Goal: Task Accomplishment & Management: Manage account settings

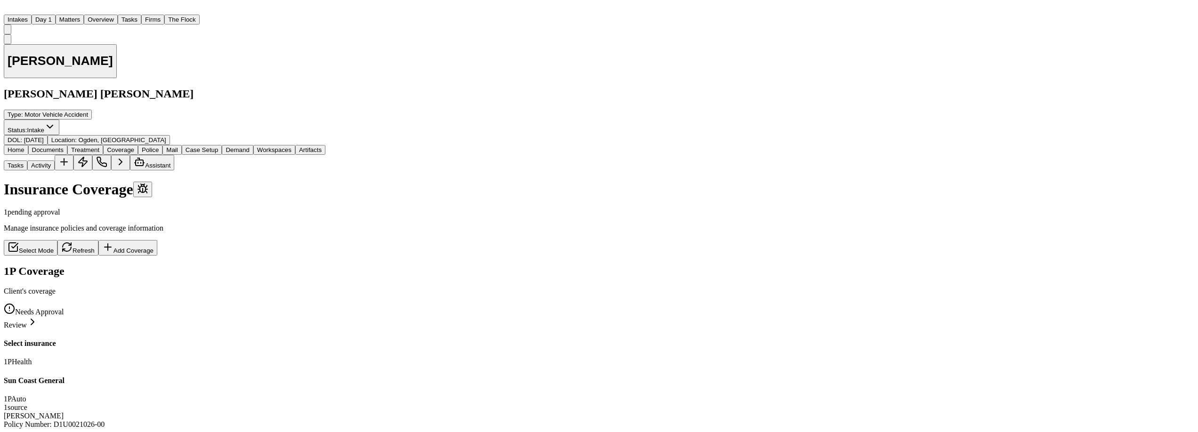
scroll to position [150, 0]
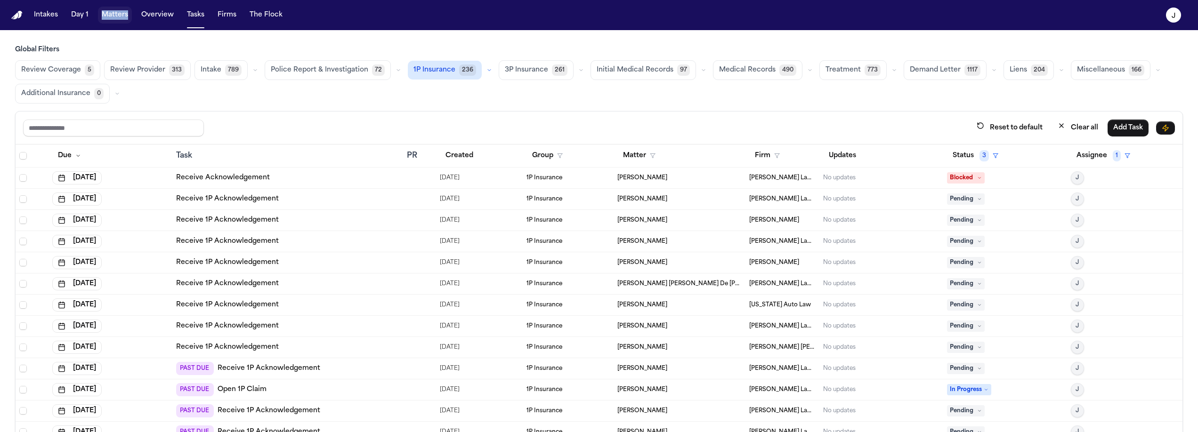
scroll to position [227, 0]
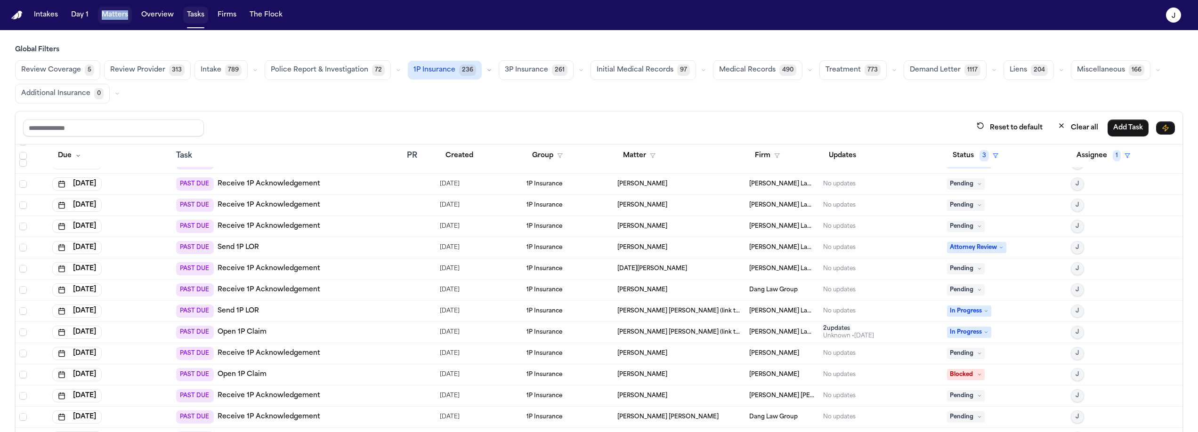
click at [186, 20] on button "Tasks" at bounding box center [195, 15] width 25 height 17
click at [200, 16] on button "Tasks" at bounding box center [195, 15] width 25 height 17
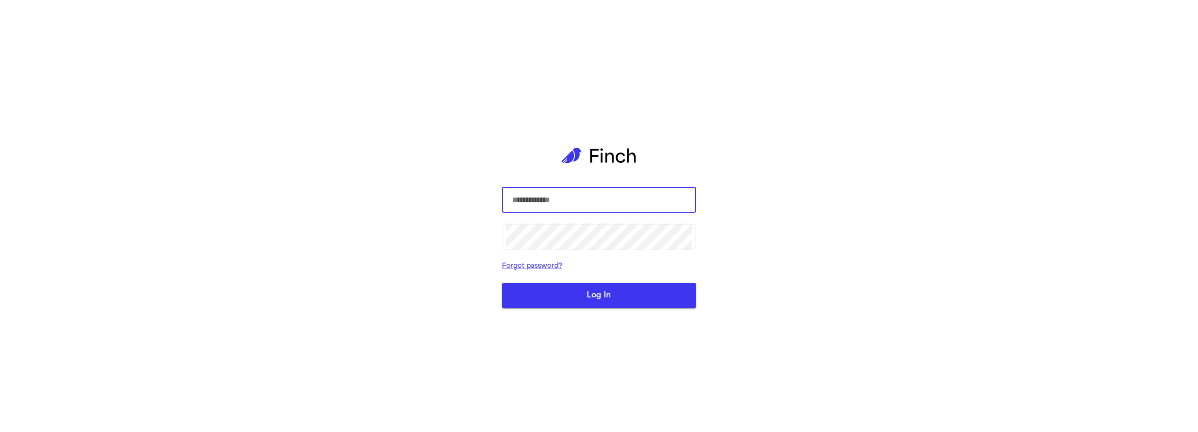
type input "**********"
click at [621, 302] on button "Log In" at bounding box center [599, 295] width 194 height 25
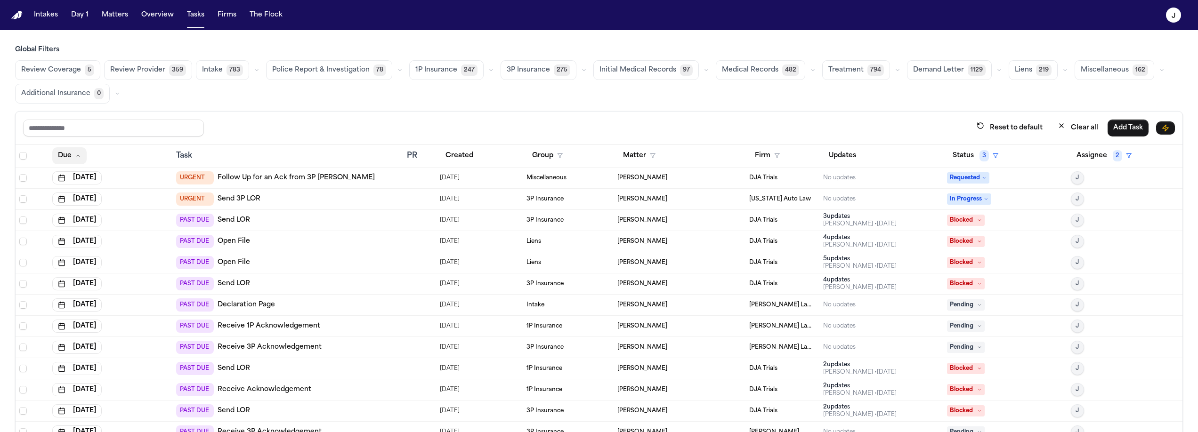
click at [67, 160] on button "Due" at bounding box center [69, 155] width 34 height 17
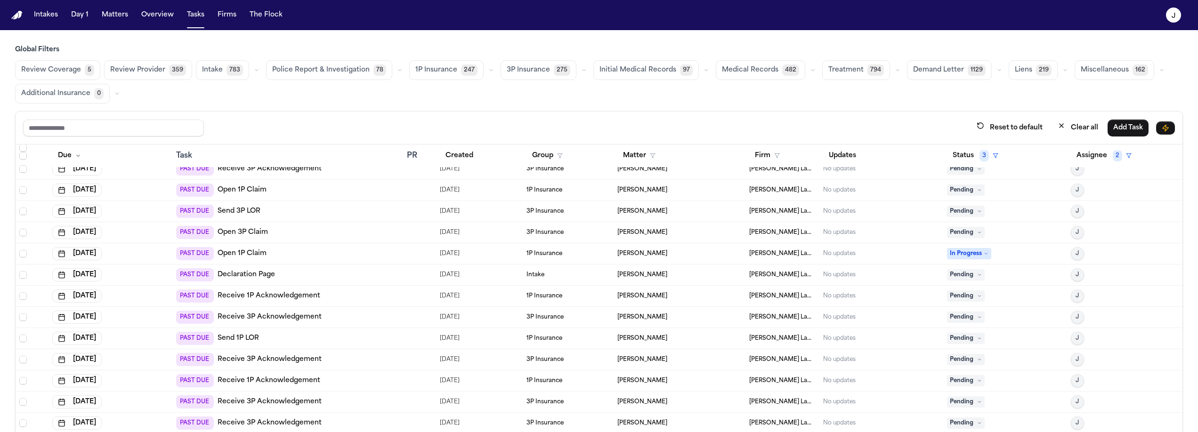
scroll to position [1174, 0]
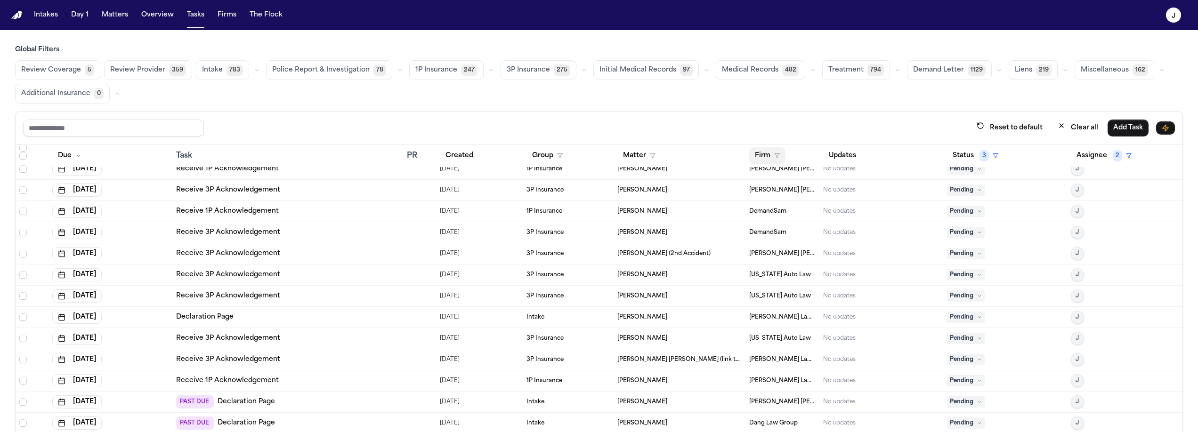
click at [759, 157] on button "Firm" at bounding box center [767, 155] width 36 height 17
click at [772, 180] on input "text" at bounding box center [806, 179] width 121 height 17
type input "****"
click at [768, 206] on div "Morgan Law Group" at bounding box center [796, 204] width 97 height 11
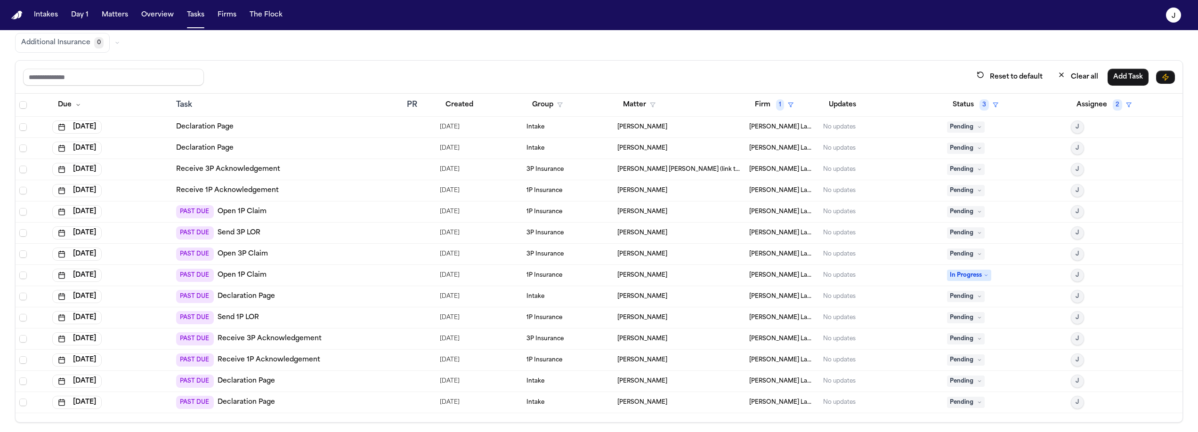
scroll to position [56, 0]
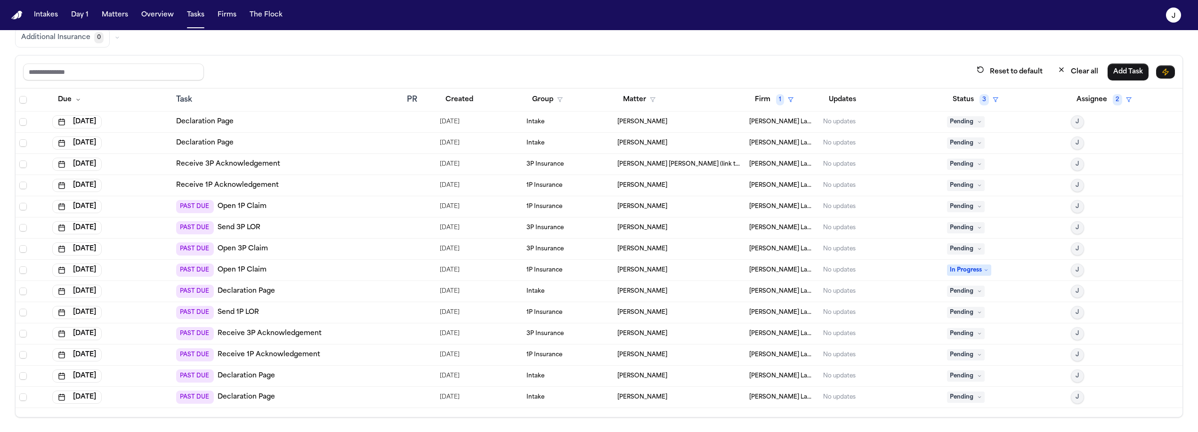
click at [985, 269] on span "In Progress" at bounding box center [969, 270] width 44 height 11
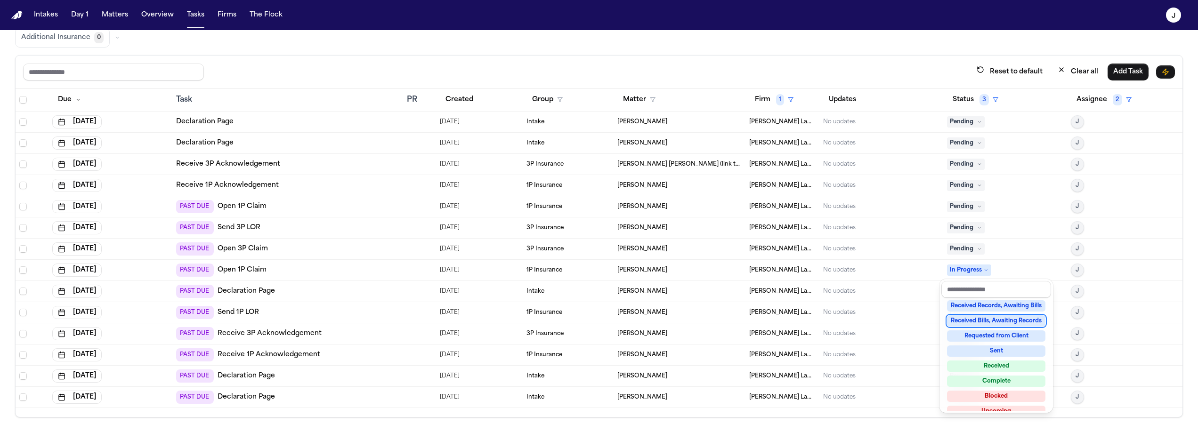
scroll to position [147, 0]
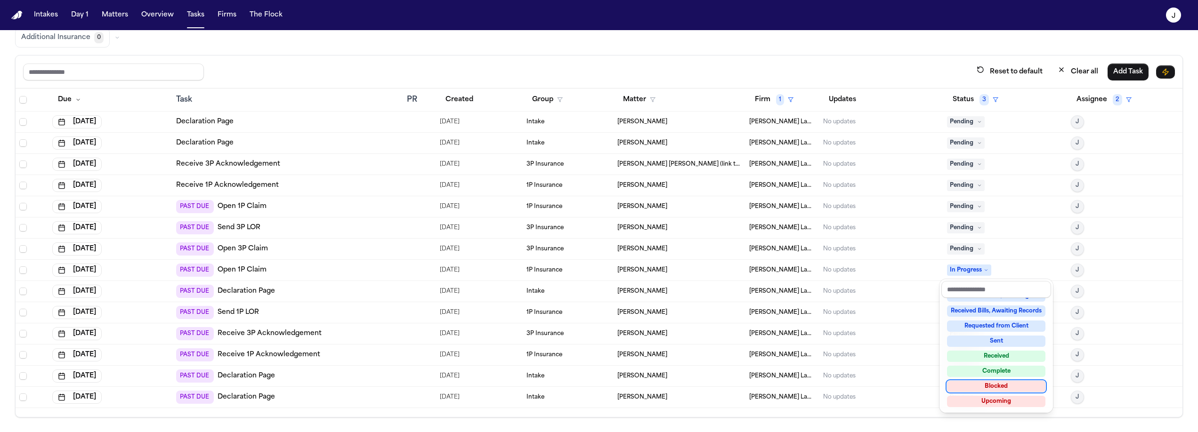
click at [963, 387] on div "Blocked" at bounding box center [996, 386] width 98 height 11
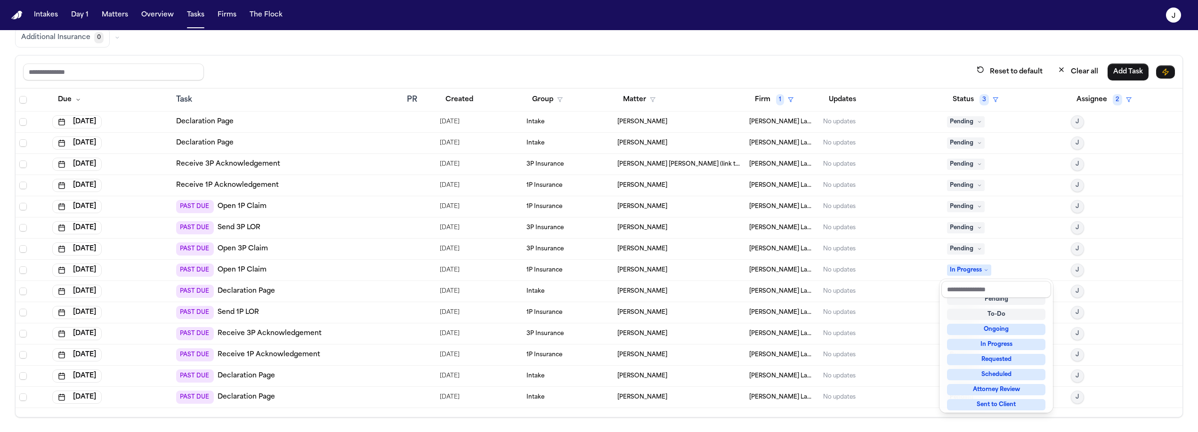
scroll to position [4, 0]
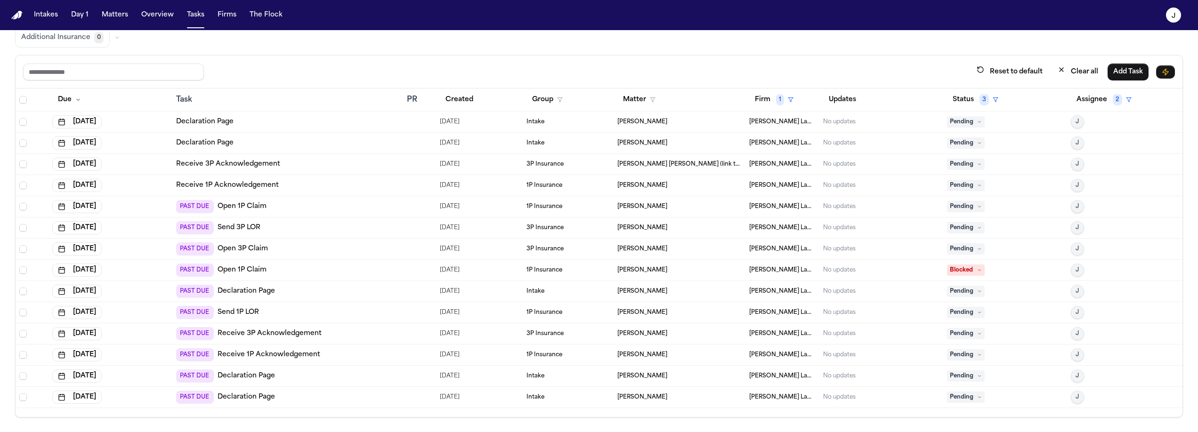
click at [1073, 209] on button "J" at bounding box center [1077, 206] width 13 height 13
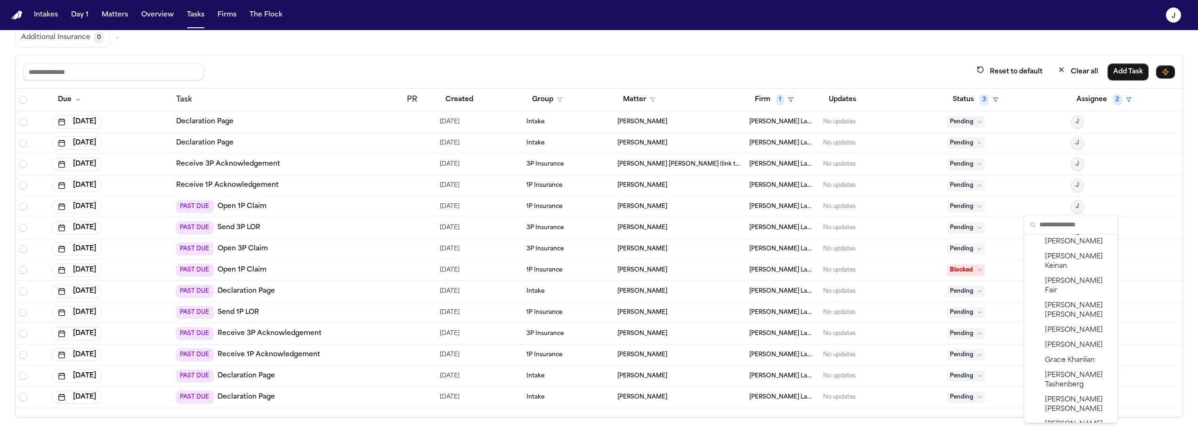
scroll to position [344, 0]
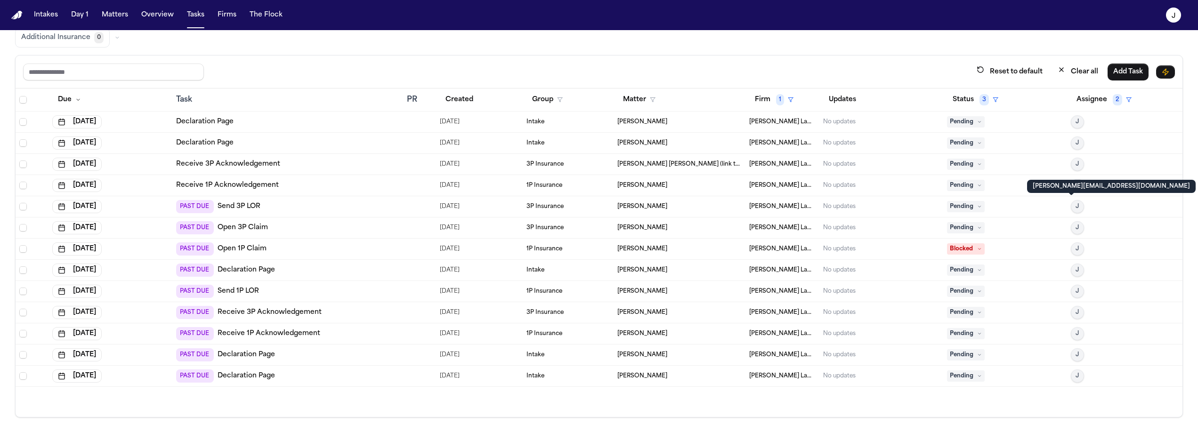
click at [1076, 209] on span "J" at bounding box center [1077, 207] width 3 height 8
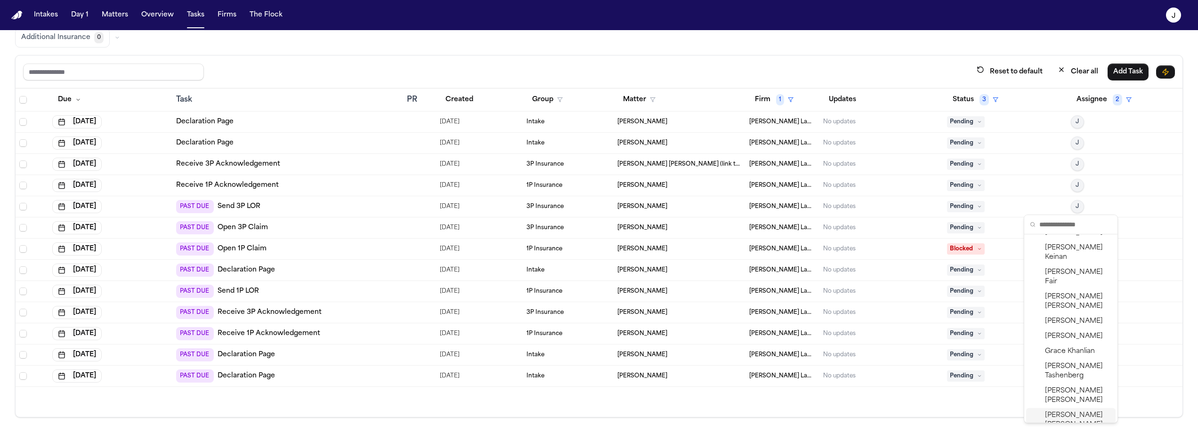
scroll to position [362, 0]
click at [1063, 426] on span "Julia Forza" at bounding box center [1078, 435] width 67 height 19
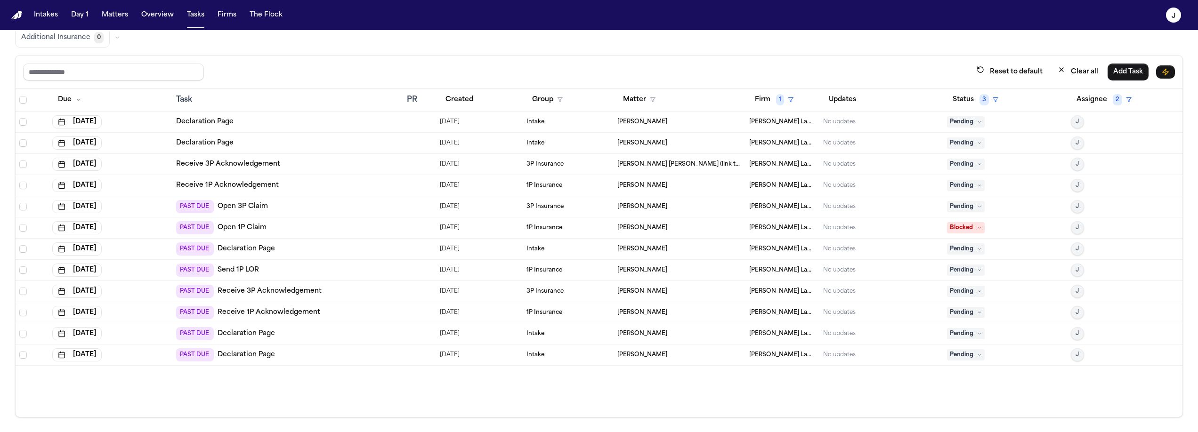
click at [25, 205] on span "Select row" at bounding box center [23, 207] width 8 height 8
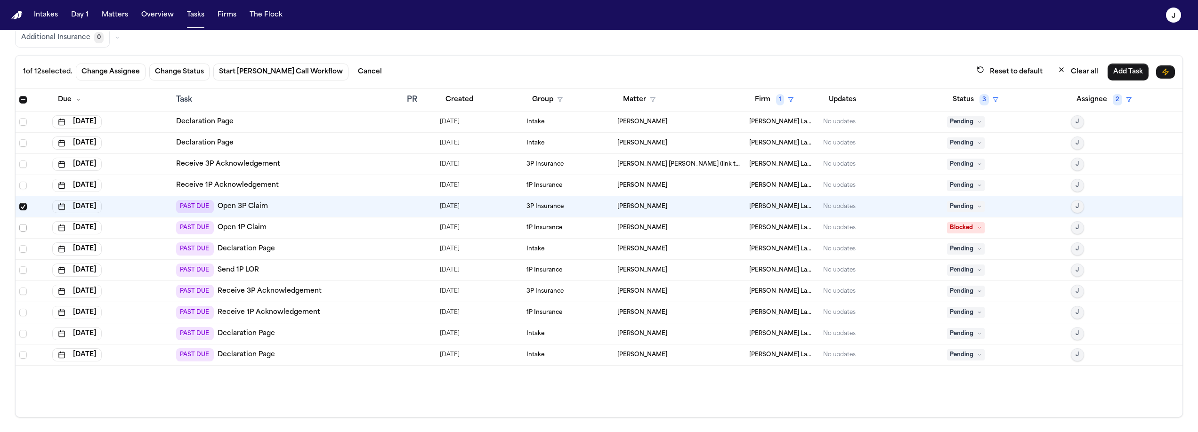
click at [22, 229] on span "Select row" at bounding box center [23, 228] width 8 height 8
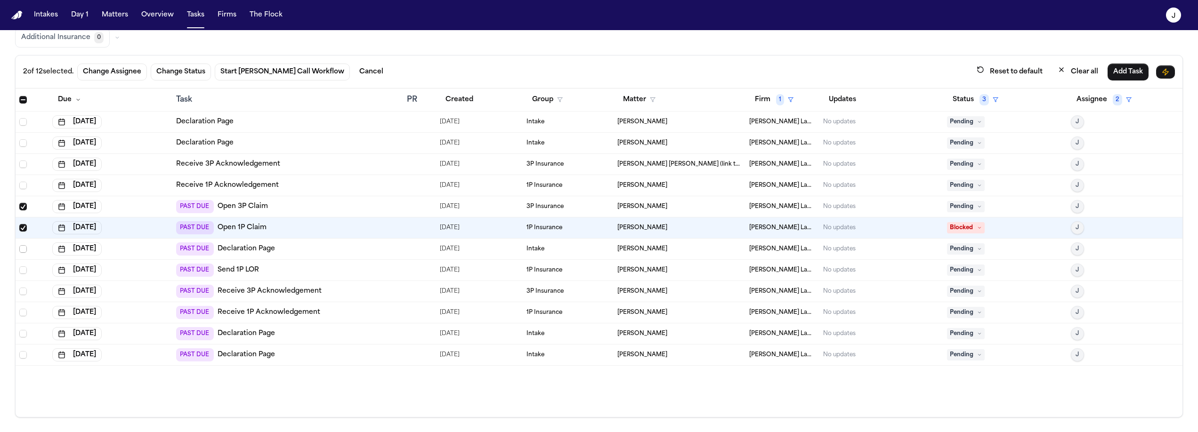
click at [26, 248] on span "Select row" at bounding box center [23, 249] width 8 height 8
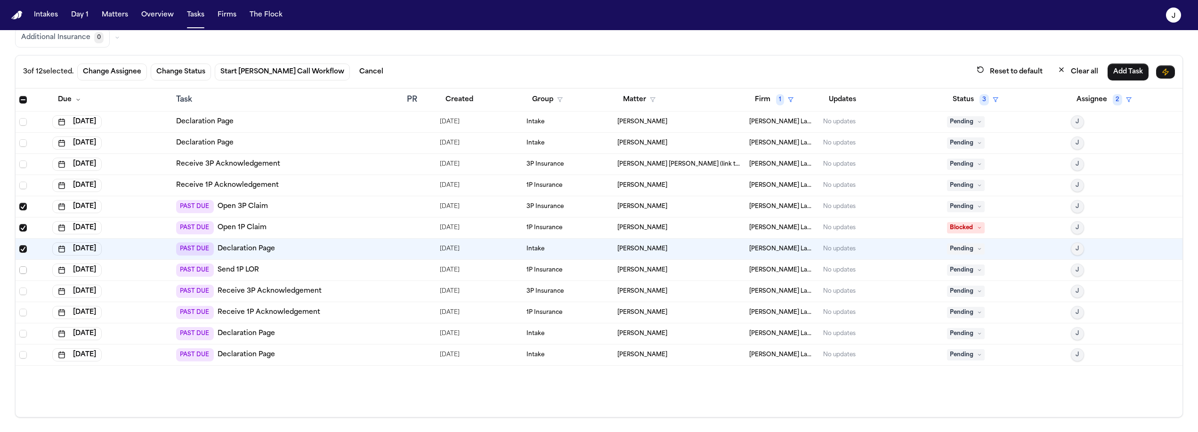
click at [23, 268] on span "Select row" at bounding box center [23, 271] width 8 height 8
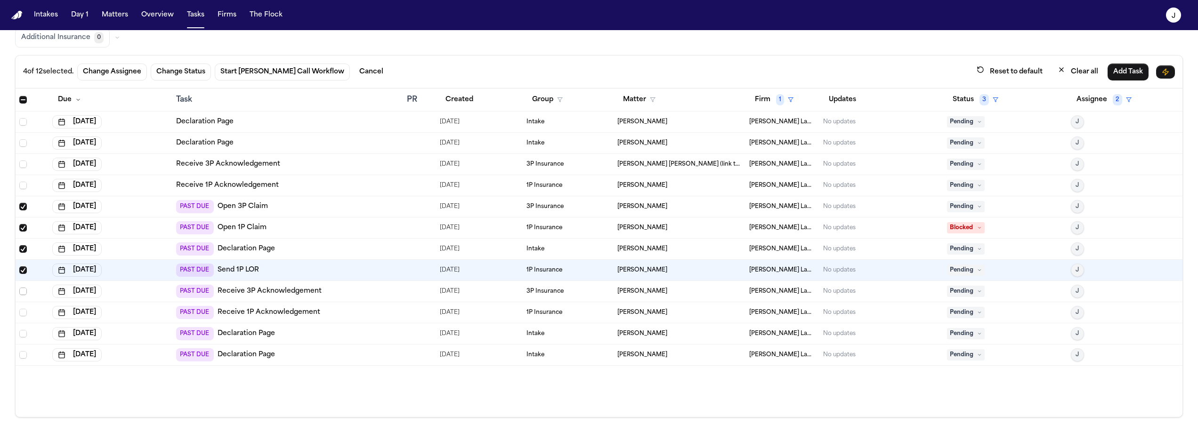
click at [22, 291] on span "Select row" at bounding box center [23, 292] width 8 height 8
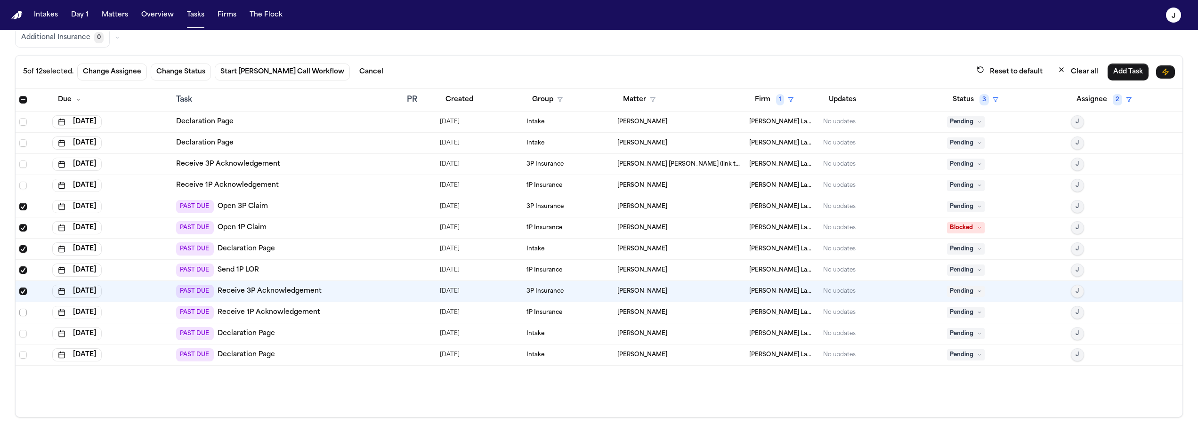
click at [21, 314] on span "Select row" at bounding box center [23, 313] width 8 height 8
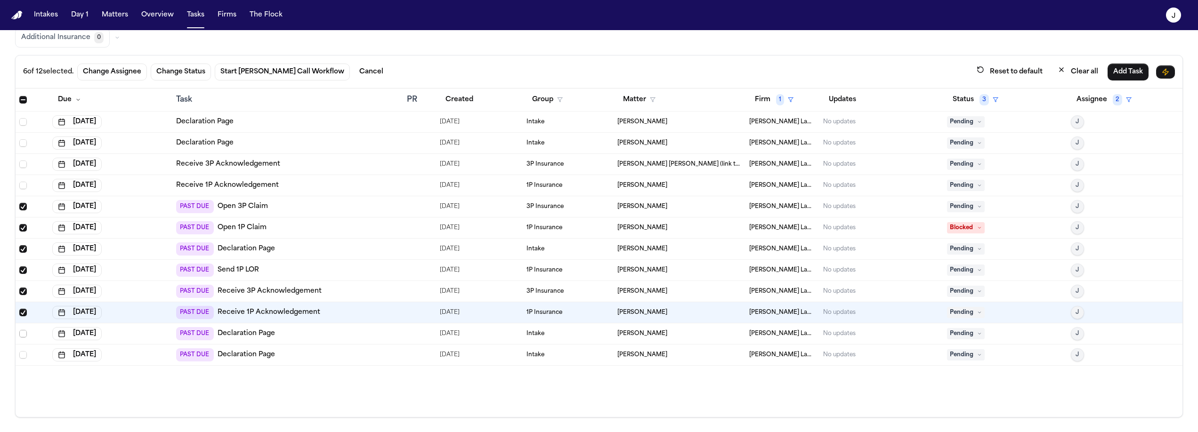
click at [24, 332] on span "Select row" at bounding box center [23, 334] width 8 height 8
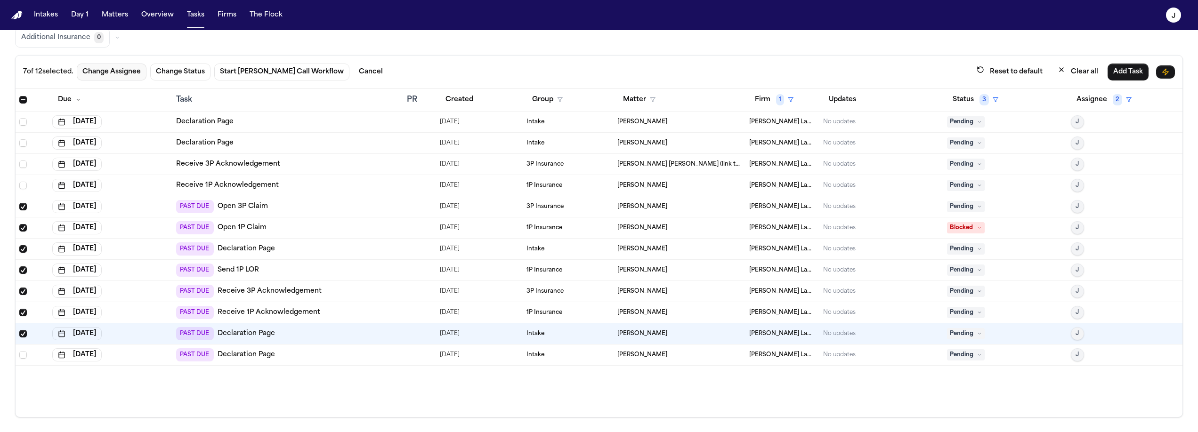
click at [120, 65] on button "Change Assignee" at bounding box center [112, 72] width 70 height 17
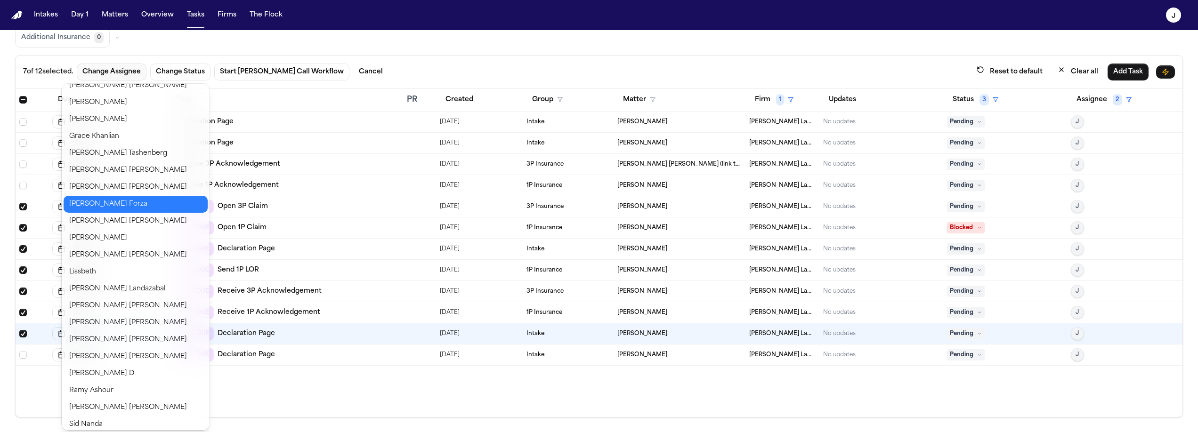
scroll to position [348, 0]
click at [97, 204] on button "Julia Forza" at bounding box center [136, 203] width 144 height 17
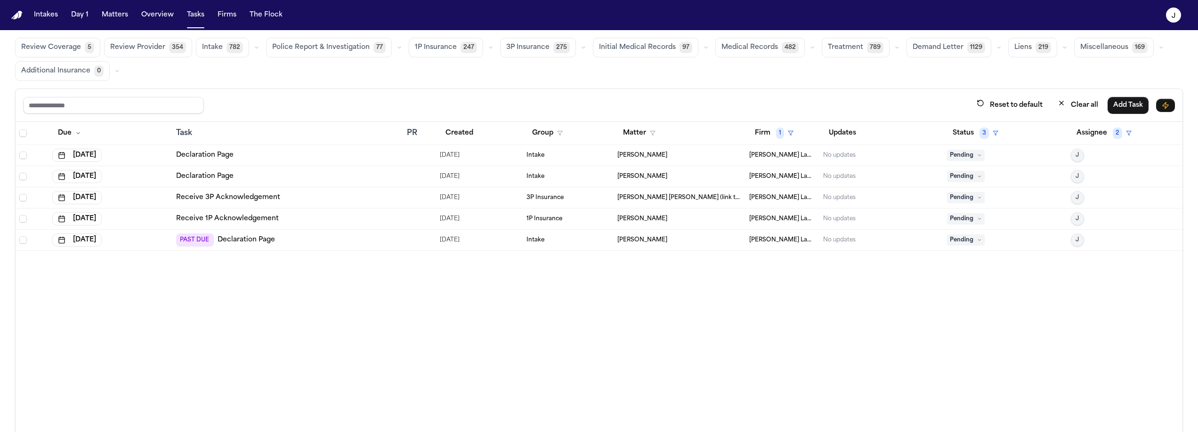
scroll to position [4, 0]
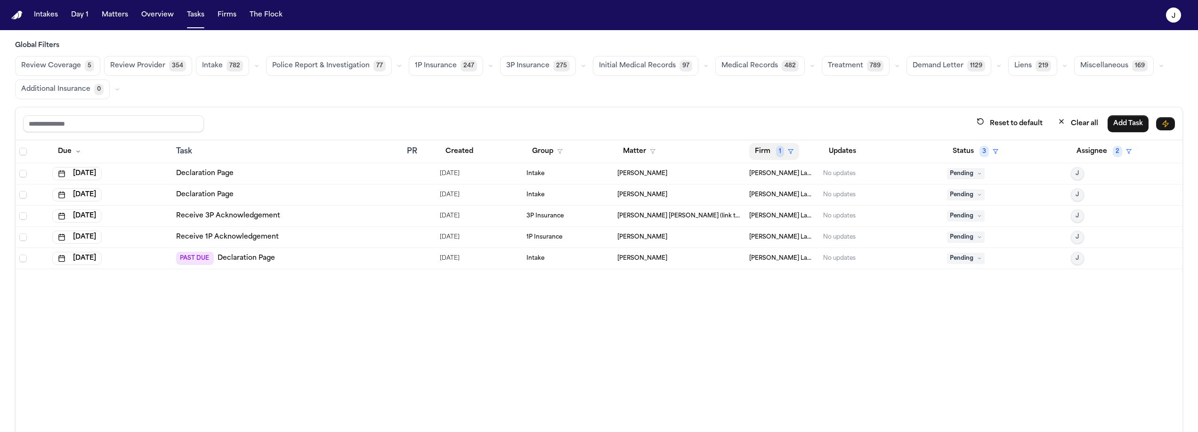
click at [788, 151] on icon "button" at bounding box center [791, 152] width 6 height 6
click at [788, 218] on div "Clear filter" at bounding box center [805, 221] width 34 height 11
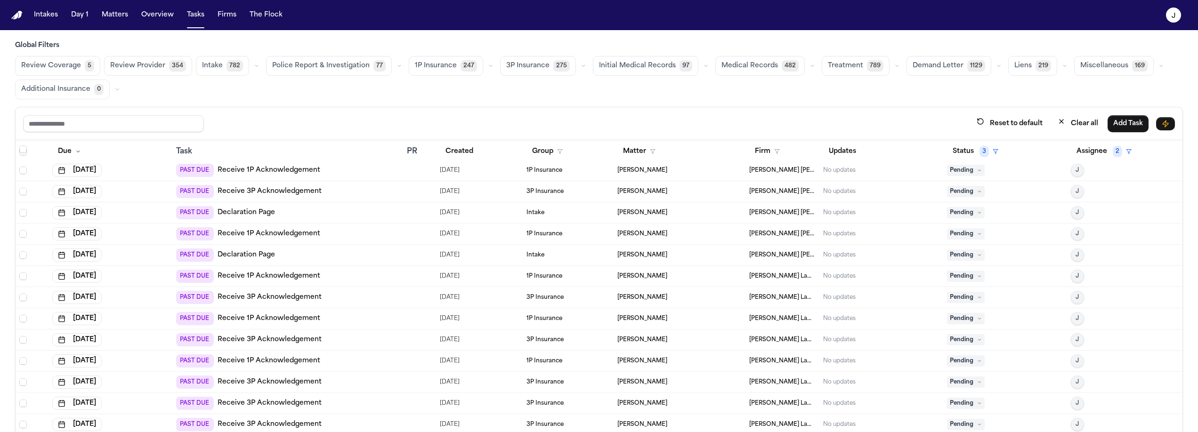
scroll to position [1409, 0]
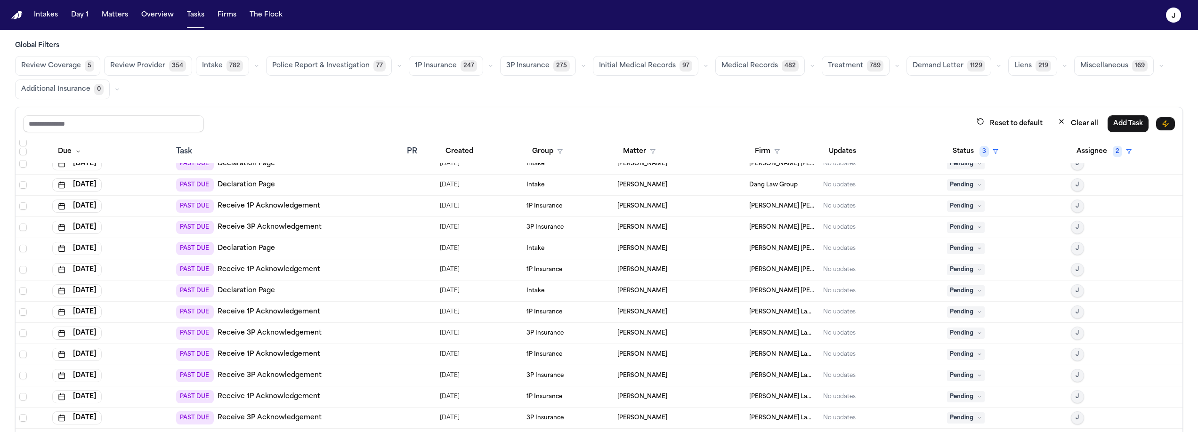
click at [458, 56] on button "1P Insurance 247" at bounding box center [446, 66] width 74 height 20
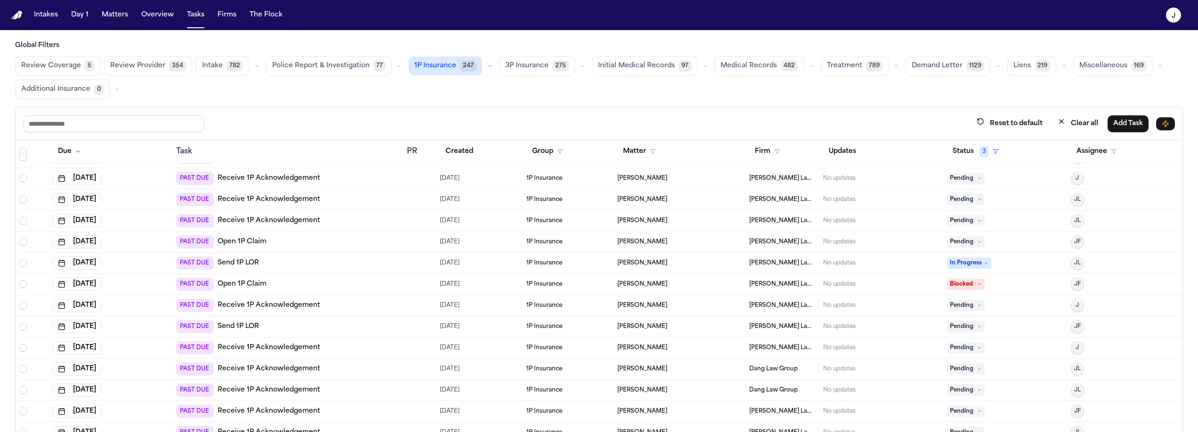
scroll to position [970, 0]
click at [1071, 153] on button "Assignee" at bounding box center [1096, 151] width 51 height 17
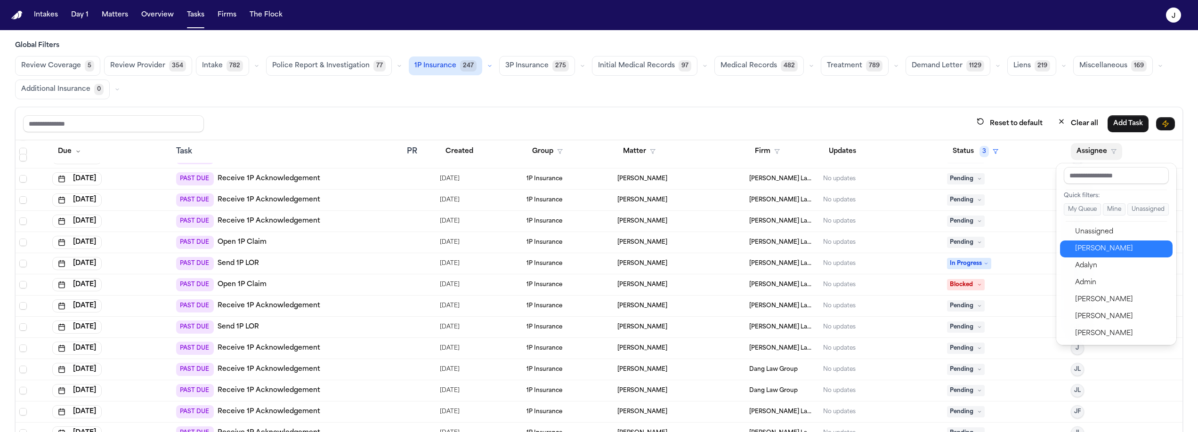
drag, startPoint x: 1084, startPoint y: 247, endPoint x: 1002, endPoint y: 193, distance: 98.5
click at [1084, 247] on div "Jacqueline" at bounding box center [1121, 248] width 92 height 11
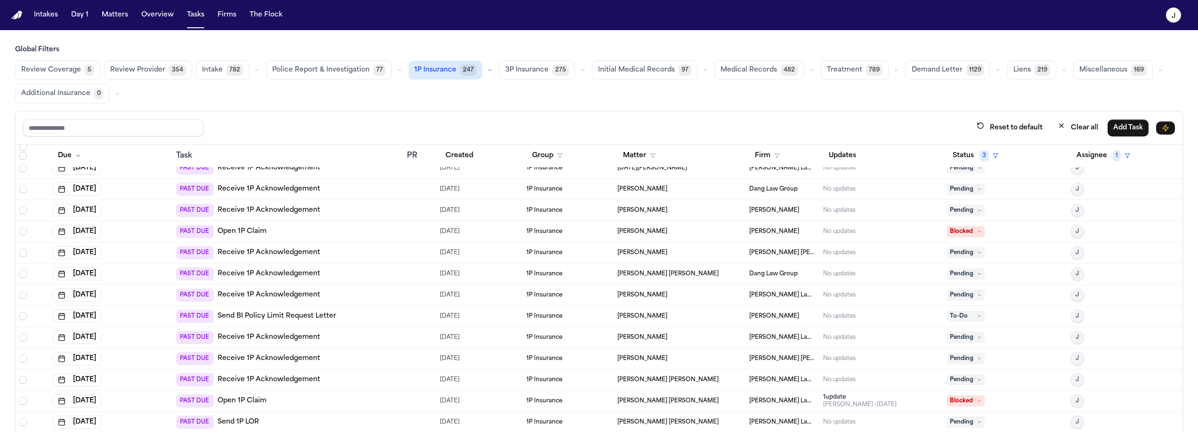
scroll to position [365, 0]
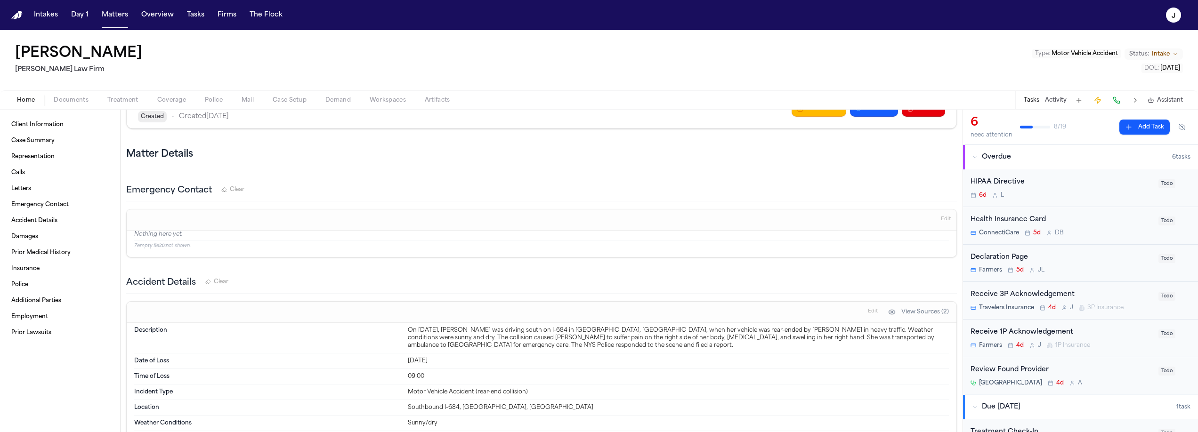
scroll to position [432, 0]
click at [105, 9] on button "Matters" at bounding box center [115, 15] width 34 height 17
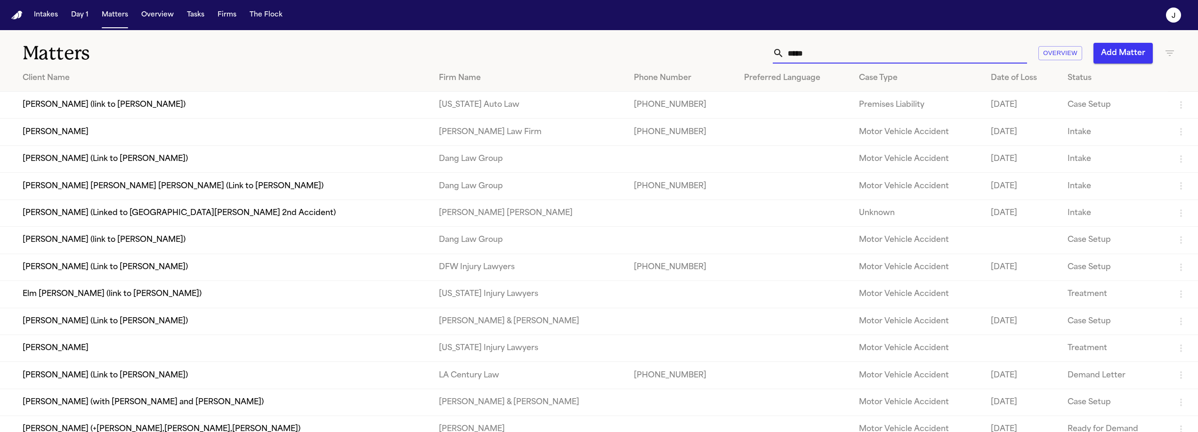
click at [837, 55] on input "*****" at bounding box center [905, 53] width 243 height 21
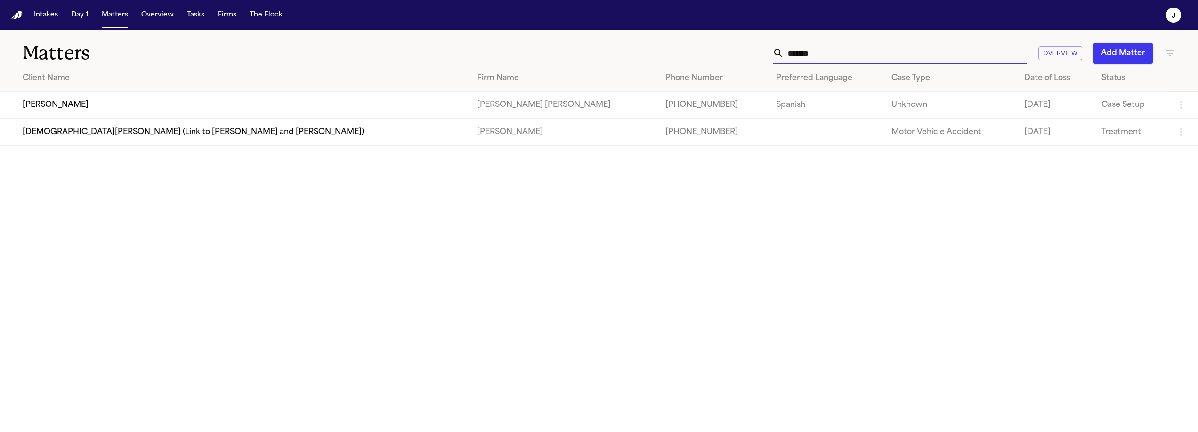
type input "*******"
click at [138, 95] on td "[PERSON_NAME]" at bounding box center [235, 105] width 470 height 27
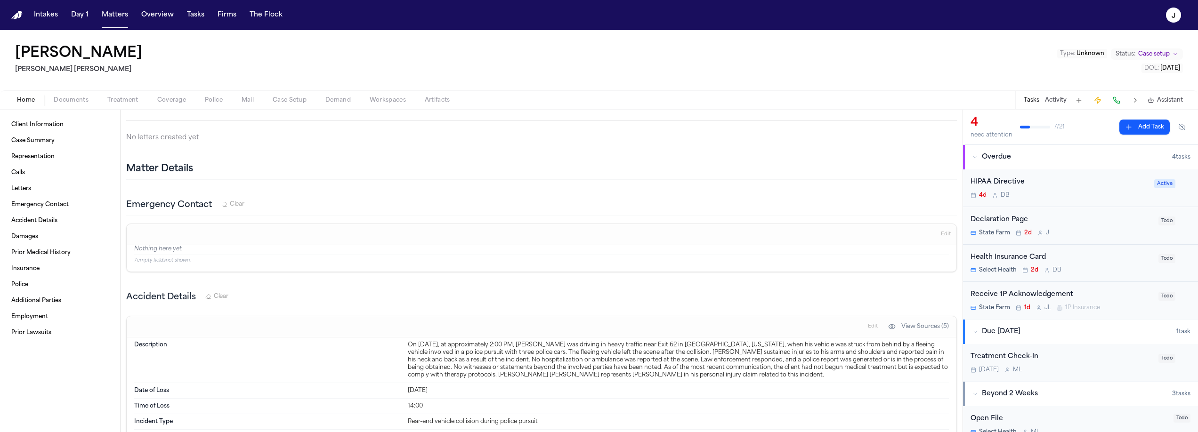
scroll to position [666, 0]
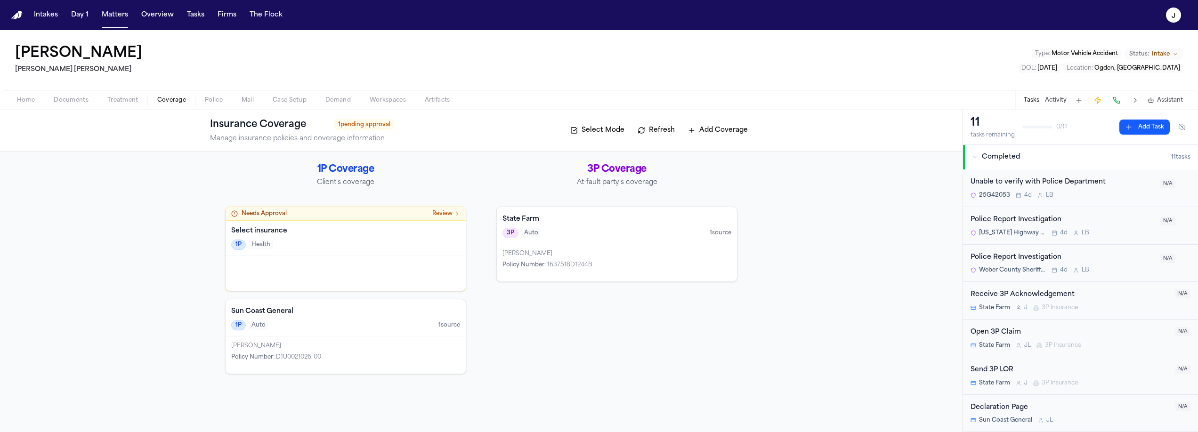
scroll to position [150, 0]
click at [16, 96] on button "Home" at bounding box center [26, 100] width 37 height 11
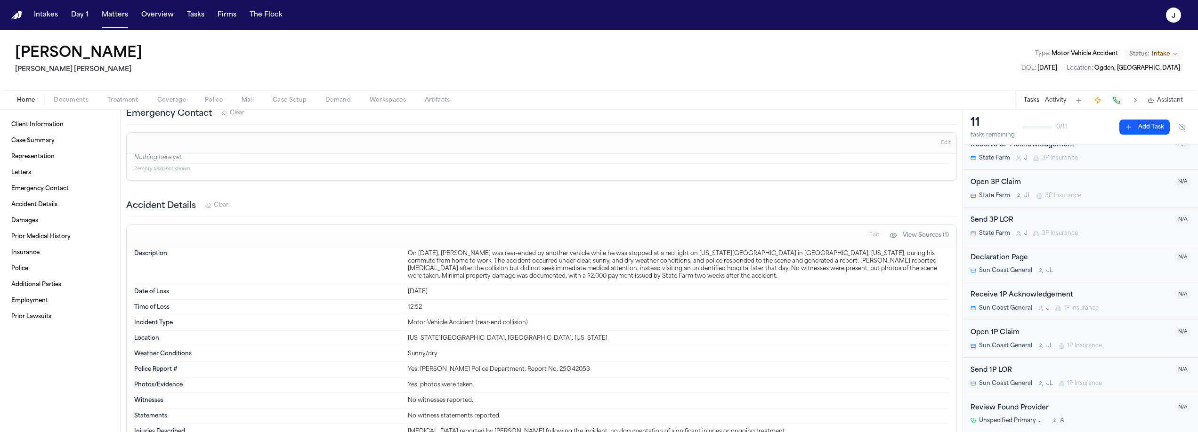
scroll to position [344, 0]
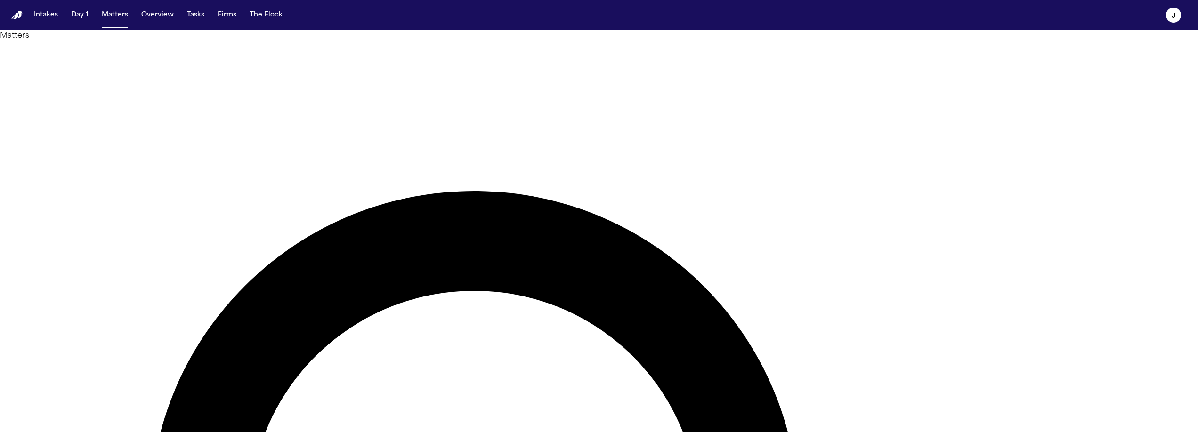
type input "******"
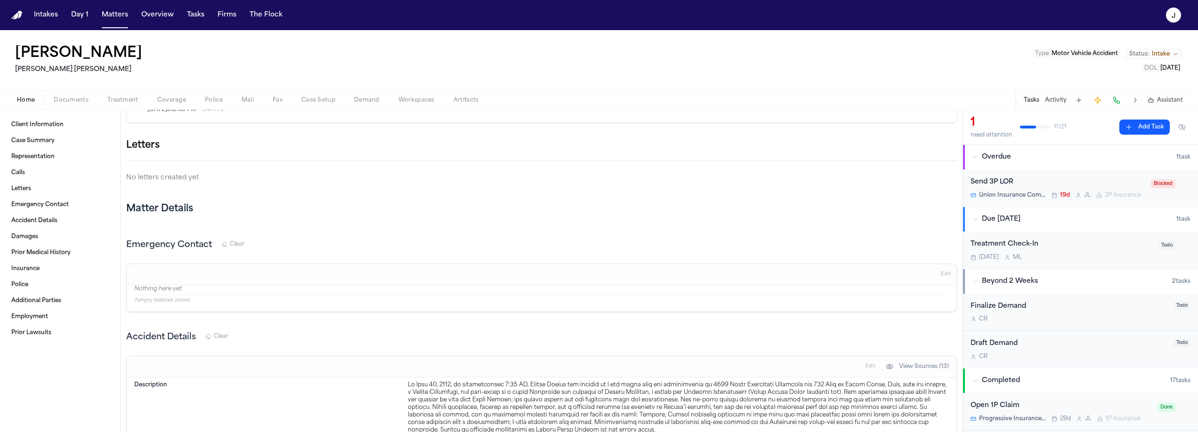
scroll to position [847, 0]
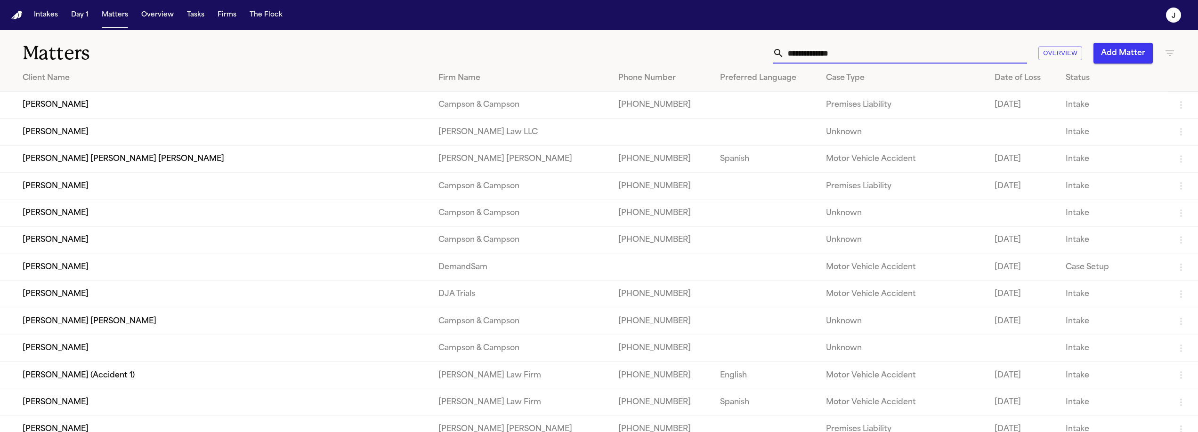
click at [871, 49] on input "text" at bounding box center [905, 53] width 243 height 21
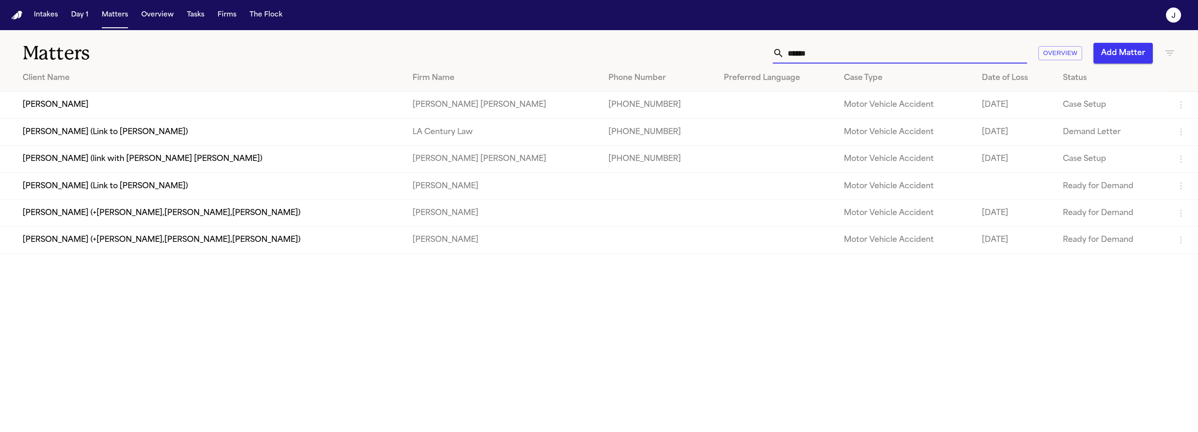
type input "******"
click at [75, 109] on td "[PERSON_NAME]" at bounding box center [202, 105] width 405 height 27
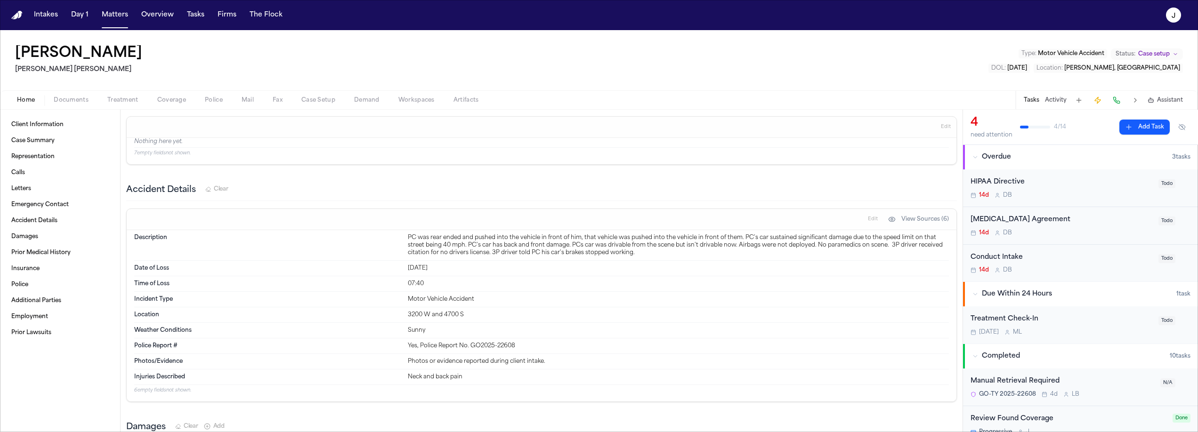
scroll to position [1174, 0]
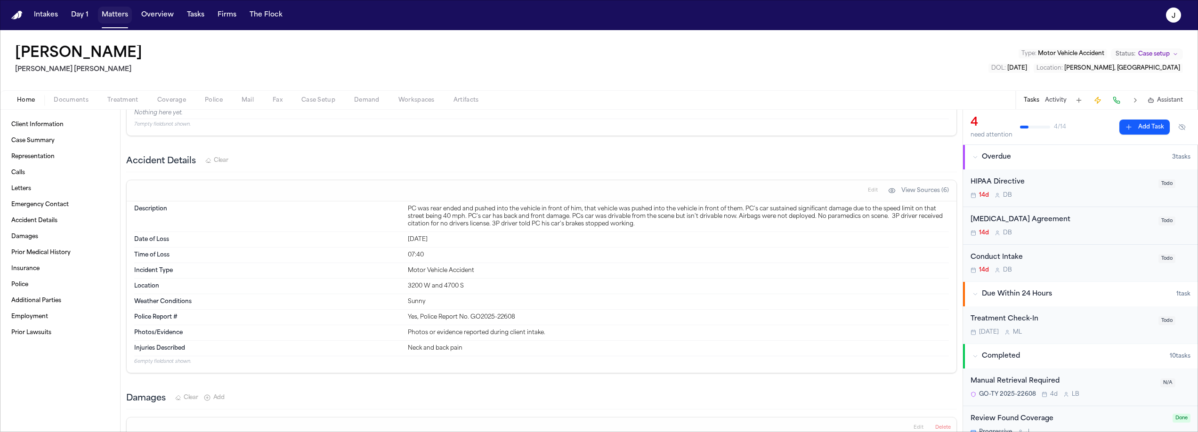
click at [109, 16] on button "Matters" at bounding box center [115, 15] width 34 height 17
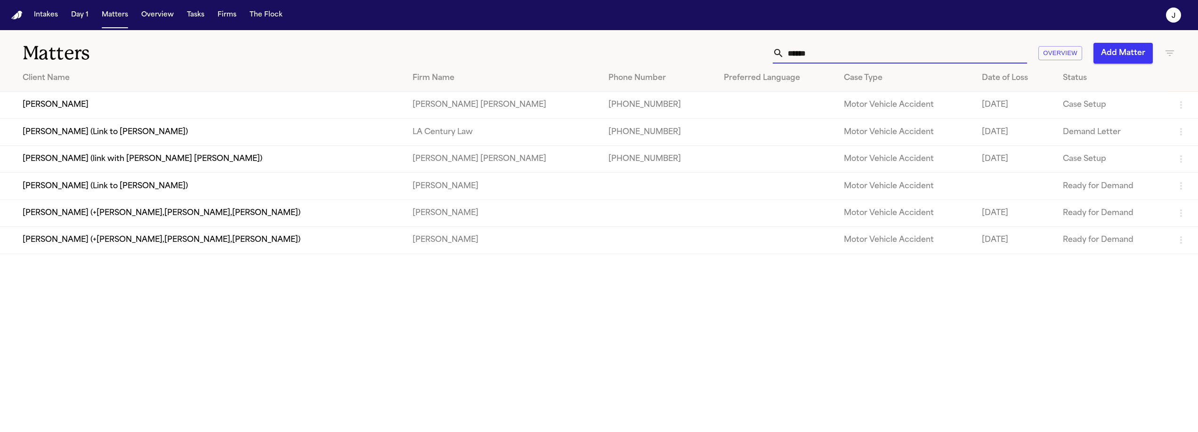
click at [807, 58] on input "******" at bounding box center [905, 53] width 243 height 21
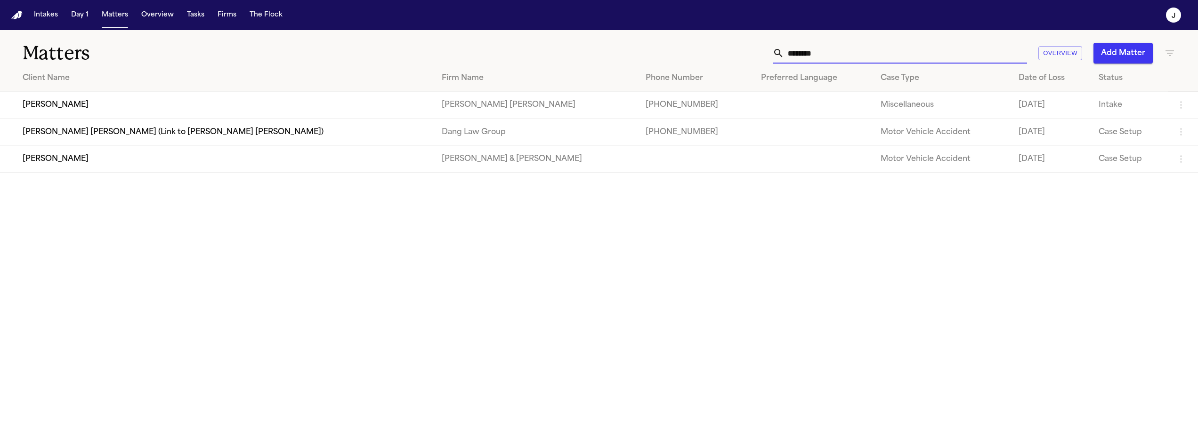
type input "********"
click at [347, 102] on td "[PERSON_NAME]" at bounding box center [217, 105] width 434 height 27
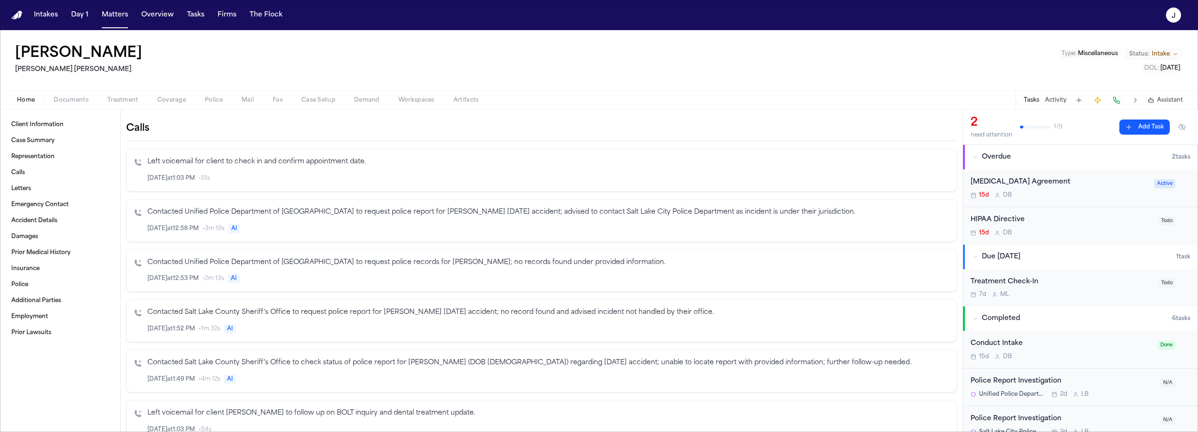
scroll to position [240, 0]
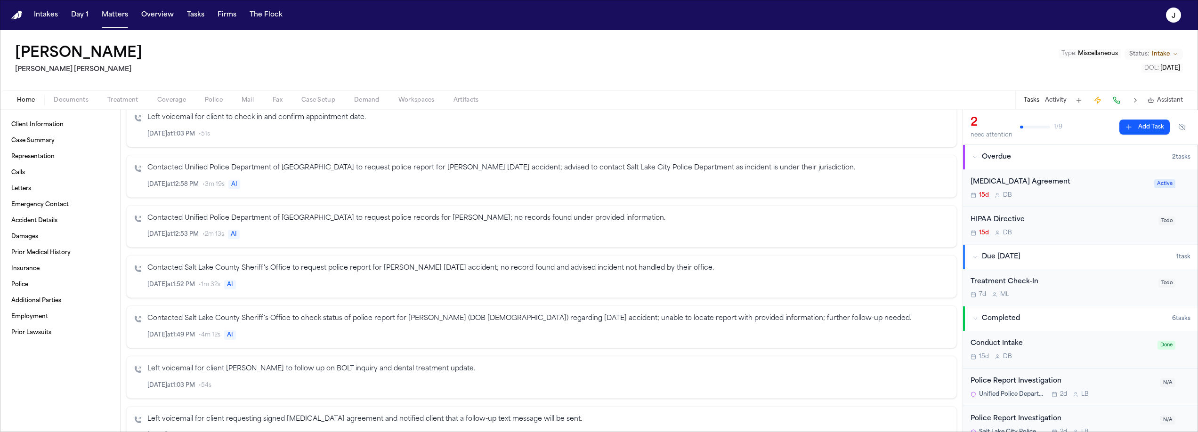
click at [83, 106] on div "Home Documents Treatment Coverage Police Mail Fax Case Setup Demand Workspaces …" at bounding box center [599, 99] width 1198 height 19
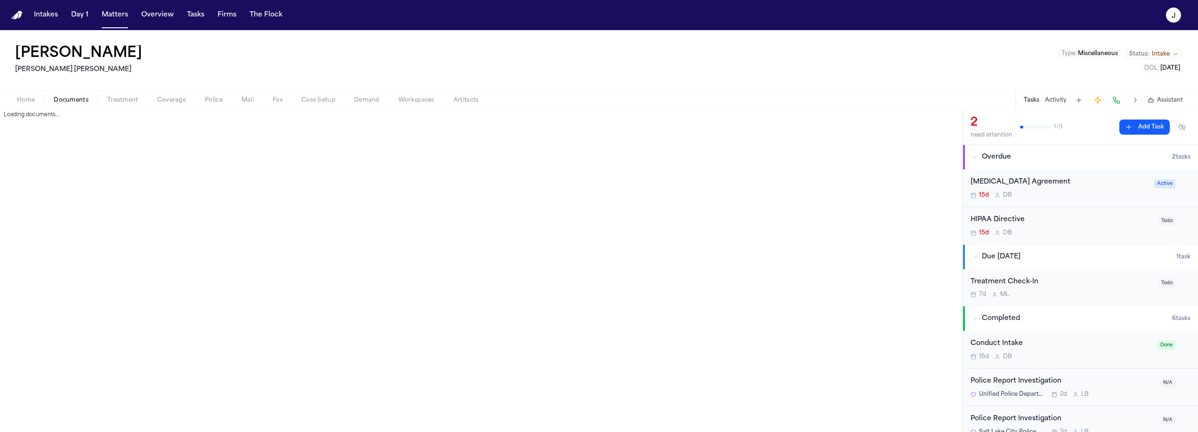
click at [80, 102] on span "Documents" at bounding box center [71, 101] width 35 height 8
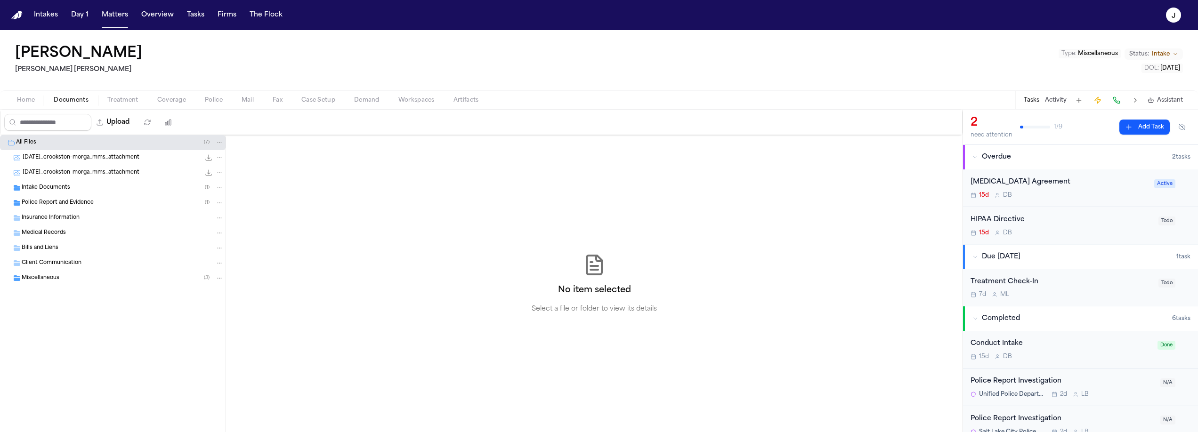
click at [55, 188] on span "Intake Documents" at bounding box center [46, 188] width 49 height 8
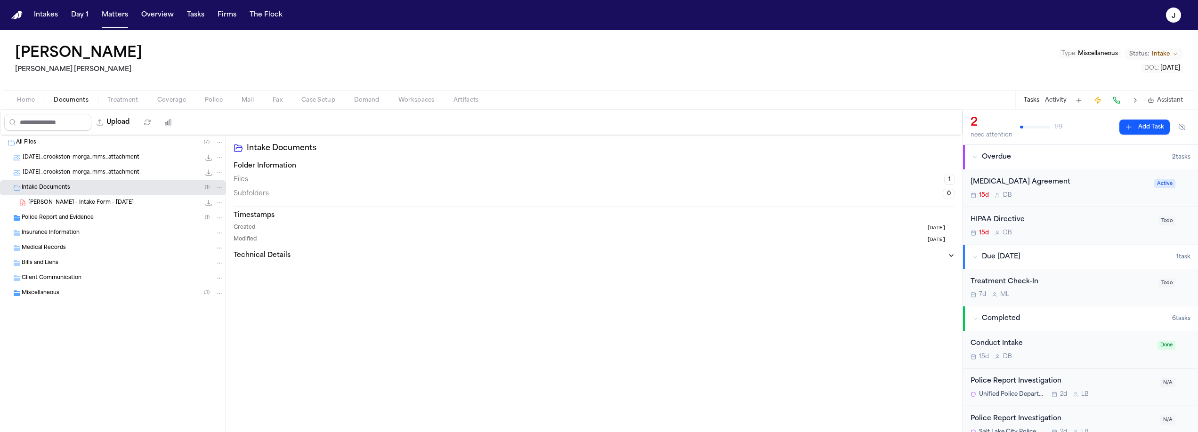
click at [53, 223] on div "Police Report and Evidence ( 1 )" at bounding box center [113, 217] width 226 height 15
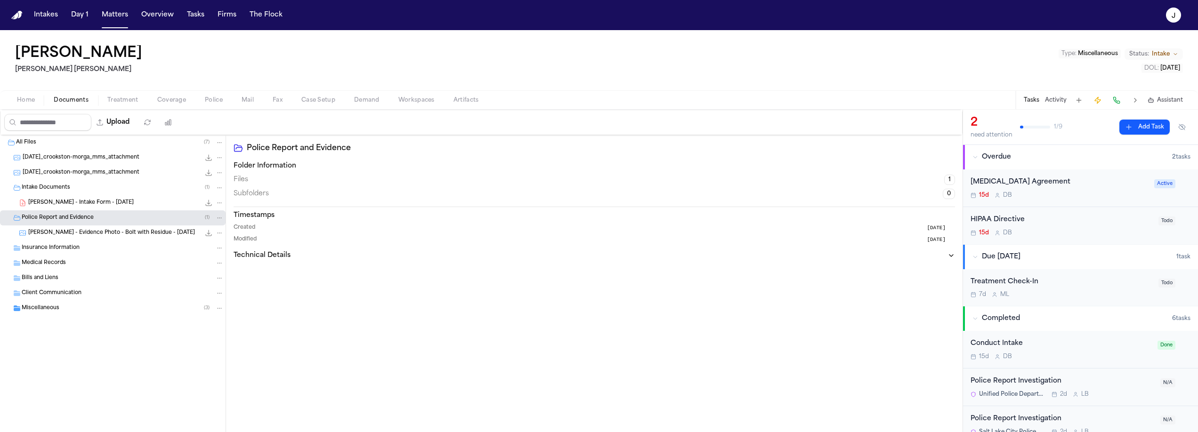
click at [31, 311] on span "Miscellaneous" at bounding box center [41, 309] width 38 height 8
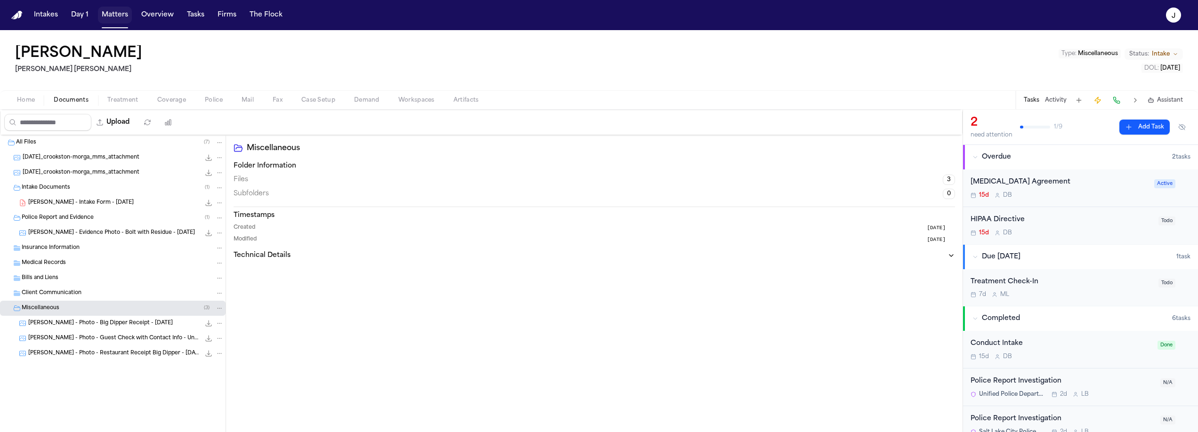
click at [115, 14] on button "Matters" at bounding box center [115, 15] width 34 height 17
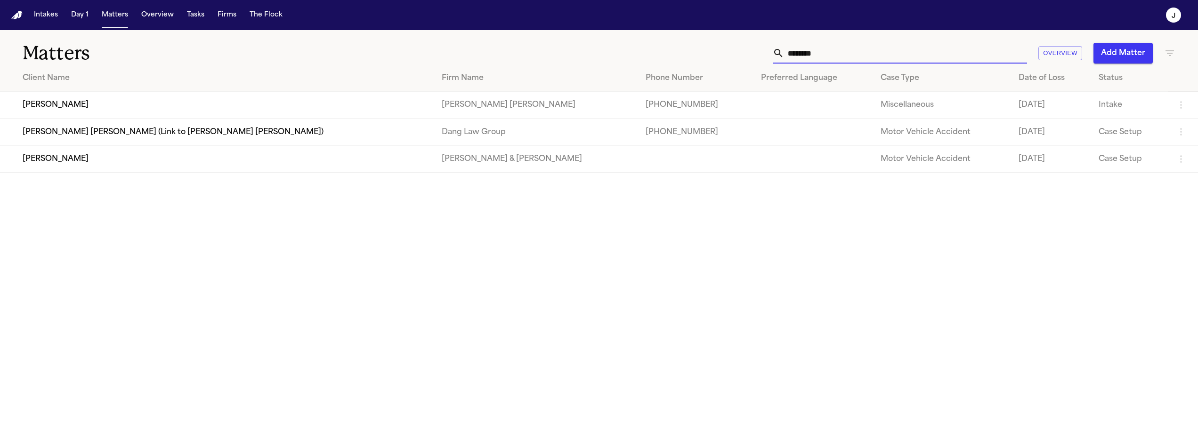
click at [808, 51] on input "********" at bounding box center [905, 53] width 243 height 21
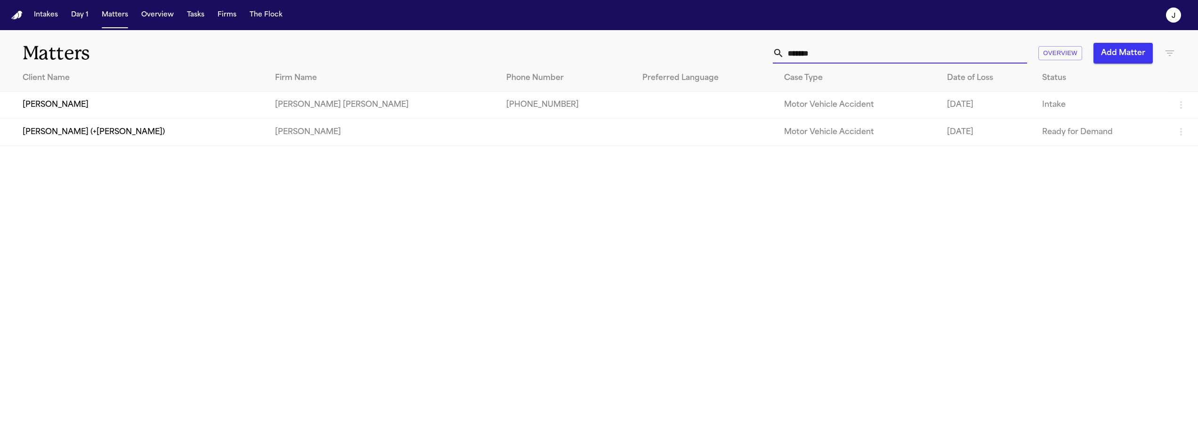
type input "*******"
click at [220, 97] on td "Mary Jaimes" at bounding box center [133, 105] width 267 height 27
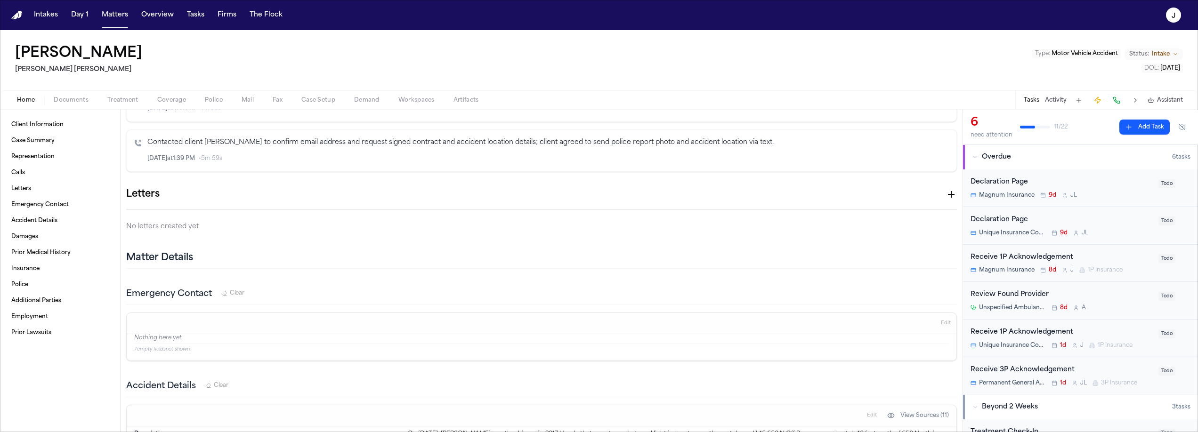
scroll to position [671, 0]
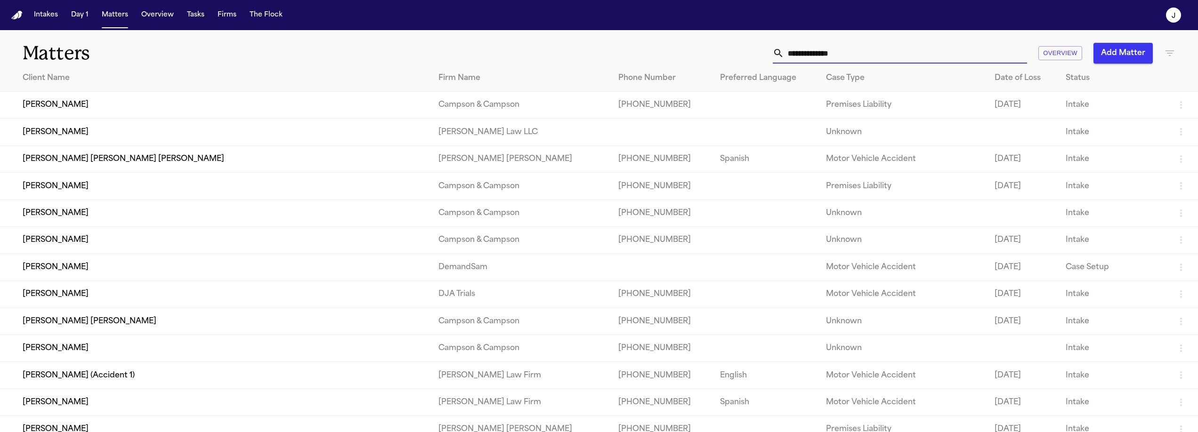
click at [823, 57] on input "text" at bounding box center [905, 53] width 243 height 21
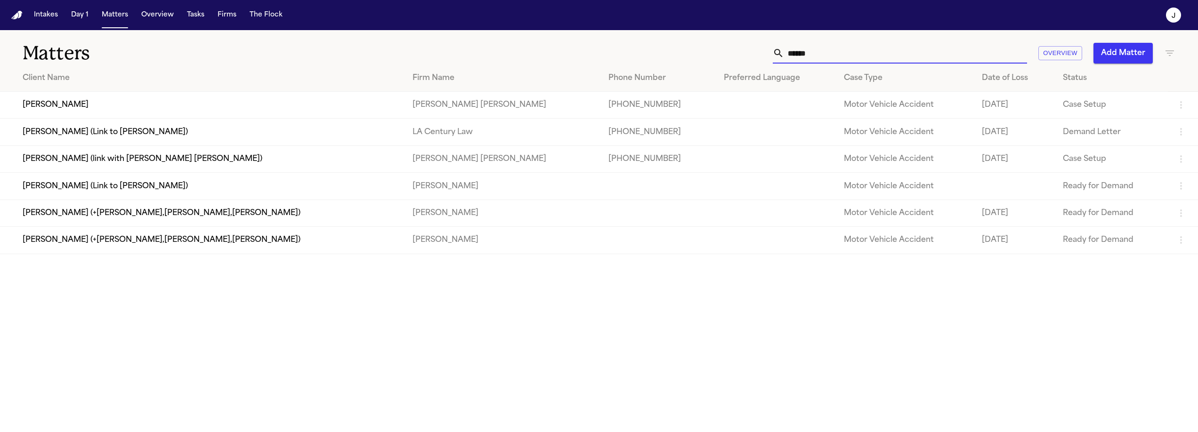
type input "******"
click at [120, 113] on td "[PERSON_NAME]" at bounding box center [202, 105] width 405 height 27
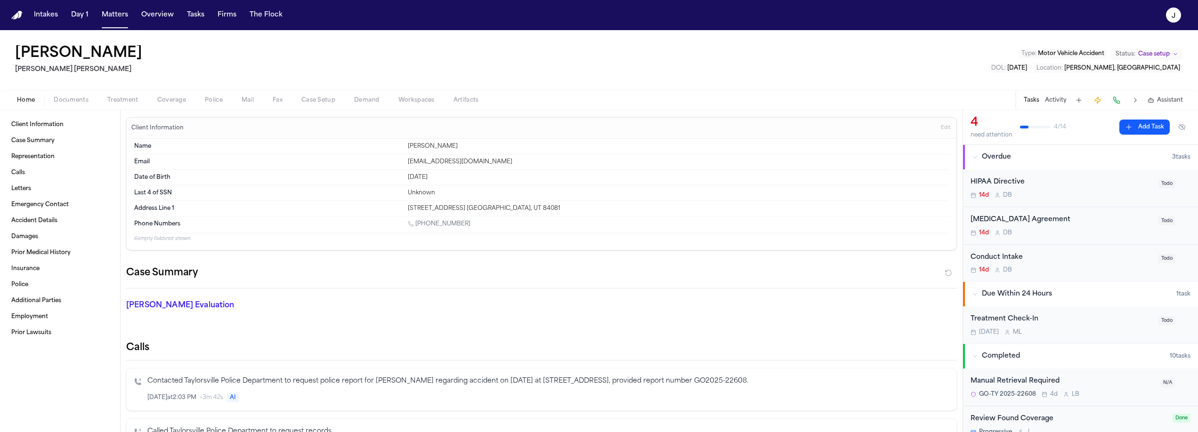
click at [66, 104] on span "Documents" at bounding box center [71, 101] width 35 height 8
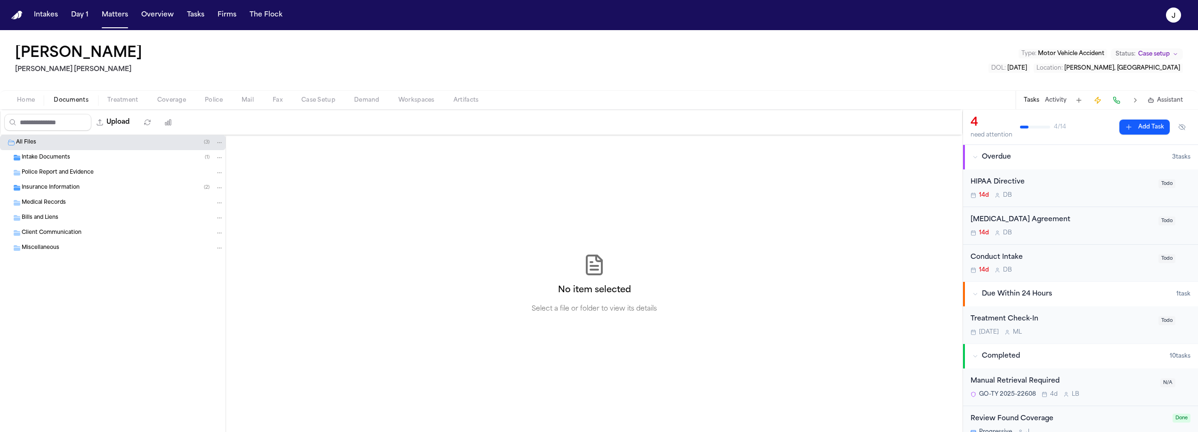
click at [72, 185] on span "Insurance Information" at bounding box center [51, 188] width 58 height 8
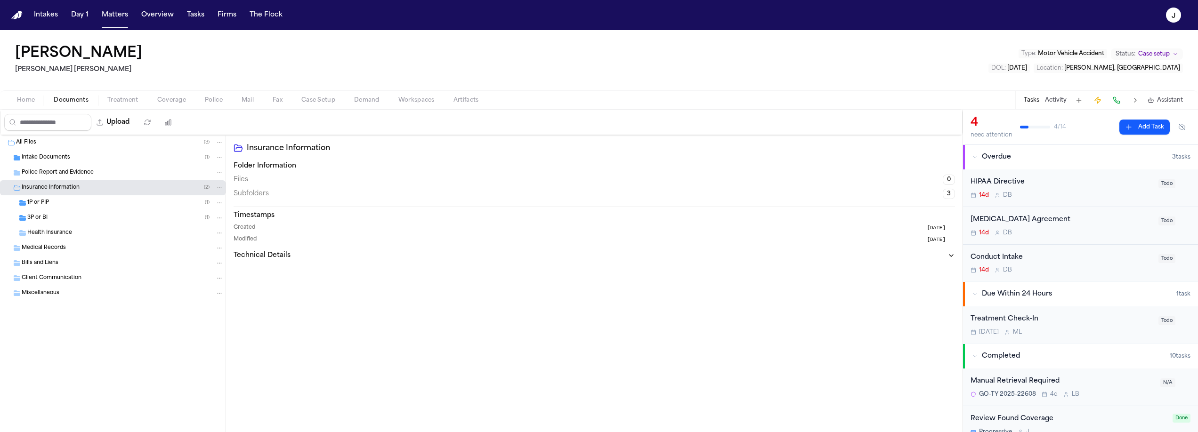
click at [84, 205] on div "1P or PIP ( 1 )" at bounding box center [125, 203] width 196 height 8
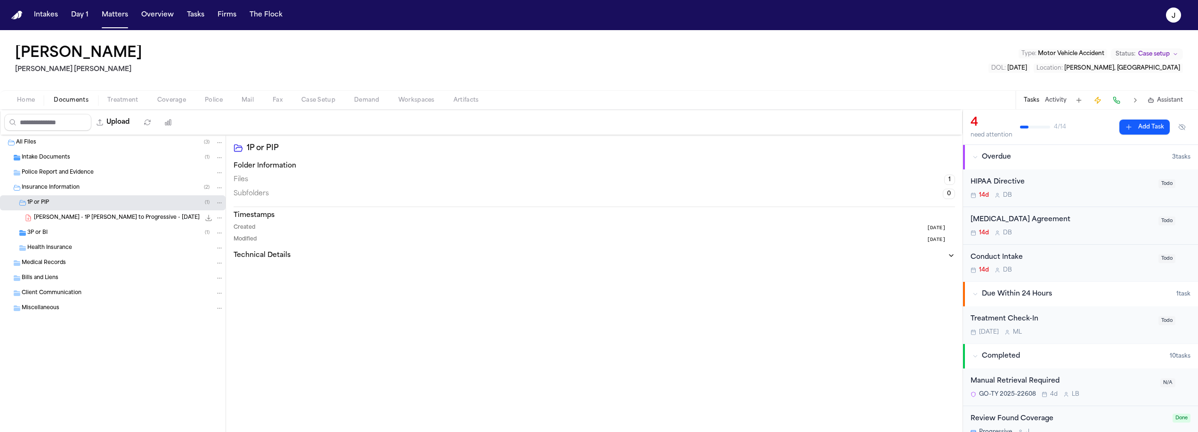
click at [79, 230] on div "3P or BI ( 1 )" at bounding box center [125, 233] width 196 height 8
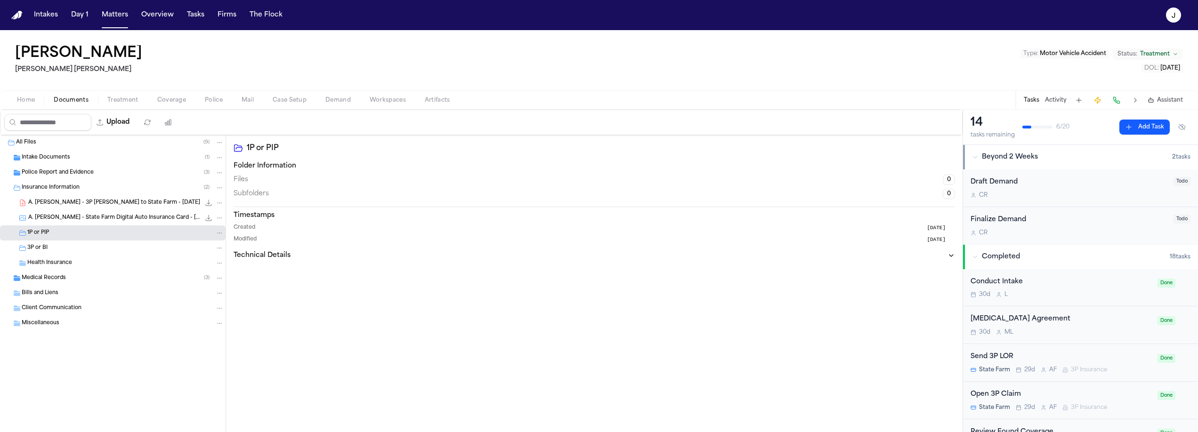
click at [79, 246] on div "3P or BI" at bounding box center [125, 248] width 196 height 8
click at [79, 235] on div "1P or PIP" at bounding box center [125, 233] width 196 height 8
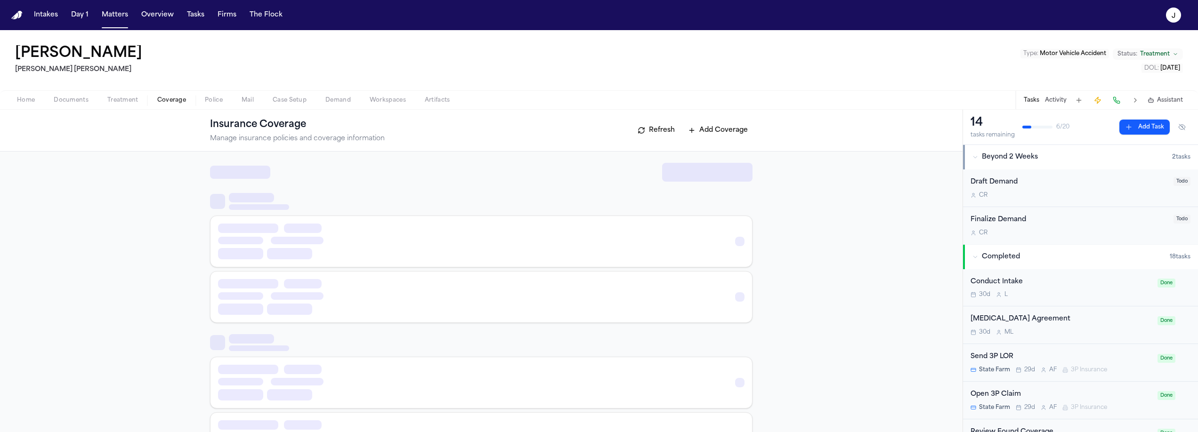
click at [157, 99] on span "Coverage" at bounding box center [171, 101] width 29 height 8
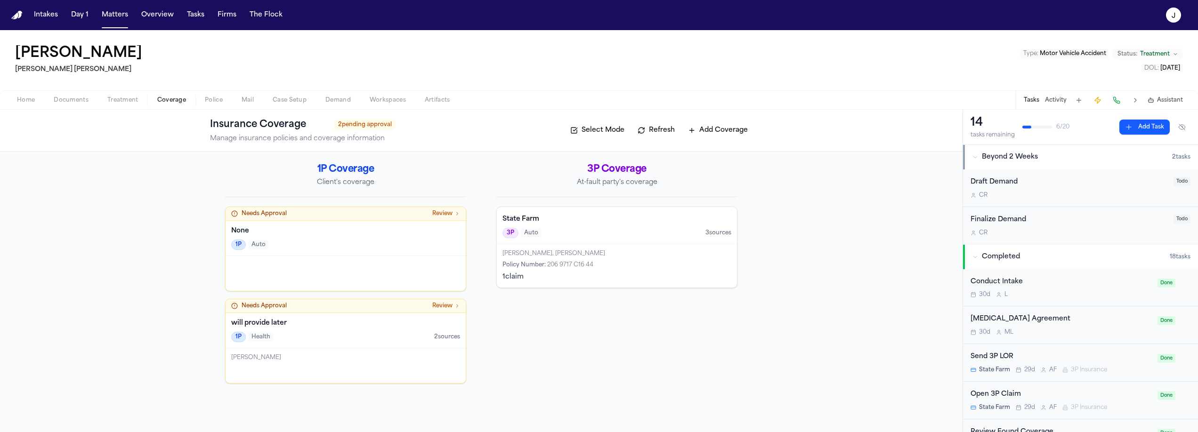
click at [123, 102] on span "Treatment" at bounding box center [122, 101] width 31 height 8
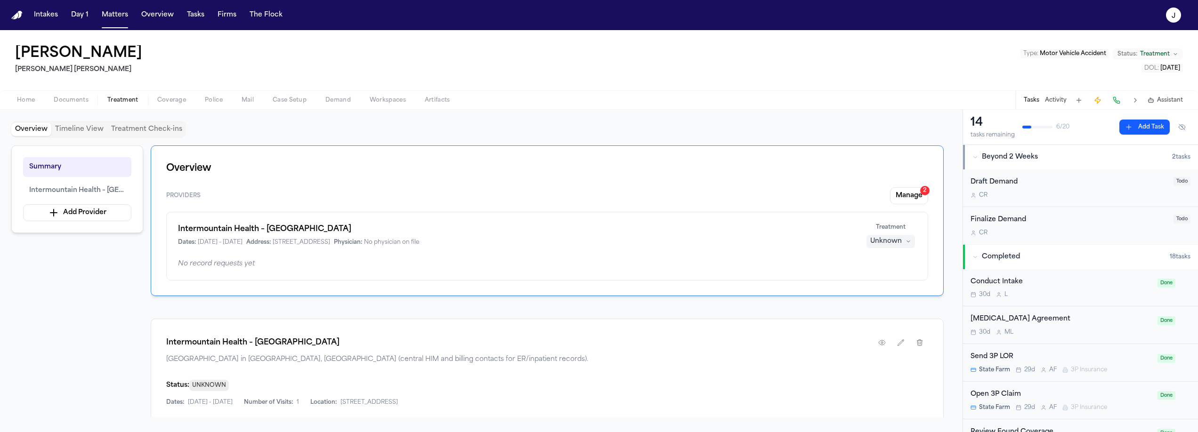
click at [71, 101] on span "Documents" at bounding box center [71, 101] width 35 height 8
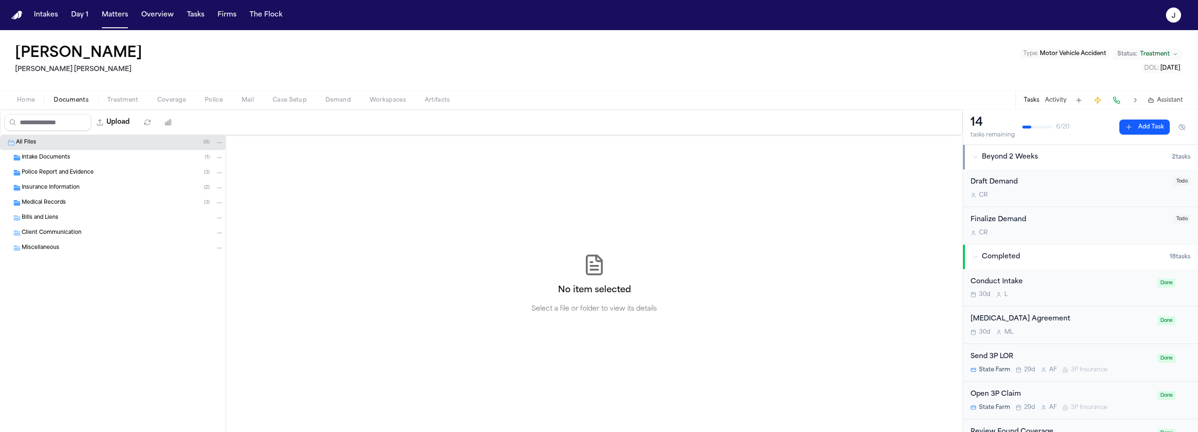
click at [72, 175] on span "Police Report and Evidence" at bounding box center [58, 173] width 72 height 8
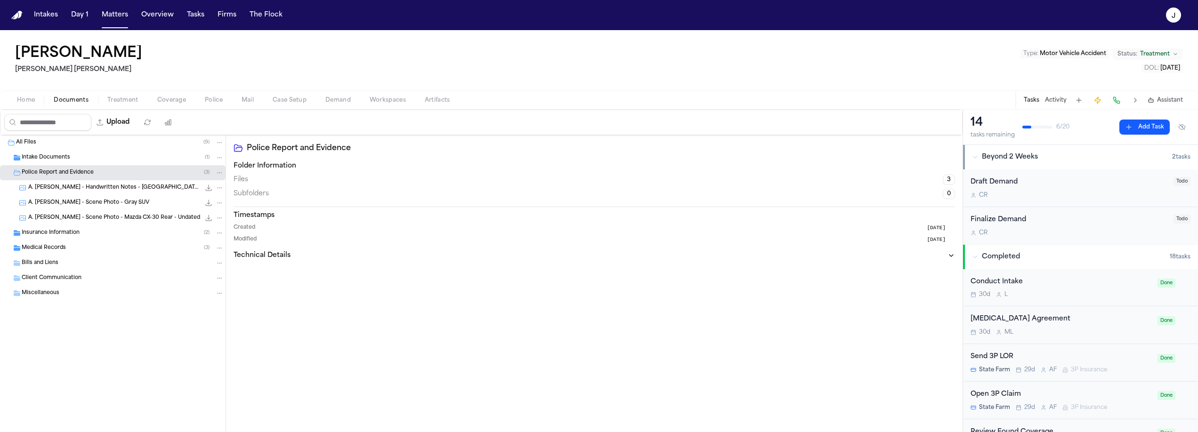
click at [115, 187] on span "A. Chavez Portillo - Handwritten Notes - South Salt Lake Case Number - Undated" at bounding box center [114, 188] width 172 height 8
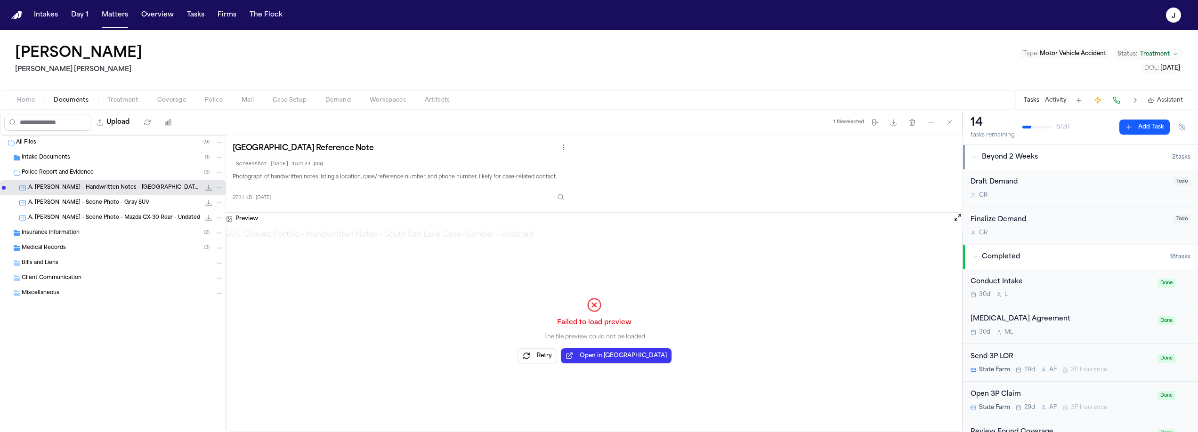
click at [608, 357] on button "Open in New Tab" at bounding box center [616, 355] width 111 height 15
click at [612, 349] on button "Open in New Tab" at bounding box center [616, 355] width 111 height 15
click at [51, 154] on span "Intake Documents" at bounding box center [46, 158] width 49 height 8
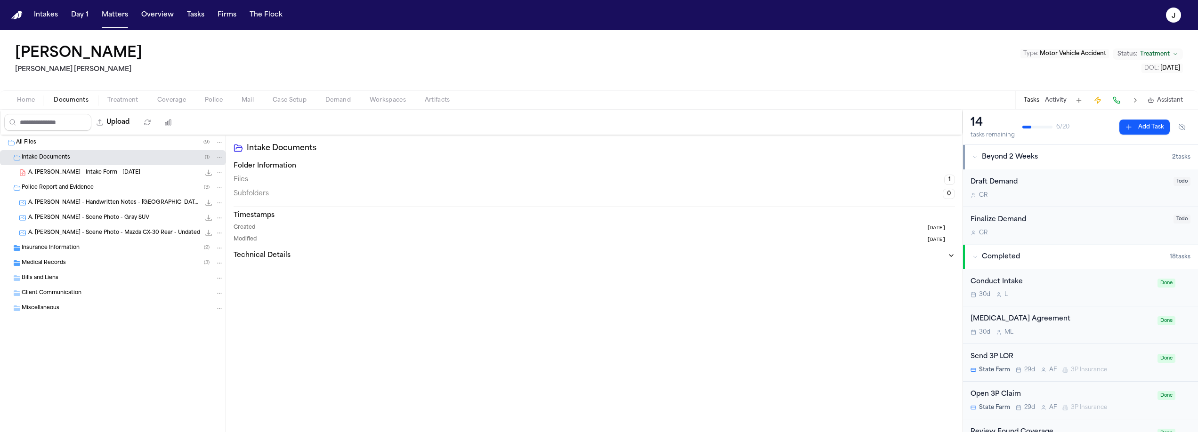
click at [65, 174] on span "A. Chavez Portillo - Intake Form - 7.18.25" at bounding box center [84, 173] width 112 height 8
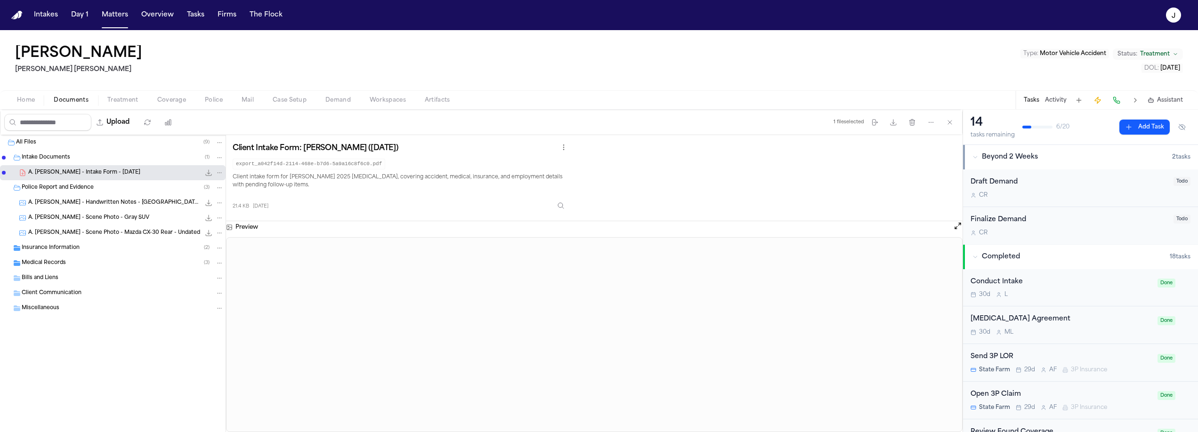
click at [61, 247] on span "Insurance Information" at bounding box center [51, 248] width 58 height 8
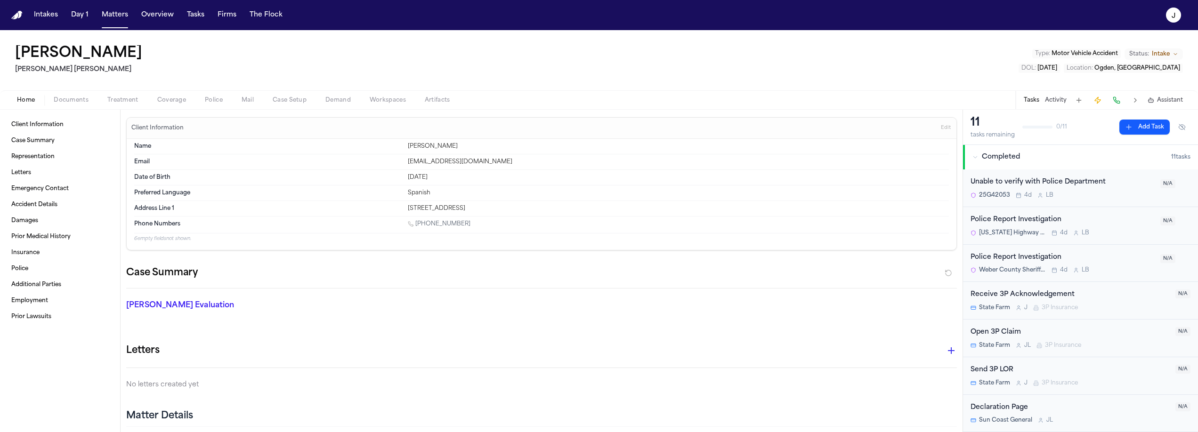
scroll to position [150, 0]
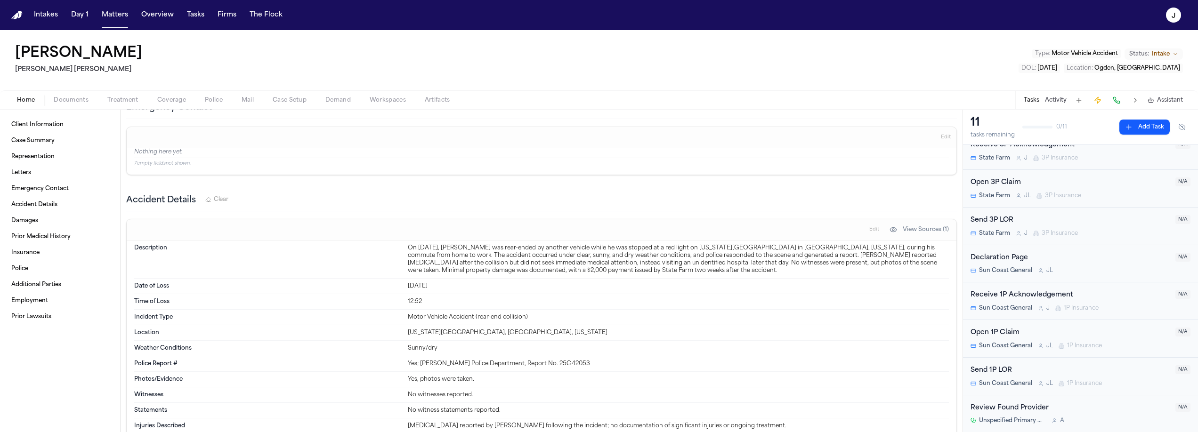
click at [458, 247] on div "On [DATE], [PERSON_NAME] was rear-ended by another vehicle while he was stopped…" at bounding box center [678, 259] width 541 height 30
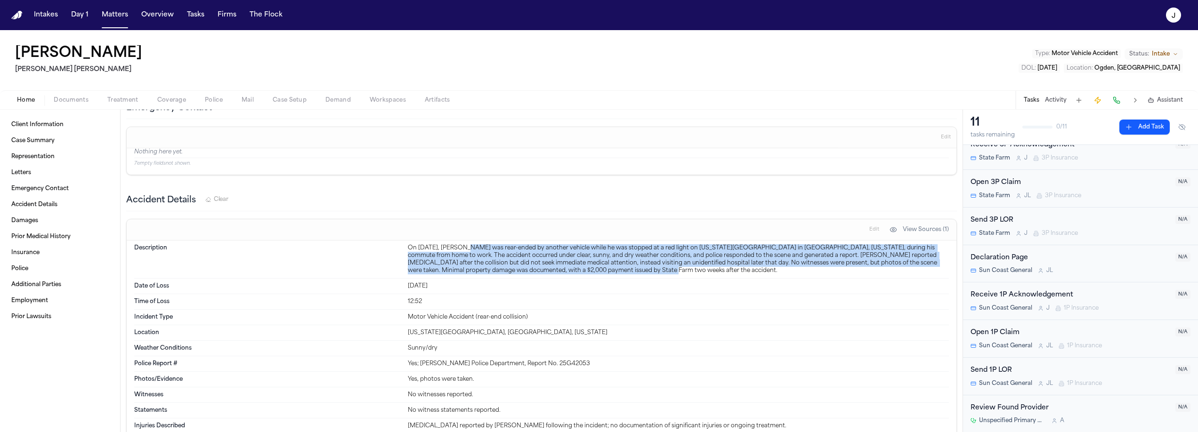
drag, startPoint x: 458, startPoint y: 247, endPoint x: 629, endPoint y: 268, distance: 172.3
click at [629, 268] on div "On [DATE], [PERSON_NAME] was rear-ended by another vehicle while he was stopped…" at bounding box center [678, 259] width 541 height 30
copy div "[PERSON_NAME] was rear-ended by another vehicle while he was stopped at a red l…"
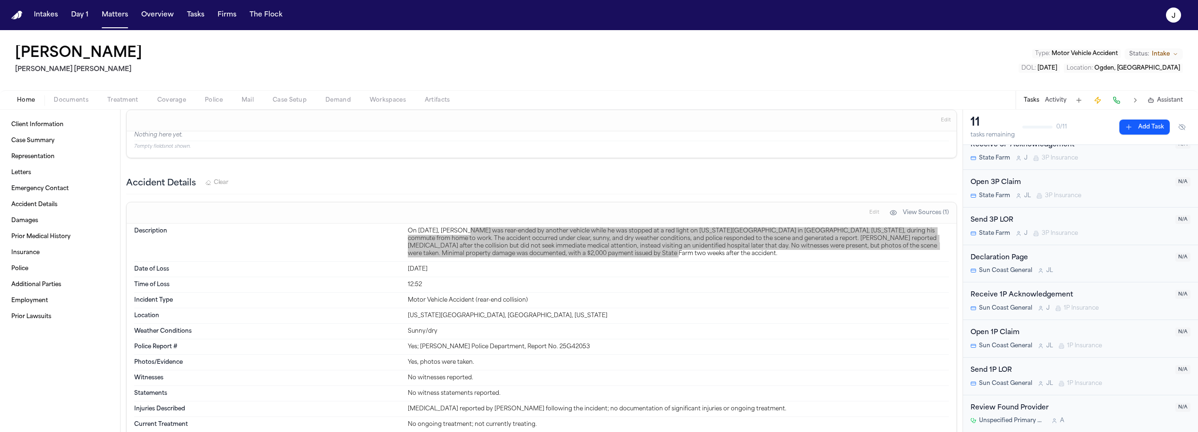
scroll to position [375, 0]
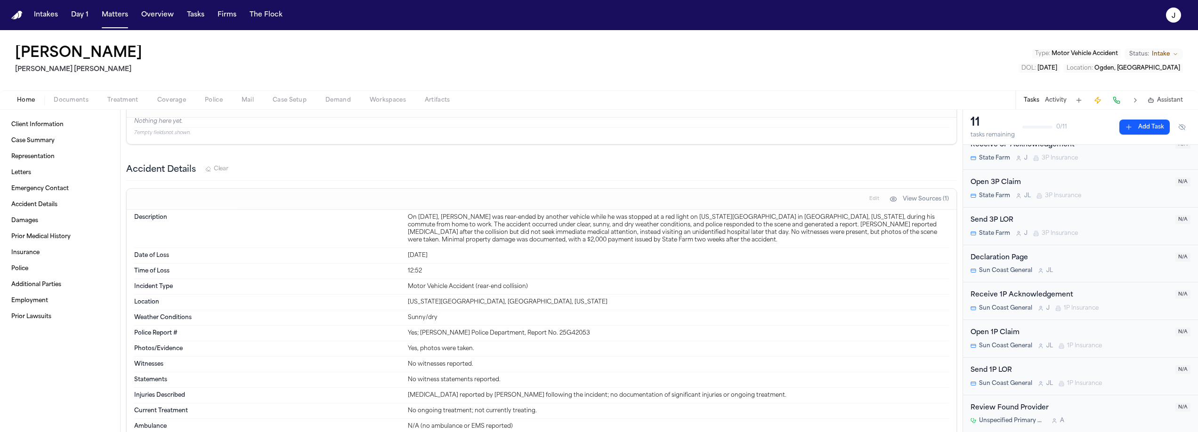
drag, startPoint x: 463, startPoint y: 300, endPoint x: 504, endPoint y: 308, distance: 41.1
click at [464, 301] on div "Washington Street, Ogden, Utah" at bounding box center [678, 303] width 541 height 8
drag, startPoint x: 500, startPoint y: 300, endPoint x: 402, endPoint y: 299, distance: 98.0
click at [402, 299] on div "Location Washington Street, Ogden, Utah" at bounding box center [541, 303] width 815 height 16
copy div "Washington Street, Ogden, Utah"
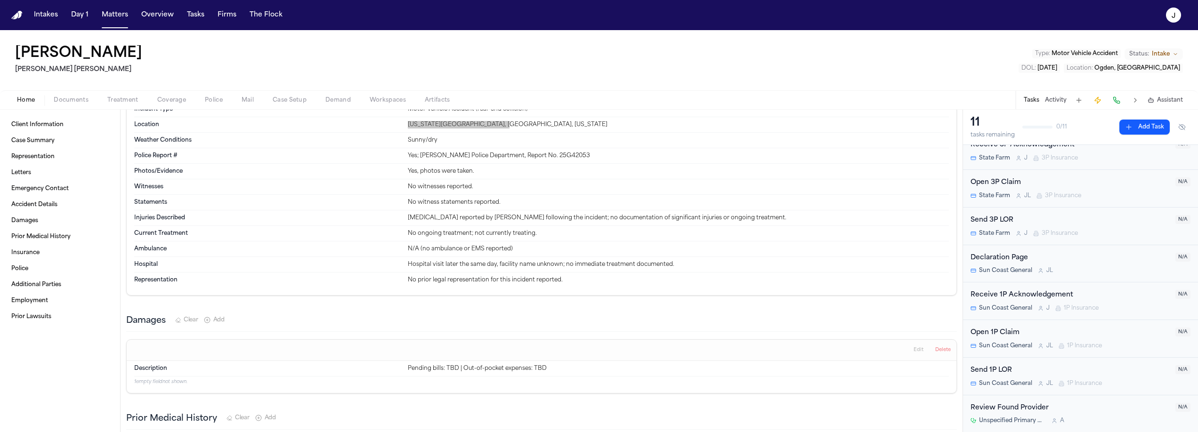
scroll to position [486, 0]
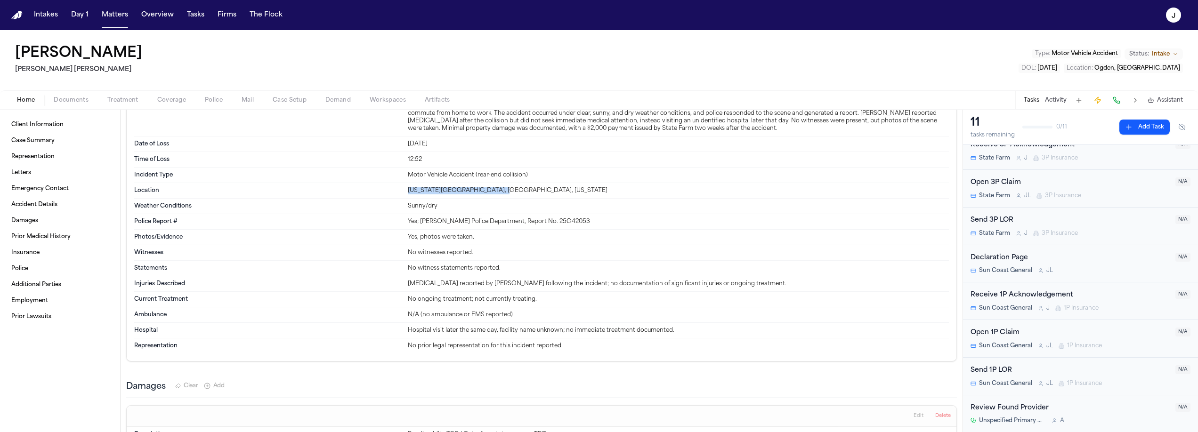
click at [58, 100] on span "Documents" at bounding box center [71, 101] width 35 height 8
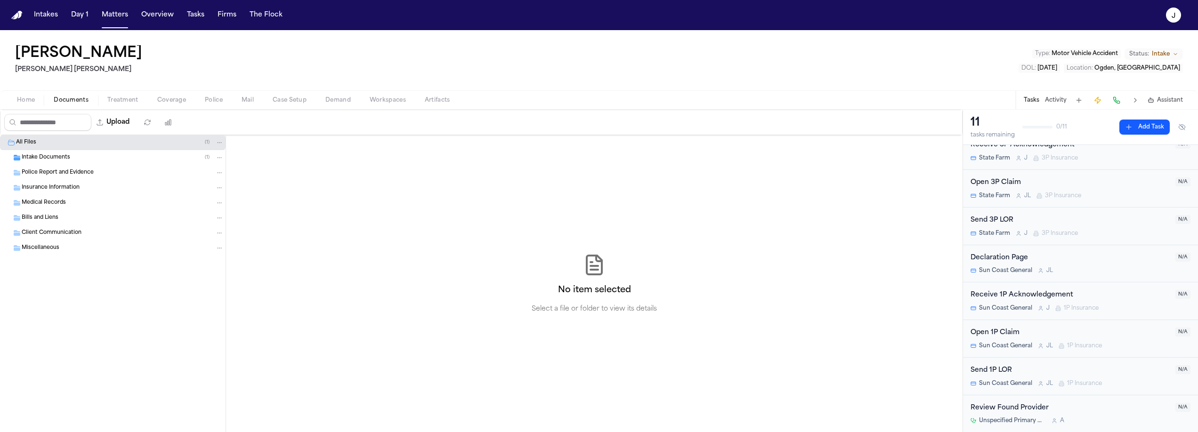
click at [49, 174] on span "Police Report and Evidence" at bounding box center [58, 173] width 72 height 8
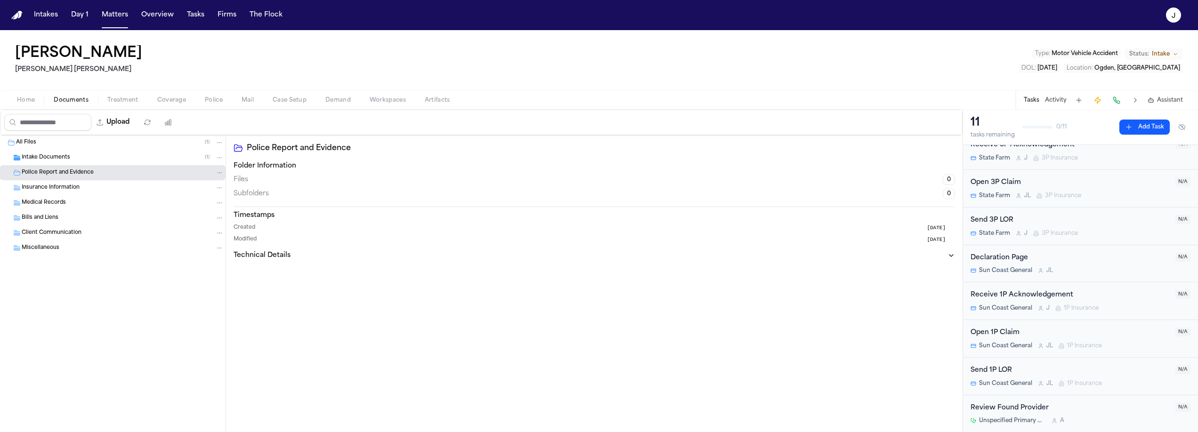
click at [51, 160] on span "Intake Documents" at bounding box center [46, 158] width 49 height 8
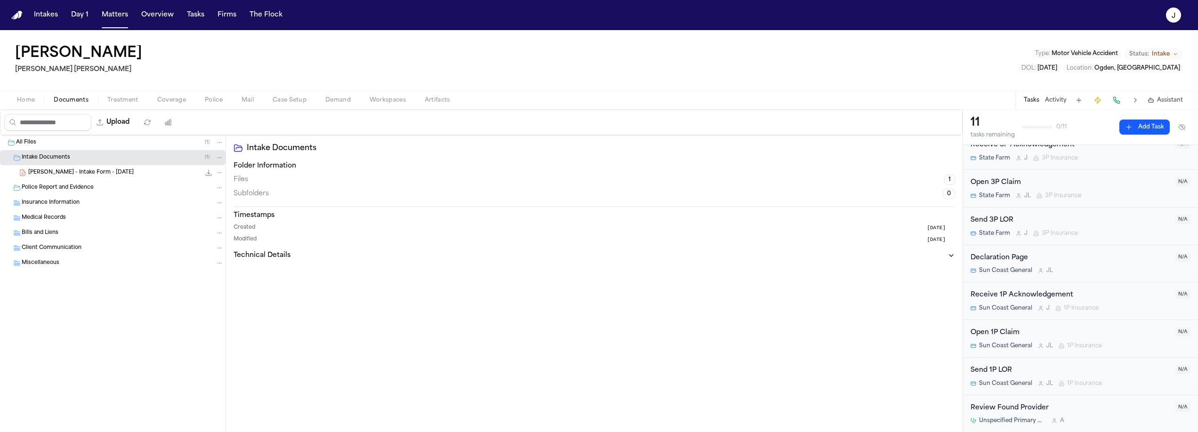
click at [52, 174] on span "J. Aguirre - Intake Form - 8.17.25" at bounding box center [80, 173] width 105 height 8
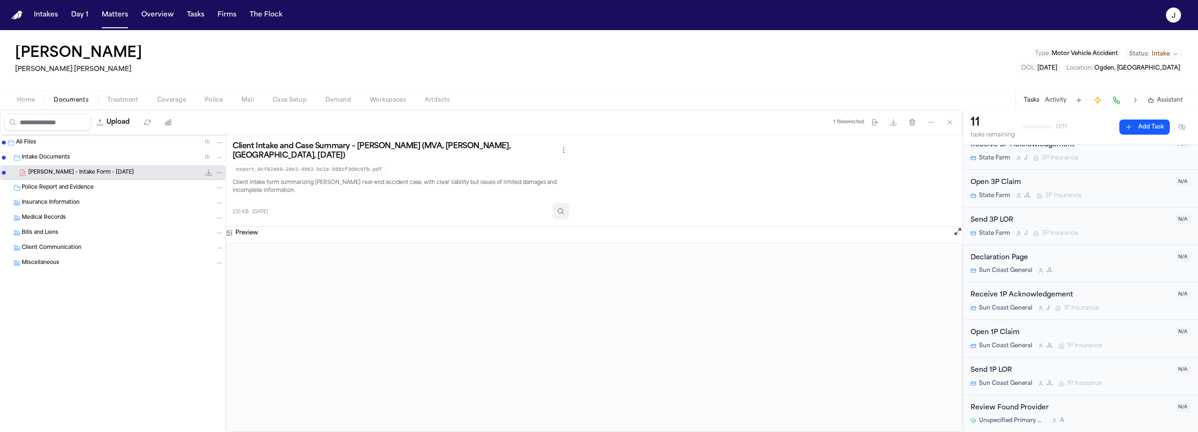
click at [565, 208] on icon "Inspect" at bounding box center [561, 212] width 8 height 8
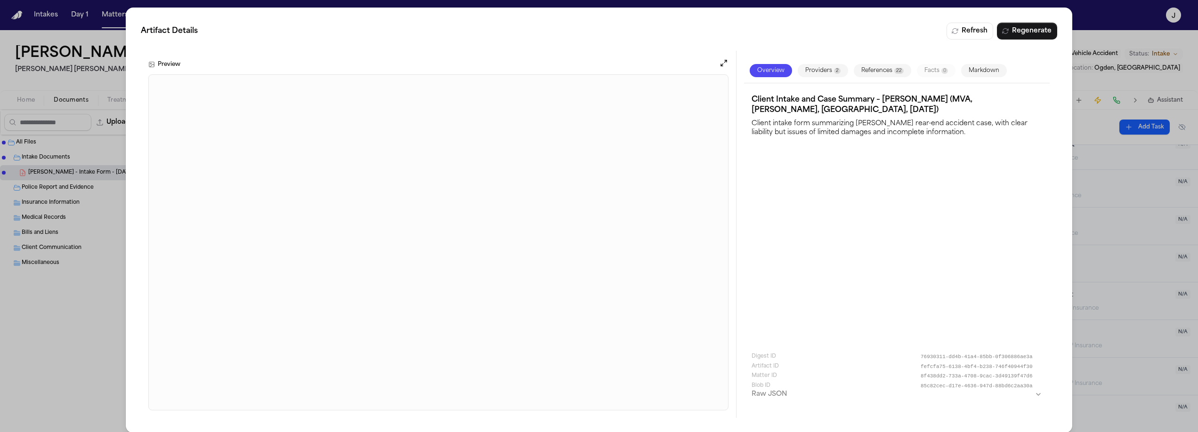
click at [67, 275] on div "Artifact Details Refresh Regenerate Preview Overview Providers 2 References 22 …" at bounding box center [599, 220] width 1198 height 441
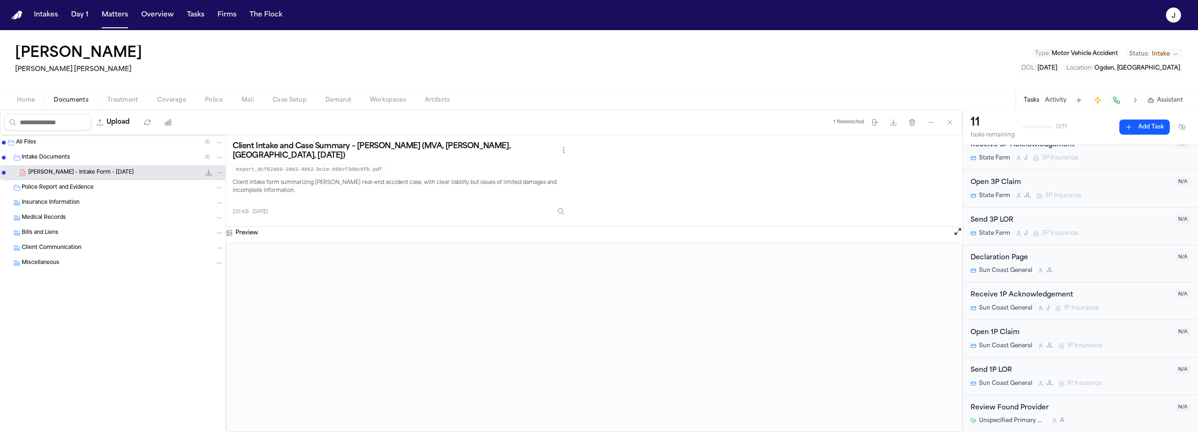
click at [33, 102] on span "Home" at bounding box center [26, 101] width 18 height 8
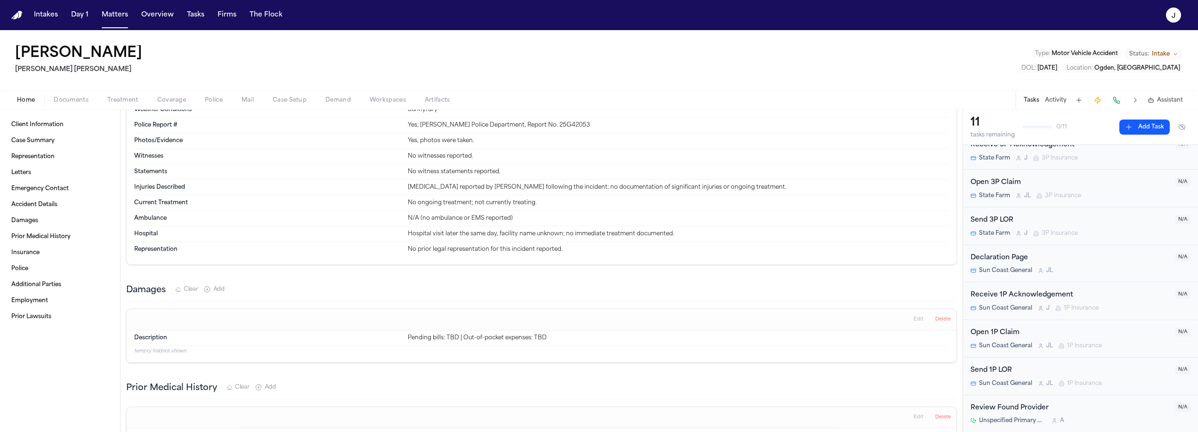
scroll to position [576, 0]
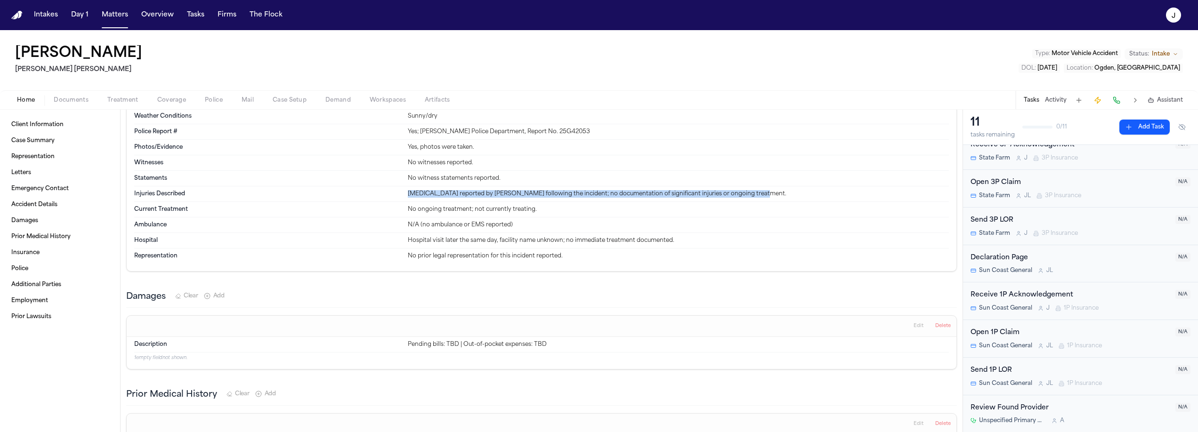
drag, startPoint x: 406, startPoint y: 193, endPoint x: 754, endPoint y: 195, distance: 348.0
click at [754, 195] on div "Neck pain reported by Julio Aguirre following the incident; no documentation of…" at bounding box center [678, 194] width 541 height 8
copy div "Neck pain reported by Julio Aguirre following the incident; no documentation of…"
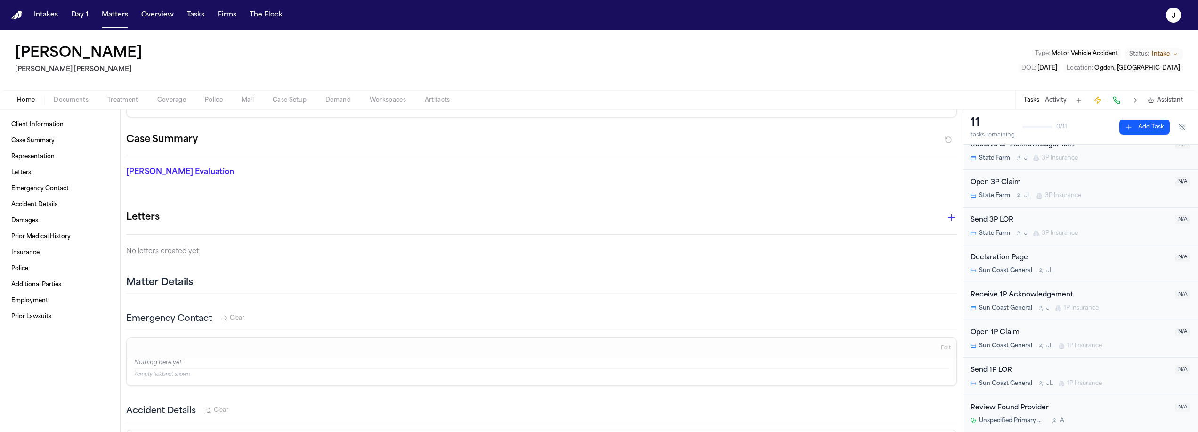
scroll to position [0, 0]
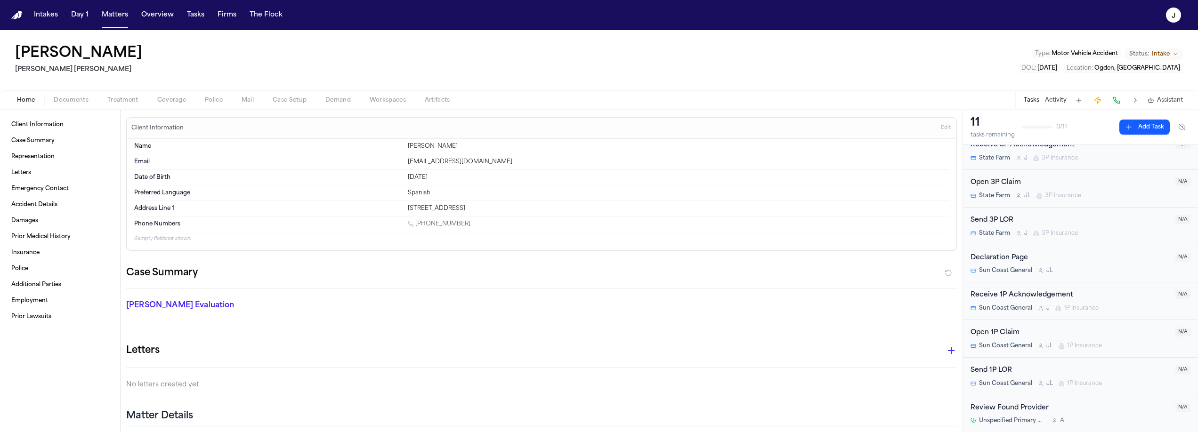
click at [73, 103] on span "Documents" at bounding box center [71, 101] width 35 height 8
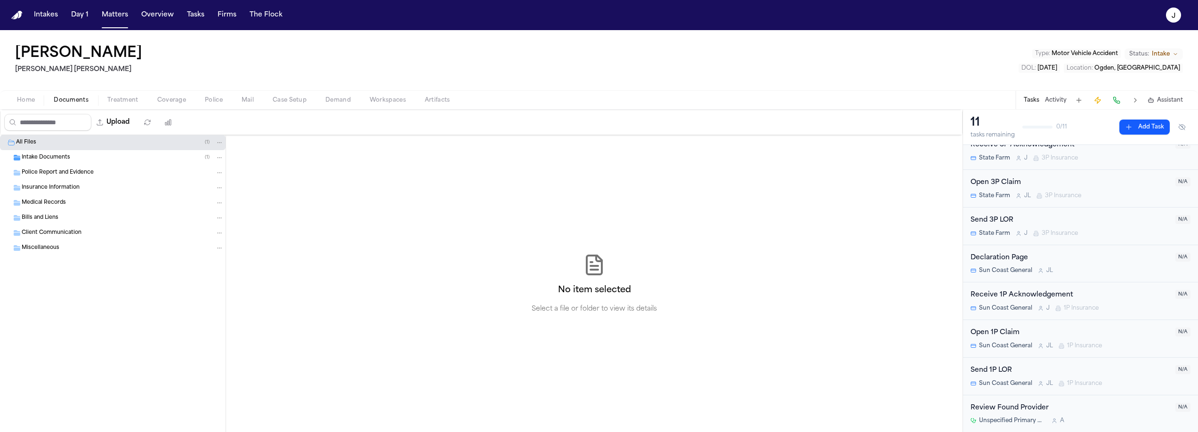
click at [71, 194] on div "Insurance Information" at bounding box center [113, 187] width 226 height 15
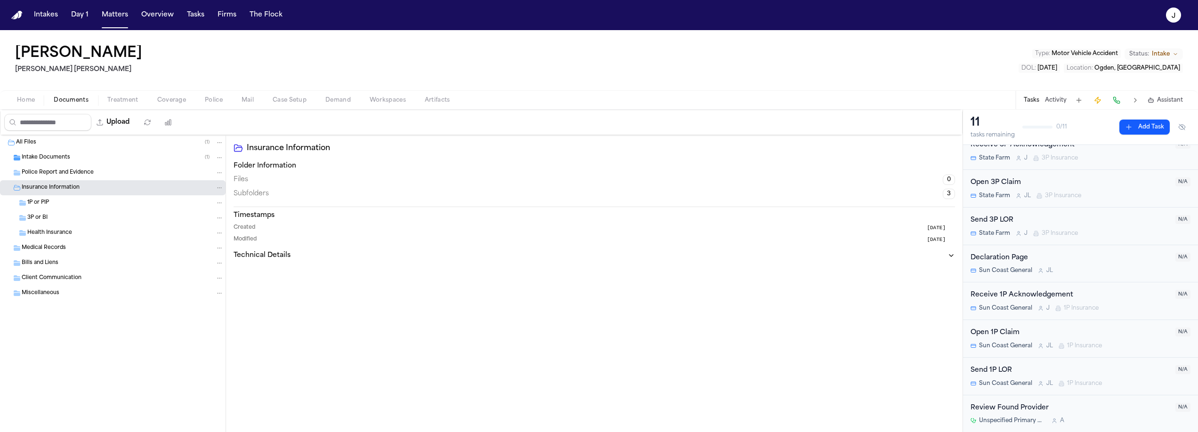
click at [70, 201] on div "1P or PIP" at bounding box center [125, 203] width 196 height 8
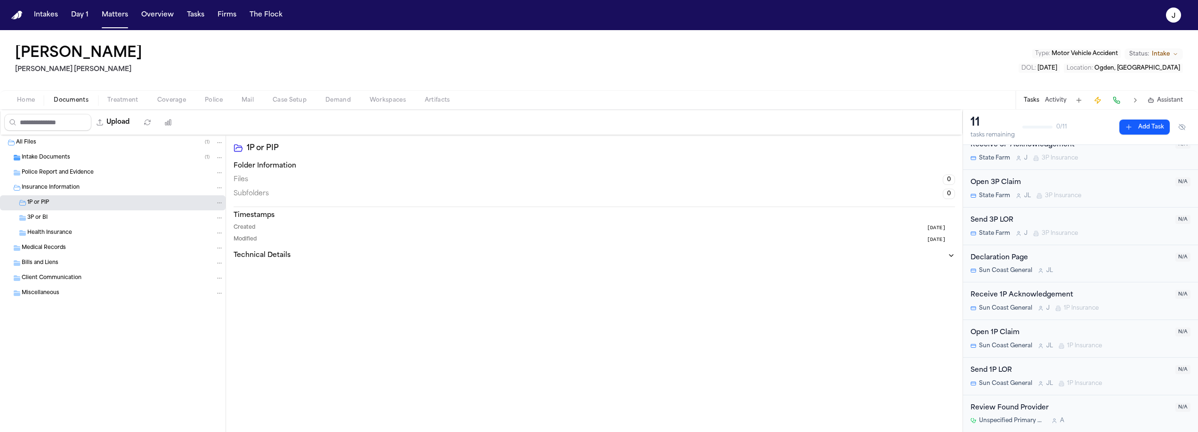
click at [69, 216] on div "3P or BI" at bounding box center [125, 218] width 196 height 8
click at [68, 203] on div "1P or PIP" at bounding box center [125, 203] width 196 height 8
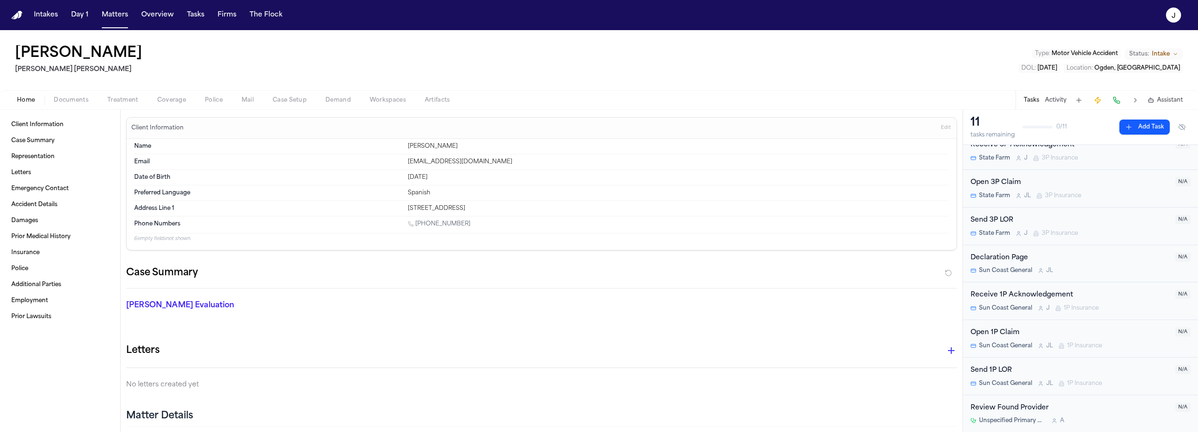
click at [23, 104] on span "Home" at bounding box center [26, 101] width 18 height 8
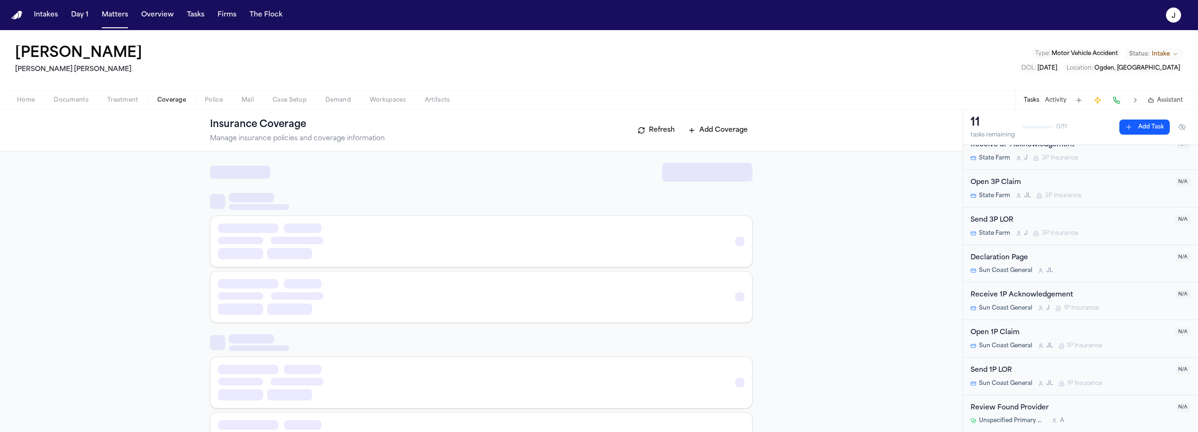
click at [173, 105] on span "button" at bounding box center [172, 105] width 40 height 1
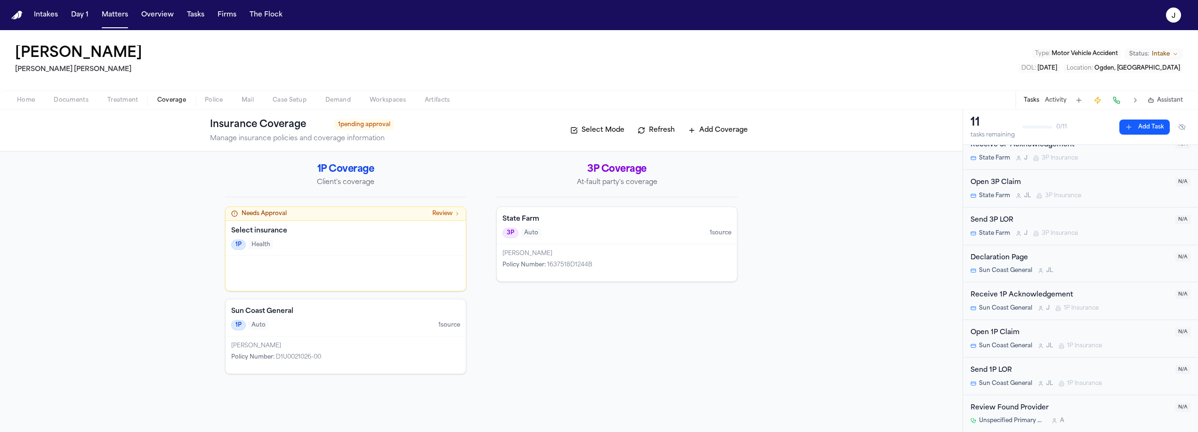
click at [343, 242] on div "1P Health" at bounding box center [345, 245] width 229 height 10
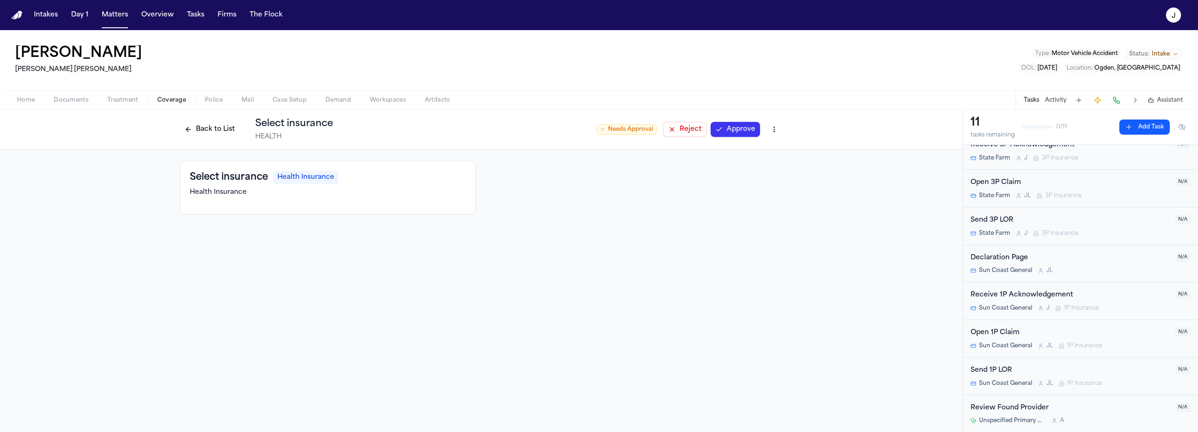
click at [202, 130] on button "Back to List" at bounding box center [210, 129] width 60 height 15
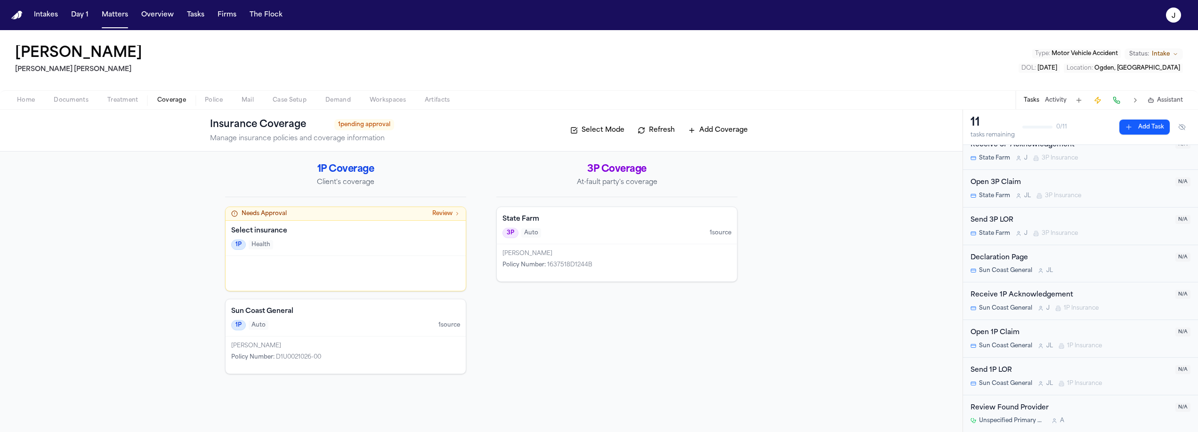
click at [441, 216] on span "Review" at bounding box center [442, 214] width 20 height 8
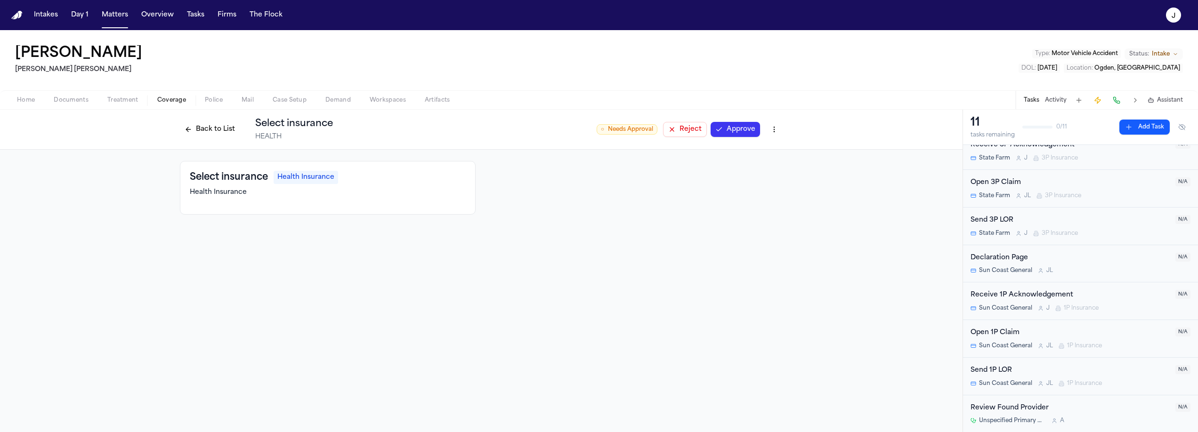
click at [217, 130] on button "Back to List" at bounding box center [210, 129] width 60 height 15
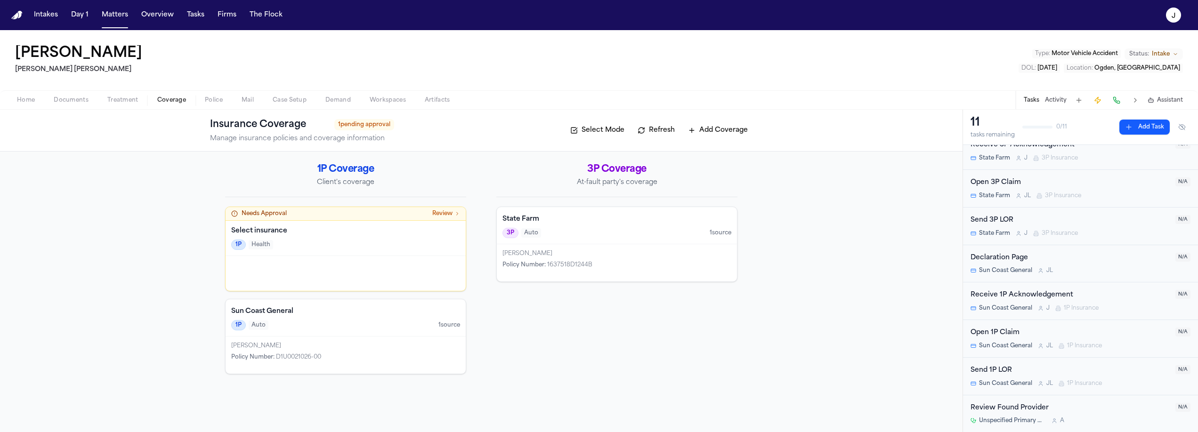
click at [38, 103] on button "Home" at bounding box center [26, 100] width 37 height 11
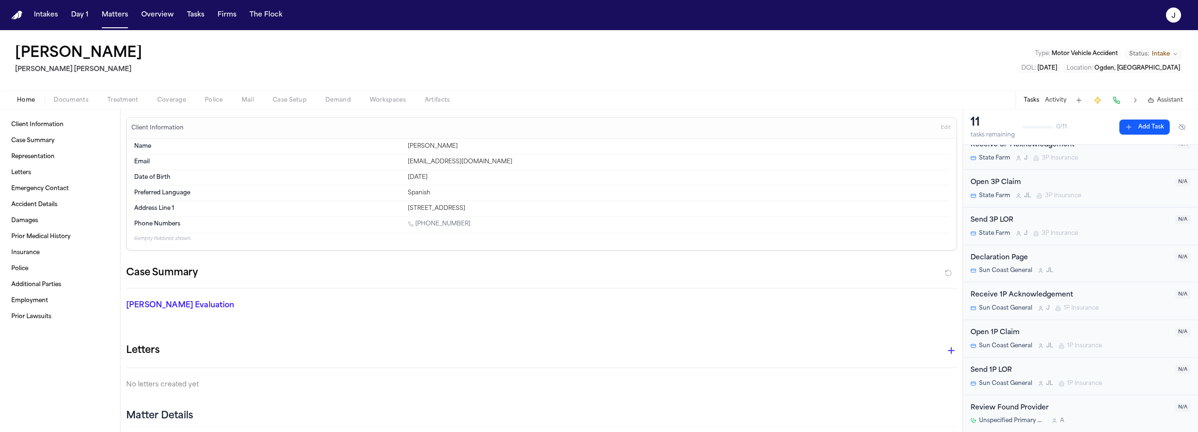
click at [66, 101] on span "Documents" at bounding box center [71, 101] width 35 height 8
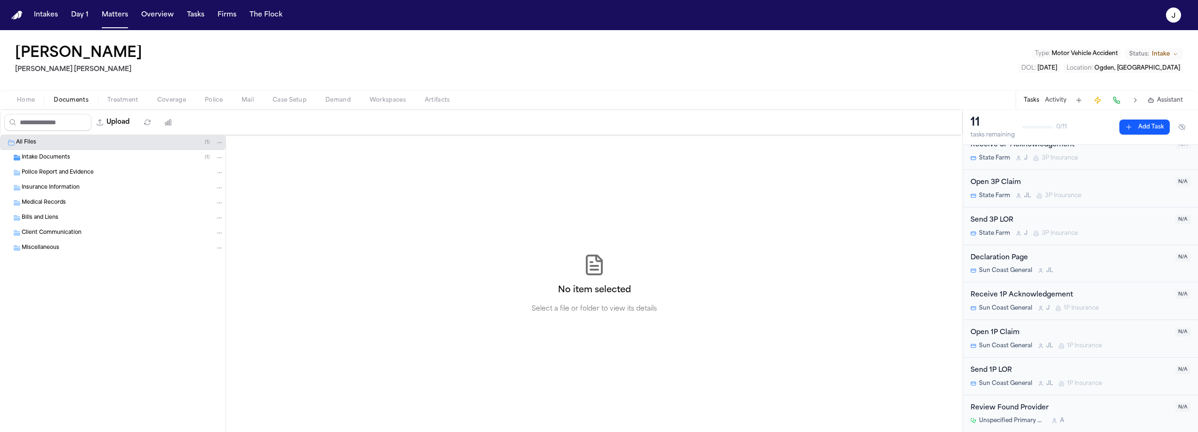
click at [41, 160] on span "Intake Documents" at bounding box center [46, 158] width 49 height 8
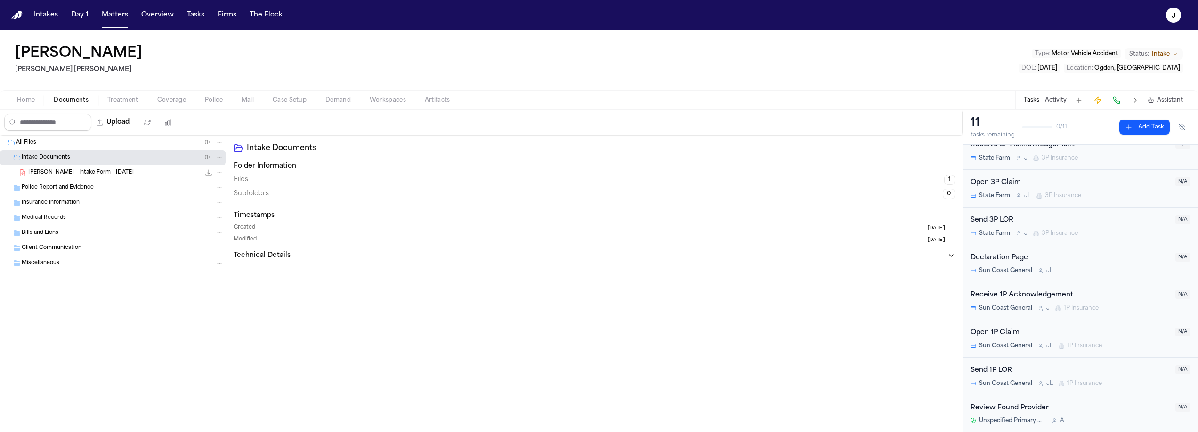
click at [76, 176] on span "J. Aguirre - Intake Form - 8.17.25" at bounding box center [80, 173] width 105 height 8
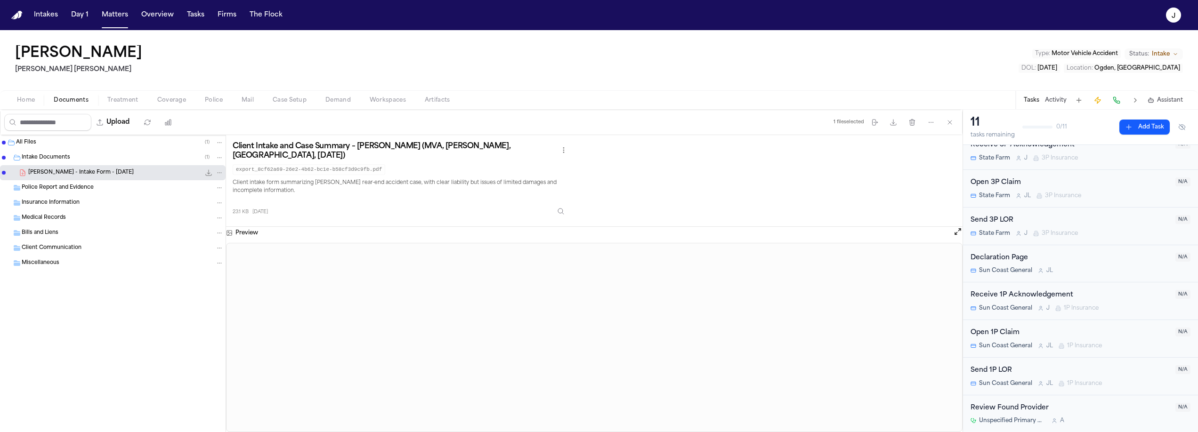
click at [36, 110] on div "Upload" at bounding box center [90, 122] width 180 height 24
click at [32, 106] on div "Home Documents Treatment Coverage Police Mail Case Setup Demand Workspaces Arti…" at bounding box center [599, 99] width 1198 height 19
click at [32, 105] on span "button" at bounding box center [25, 105] width 29 height 1
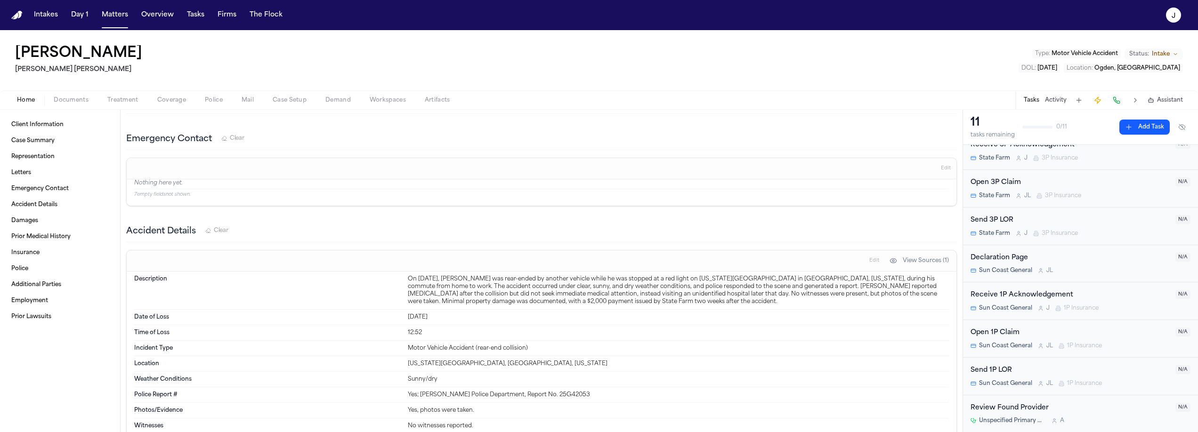
scroll to position [9, 0]
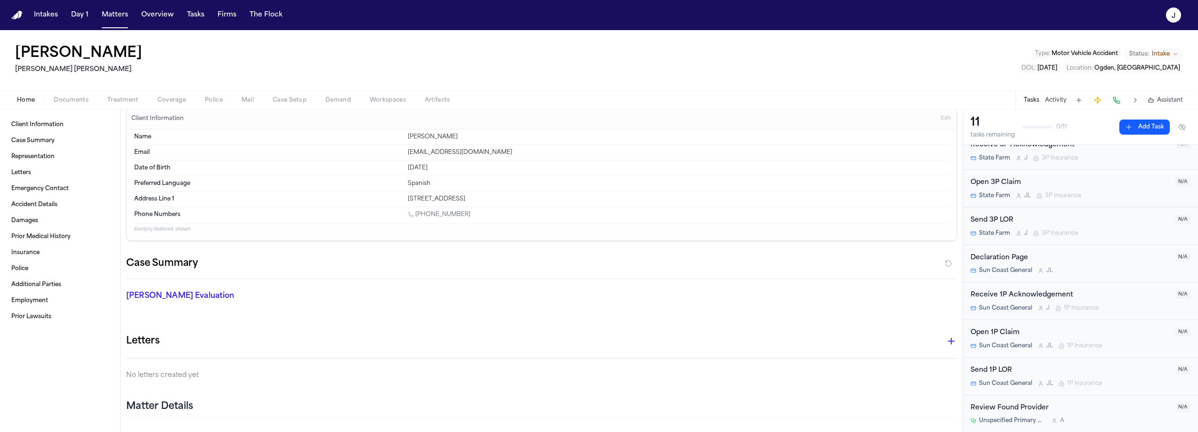
click at [168, 100] on span "Coverage" at bounding box center [171, 101] width 29 height 8
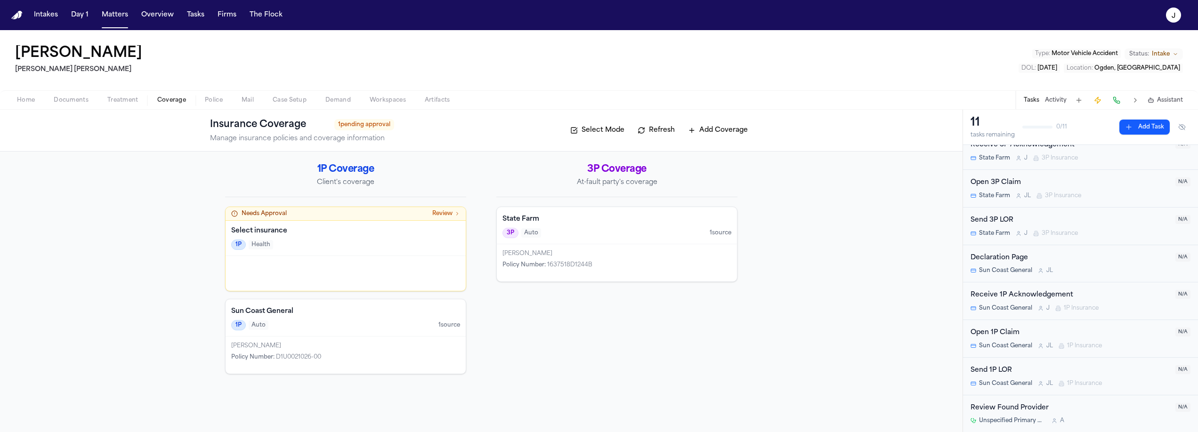
click at [339, 319] on div "Sun Coast General 1P Auto 1 source" at bounding box center [346, 318] width 240 height 37
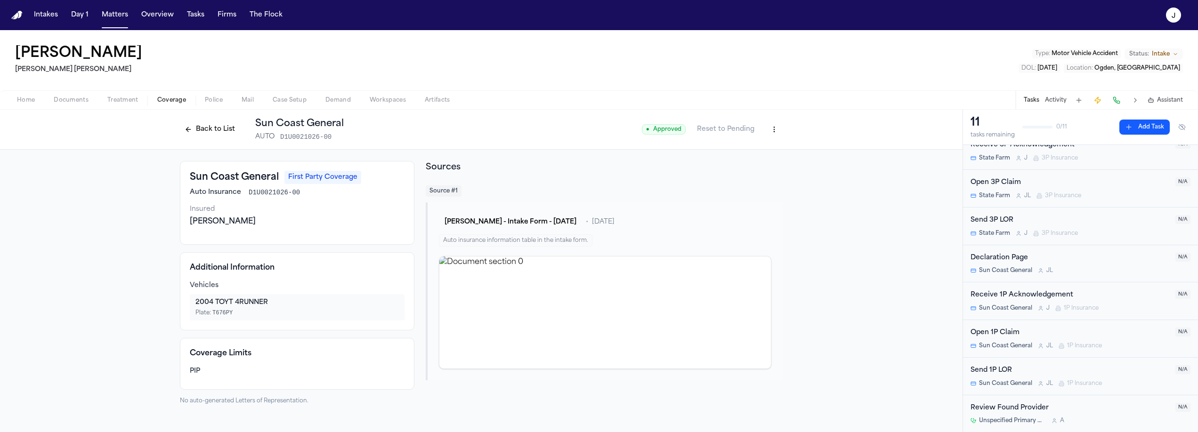
click at [1093, 329] on div "Open 1P Claim" at bounding box center [1070, 333] width 199 height 11
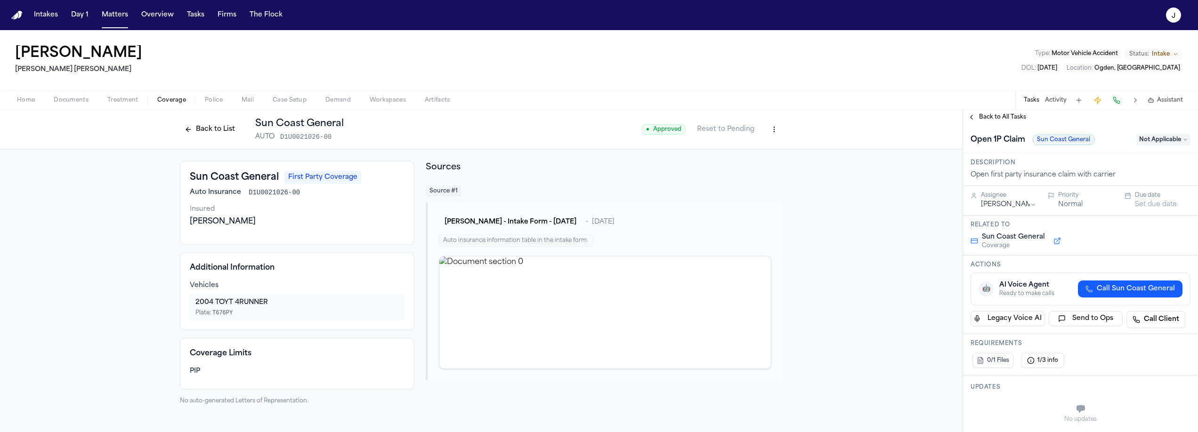
click at [1119, 291] on span "Call Sun Coast General" at bounding box center [1136, 288] width 78 height 9
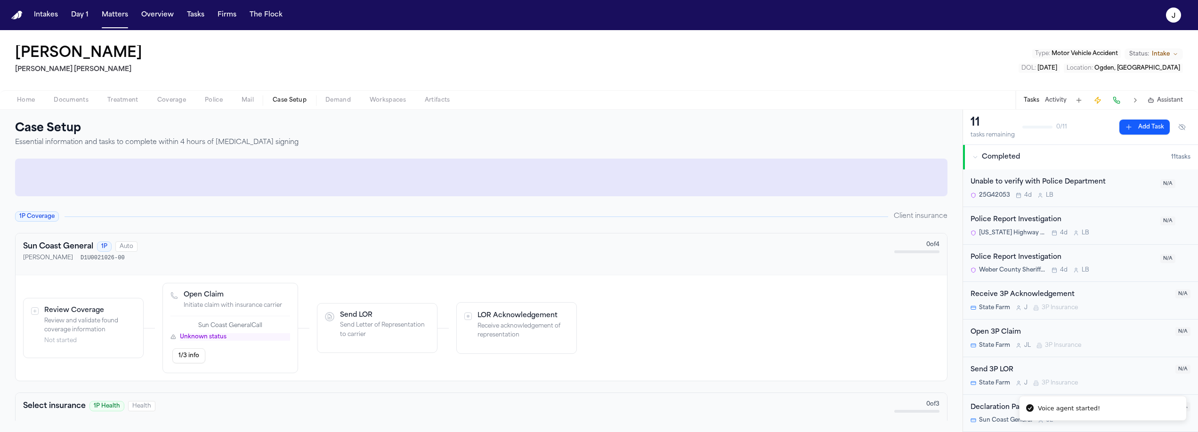
click at [287, 100] on span "Case Setup" at bounding box center [290, 101] width 34 height 8
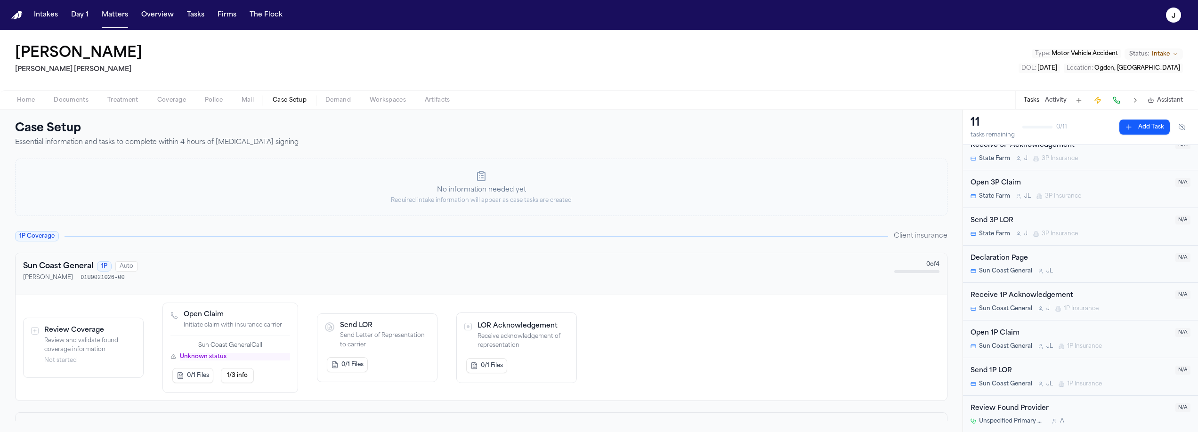
scroll to position [150, 0]
click at [1075, 328] on div "Open 1P Claim" at bounding box center [1070, 333] width 199 height 11
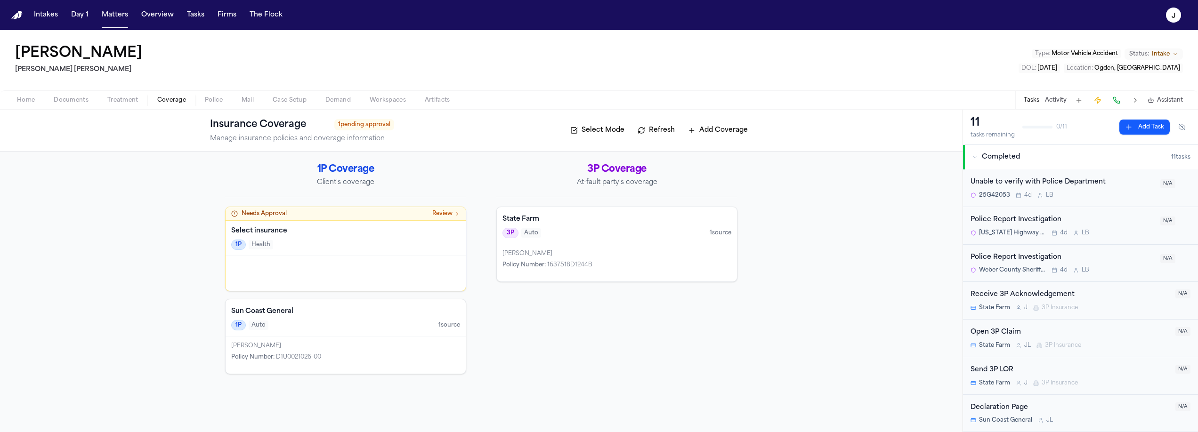
click at [157, 97] on span "Coverage" at bounding box center [171, 101] width 29 height 8
click at [622, 246] on div "Kaitlynn Munns Policy Number : 1637518D1244B" at bounding box center [617, 262] width 240 height 37
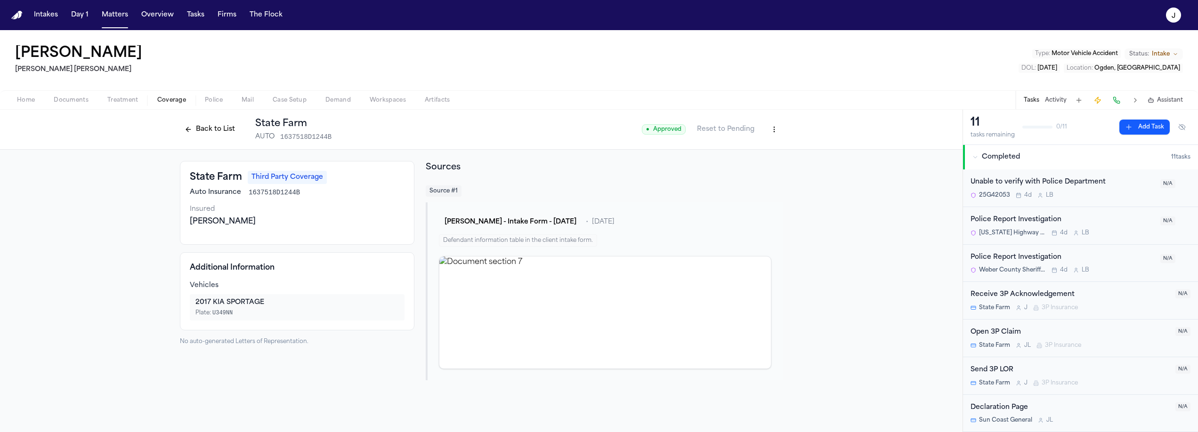
click at [1118, 100] on button at bounding box center [1116, 100] width 13 height 13
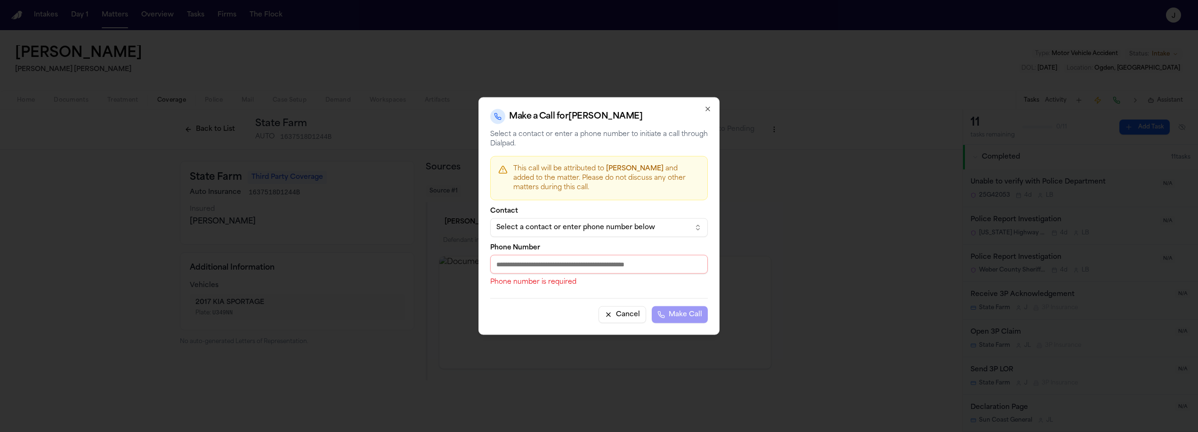
click at [555, 229] on div "Select a contact or enter phone number below" at bounding box center [591, 227] width 190 height 9
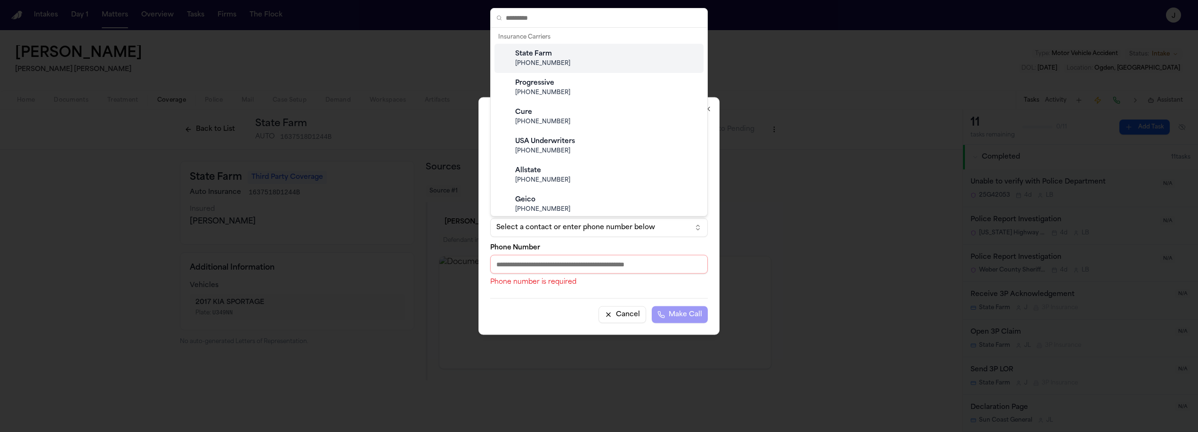
click at [527, 67] on div "State Farm (800) 732-5246" at bounding box center [606, 58] width 186 height 25
type input "**********"
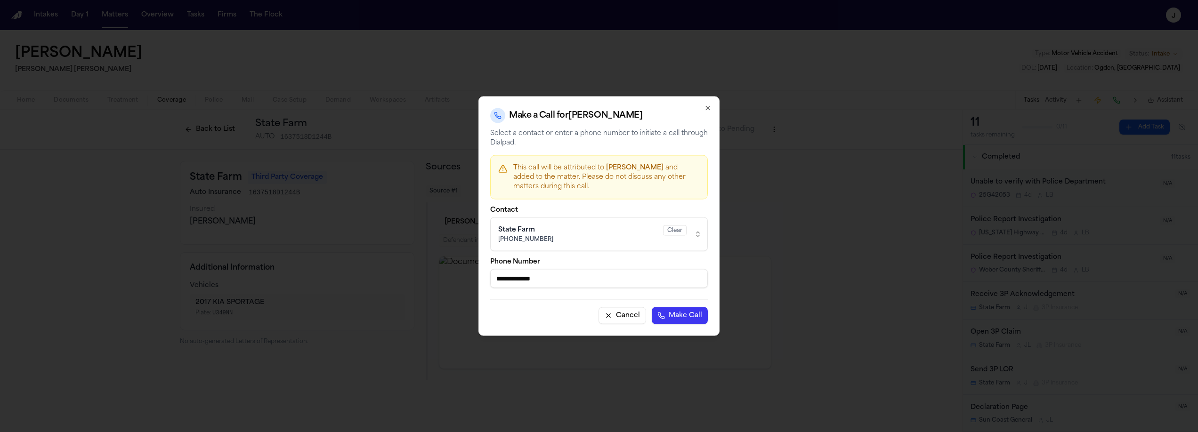
click at [698, 317] on button "Make Call" at bounding box center [680, 316] width 56 height 17
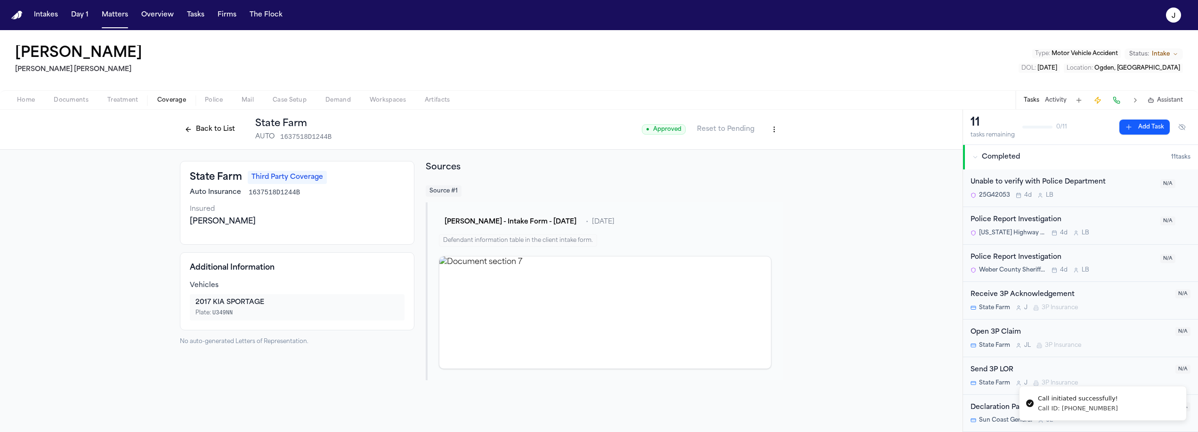
click at [710, 92] on div "Home Documents Treatment Coverage Police Mail Case Setup Demand Workspaces Arti…" at bounding box center [599, 99] width 1198 height 19
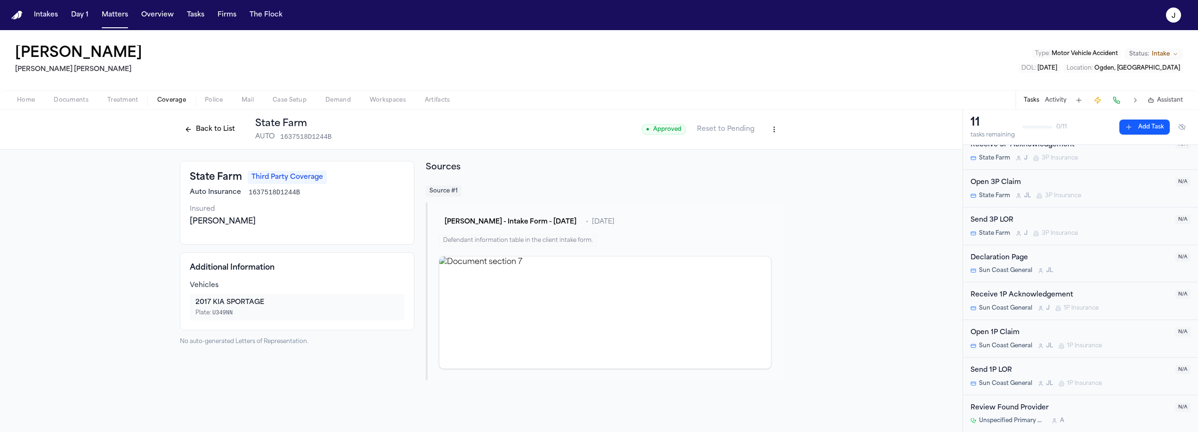
click at [1050, 335] on div "Open 1P Claim" at bounding box center [1070, 333] width 199 height 11
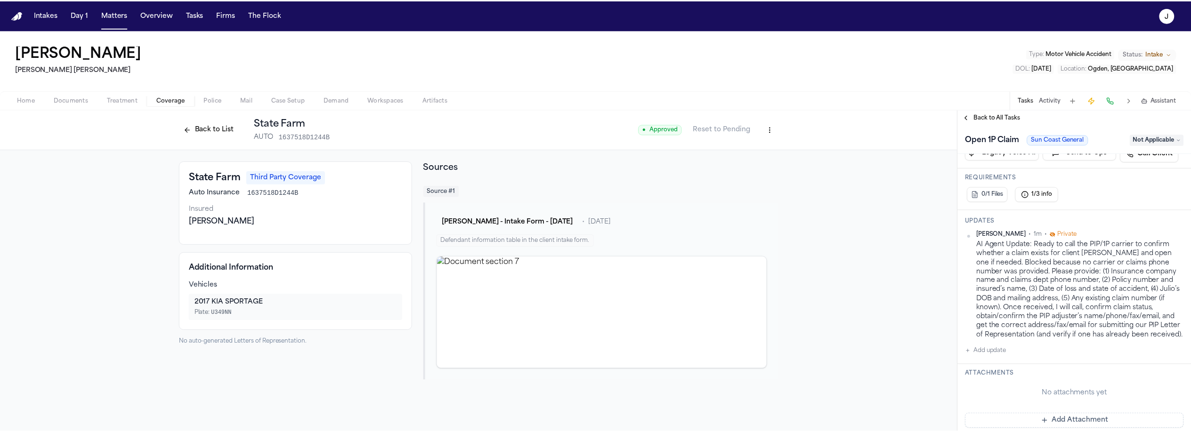
scroll to position [172, 0]
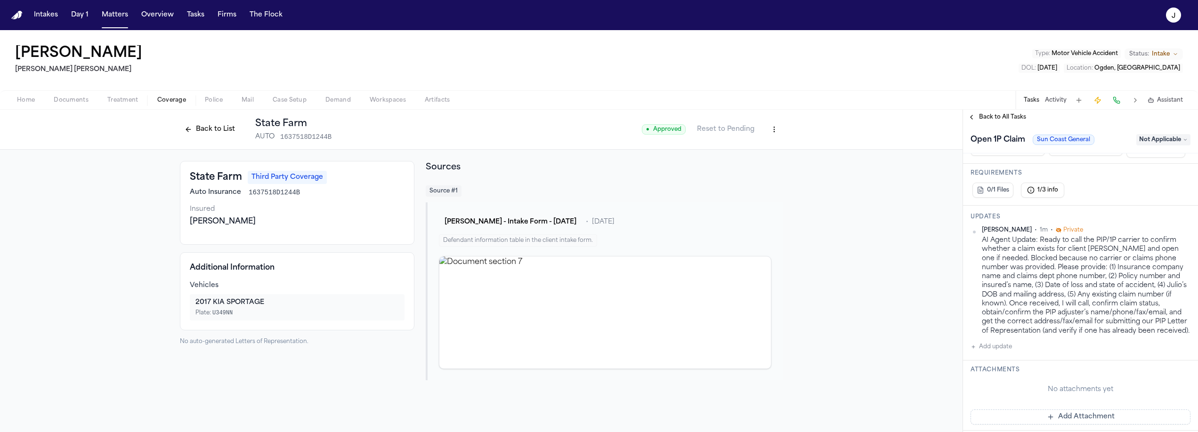
click at [221, 124] on button "Back to List" at bounding box center [210, 129] width 60 height 15
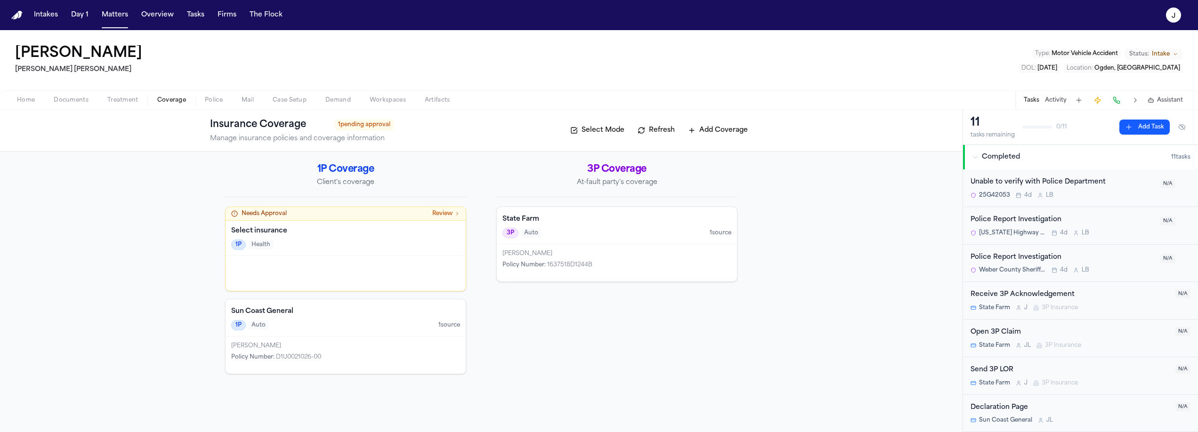
click at [363, 330] on div "1P Auto 1 source" at bounding box center [345, 325] width 229 height 10
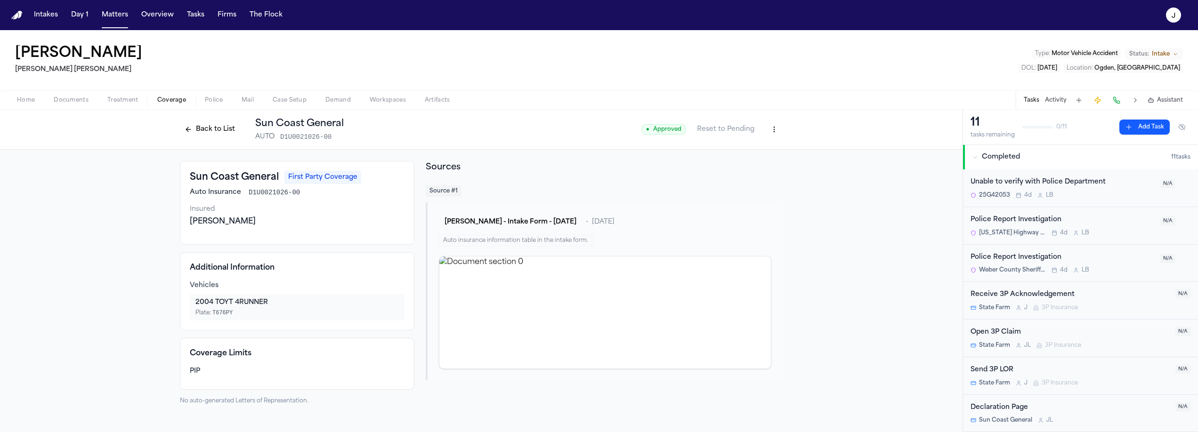
click at [776, 130] on html "Intakes Day 1 Matters Overview Tasks Firms The Flock J Julio Aguirre Steele Ada…" at bounding box center [599, 216] width 1198 height 432
click at [731, 150] on div "Edit Coverage" at bounding box center [741, 149] width 79 height 15
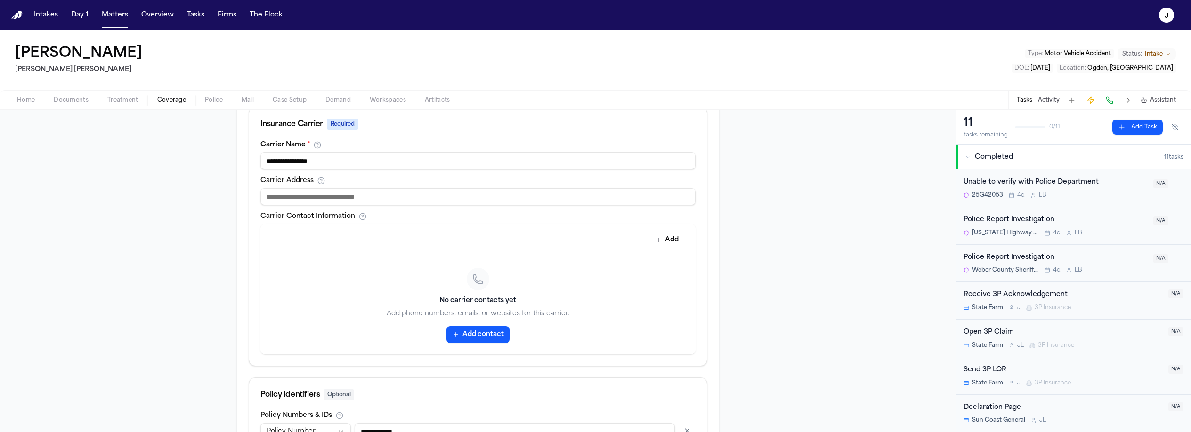
scroll to position [332, 0]
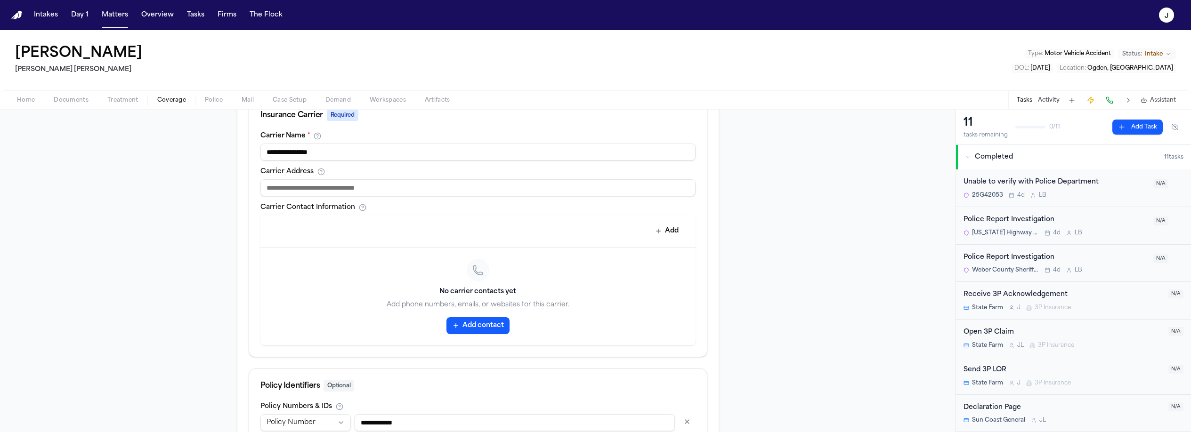
click at [489, 333] on button "Add contact" at bounding box center [477, 325] width 63 height 17
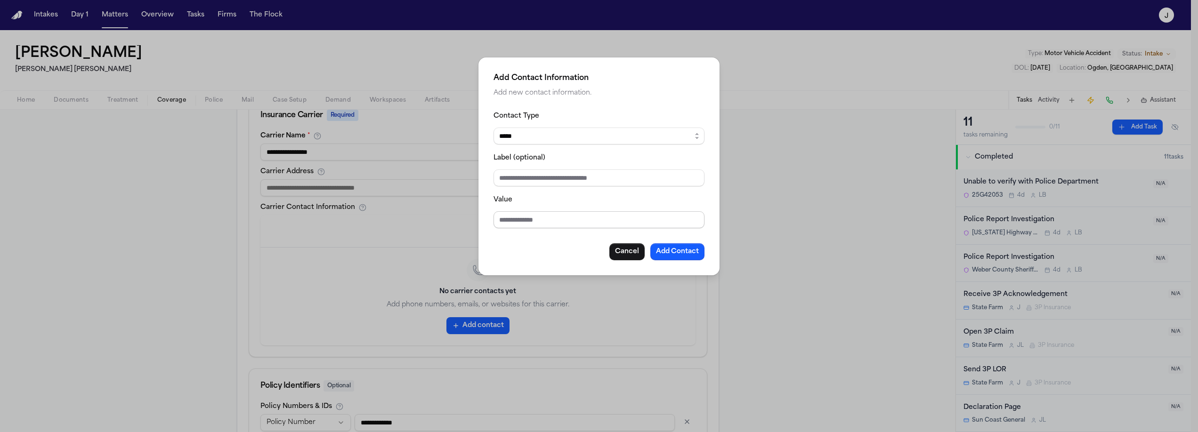
click at [512, 223] on input "Value" at bounding box center [599, 219] width 211 height 17
type input "*"
type input "**********"
click at [669, 256] on button "Add Contact" at bounding box center [677, 251] width 54 height 17
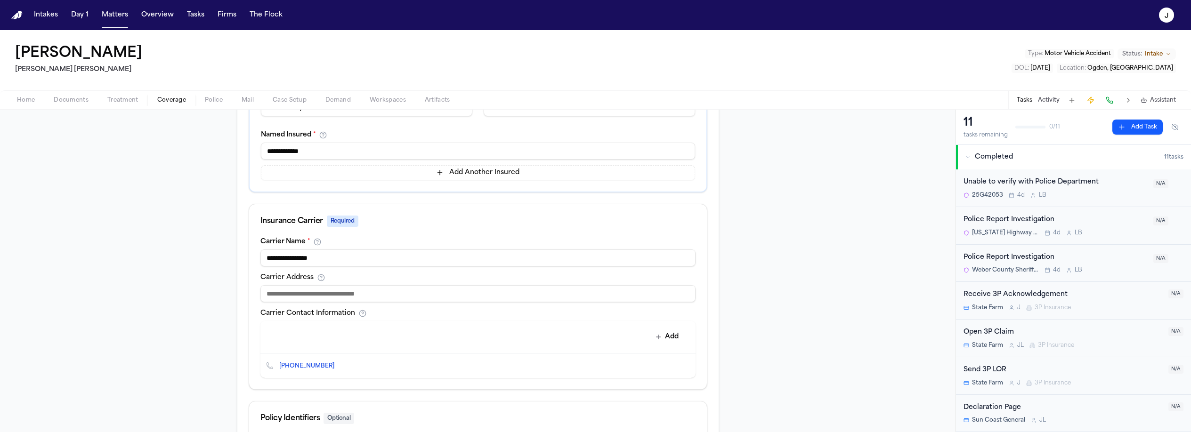
scroll to position [226, 0]
click at [290, 298] on input at bounding box center [477, 293] width 435 height 17
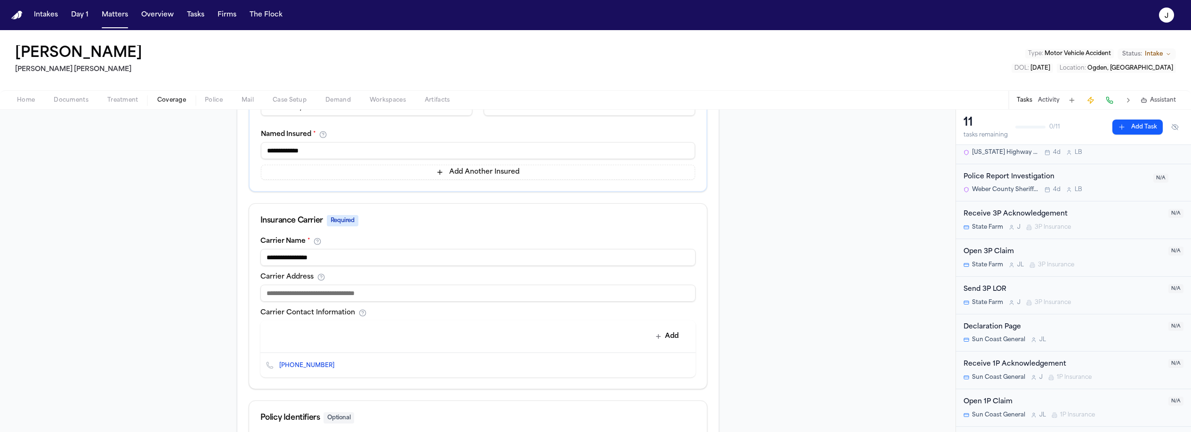
scroll to position [150, 0]
click at [1046, 338] on div "Open 1P Claim" at bounding box center [1062, 333] width 199 height 11
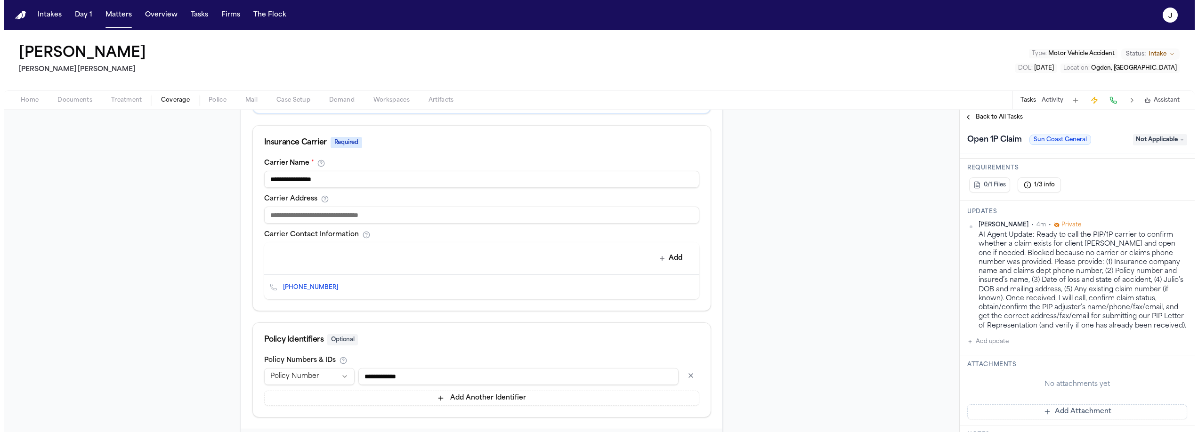
scroll to position [353, 0]
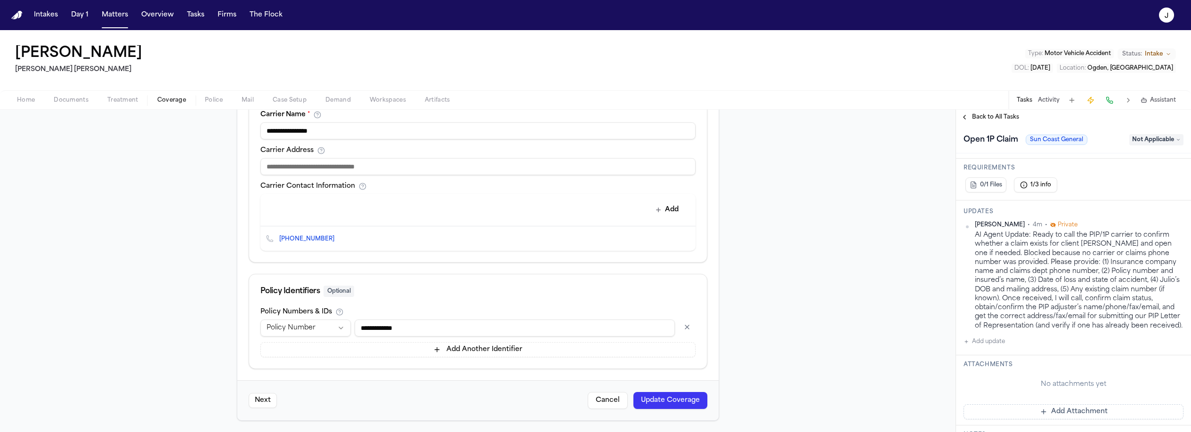
click at [682, 399] on button "Update Coverage" at bounding box center [670, 400] width 74 height 17
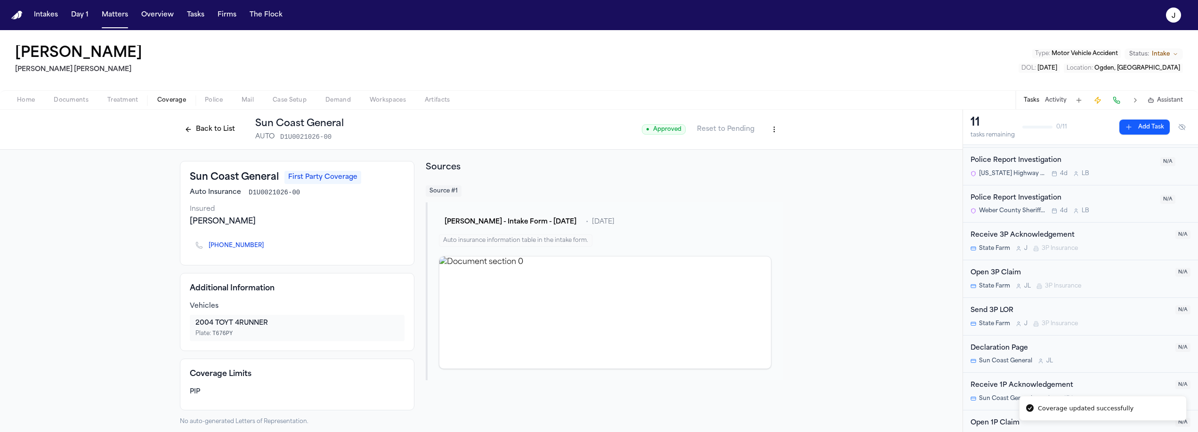
scroll to position [150, 0]
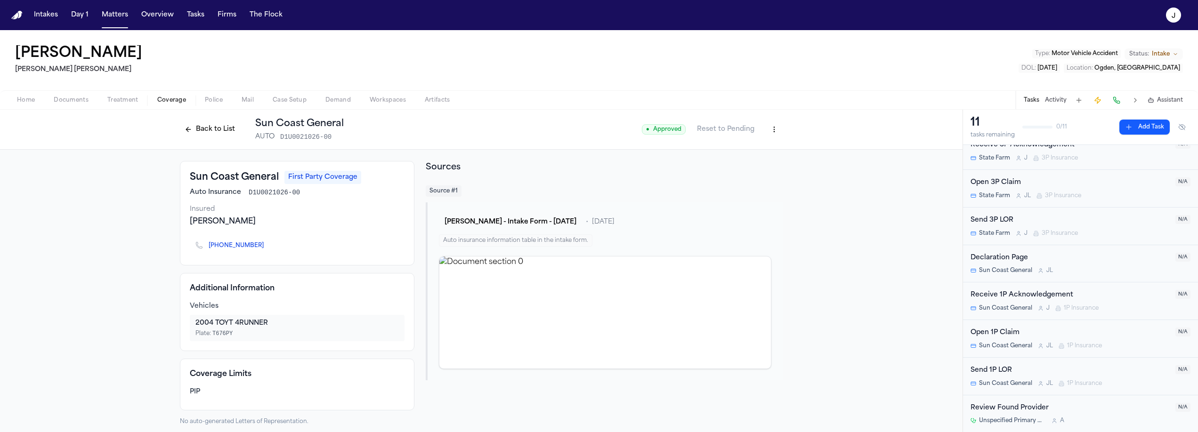
click at [1073, 339] on div "Open 1P Claim Sun Coast General J L 1P Insurance" at bounding box center [1070, 339] width 199 height 22
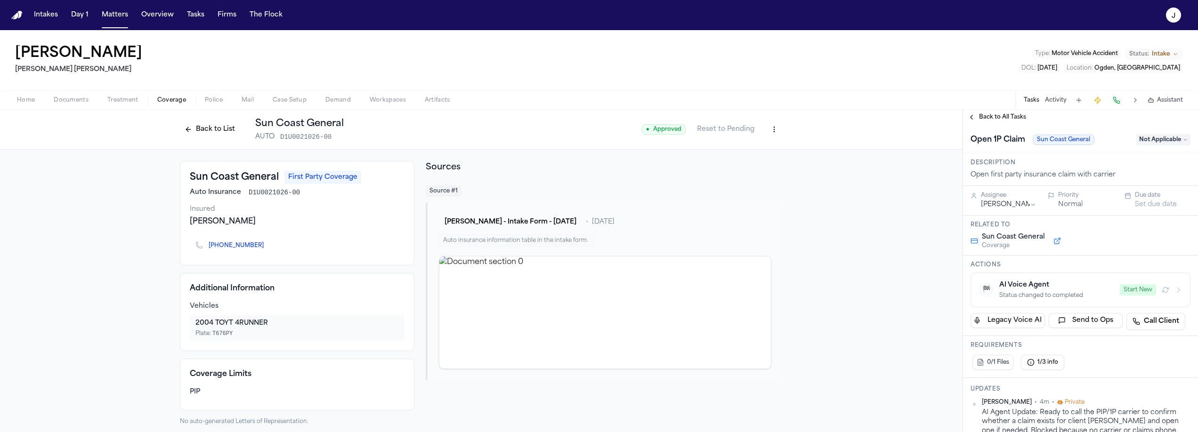
click at [1137, 292] on button "Start New" at bounding box center [1138, 289] width 36 height 11
click at [219, 134] on button "Back to List" at bounding box center [210, 129] width 60 height 15
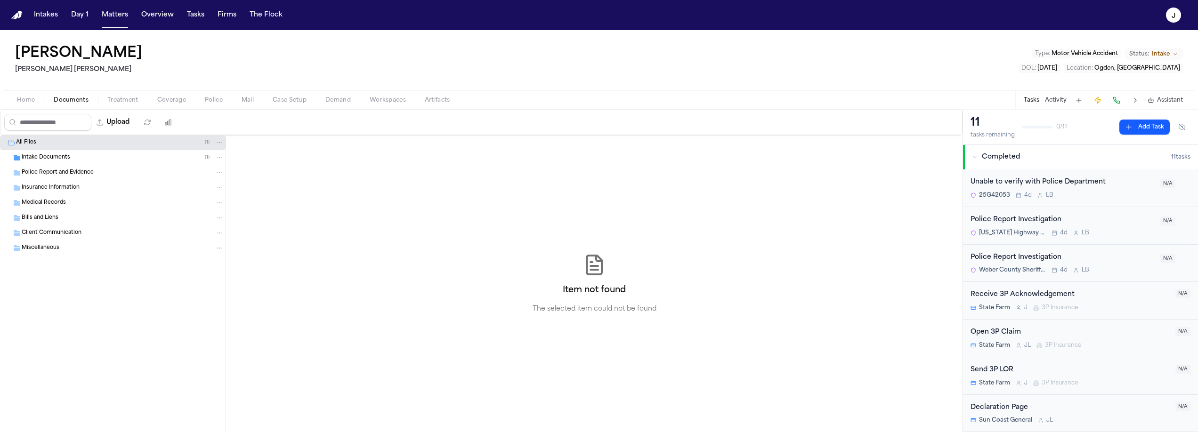
click at [68, 97] on span "Documents" at bounding box center [71, 101] width 35 height 8
click at [39, 103] on button "Home" at bounding box center [26, 100] width 37 height 11
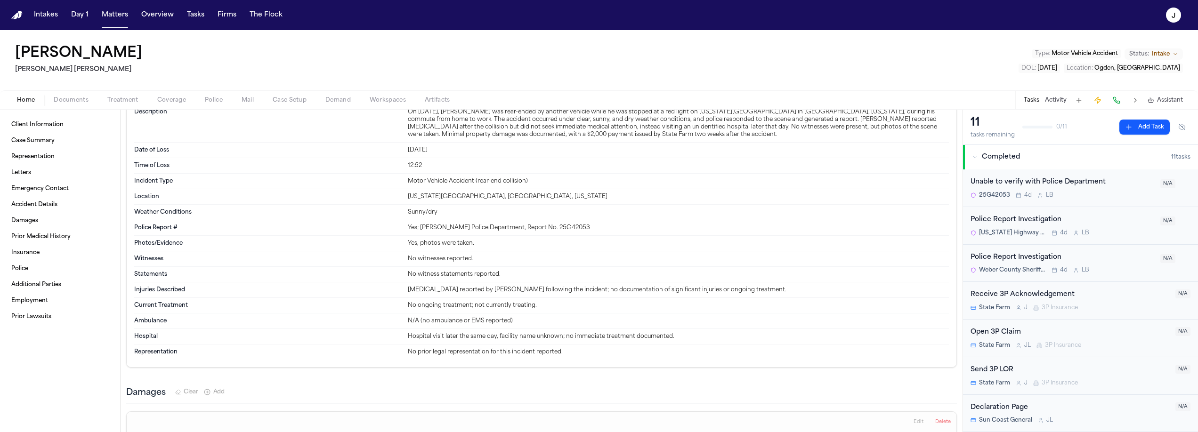
scroll to position [480, 0]
click at [171, 102] on span "Coverage" at bounding box center [171, 101] width 29 height 8
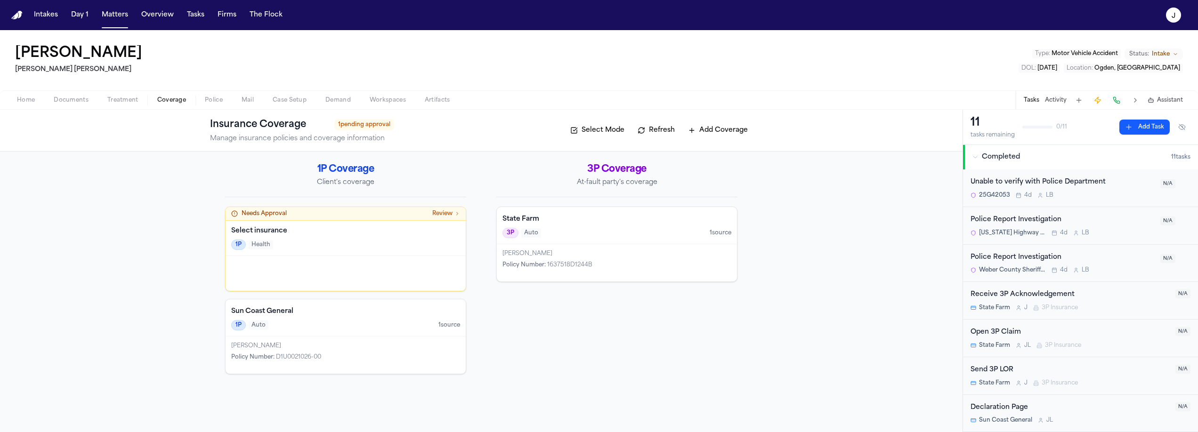
click at [607, 218] on h4 "State Farm" at bounding box center [616, 219] width 229 height 9
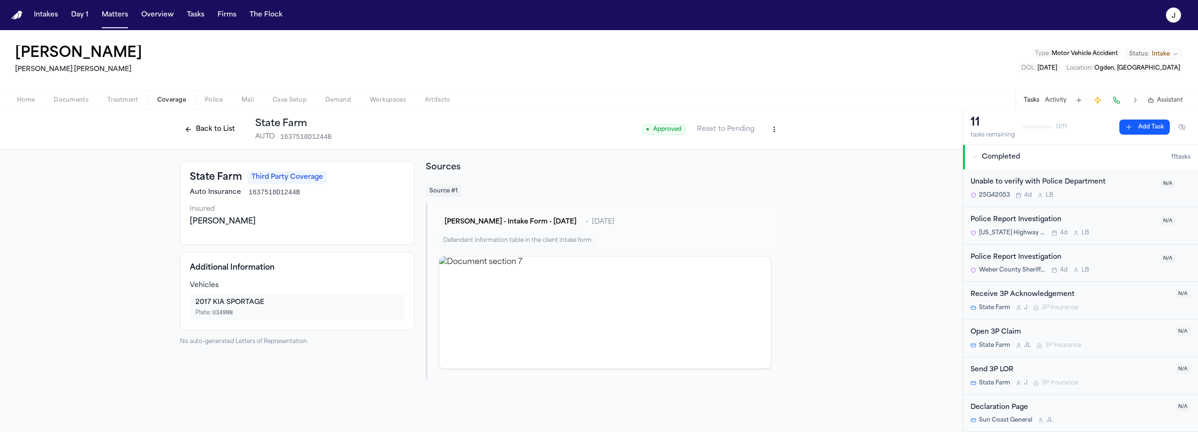
click at [26, 97] on span "Home" at bounding box center [26, 101] width 18 height 8
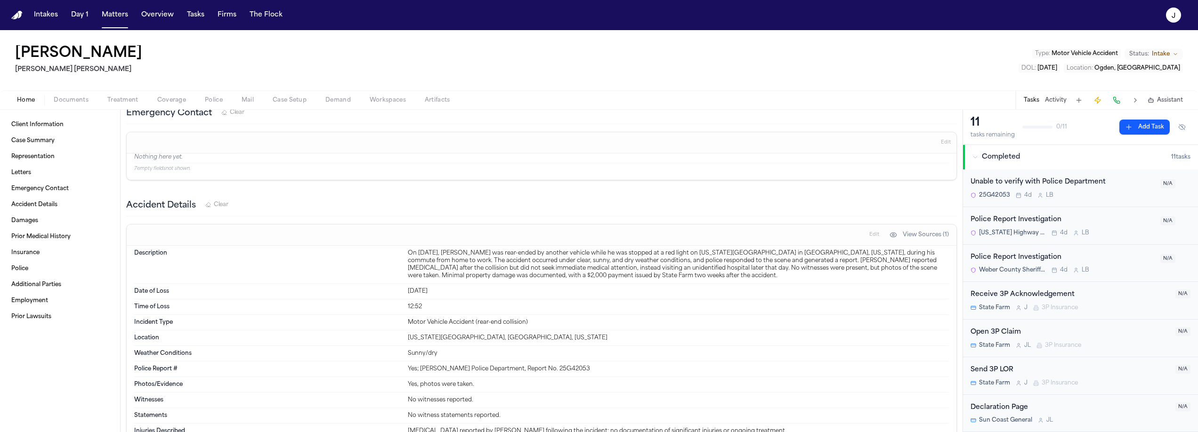
scroll to position [343, 0]
click at [162, 104] on span "Coverage" at bounding box center [171, 101] width 29 height 8
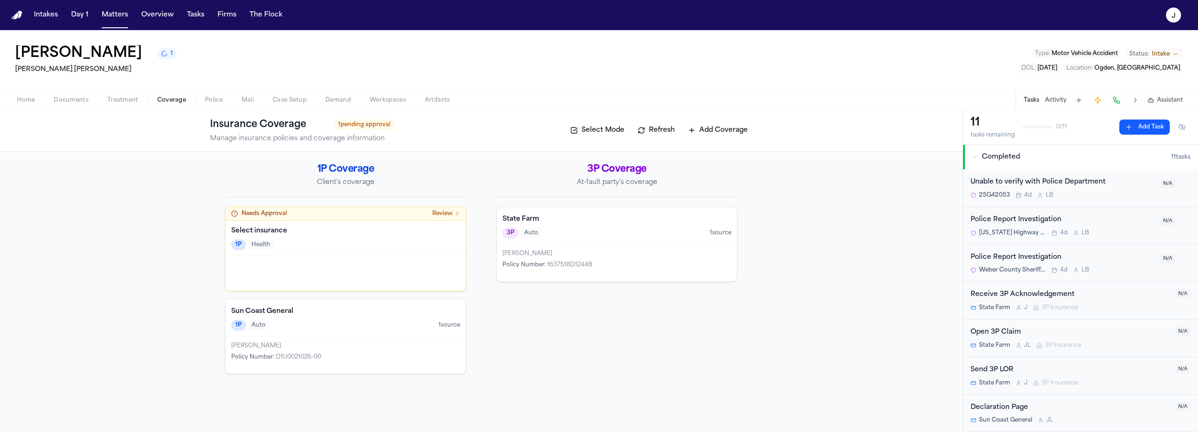
click at [347, 327] on div "1P Auto 1 source" at bounding box center [345, 325] width 229 height 10
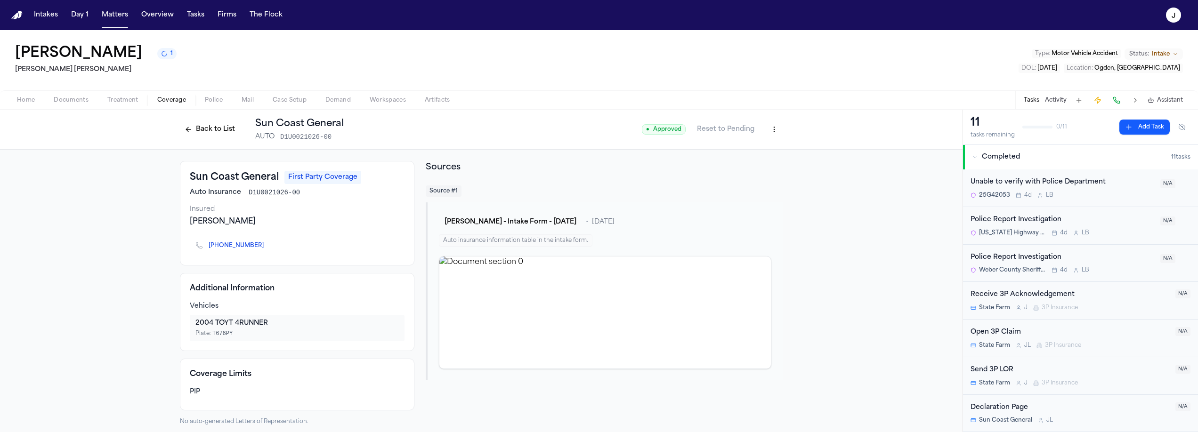
click at [215, 142] on div "Back to List Sun Coast General AUTO D1U0021026-00 ● Approved Reset to Pending" at bounding box center [481, 130] width 963 height 40
click at [217, 133] on button "Back to List" at bounding box center [210, 129] width 60 height 15
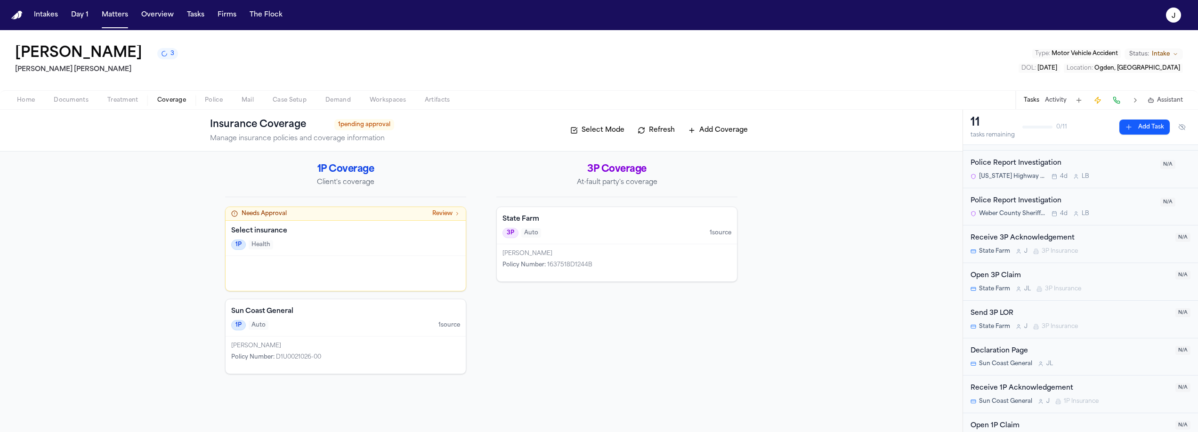
scroll to position [150, 0]
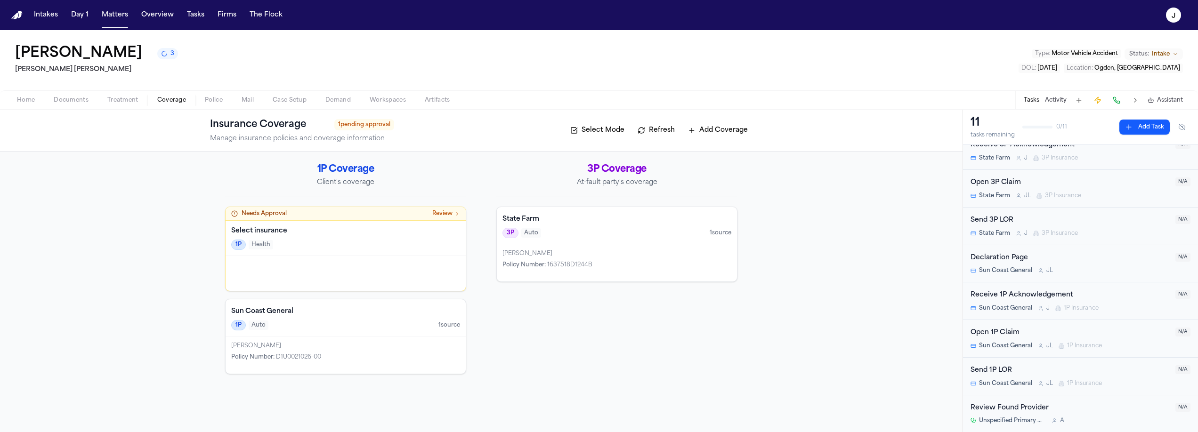
click at [1034, 328] on div "Open 1P Claim" at bounding box center [1070, 333] width 199 height 11
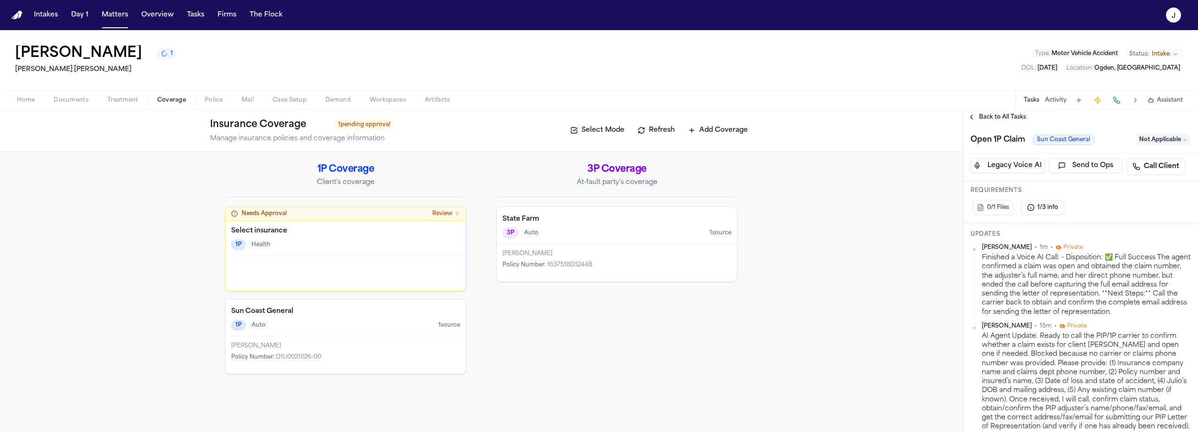
scroll to position [155, 0]
click at [333, 322] on div "1P Auto 1 source" at bounding box center [345, 325] width 229 height 10
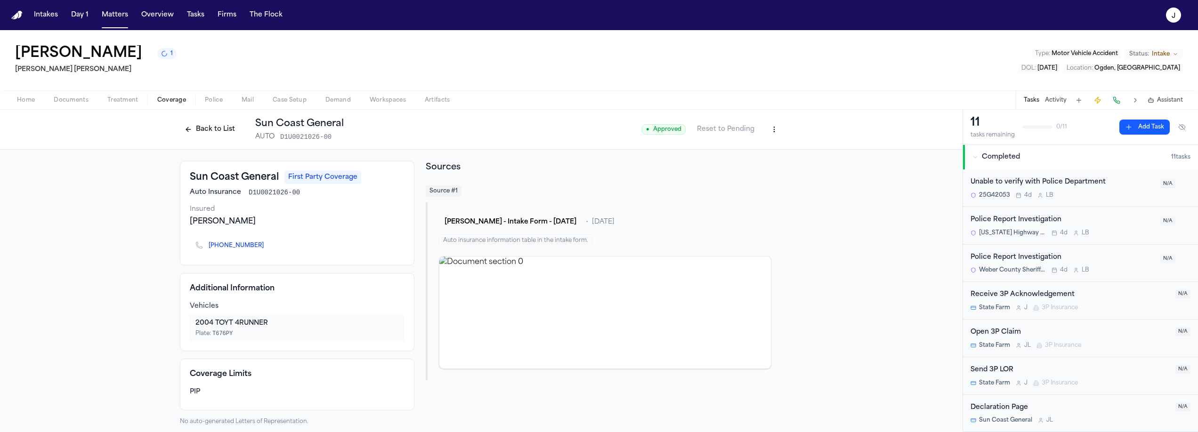
click at [195, 136] on button "Back to List" at bounding box center [210, 129] width 60 height 15
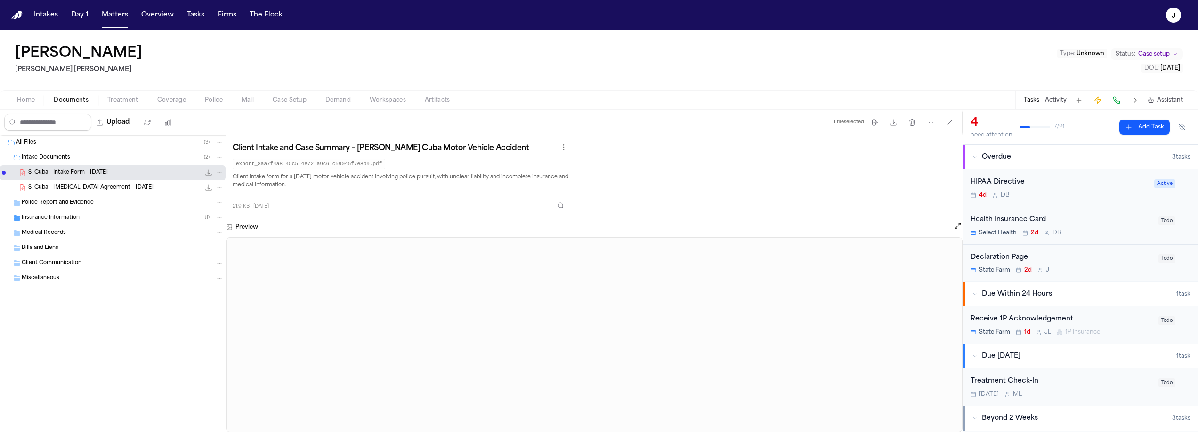
click at [32, 99] on span "Home" at bounding box center [26, 101] width 18 height 8
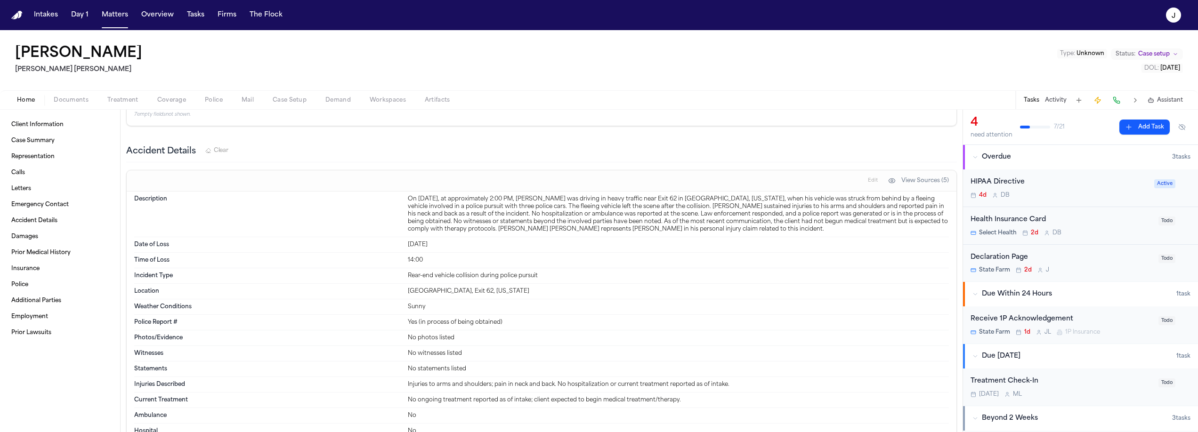
scroll to position [678, 0]
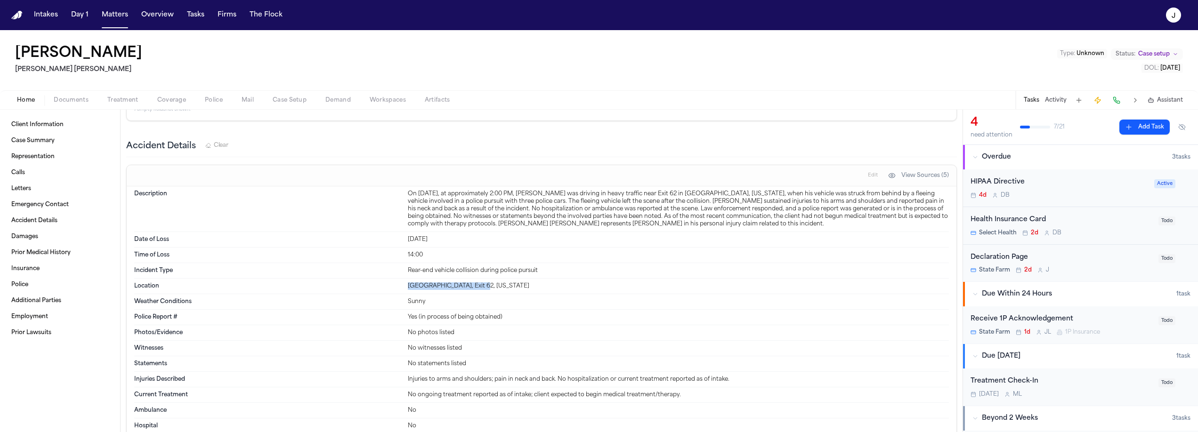
drag, startPoint x: 406, startPoint y: 274, endPoint x: 483, endPoint y: 276, distance: 76.3
click at [483, 283] on div "Farmington, Exit 62, Utah" at bounding box center [678, 287] width 541 height 8
copy div "Farmington, Exit 62, Utah"
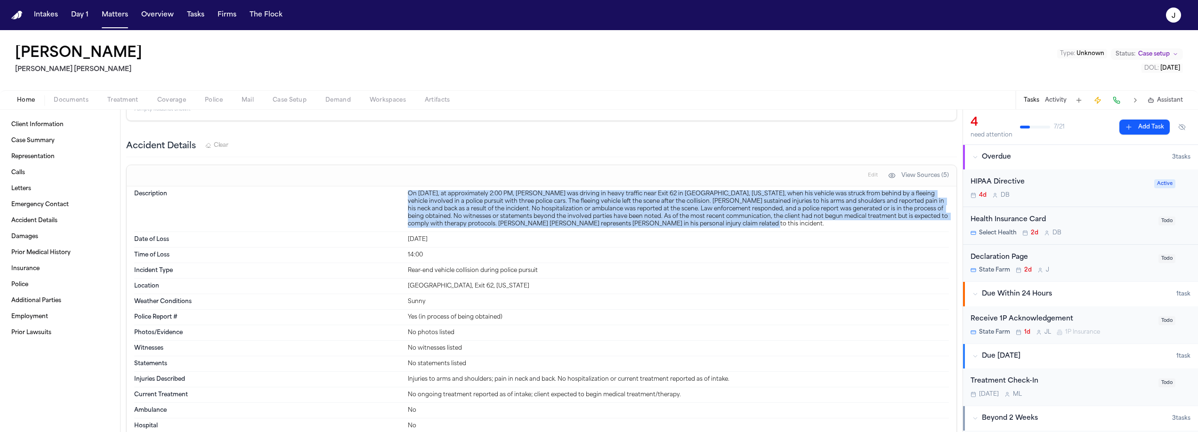
drag, startPoint x: 405, startPoint y: 183, endPoint x: 732, endPoint y: 212, distance: 328.6
click at [732, 211] on div "On July 31, 2025, at approximately 2:00 PM, Stefano Cuba was driving in heavy t…" at bounding box center [678, 209] width 541 height 38
copy div "On July 31, 2025, at approximately 2:00 PM, Stefano Cuba was driving in heavy t…"
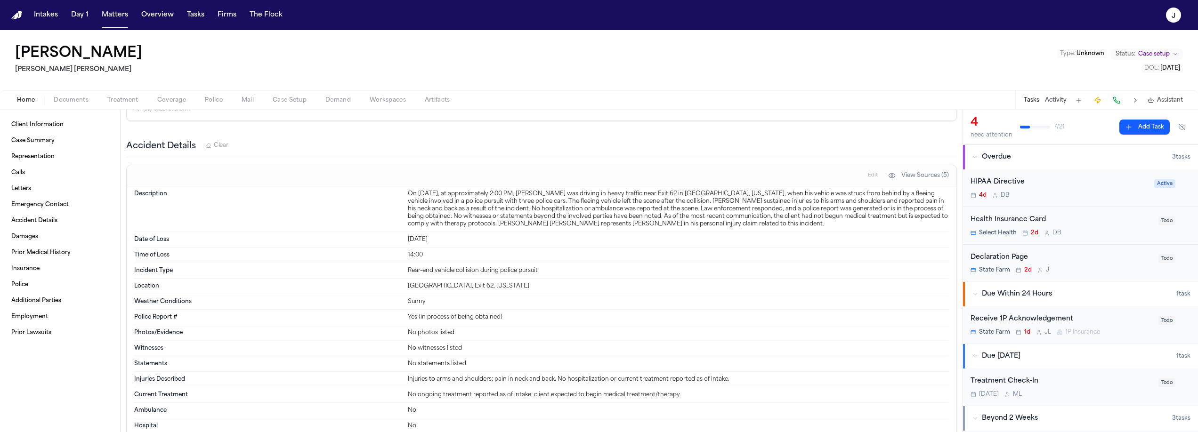
click at [627, 314] on div "Yes (in process of being obtained)" at bounding box center [678, 318] width 541 height 8
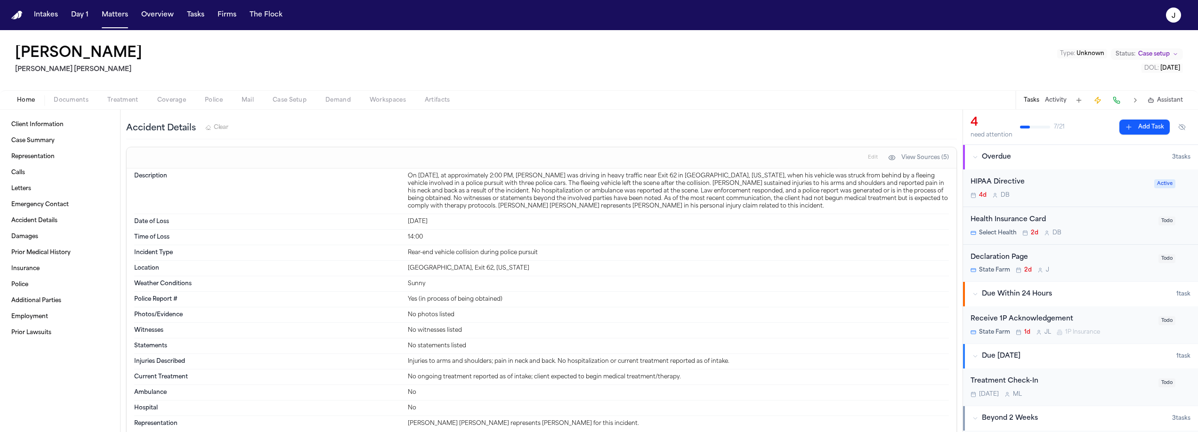
scroll to position [711, 0]
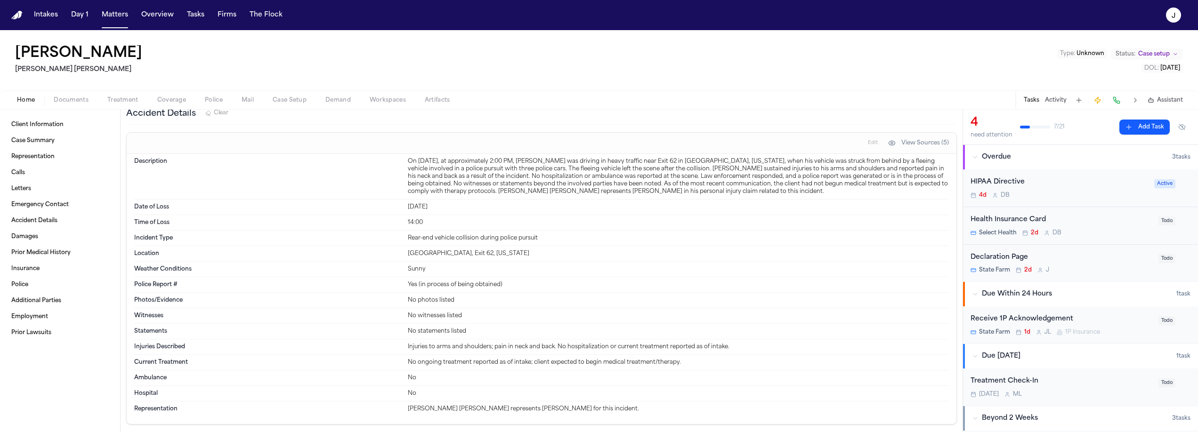
click at [65, 104] on span "Documents" at bounding box center [71, 101] width 35 height 8
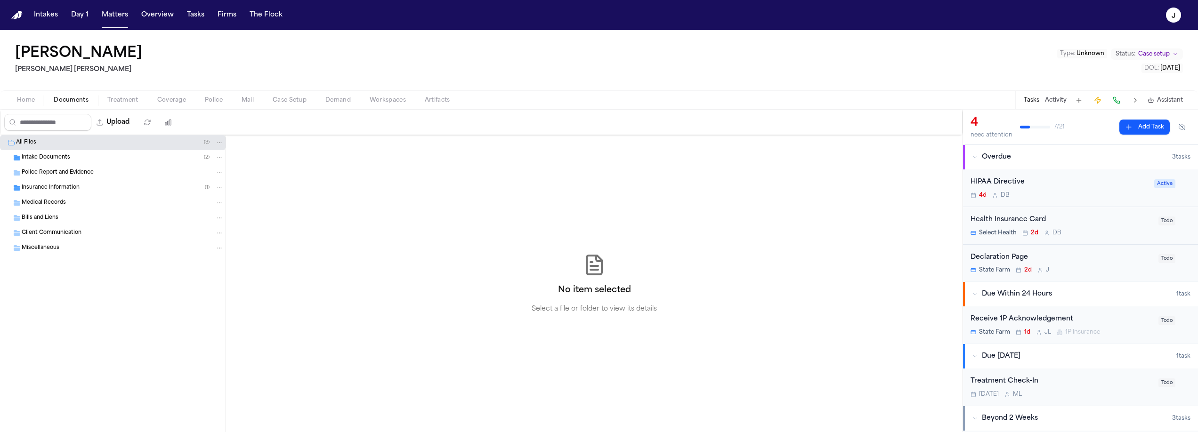
click at [46, 162] on div "Intake Documents ( 2 )" at bounding box center [113, 157] width 226 height 15
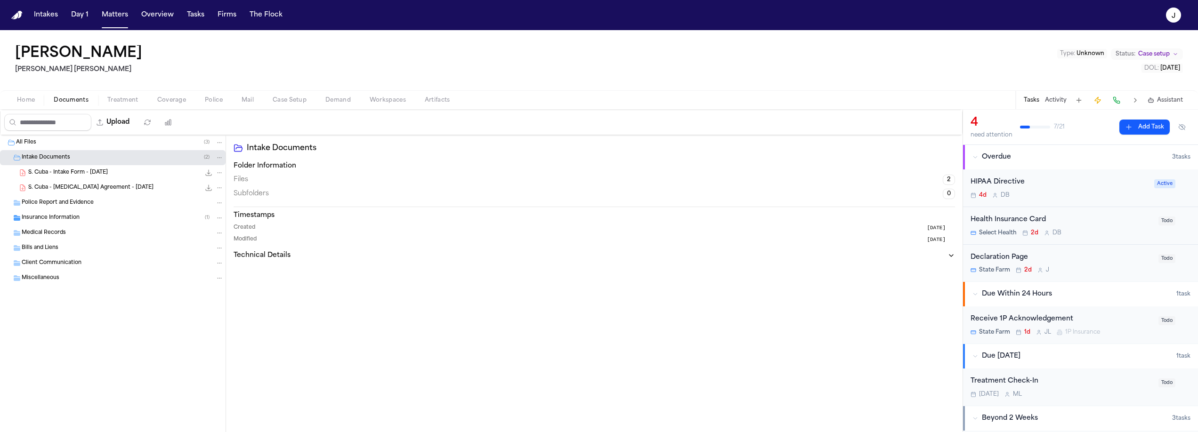
click at [86, 171] on span "S. Cuba - Intake Form - 8.16.25" at bounding box center [68, 173] width 80 height 8
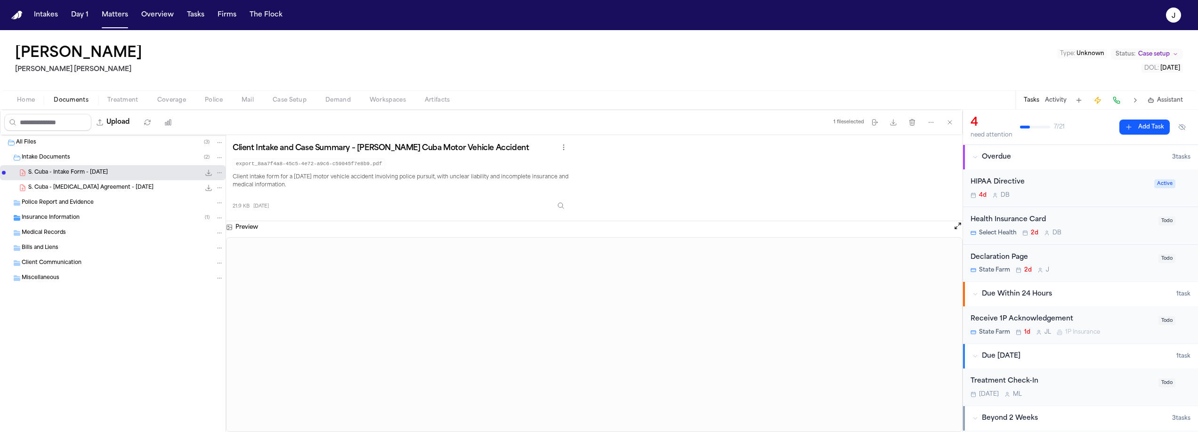
click at [89, 226] on div "Medical Records" at bounding box center [113, 233] width 226 height 15
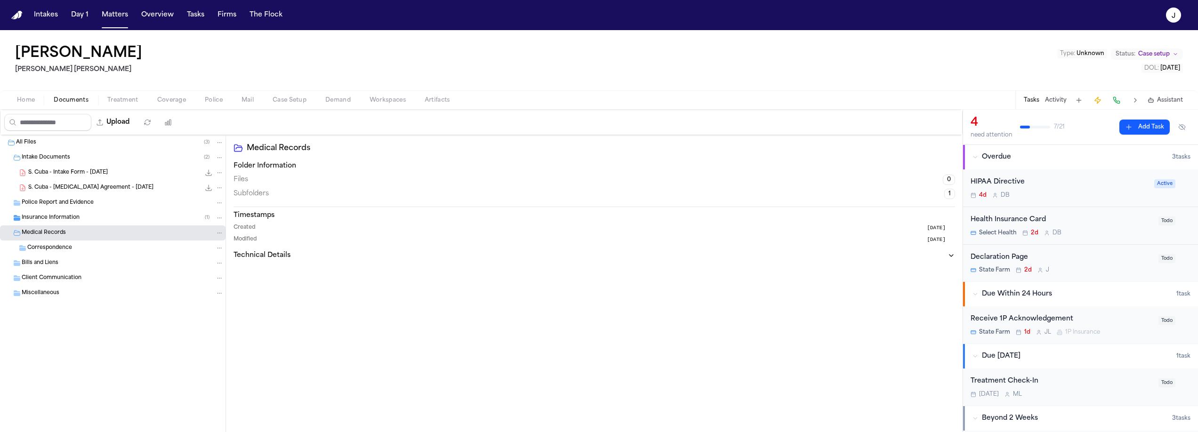
click at [96, 219] on div "Insurance Information ( 1 )" at bounding box center [123, 218] width 202 height 8
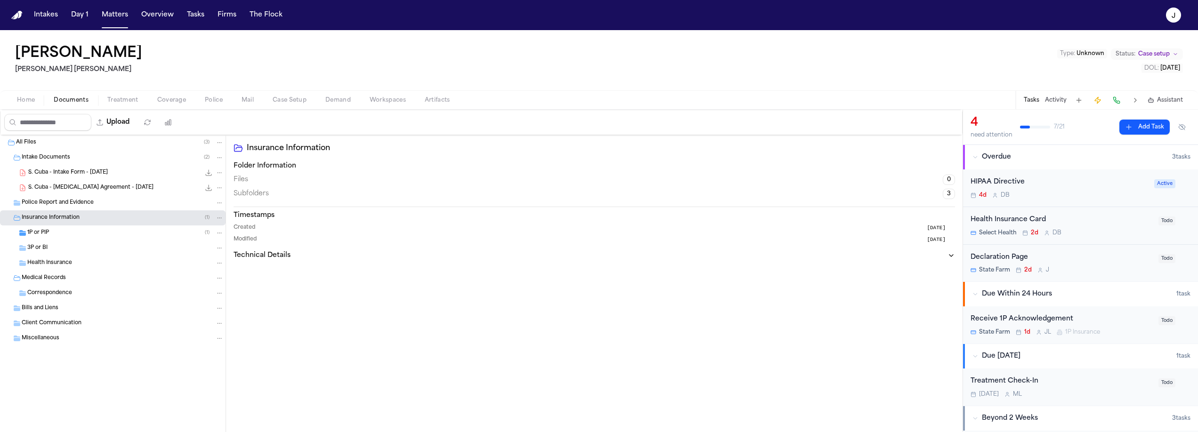
click at [77, 231] on div "1P or PIP ( 1 )" at bounding box center [125, 233] width 196 height 8
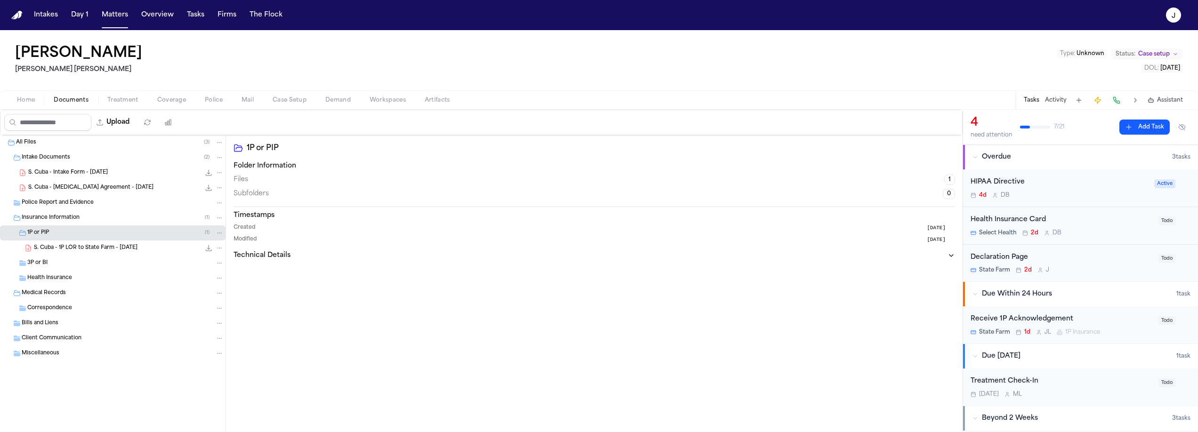
click at [77, 231] on div "1P or PIP ( 1 )" at bounding box center [125, 233] width 196 height 8
click at [76, 176] on span "S. Cuba - Intake Form - 8.16.25" at bounding box center [68, 173] width 80 height 8
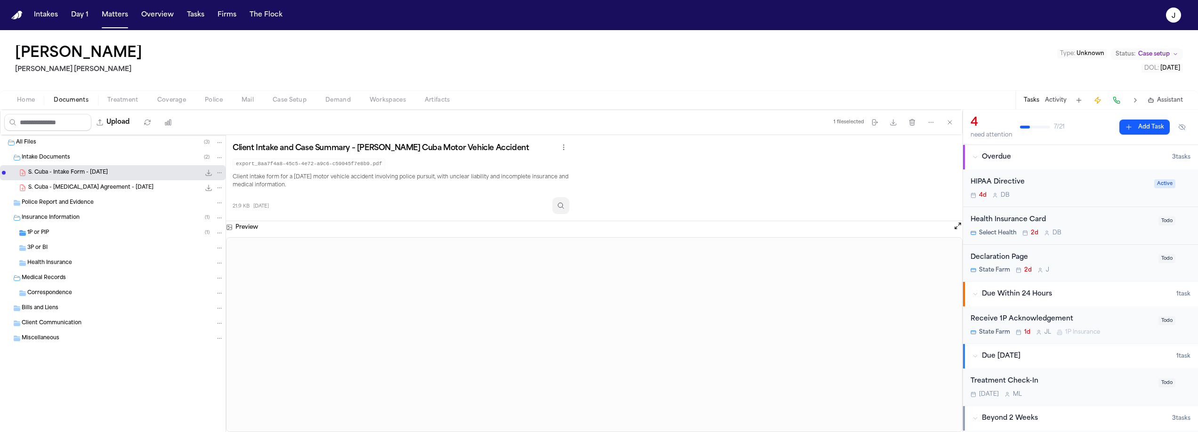
click at [565, 203] on icon "Inspect" at bounding box center [561, 206] width 8 height 8
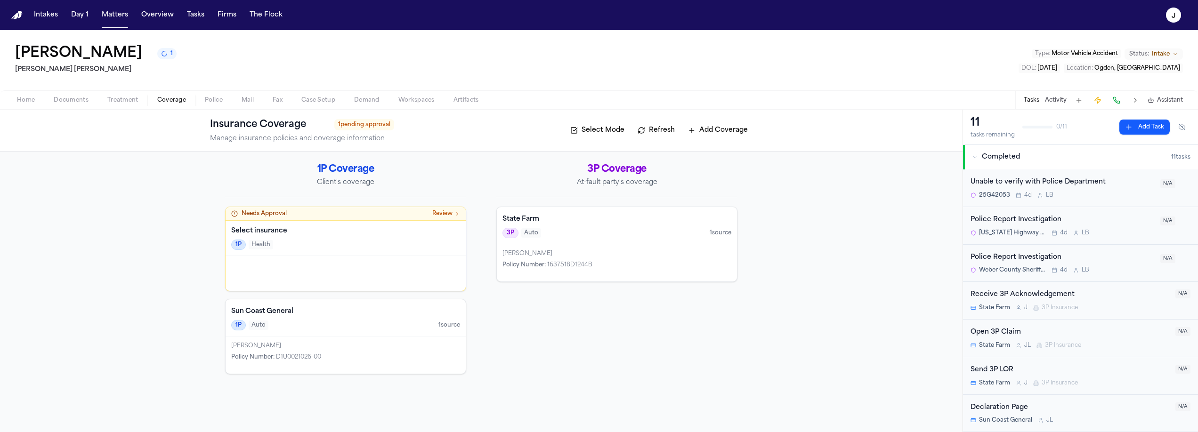
click at [664, 130] on button "Refresh" at bounding box center [656, 130] width 47 height 15
click at [662, 133] on button "Refresh" at bounding box center [656, 130] width 47 height 15
click at [655, 130] on button "Refresh" at bounding box center [656, 130] width 47 height 15
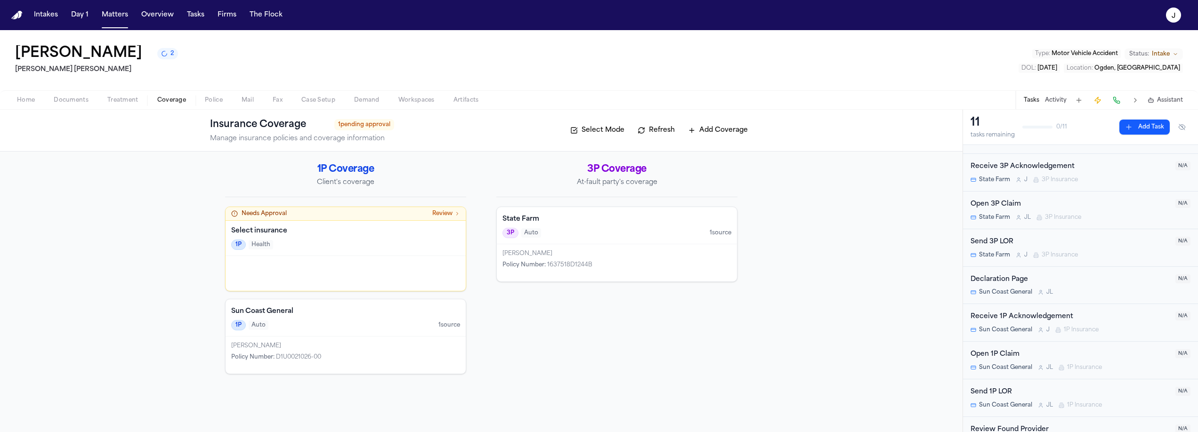
scroll to position [134, 0]
click at [1140, 205] on div "Open 3P Claim State Farm [PERSON_NAME] 3P Insurance" at bounding box center [1070, 205] width 199 height 22
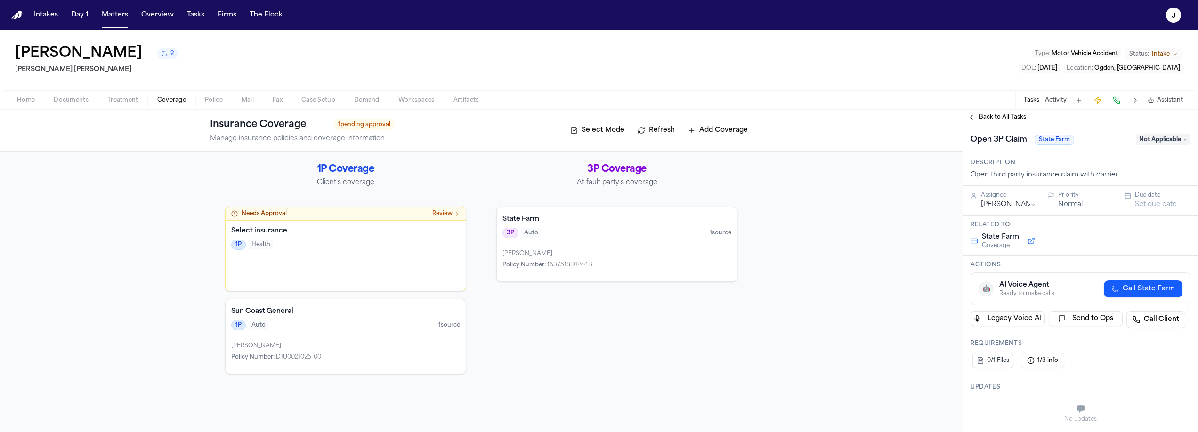
click at [1169, 141] on span "Not Applicable" at bounding box center [1163, 139] width 54 height 11
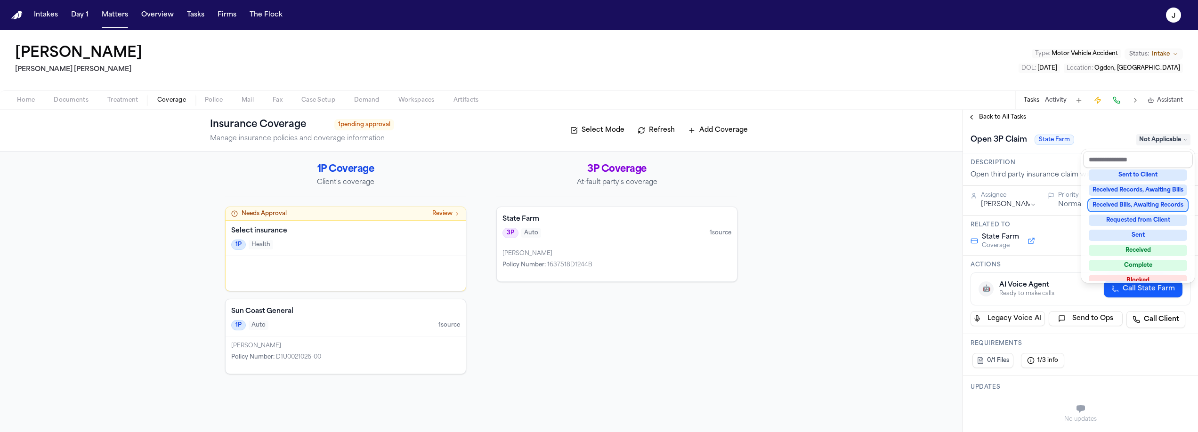
scroll to position [128, 0]
click at [1138, 258] on div "Complete" at bounding box center [1138, 260] width 98 height 11
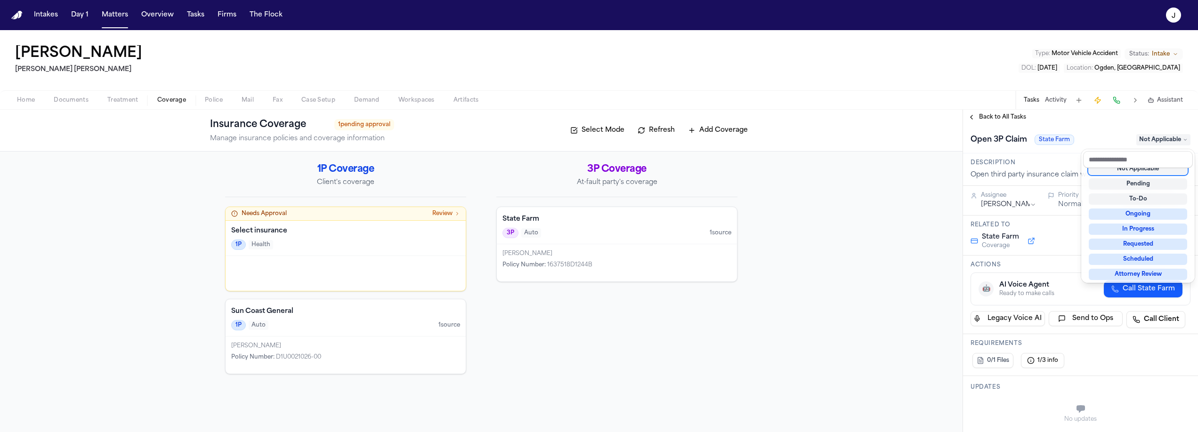
scroll to position [4, 0]
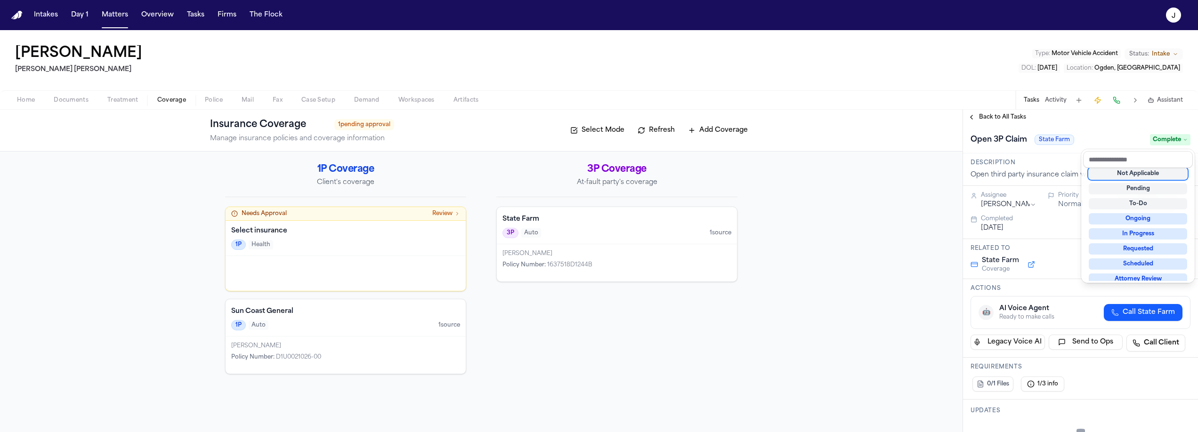
click at [1012, 119] on div "**********" at bounding box center [1080, 271] width 235 height 323
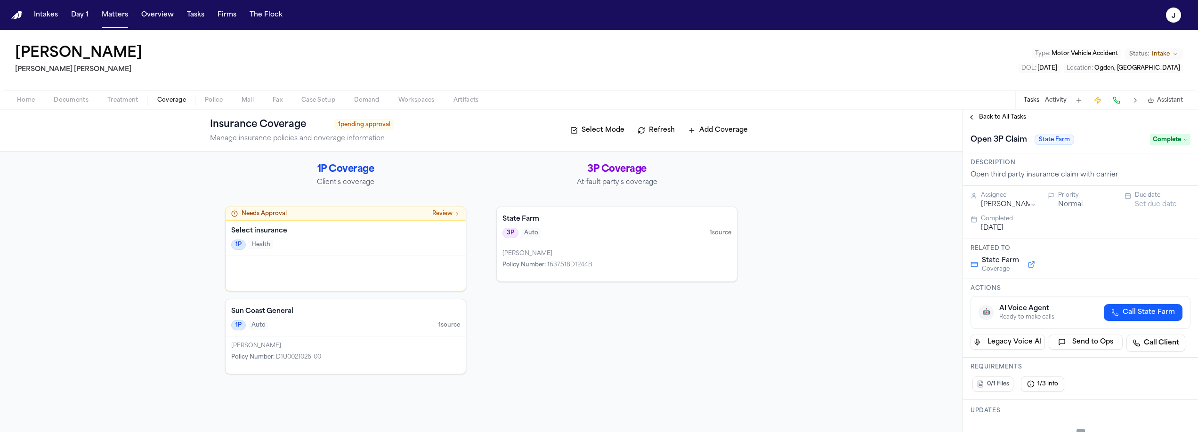
click at [1005, 118] on span "Back to All Tasks" at bounding box center [1002, 117] width 47 height 8
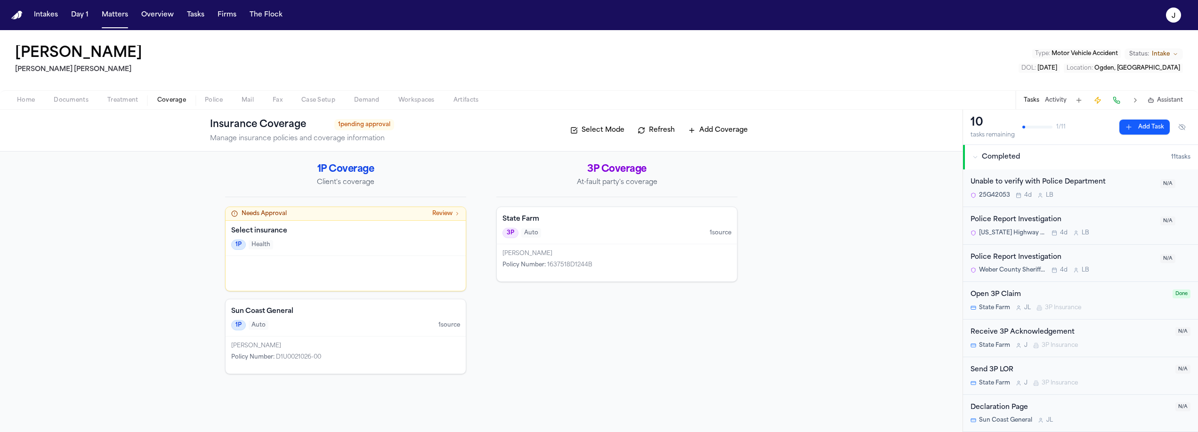
click at [663, 138] on div "Insurance Coverage 1 pending approval Manage insurance policies and coverage in…" at bounding box center [481, 130] width 542 height 26
click at [664, 130] on button "Refresh" at bounding box center [656, 130] width 47 height 15
click at [593, 233] on div "3P Auto 1 source" at bounding box center [616, 233] width 229 height 10
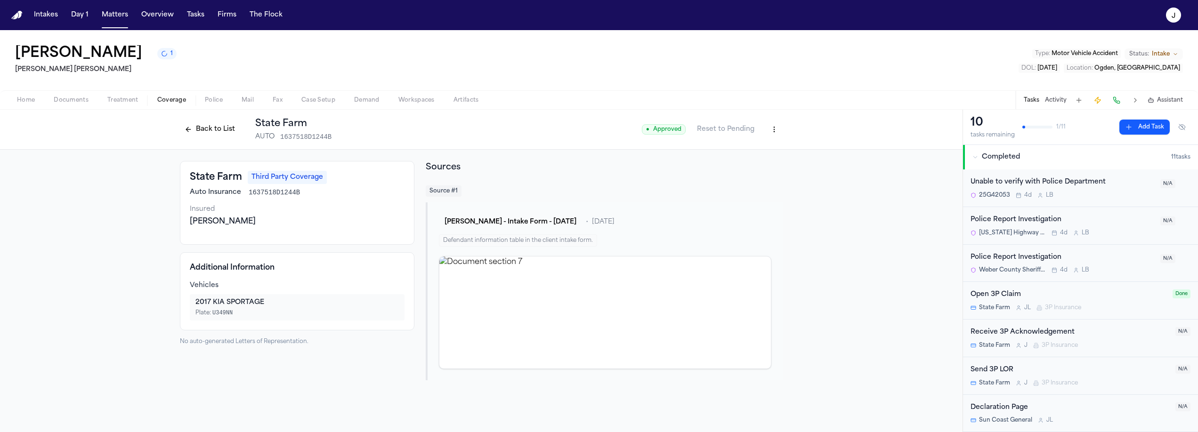
click at [222, 135] on button "Back to List" at bounding box center [210, 129] width 60 height 15
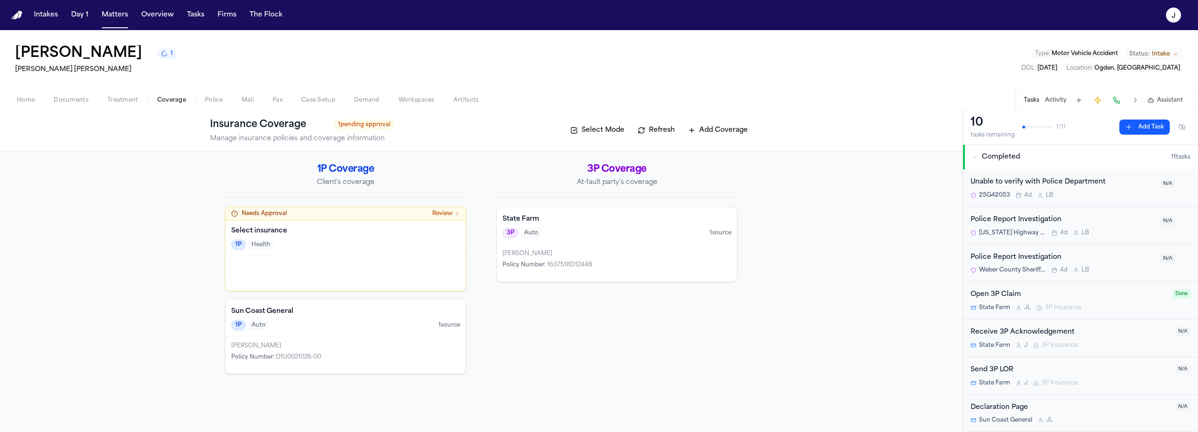
click at [556, 247] on div "[PERSON_NAME] Policy Number : 1637518D1244B" at bounding box center [617, 262] width 240 height 37
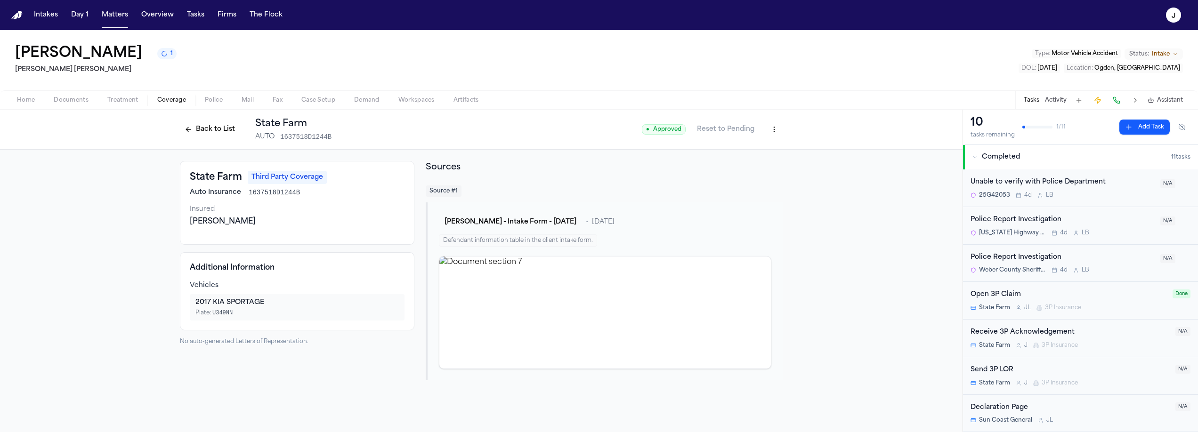
click at [196, 134] on button "Back to List" at bounding box center [210, 129] width 60 height 15
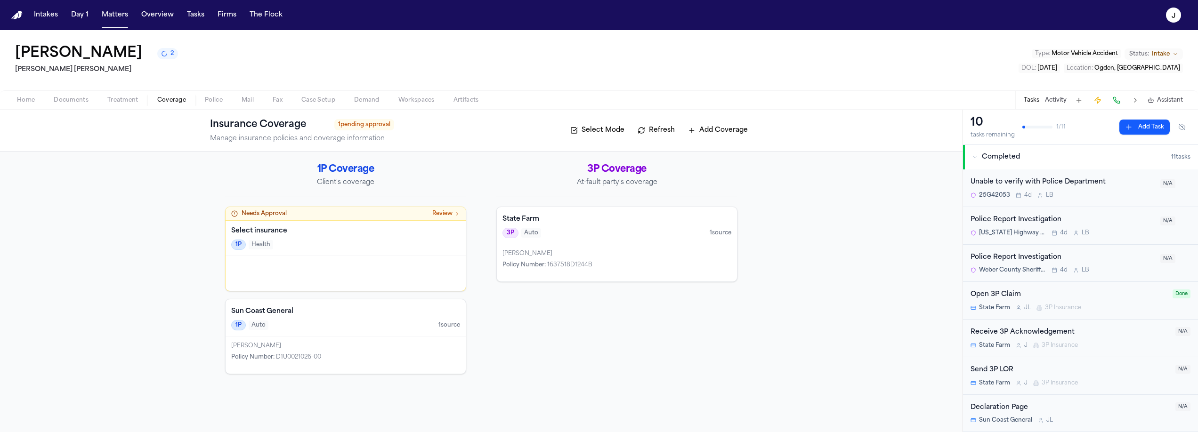
click at [28, 100] on span "Home" at bounding box center [26, 101] width 18 height 8
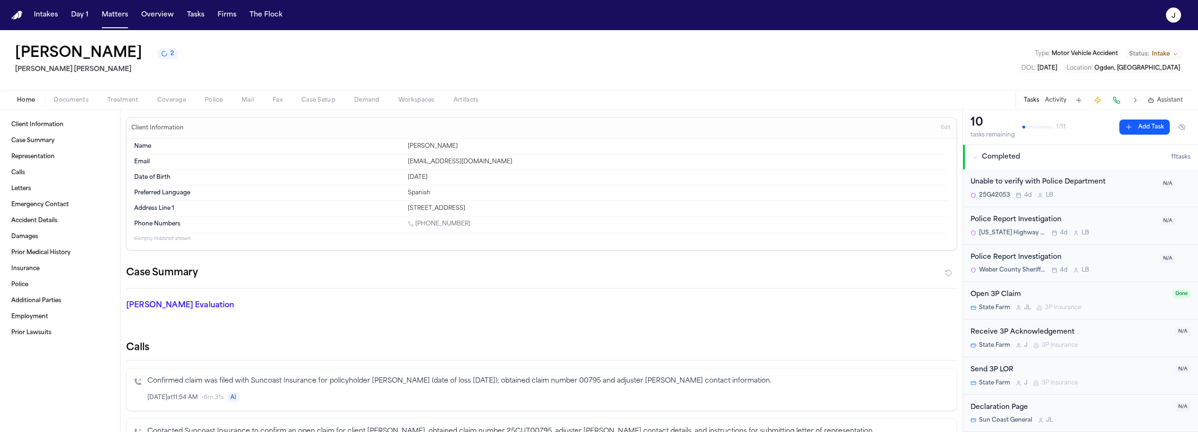
click at [75, 98] on span "Documents" at bounding box center [71, 101] width 35 height 8
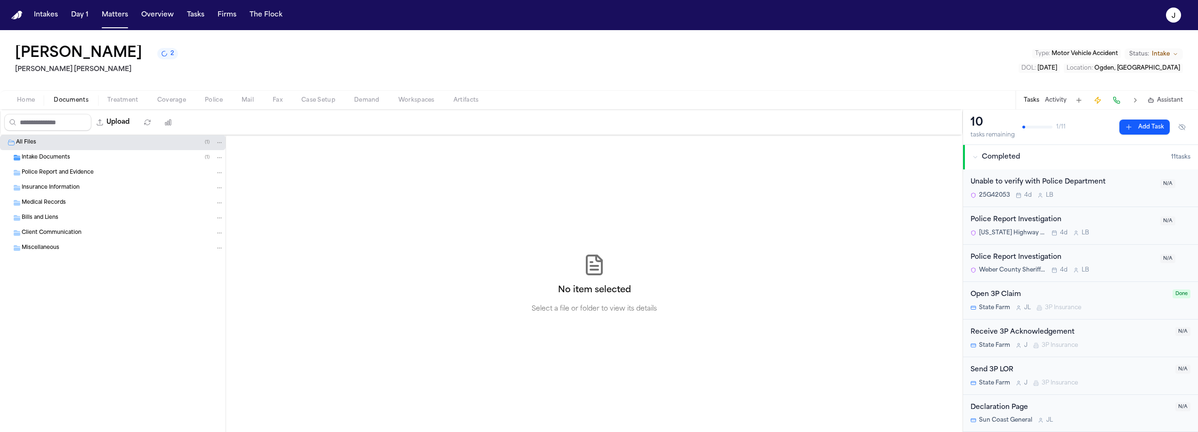
click at [170, 104] on span "Coverage" at bounding box center [171, 101] width 29 height 8
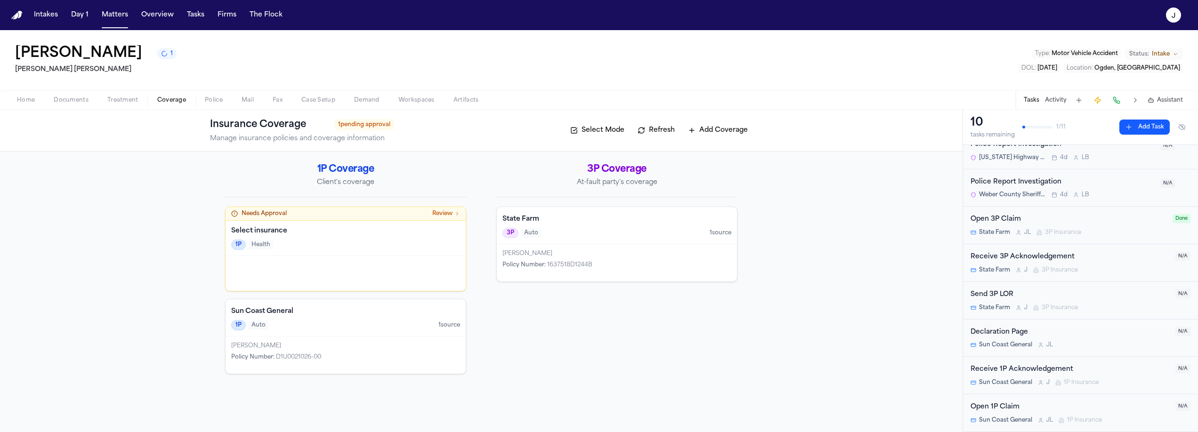
scroll to position [150, 0]
click at [1019, 333] on div "Open 1P Claim" at bounding box center [1070, 333] width 199 height 11
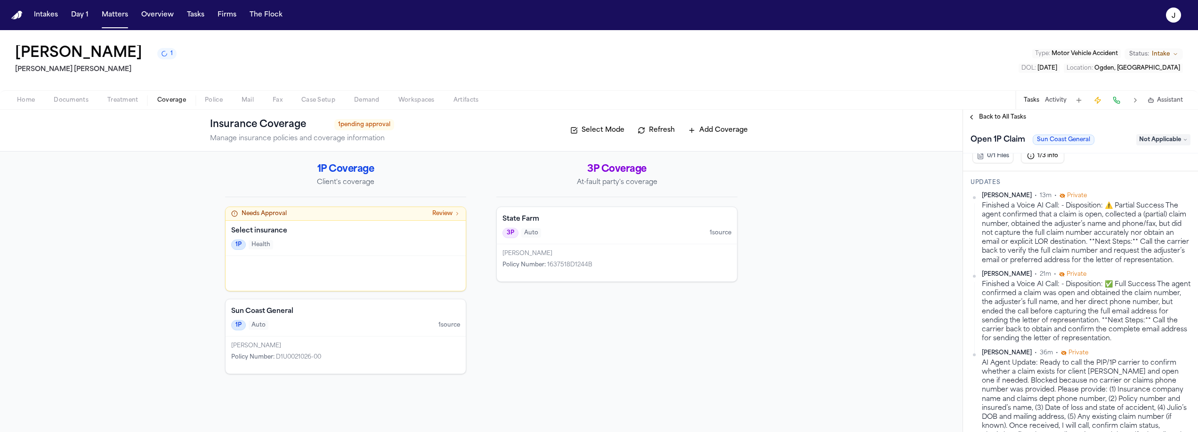
scroll to position [210, 0]
click at [1076, 313] on div "Finished a Voice AI Call: - Disposition: ✅ Full Success The agent confirmed a c…" at bounding box center [1086, 309] width 209 height 64
click at [1025, 300] on div "Finished a Voice AI Call: - Disposition: ✅ Full Success The agent confirmed a c…" at bounding box center [1086, 309] width 209 height 64
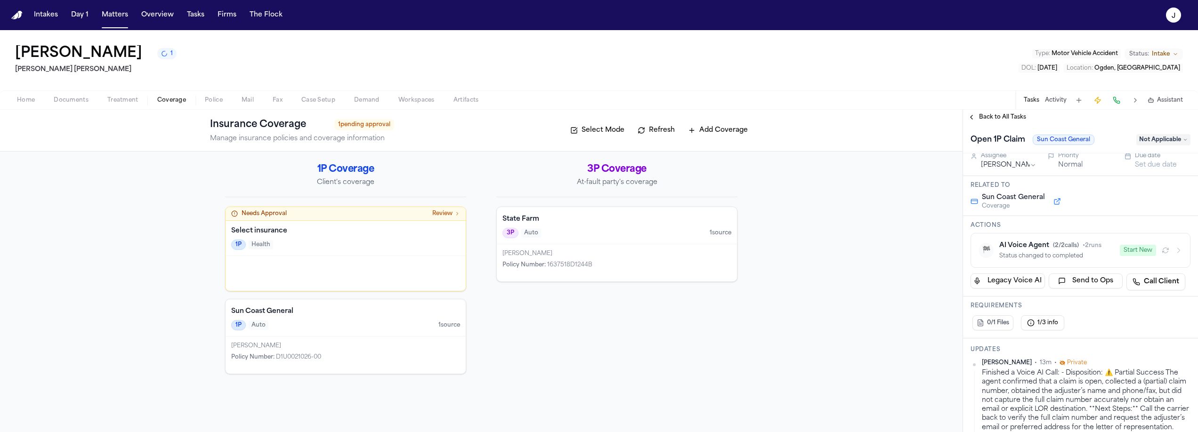
scroll to position [41, 0]
click at [1175, 251] on icon "button" at bounding box center [1179, 249] width 8 height 8
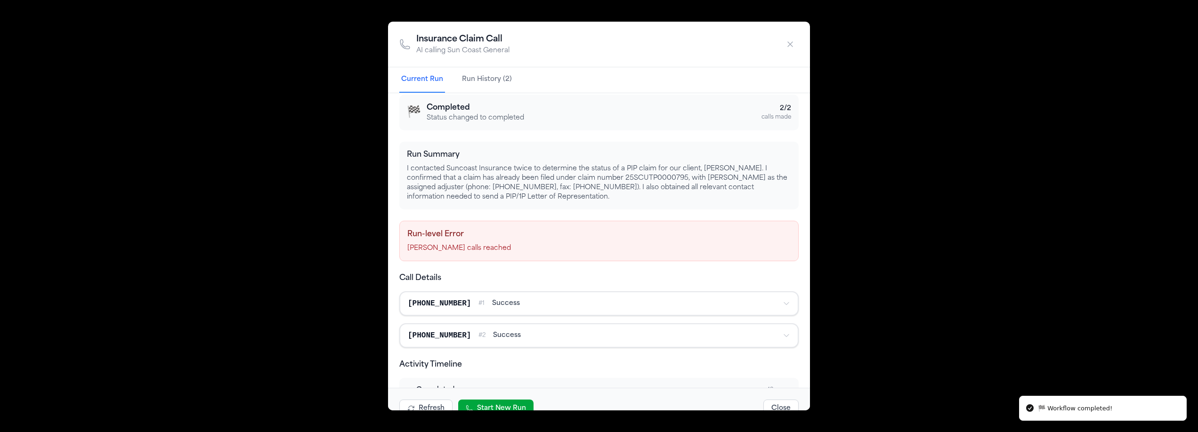
scroll to position [0, 0]
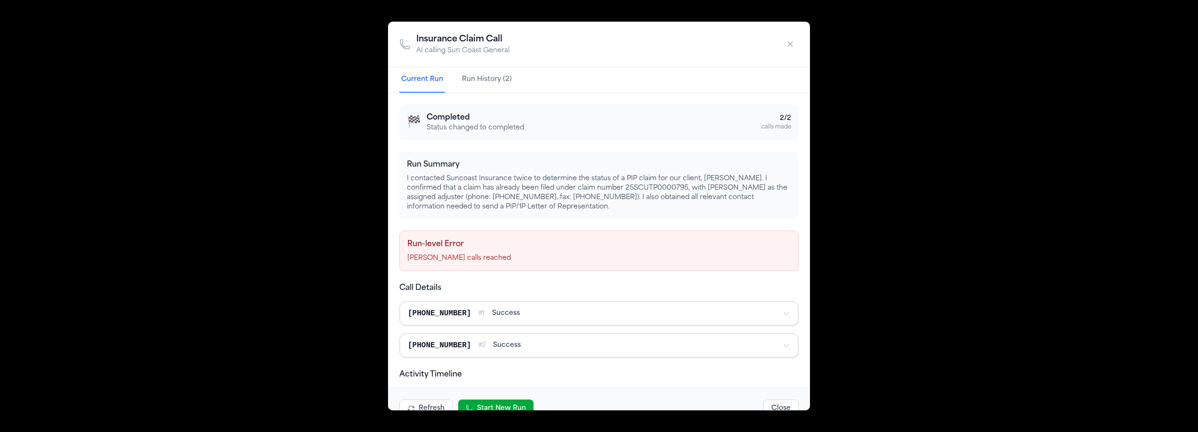
click at [483, 82] on button "Run History (2)" at bounding box center [487, 79] width 54 height 25
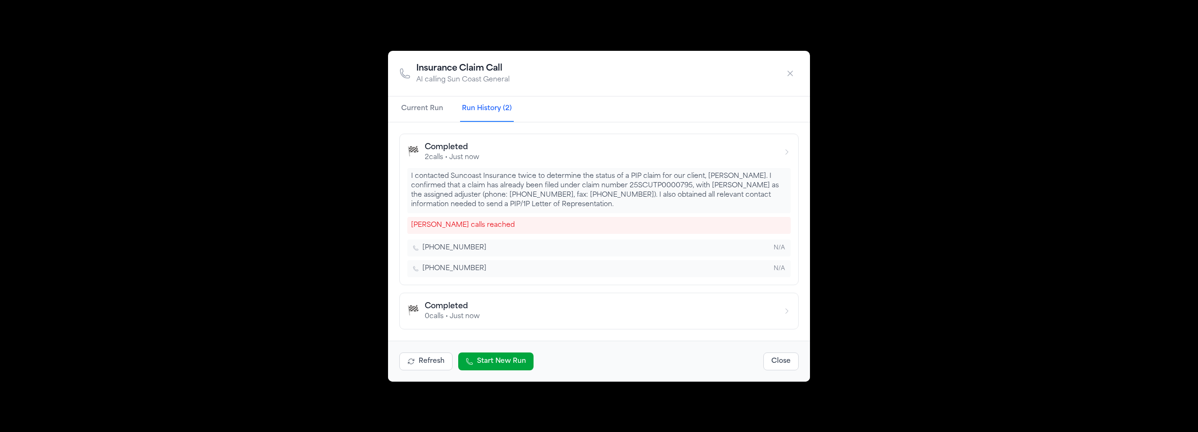
click at [419, 118] on button "Current Run" at bounding box center [422, 109] width 46 height 25
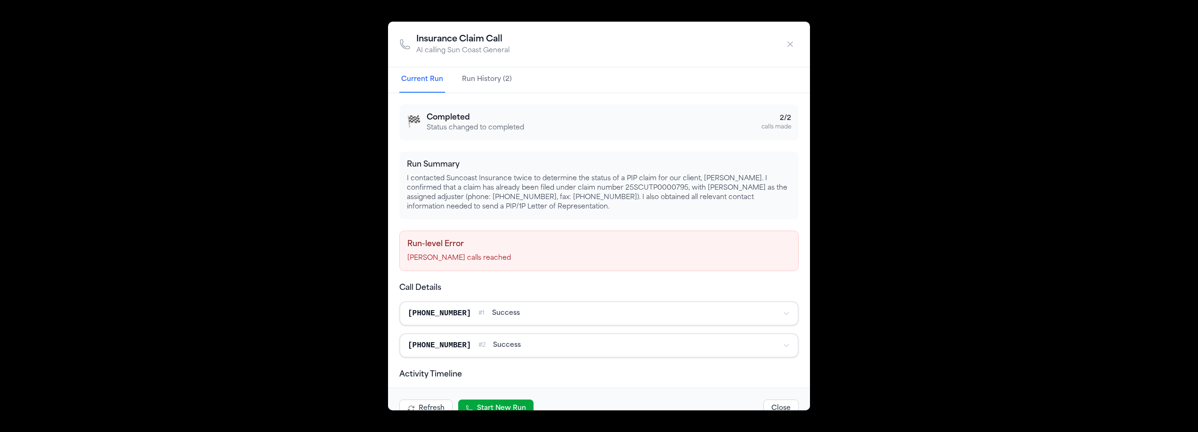
click at [370, 113] on div "Insurance Claim Call AI calling Sun Coast General Current Run Run History (2) 🏁…" at bounding box center [599, 216] width 1198 height 432
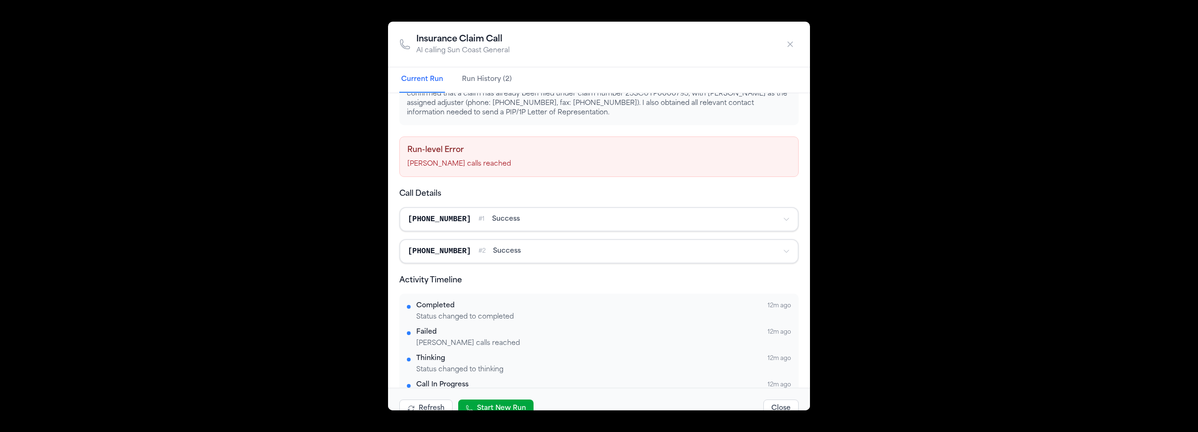
scroll to position [103, 0]
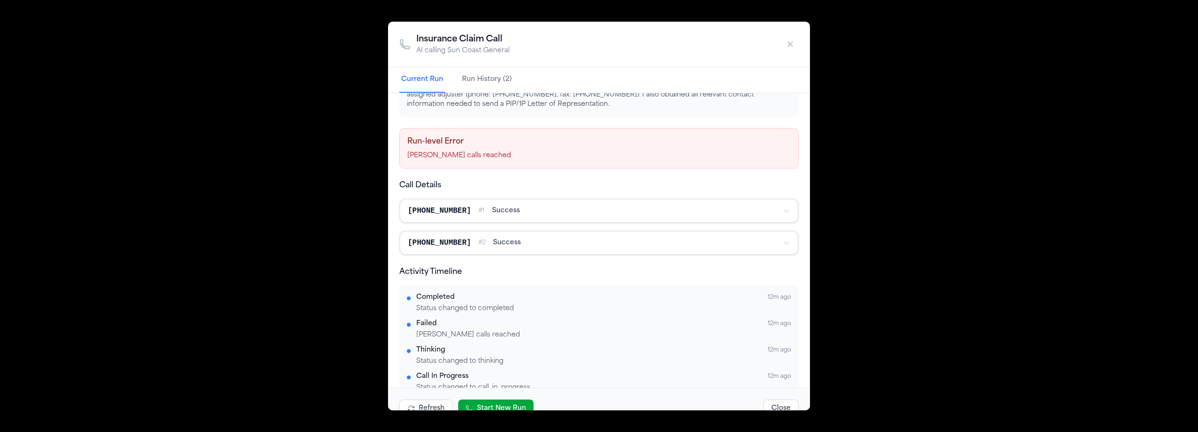
click at [852, 201] on div "Insurance Claim Call AI calling Sun Coast General Current Run Run History (2) 🏁…" at bounding box center [599, 216] width 1198 height 432
click at [792, 42] on icon "button" at bounding box center [790, 44] width 5 height 5
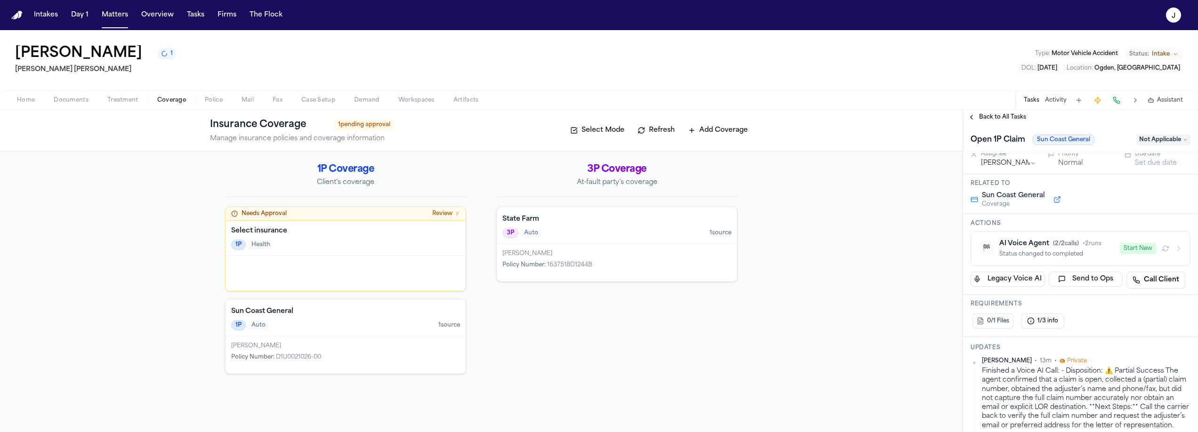
click at [24, 97] on span "Home" at bounding box center [26, 101] width 18 height 8
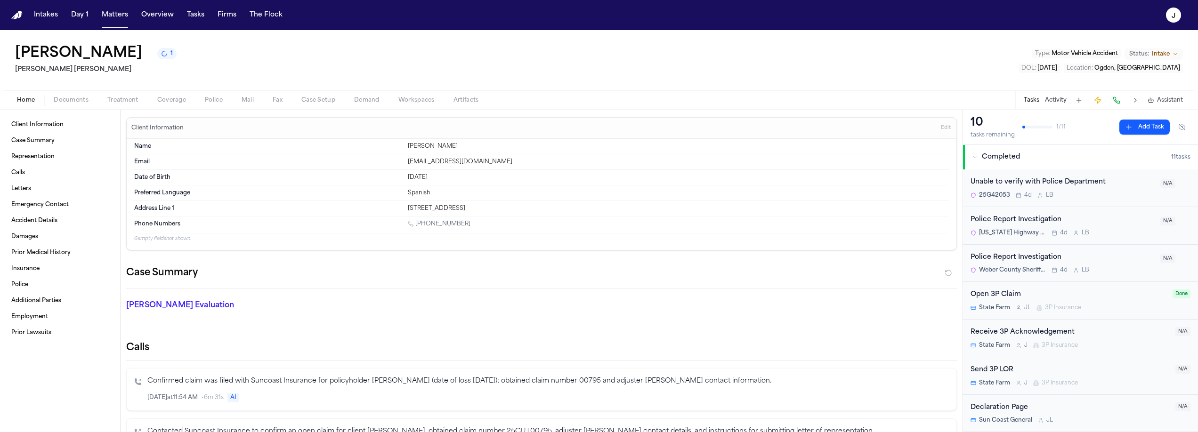
click at [1135, 103] on button at bounding box center [1135, 100] width 13 height 13
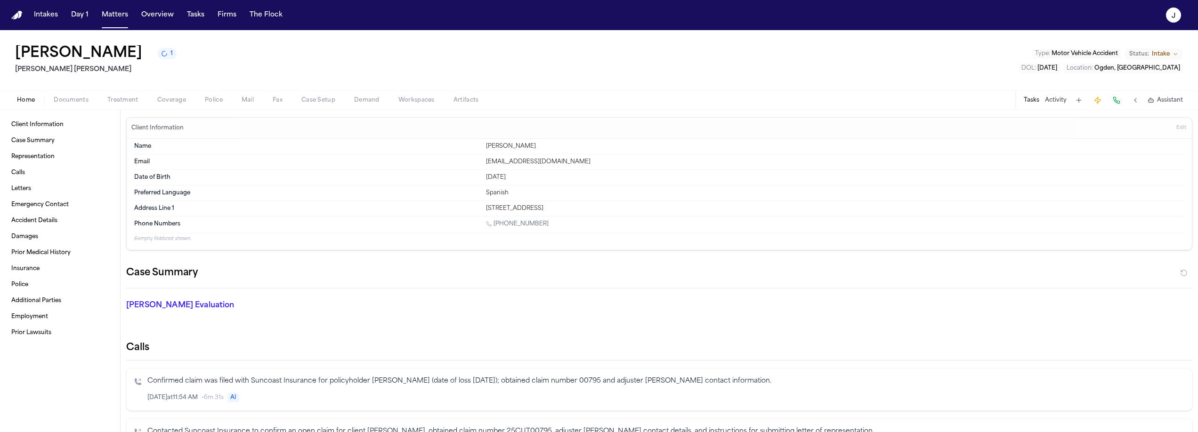
click at [1135, 103] on button at bounding box center [1135, 100] width 13 height 13
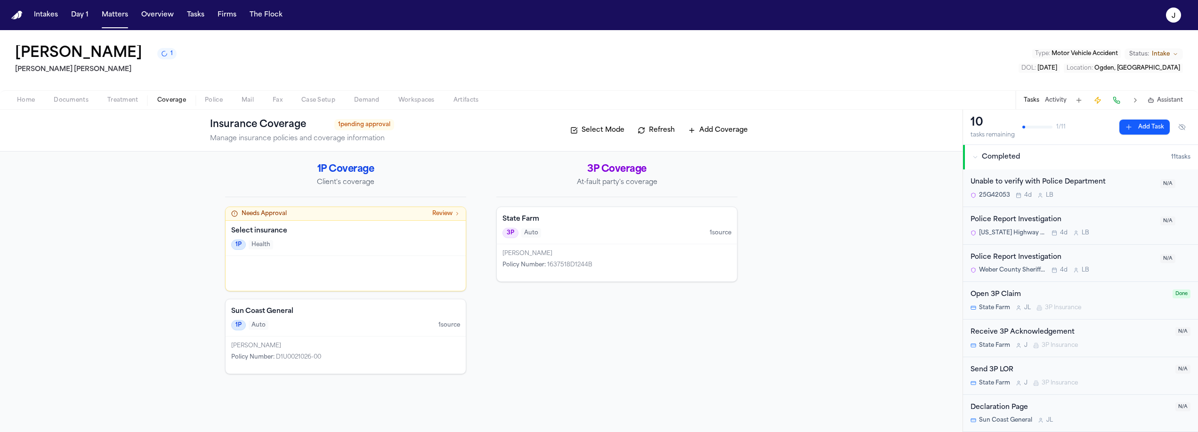
click at [170, 100] on span "Coverage" at bounding box center [171, 101] width 29 height 8
click at [43, 96] on button "Home" at bounding box center [26, 100] width 37 height 11
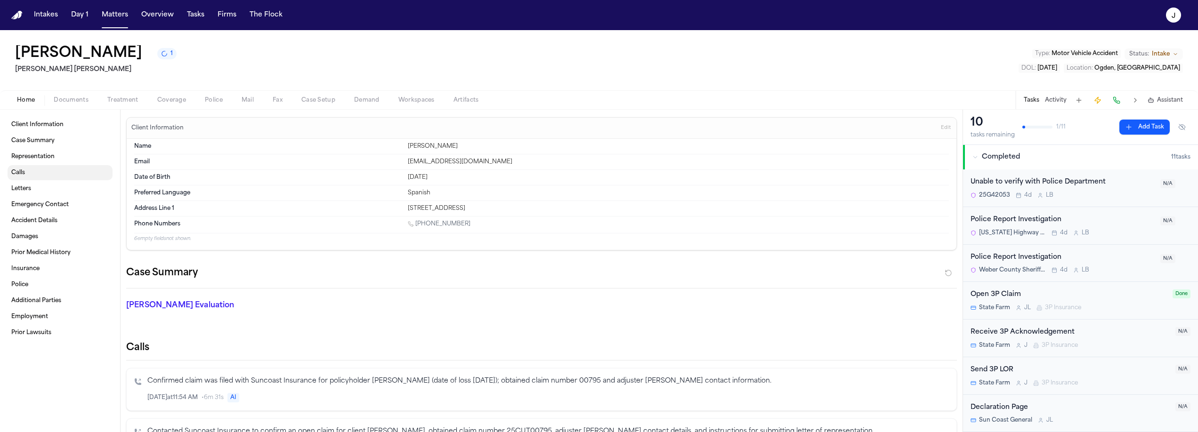
click at [80, 175] on link "Calls" at bounding box center [60, 172] width 105 height 15
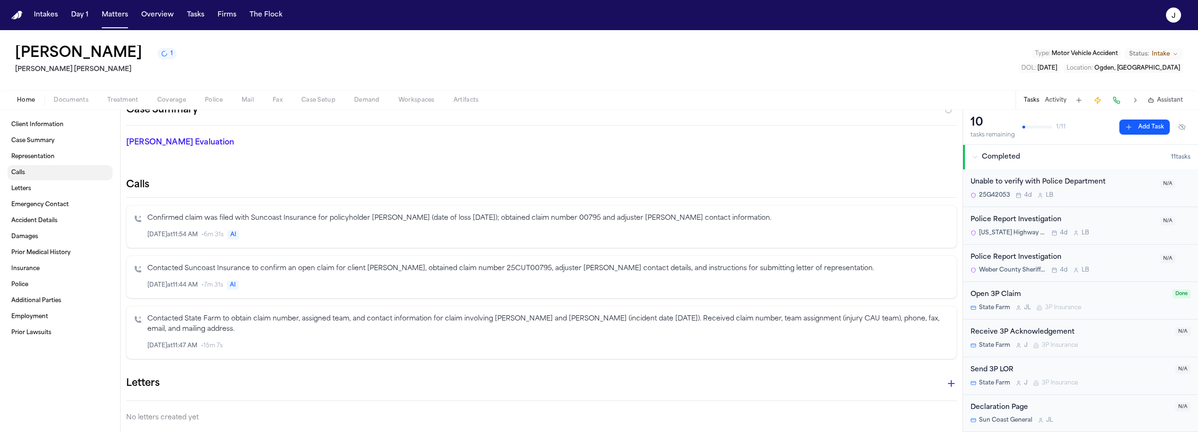
scroll to position [219, 0]
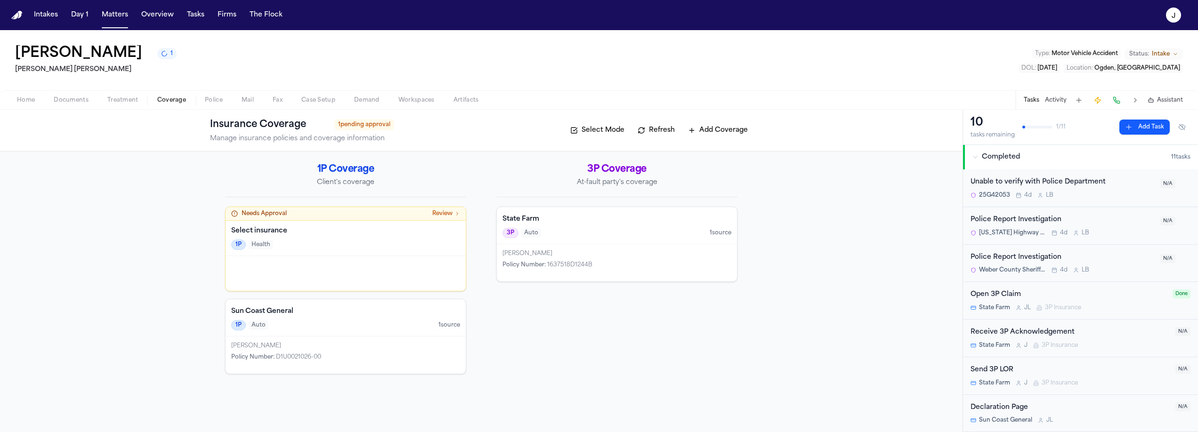
click at [179, 101] on span "Coverage" at bounding box center [171, 101] width 29 height 8
click at [611, 248] on div "Kaitlynn Munns Policy Number : 1637518D1244B" at bounding box center [617, 262] width 240 height 37
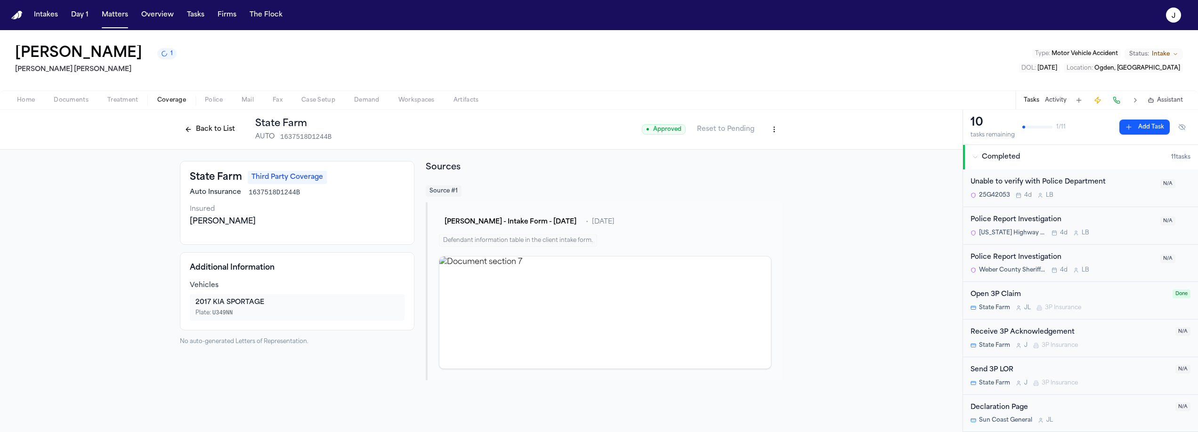
click at [201, 139] on div "Back to List State Farm AUTO 1637518D1244B" at bounding box center [256, 129] width 152 height 24
click at [203, 132] on button "Back to List" at bounding box center [210, 129] width 60 height 15
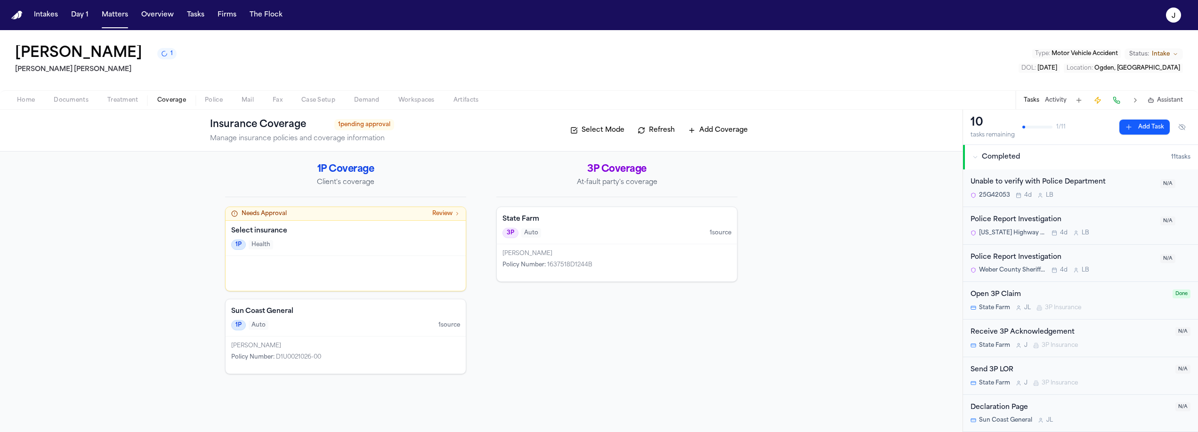
click at [602, 250] on div "Kaitlynn Munns" at bounding box center [616, 254] width 229 height 8
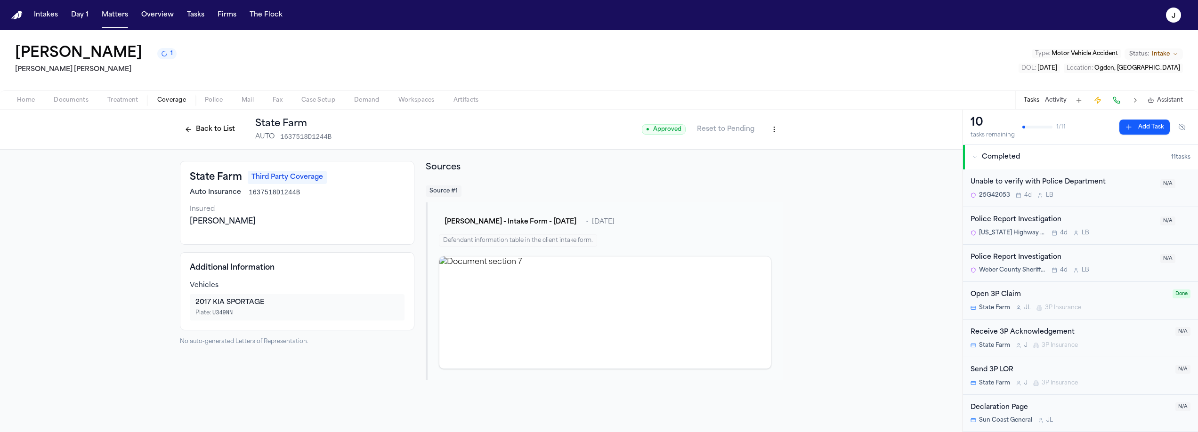
click at [213, 141] on div "Back to List State Farm AUTO 1637518D1244B" at bounding box center [256, 129] width 152 height 24
click at [214, 130] on button "Back to List" at bounding box center [210, 129] width 60 height 15
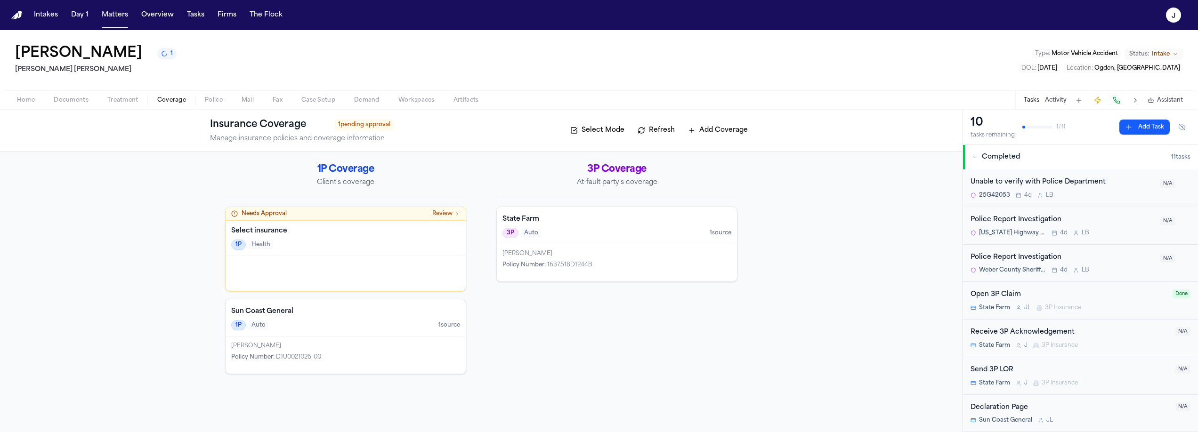
click at [31, 100] on span "Home" at bounding box center [26, 101] width 18 height 8
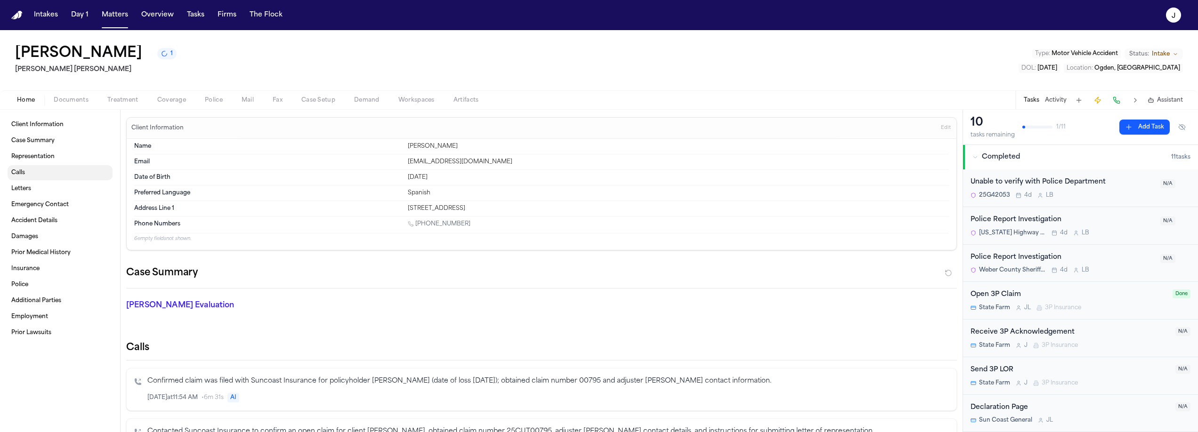
click at [57, 173] on link "Calls" at bounding box center [60, 172] width 105 height 15
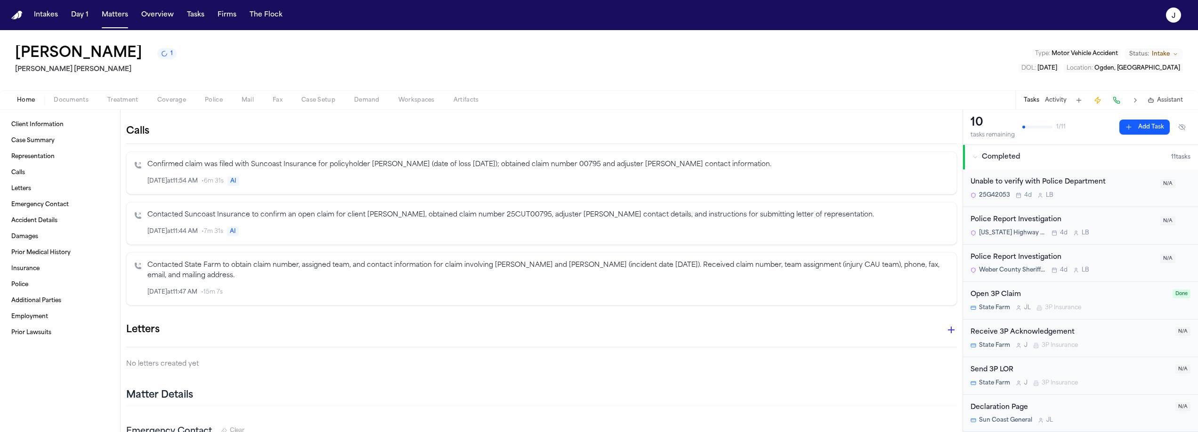
scroll to position [219, 0]
click at [305, 175] on div "Aug 20 at 11:54 AM • 6m 31s AI" at bounding box center [547, 179] width 801 height 10
click at [770, 226] on div "Aug 20 at 11:44 AM • 7m 31s AI" at bounding box center [547, 229] width 801 height 10
click at [919, 229] on icon "button" at bounding box center [921, 229] width 4 height 5
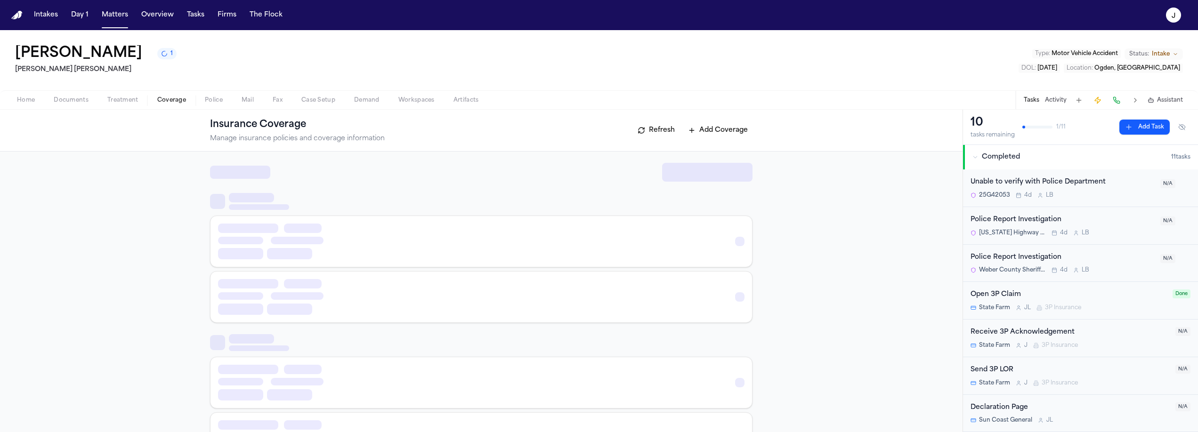
click at [177, 106] on span "button" at bounding box center [172, 105] width 40 height 1
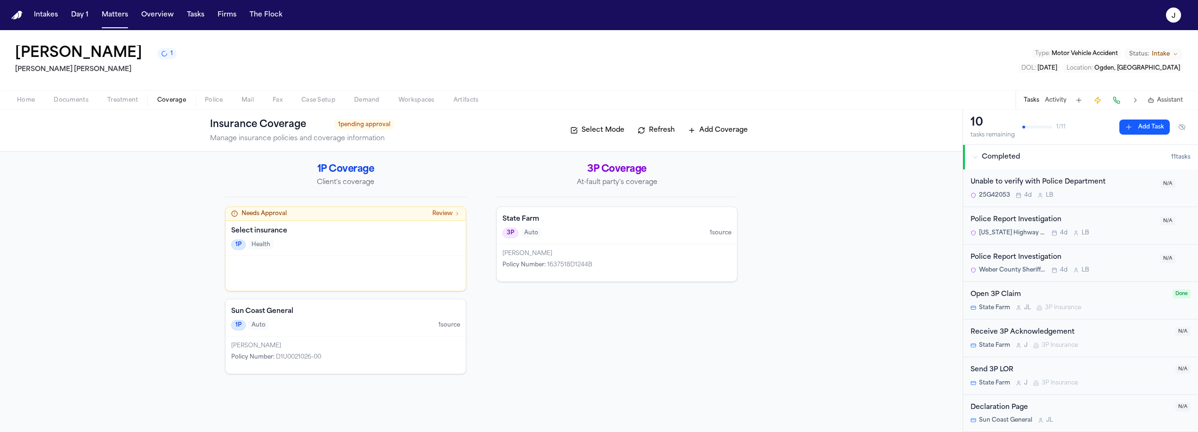
click at [334, 333] on div "Sun Coast General 1P Auto 1 source" at bounding box center [346, 318] width 240 height 37
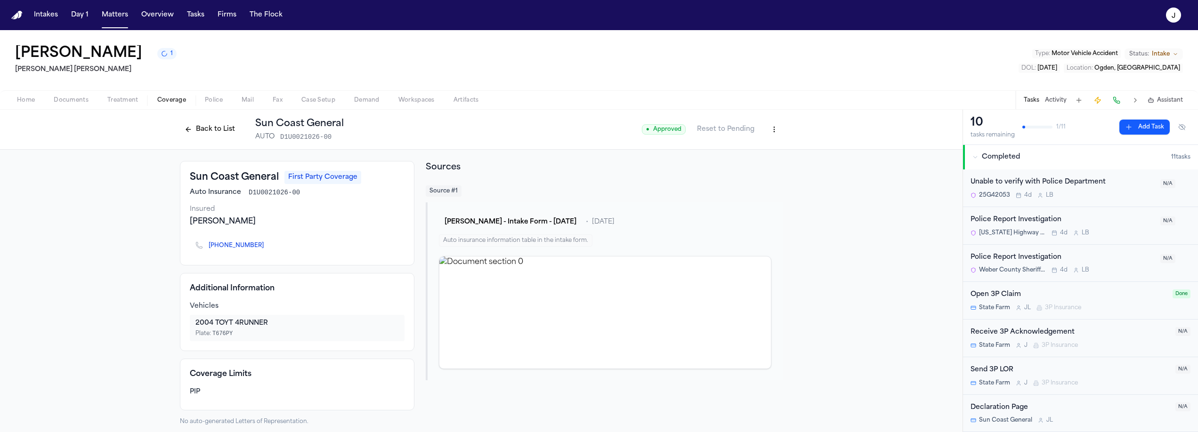
click at [1116, 98] on button at bounding box center [1116, 100] width 13 height 13
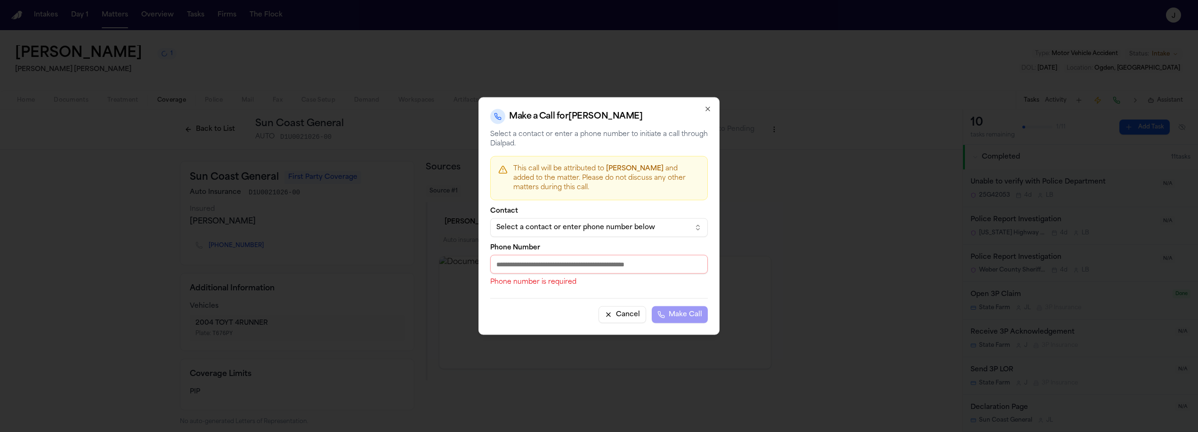
click at [547, 226] on div "Select a contact or enter phone number below" at bounding box center [591, 227] width 190 height 9
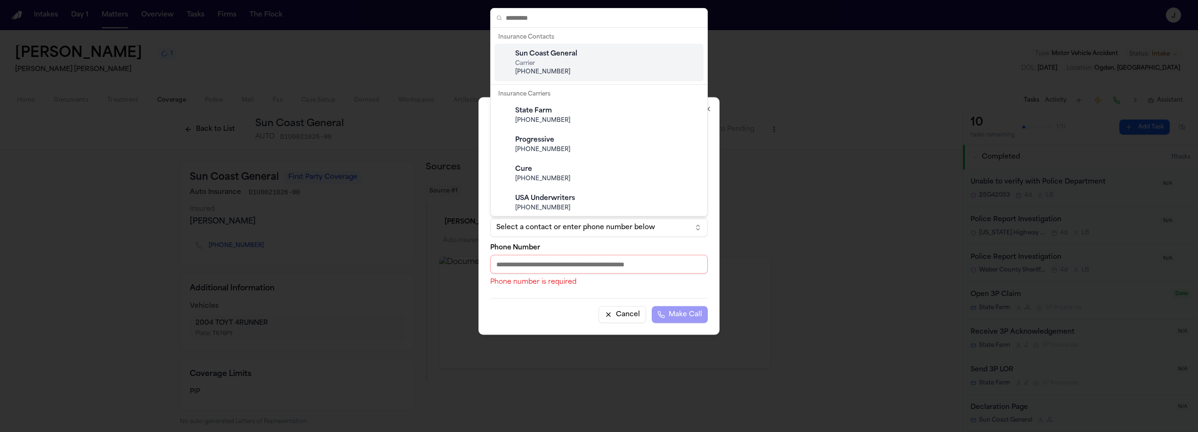
click at [541, 61] on span "Carrier" at bounding box center [606, 64] width 183 height 8
type input "**********"
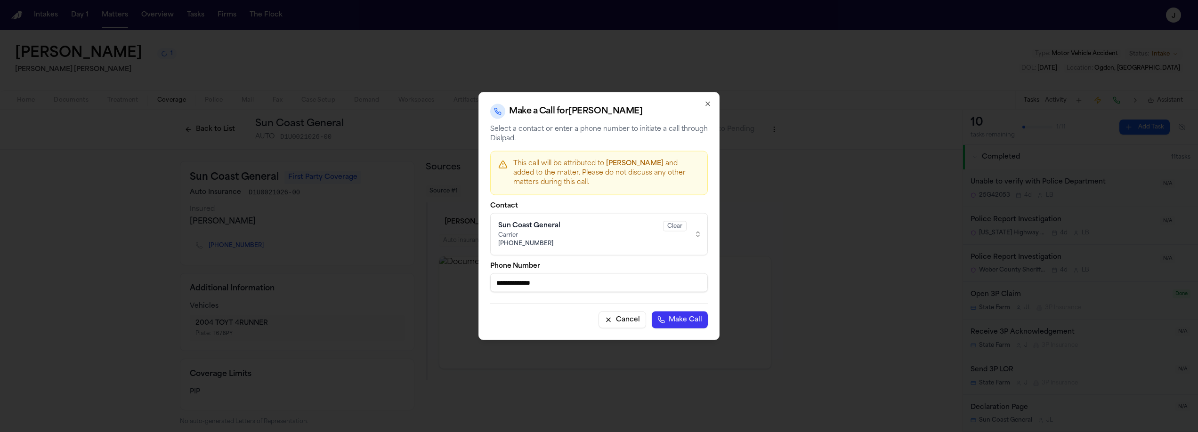
click at [675, 318] on button "Make Call" at bounding box center [680, 320] width 56 height 17
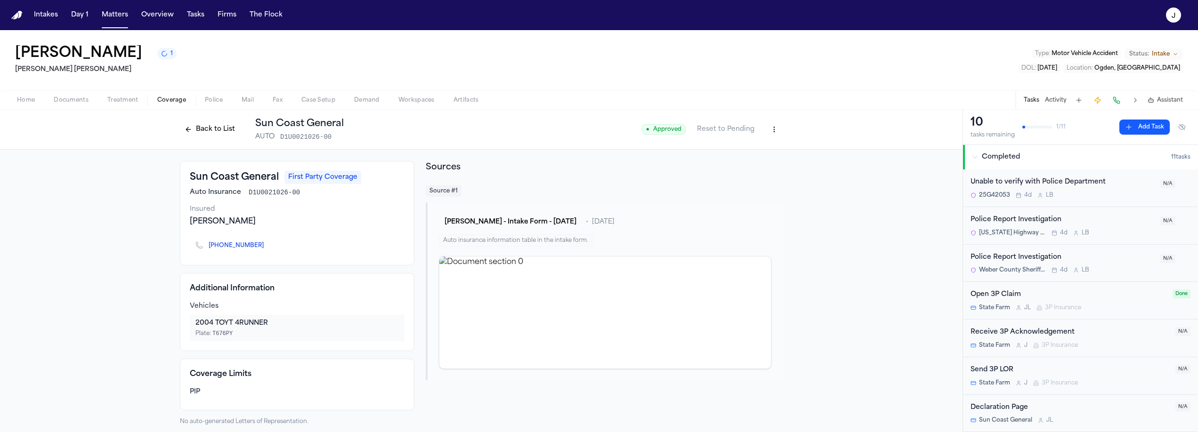
click at [29, 102] on span "Home" at bounding box center [26, 101] width 18 height 8
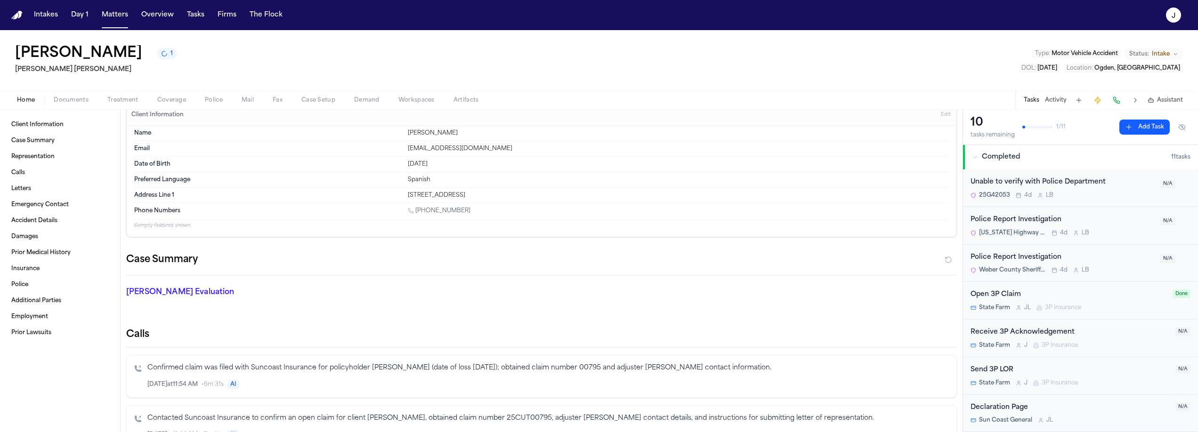
scroll to position [14, 0]
click at [167, 101] on span "Coverage" at bounding box center [171, 101] width 29 height 8
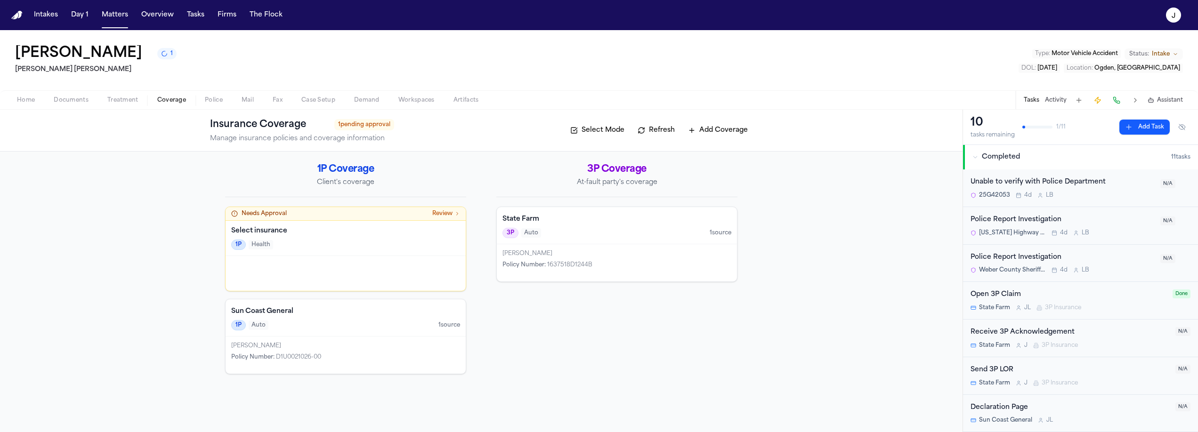
click at [326, 328] on div "1P Auto 1 source" at bounding box center [345, 325] width 229 height 10
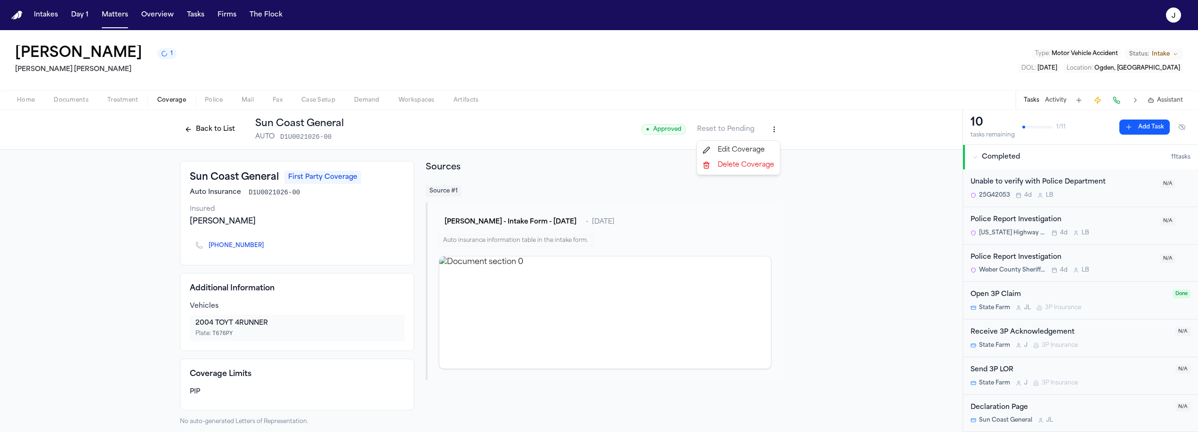
click at [774, 130] on html "Intakes Day 1 Matters Overview Tasks Firms The Flock J Julio Aguirre 1 Steele A…" at bounding box center [599, 216] width 1198 height 432
click at [746, 148] on div "Edit Coverage" at bounding box center [738, 150] width 79 height 15
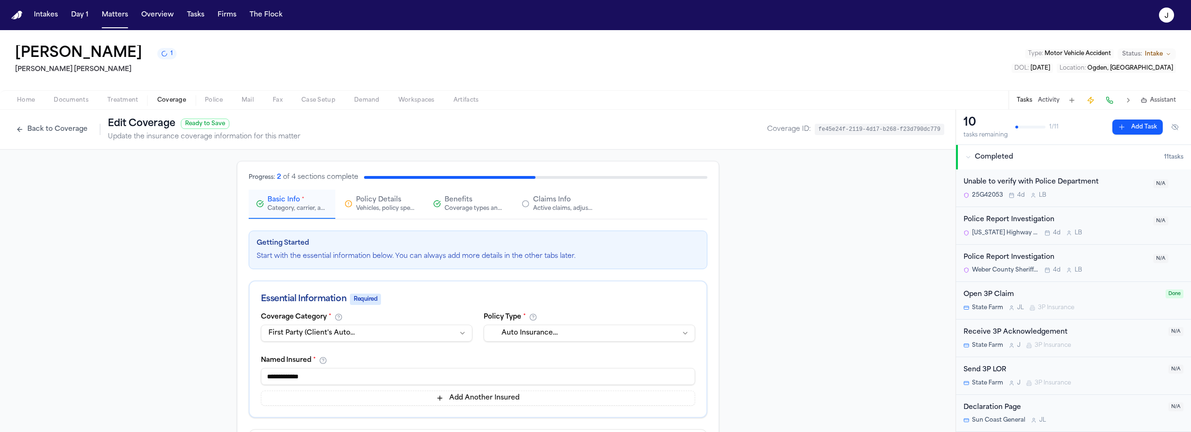
click at [541, 211] on div "Active claims, adjusters, and subrogation details" at bounding box center [563, 209] width 60 height 8
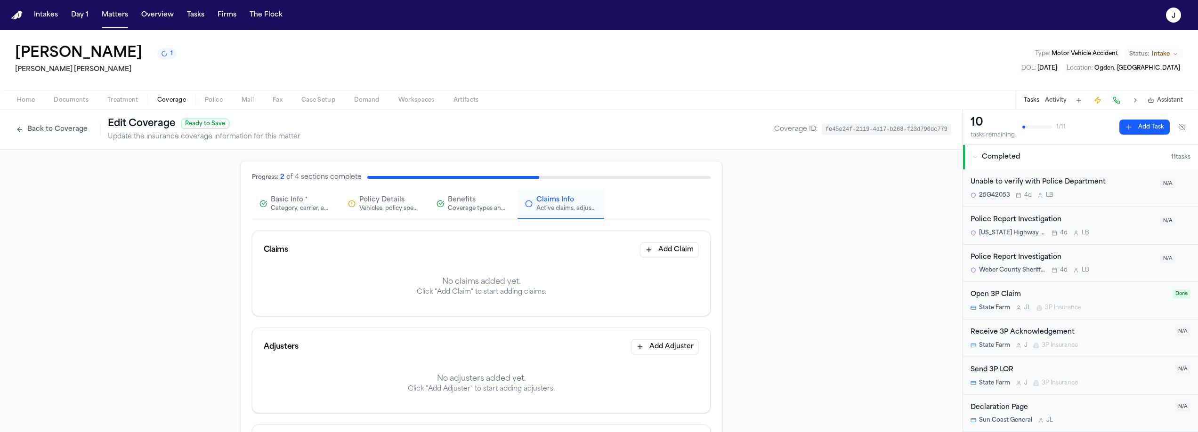
click at [655, 253] on button "Add Claim" at bounding box center [669, 250] width 59 height 15
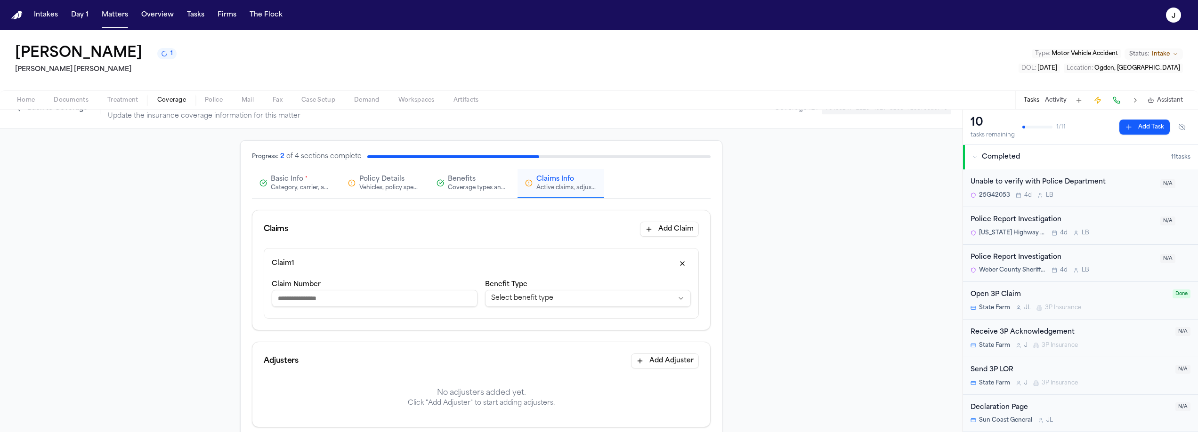
scroll to position [23, 0]
click at [310, 295] on input "Claim Number" at bounding box center [375, 296] width 206 height 17
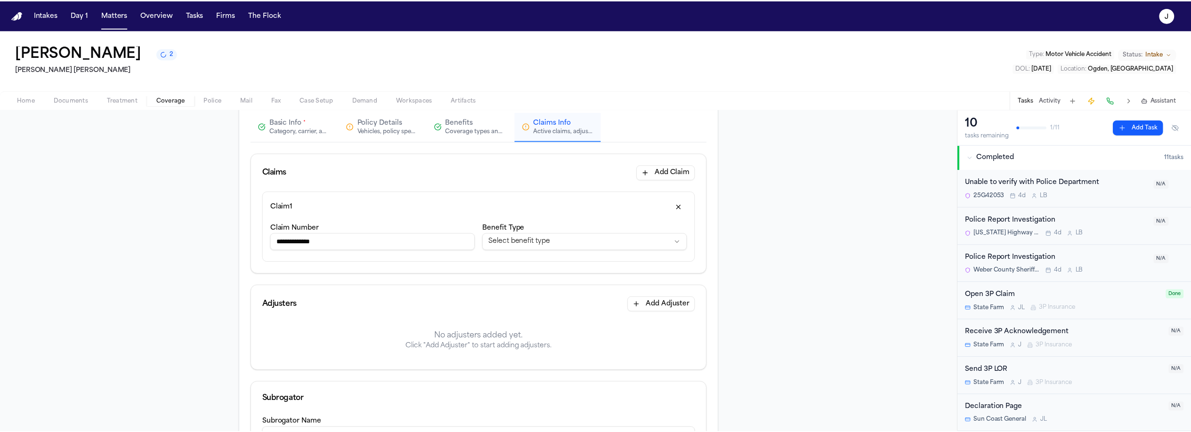
scroll to position [86, 0]
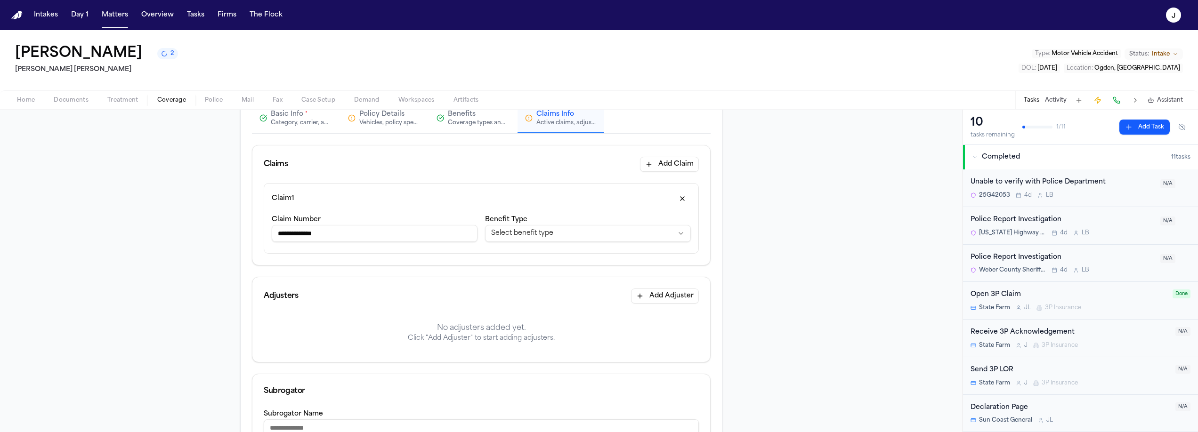
type input "**********"
click at [638, 294] on button "Add Adjuster" at bounding box center [665, 296] width 68 height 15
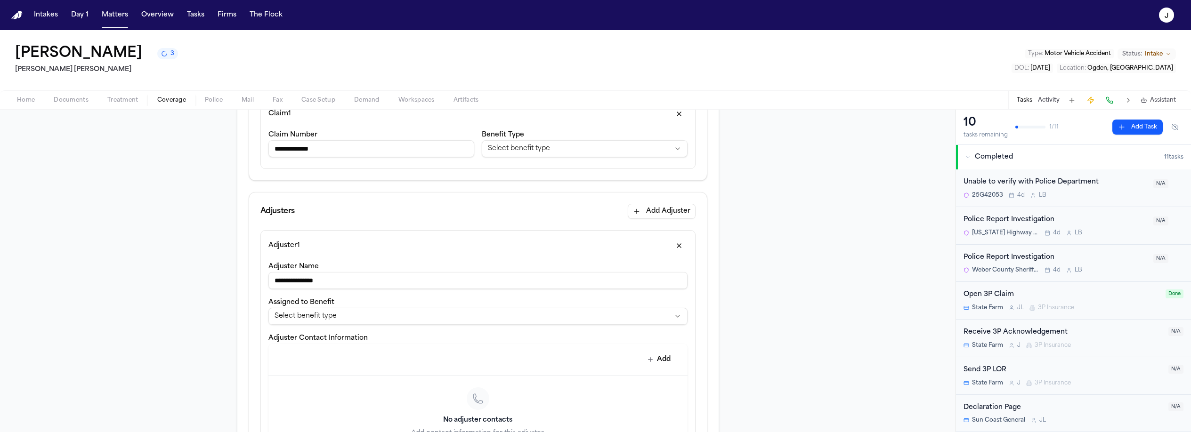
scroll to position [172, 0]
type input "**********"
click at [650, 356] on button "Add" at bounding box center [659, 358] width 34 height 17
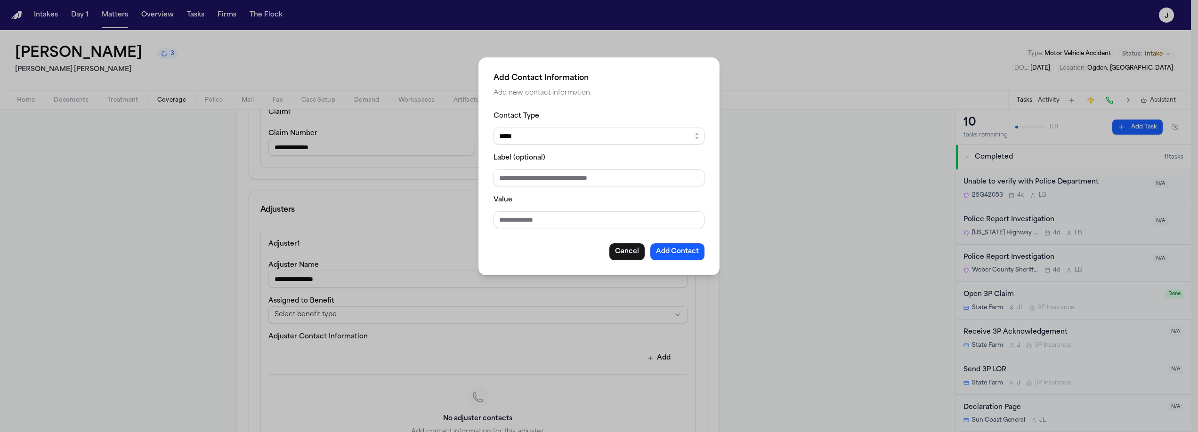
click at [506, 232] on div "Contact Type ***** ***** ******* *** ***** Label (optional) Value Cancel Add Co…" at bounding box center [599, 185] width 211 height 150
click at [506, 225] on input "Value" at bounding box center [599, 219] width 211 height 17
type input "**********"
click at [671, 251] on button "Add Contact" at bounding box center [677, 251] width 54 height 17
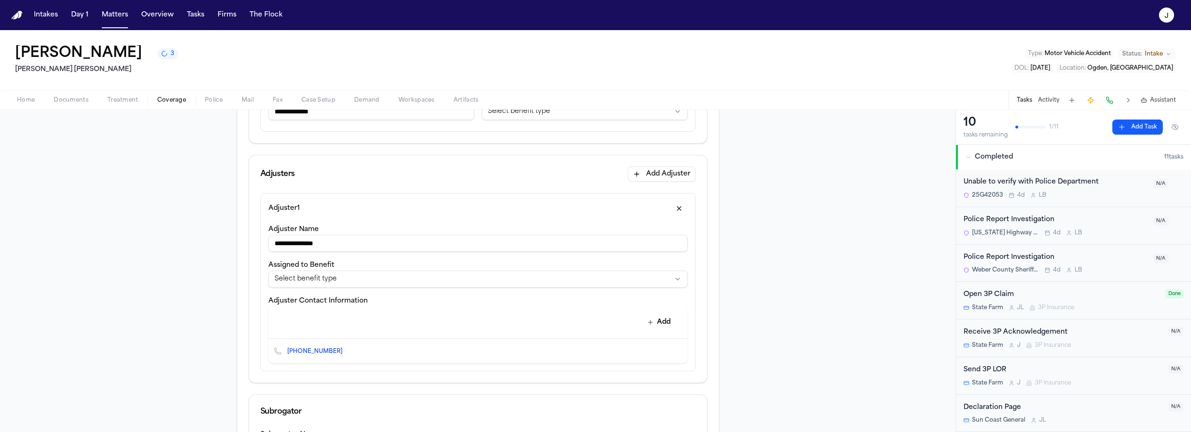
scroll to position [215, 0]
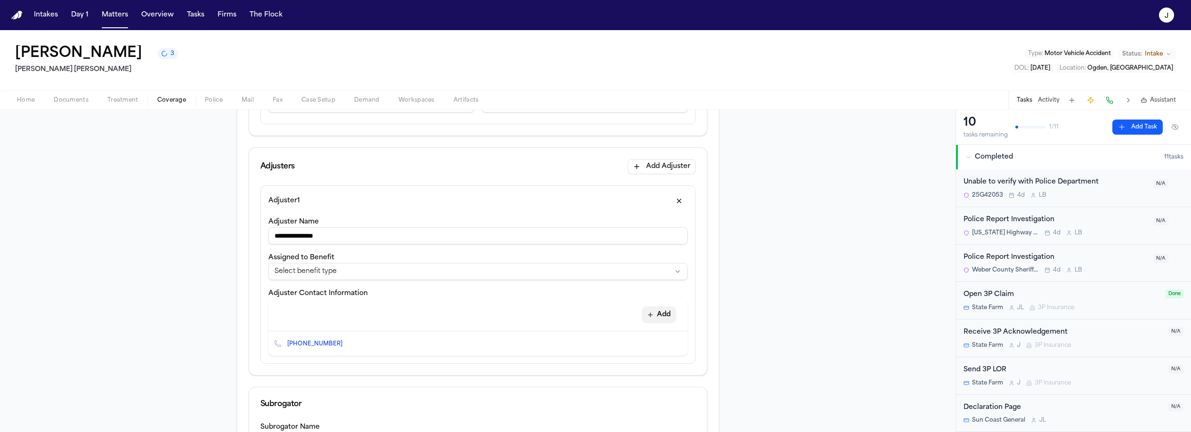
click at [663, 315] on button "Add" at bounding box center [659, 315] width 34 height 17
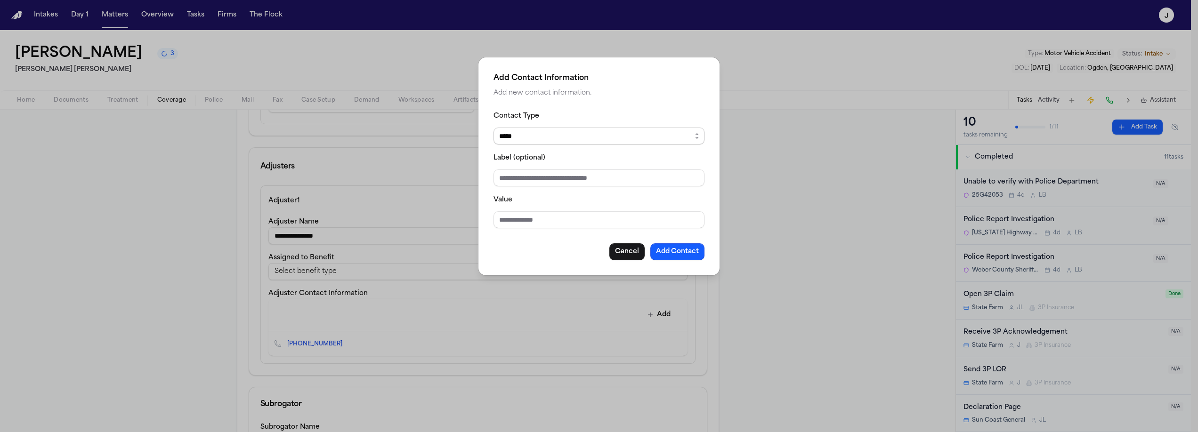
click at [567, 133] on select "***** ***** ******* *** *****" at bounding box center [599, 136] width 211 height 17
select select "*****"
click at [494, 128] on select "***** ***** ******* *** *****" at bounding box center [599, 136] width 211 height 17
click at [523, 222] on input "Value" at bounding box center [599, 219] width 211 height 17
click at [636, 222] on input "**********" at bounding box center [599, 219] width 211 height 17
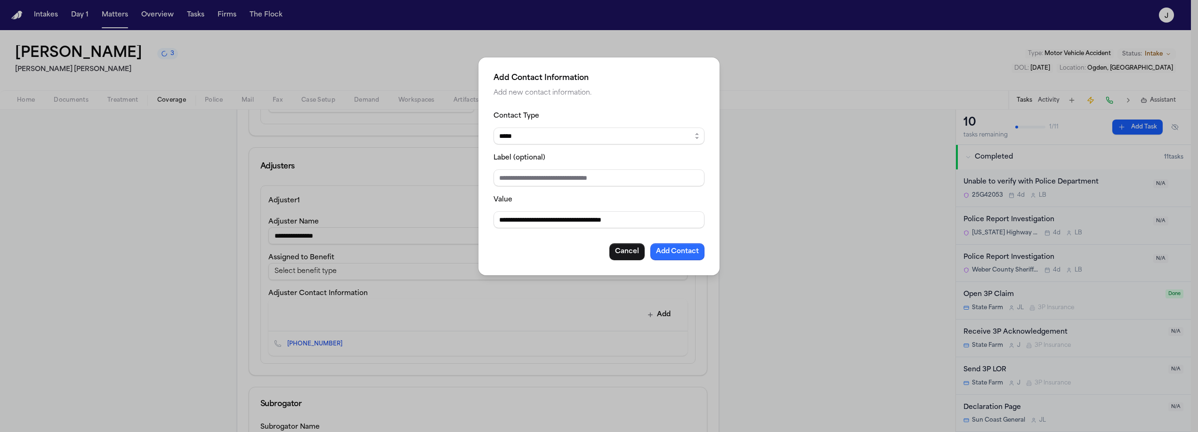
type input "**********"
click at [693, 255] on button "Add Contact" at bounding box center [677, 251] width 54 height 17
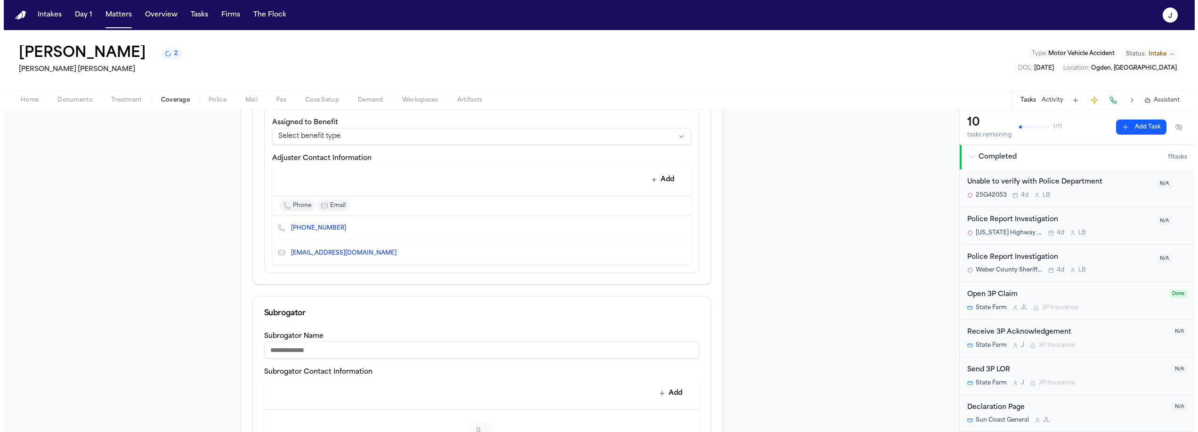
scroll to position [505, 0]
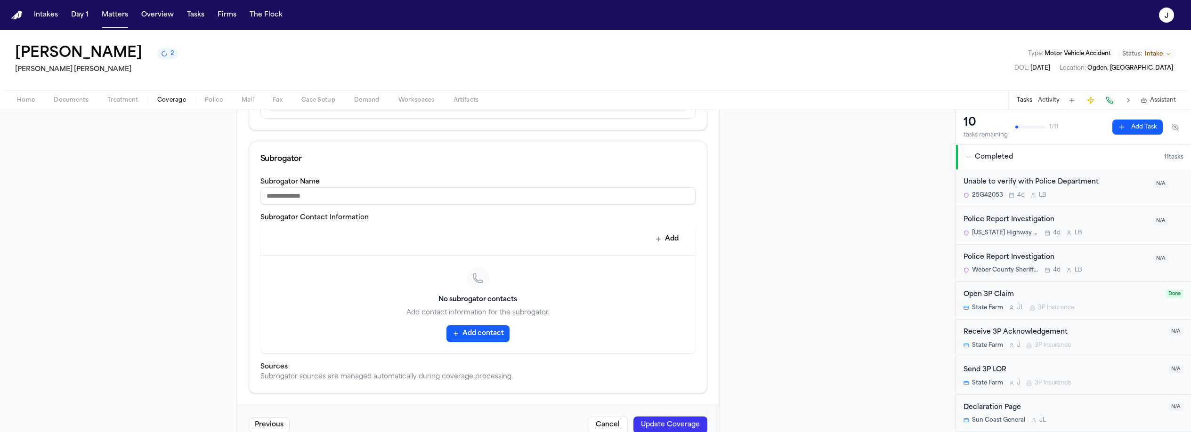
click at [636, 424] on button "Update Coverage" at bounding box center [670, 425] width 74 height 17
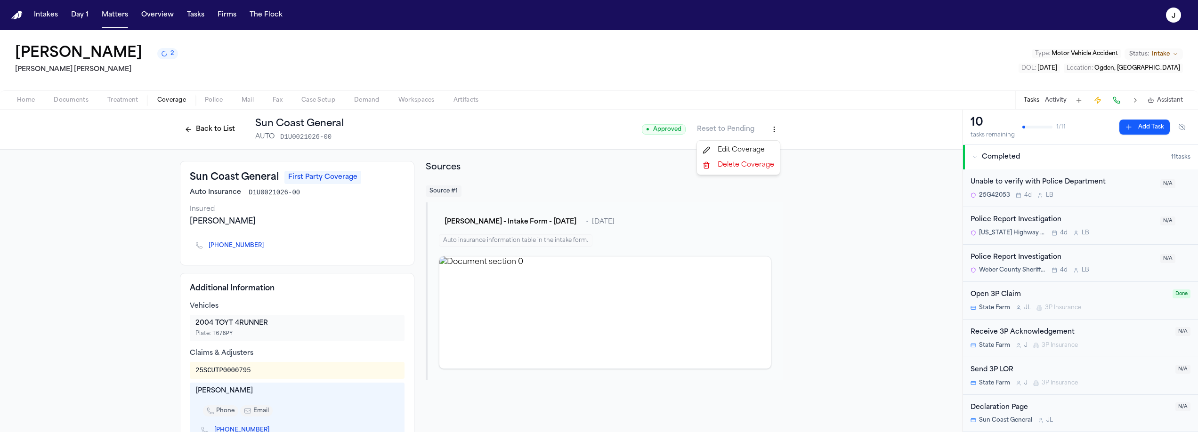
click at [769, 133] on html "Intakes Day 1 Matters Overview Tasks Firms The Flock J Julio Aguirre 2 Steele A…" at bounding box center [599, 216] width 1198 height 432
click at [738, 143] on div "Edit Coverage" at bounding box center [738, 150] width 79 height 15
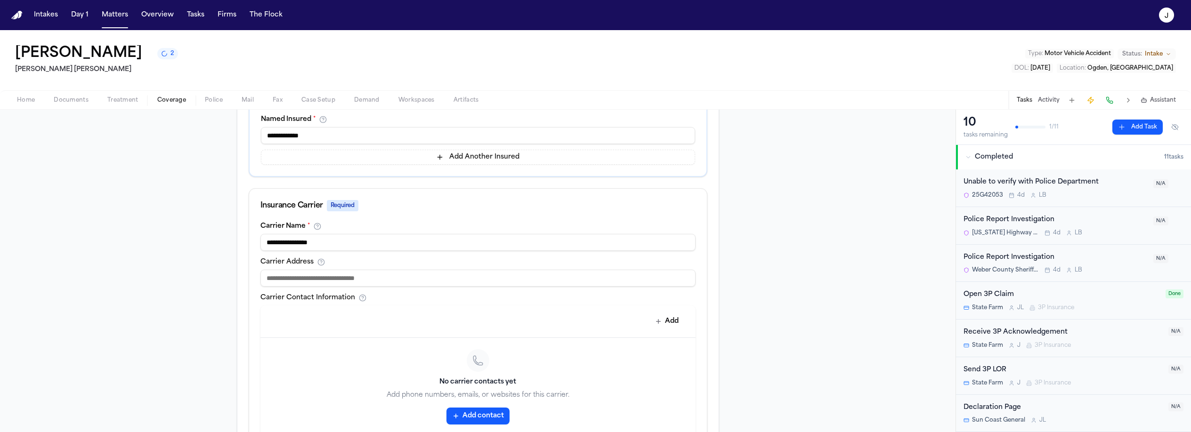
scroll to position [273, 0]
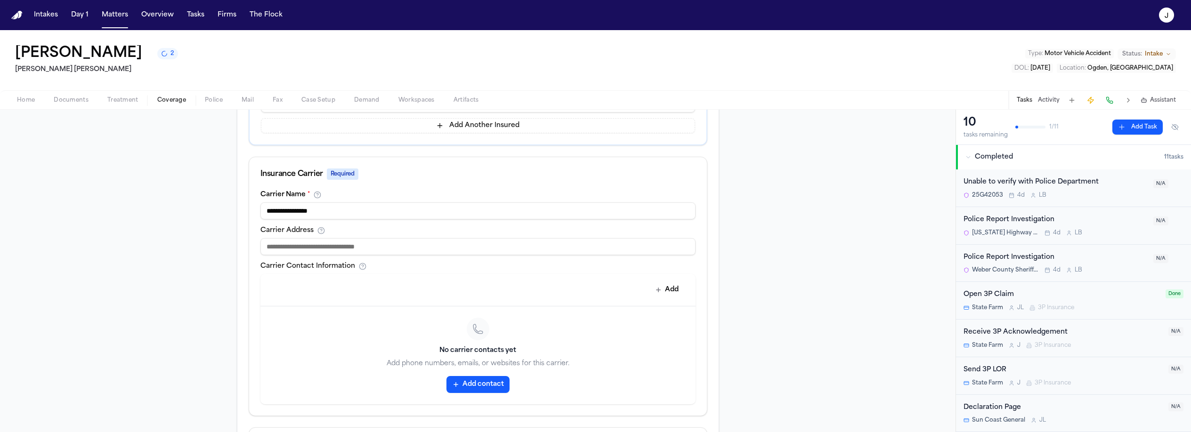
click at [373, 249] on input at bounding box center [477, 246] width 435 height 17
paste input "**********"
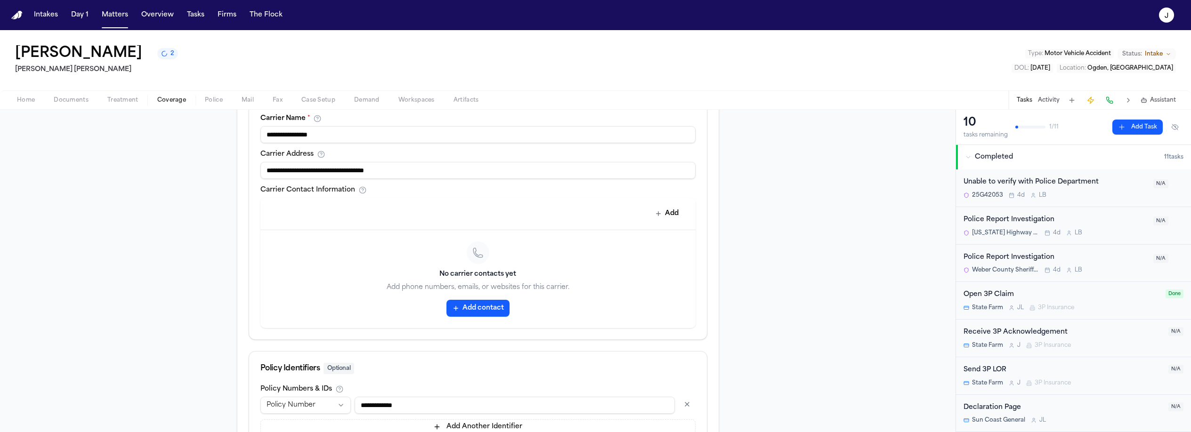
scroll to position [427, 0]
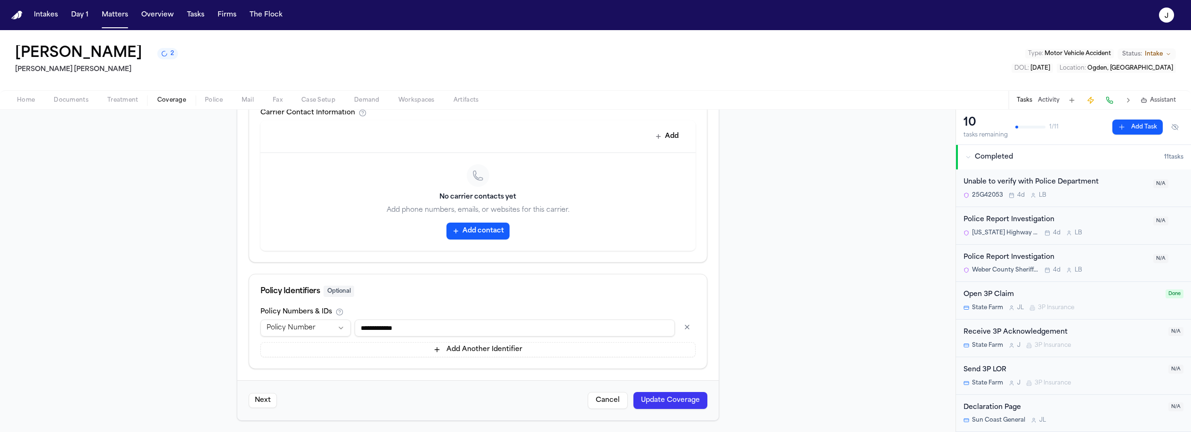
type input "**********"
click at [676, 405] on button "Update Coverage" at bounding box center [670, 400] width 74 height 17
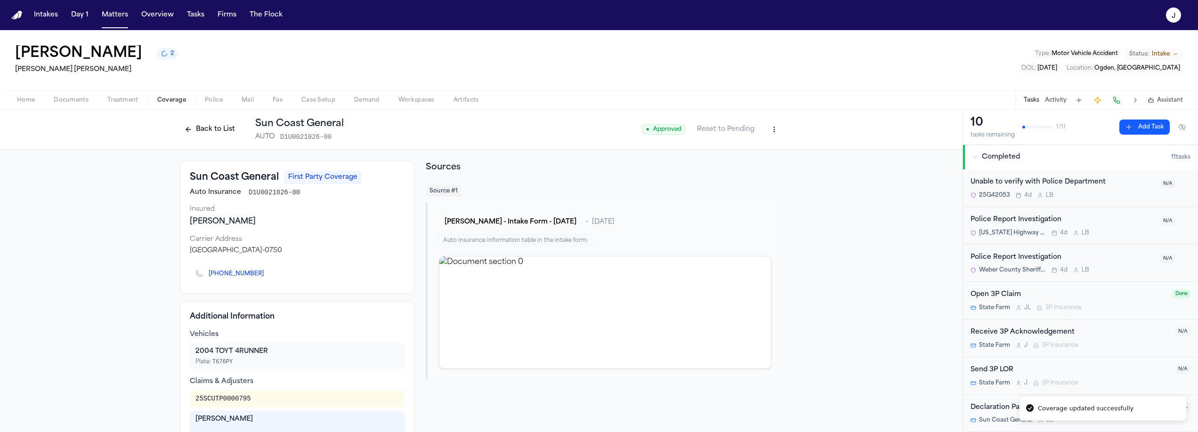
click at [203, 117] on div "Back to List Sun Coast General AUTO D1U0021026-00 ● Approved Reset to Pending" at bounding box center [481, 130] width 963 height 40
click at [204, 127] on button "Back to List" at bounding box center [210, 129] width 60 height 15
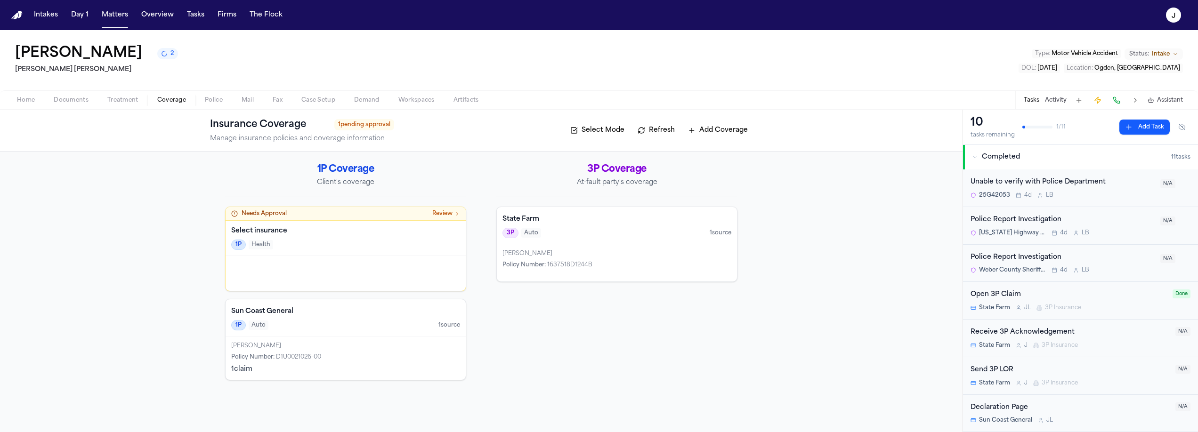
click at [585, 239] on div "State Farm 3P Auto 1 source" at bounding box center [617, 225] width 240 height 37
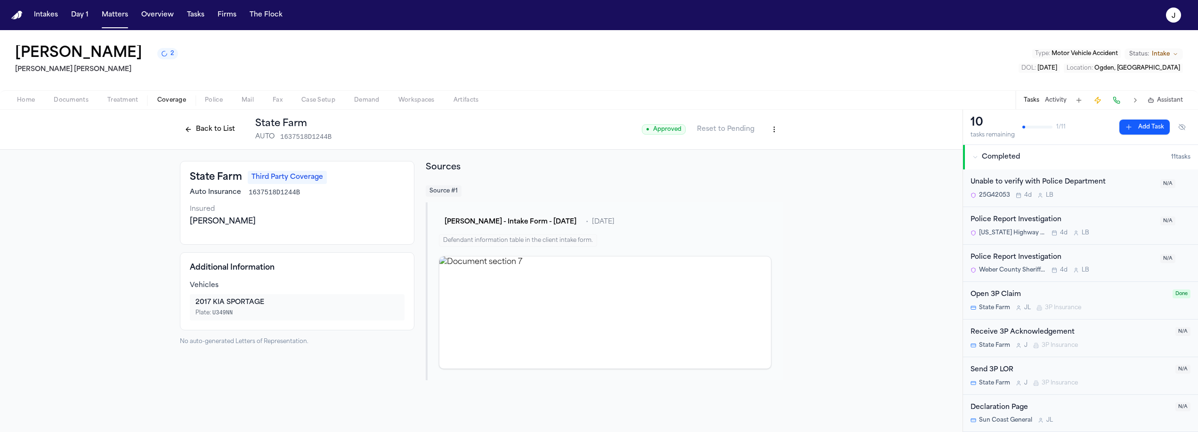
click at [779, 127] on html "Intakes Day 1 Matters Overview Tasks Firms The Flock J Julio Aguirre 2 Steele A…" at bounding box center [599, 216] width 1198 height 432
click at [764, 143] on div "Edit Coverage" at bounding box center [741, 150] width 79 height 15
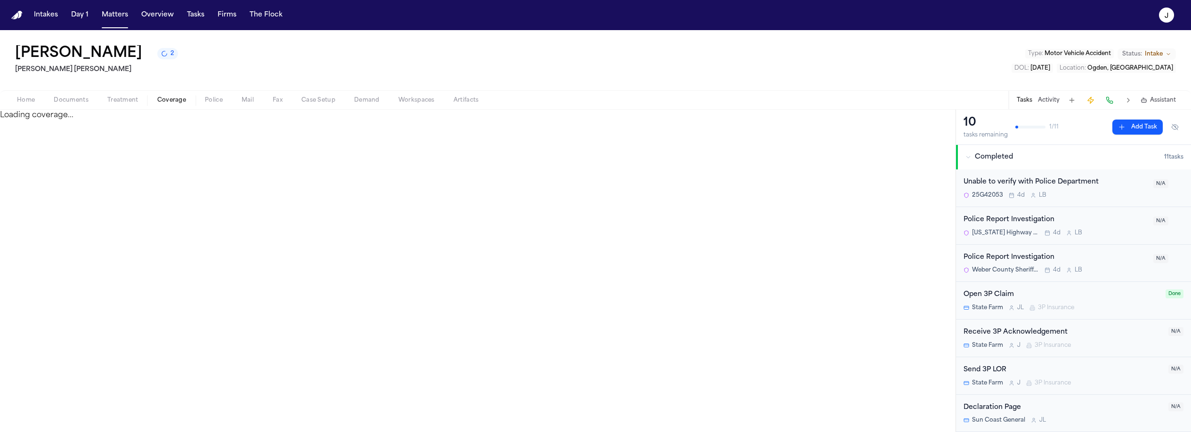
select select "**********"
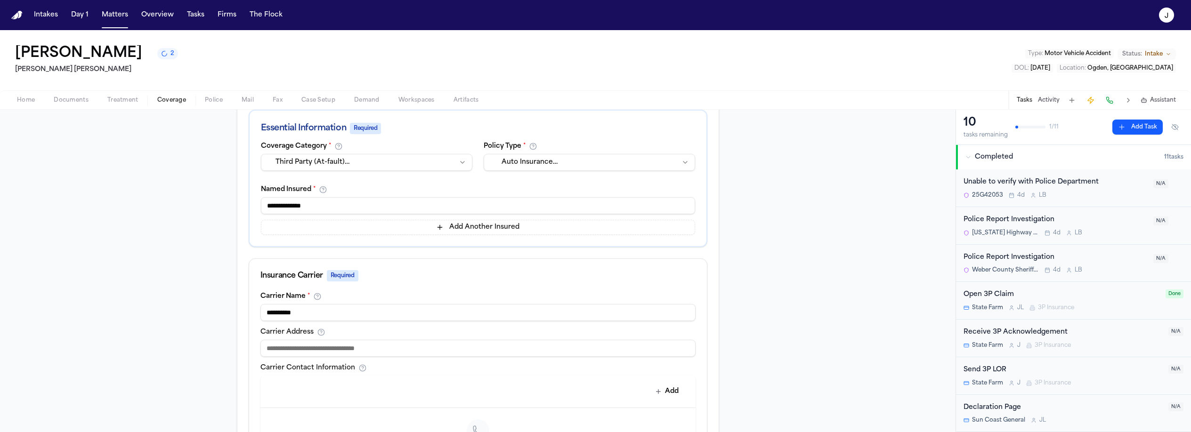
scroll to position [173, 0]
click at [339, 307] on input "**********" at bounding box center [477, 310] width 435 height 17
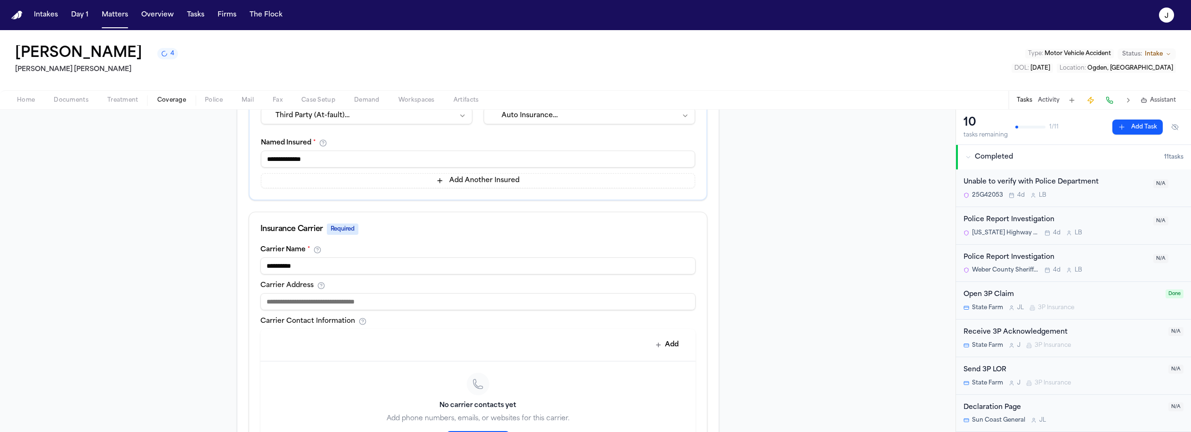
scroll to position [229, 0]
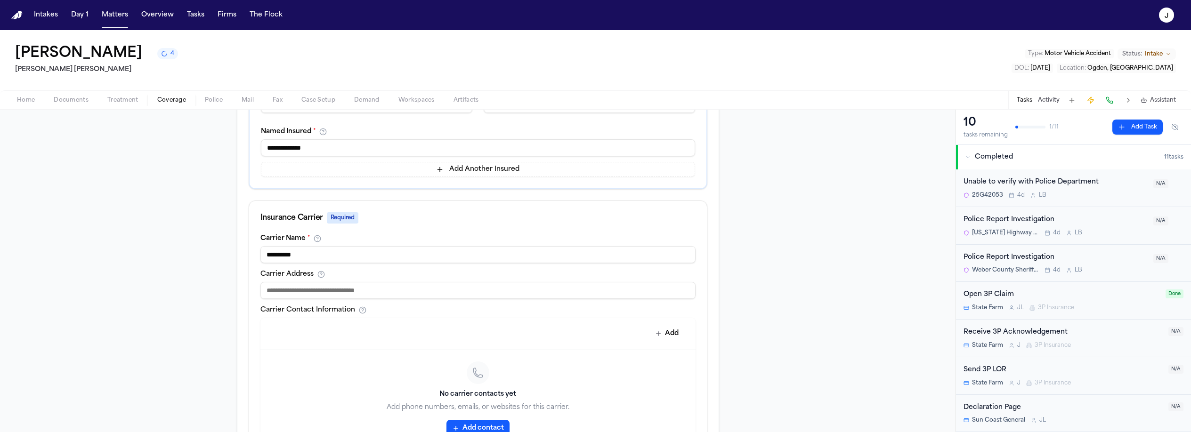
click at [334, 296] on input at bounding box center [477, 290] width 435 height 17
type input "**********"
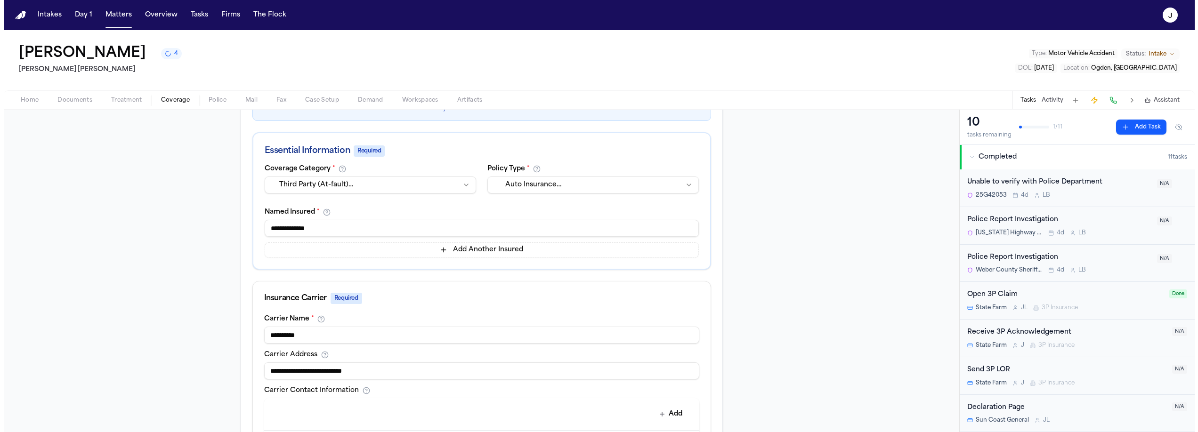
scroll to position [0, 0]
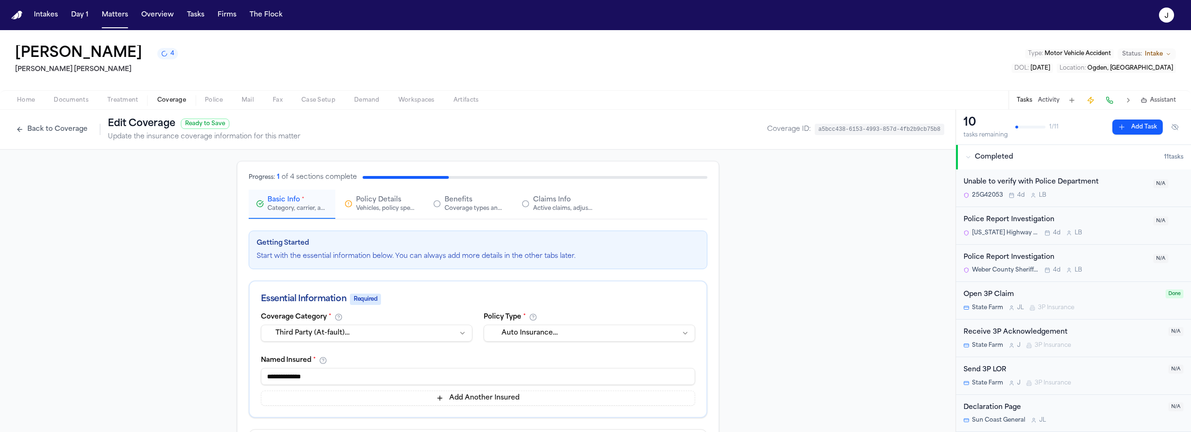
click at [540, 205] on div "Active claims, adjusters, and subrogation details" at bounding box center [563, 209] width 60 height 8
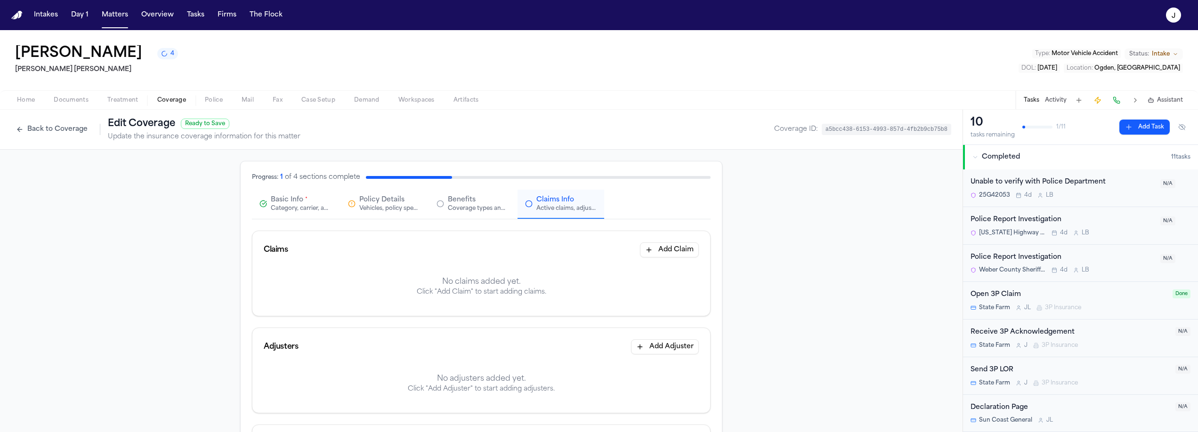
click at [698, 251] on div "Claims Add Claim" at bounding box center [481, 250] width 458 height 38
click at [680, 249] on button "Add Claim" at bounding box center [669, 250] width 59 height 15
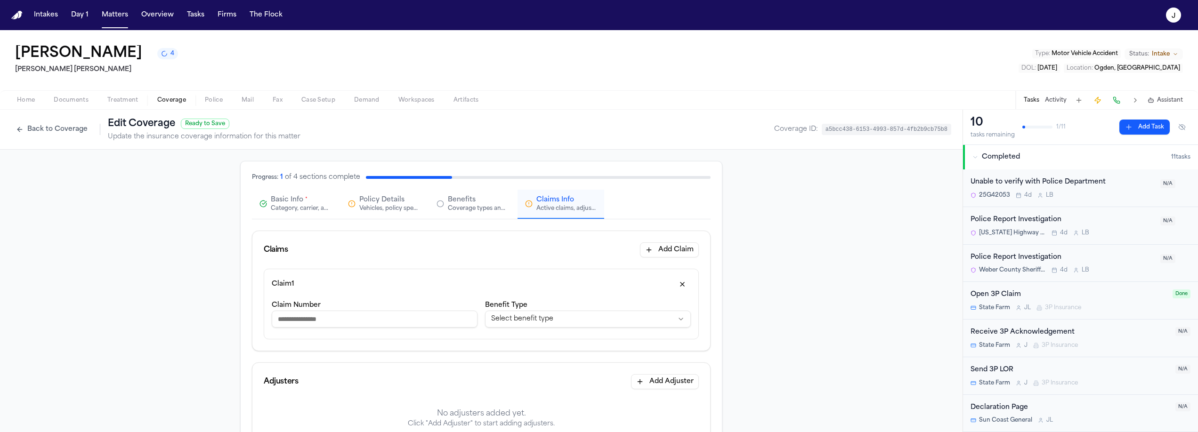
click at [303, 315] on input "Claim Number" at bounding box center [375, 319] width 206 height 17
type input "*********"
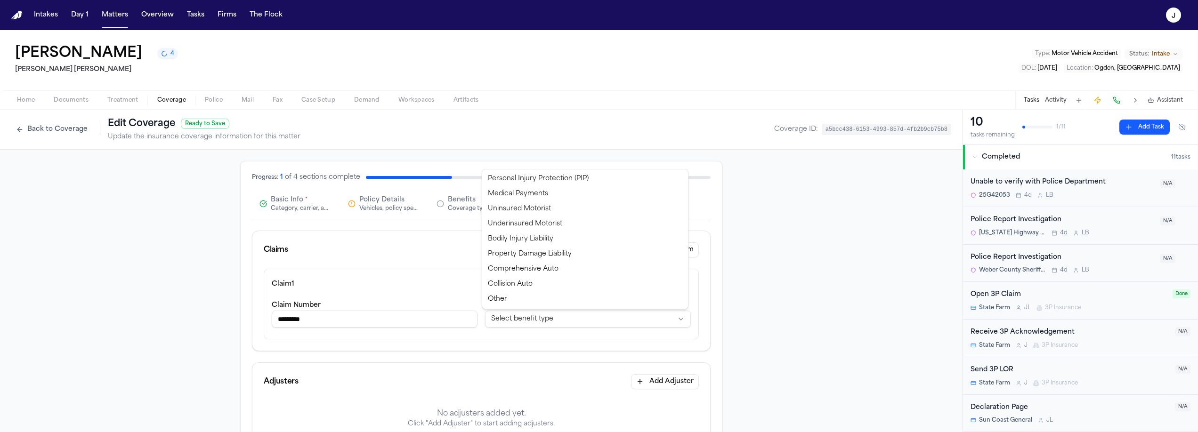
click at [525, 313] on html "**********" at bounding box center [599, 216] width 1198 height 432
click at [441, 354] on html "**********" at bounding box center [599, 216] width 1198 height 432
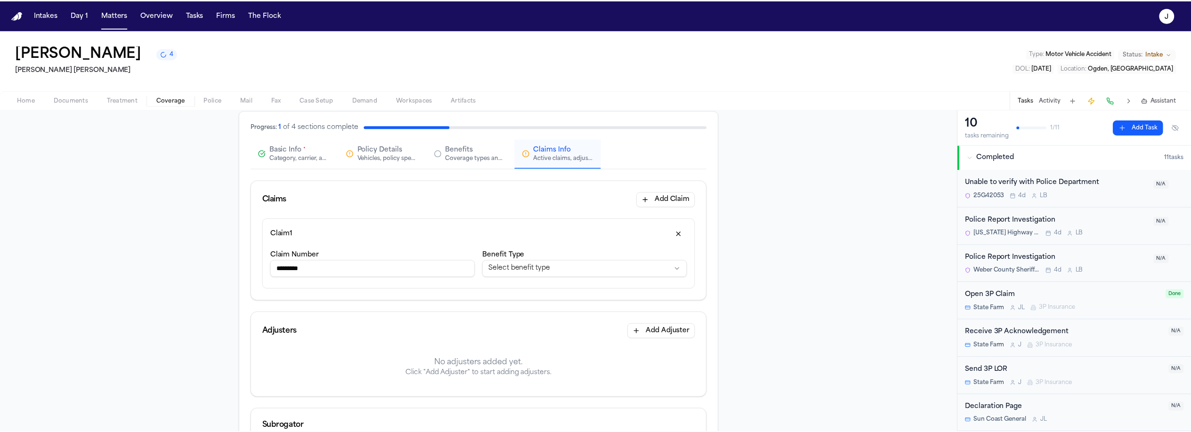
scroll to position [95, 0]
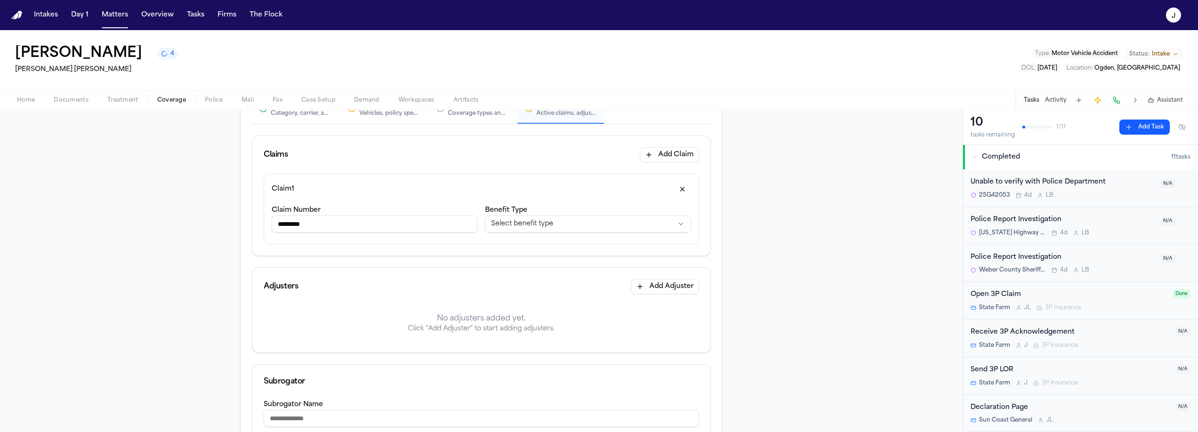
click at [664, 293] on button "Add Adjuster" at bounding box center [665, 286] width 68 height 15
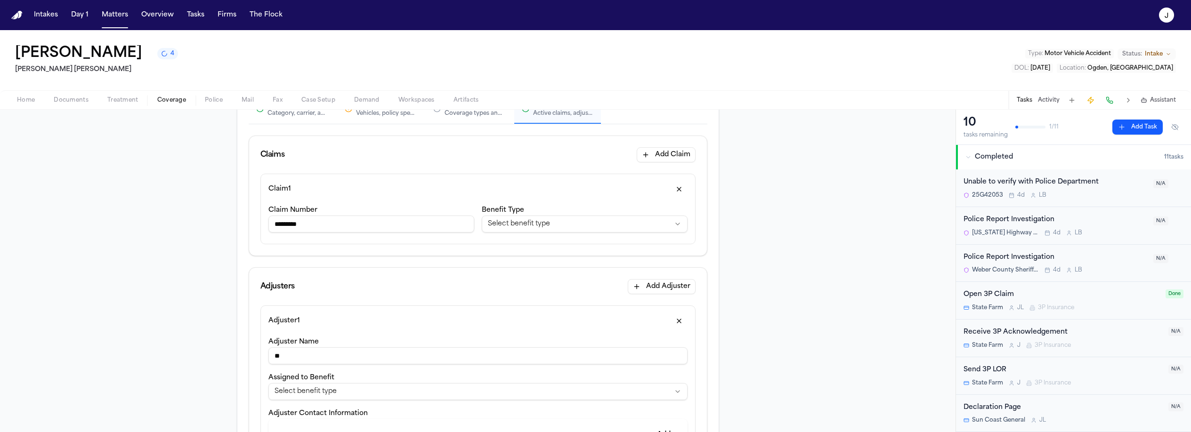
type input "*"
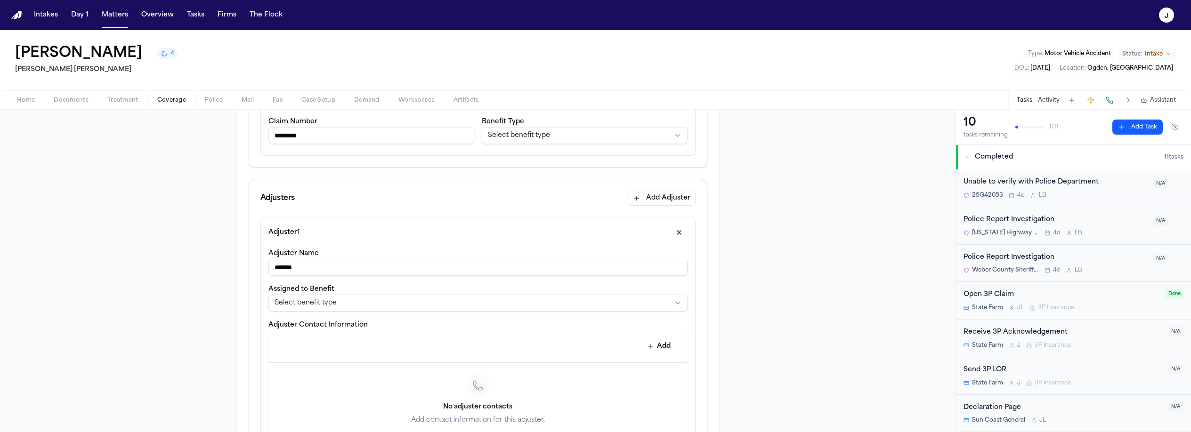
scroll to position [186, 0]
type input "*******"
click at [653, 347] on button "Add" at bounding box center [659, 344] width 34 height 17
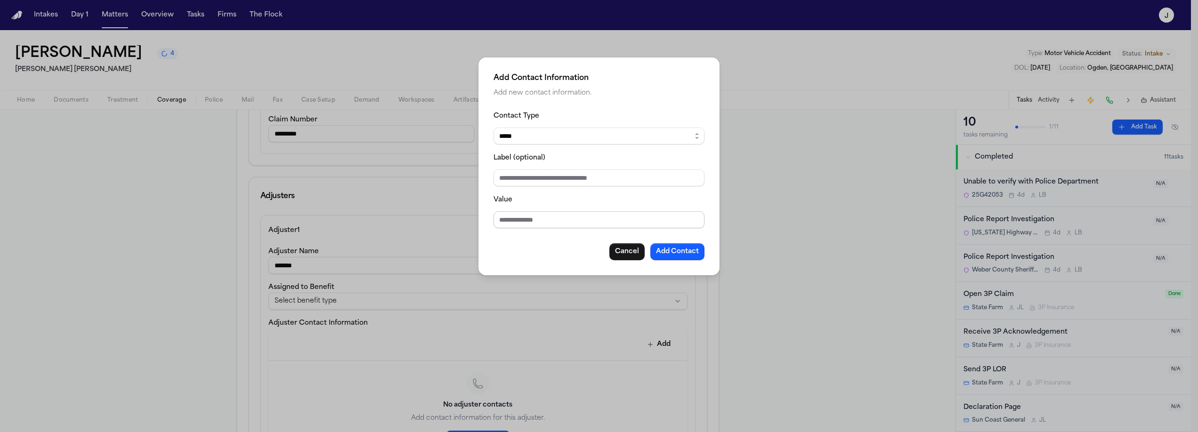
click at [502, 219] on input "Value" at bounding box center [599, 219] width 211 height 17
type input "**********"
click at [673, 255] on button "Add Contact" at bounding box center [677, 251] width 54 height 17
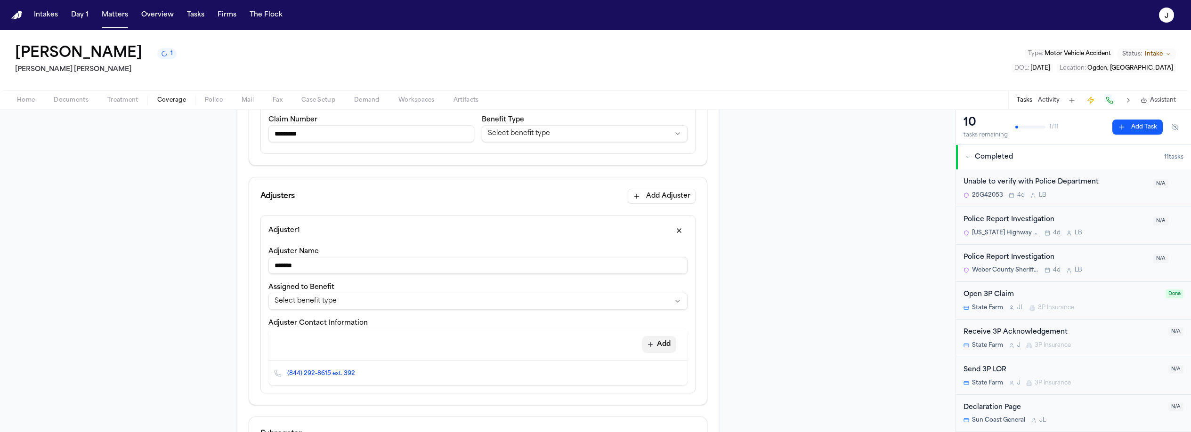
click at [652, 348] on button "Add" at bounding box center [659, 344] width 34 height 17
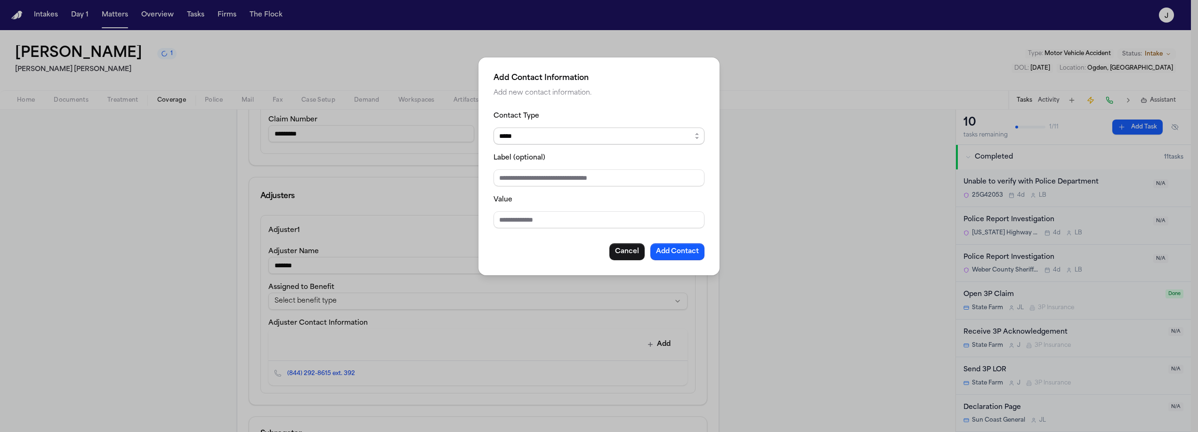
click at [571, 133] on select "***** ***** ******* *** *****" at bounding box center [599, 136] width 211 height 17
select select "*****"
click at [494, 128] on select "***** ***** ******* *** *****" at bounding box center [599, 136] width 211 height 17
click at [516, 223] on input "Value" at bounding box center [599, 219] width 211 height 17
type input "**********"
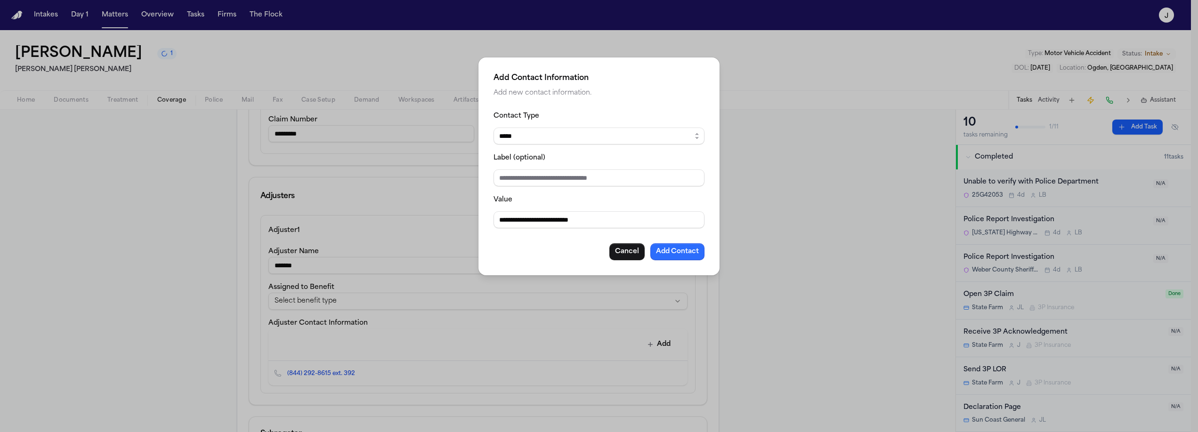
click at [690, 254] on button "Add Contact" at bounding box center [677, 251] width 54 height 17
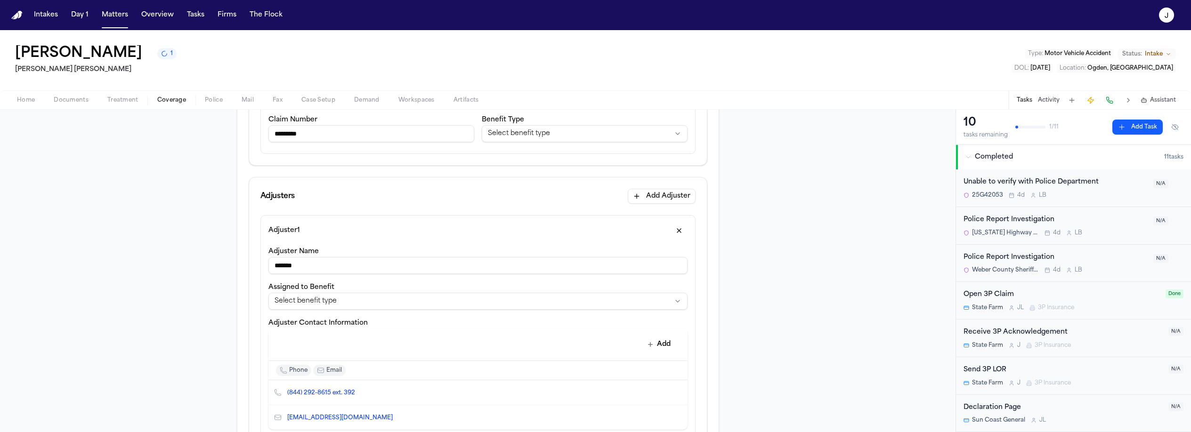
scroll to position [243, 0]
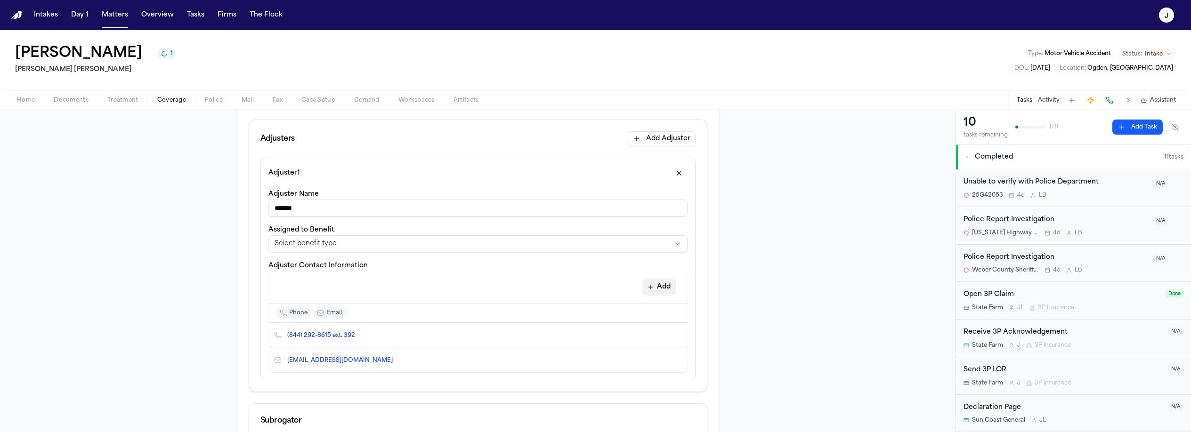
click at [660, 289] on button "Add" at bounding box center [659, 287] width 34 height 17
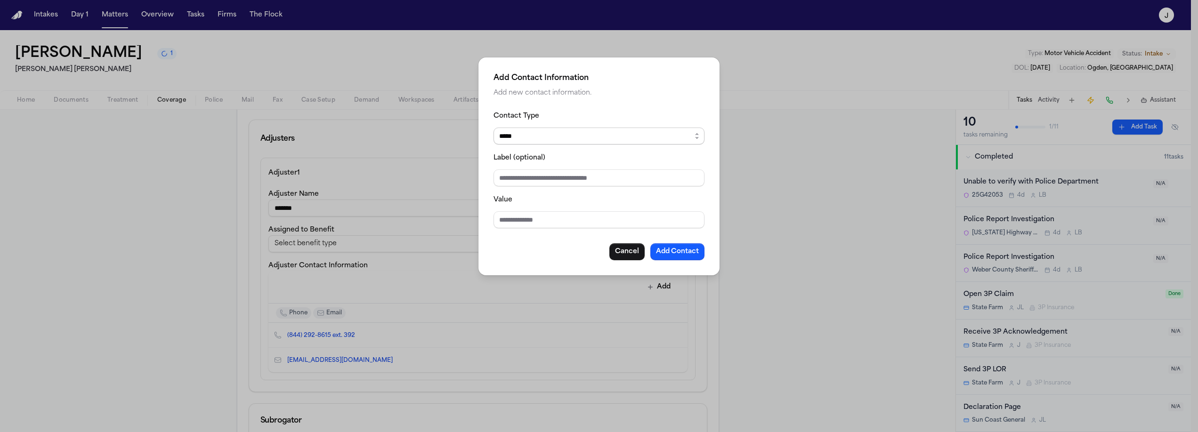
click at [561, 142] on select "***** ***** ******* *** *****" at bounding box center [599, 136] width 211 height 17
select select "***"
click at [494, 128] on select "***** ***** ******* *** *****" at bounding box center [599, 136] width 211 height 17
click at [509, 223] on input "Value" at bounding box center [599, 219] width 211 height 17
type input "**********"
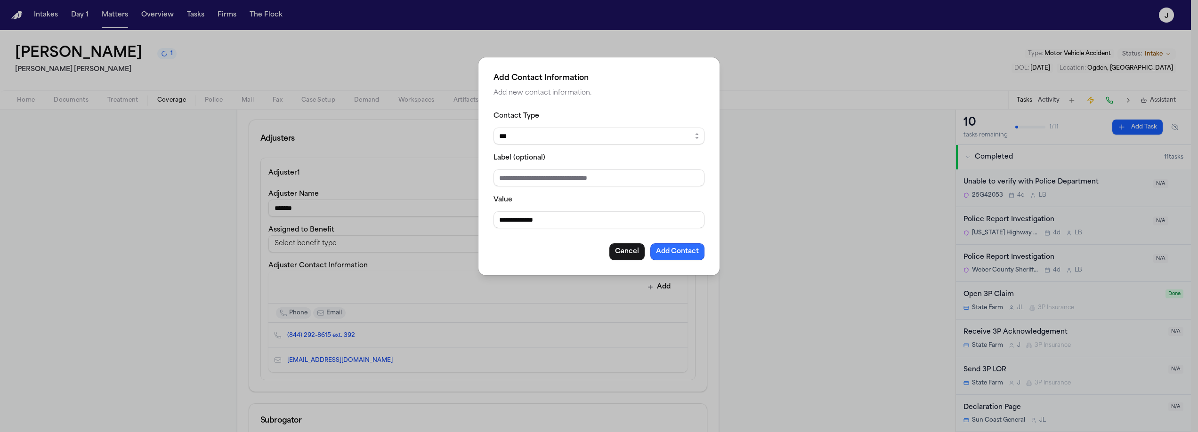
click at [688, 248] on button "Add Contact" at bounding box center [677, 251] width 54 height 17
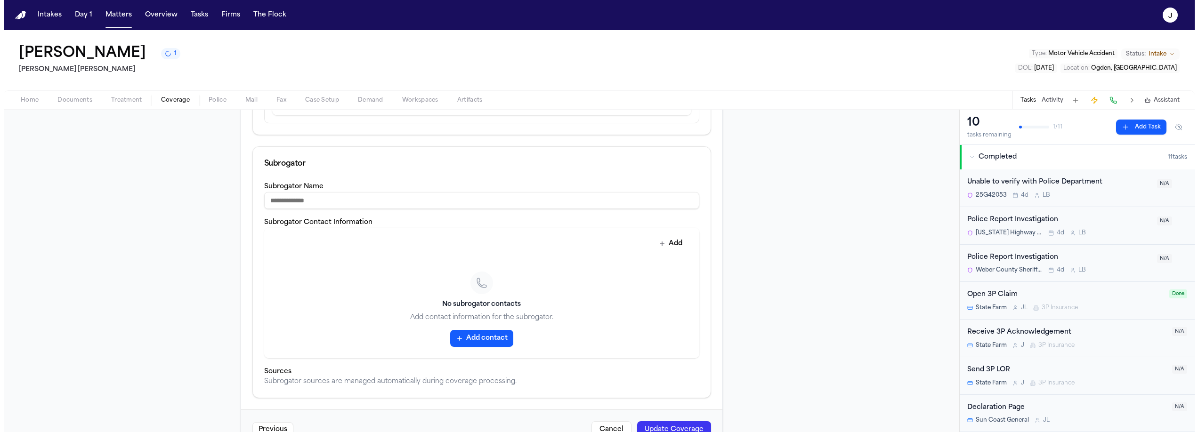
scroll to position [555, 0]
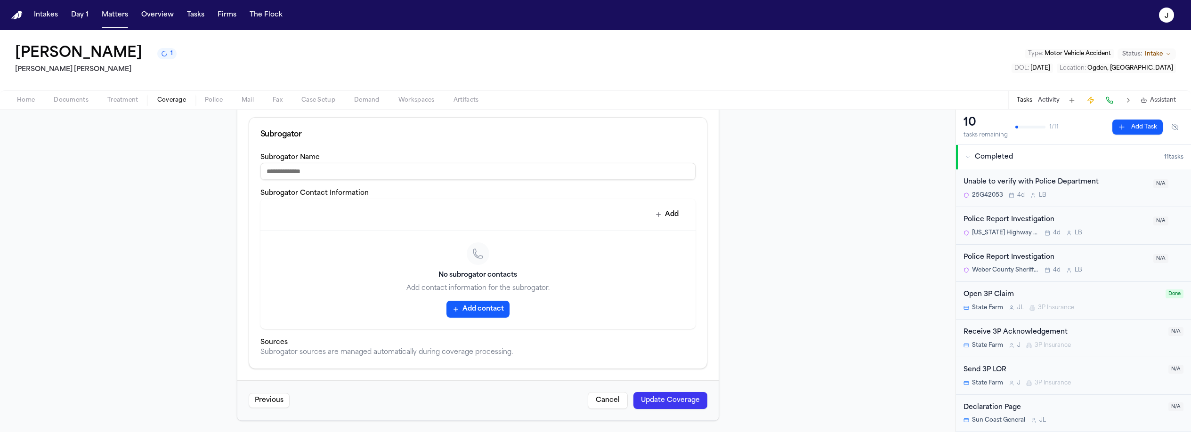
click at [655, 401] on button "Update Coverage" at bounding box center [670, 400] width 74 height 17
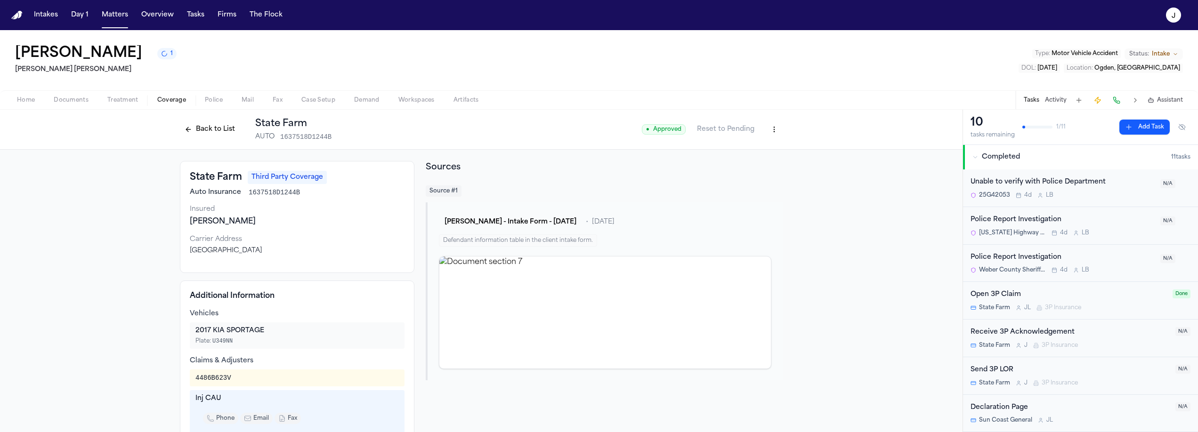
click at [216, 124] on button "Back to List" at bounding box center [210, 129] width 60 height 15
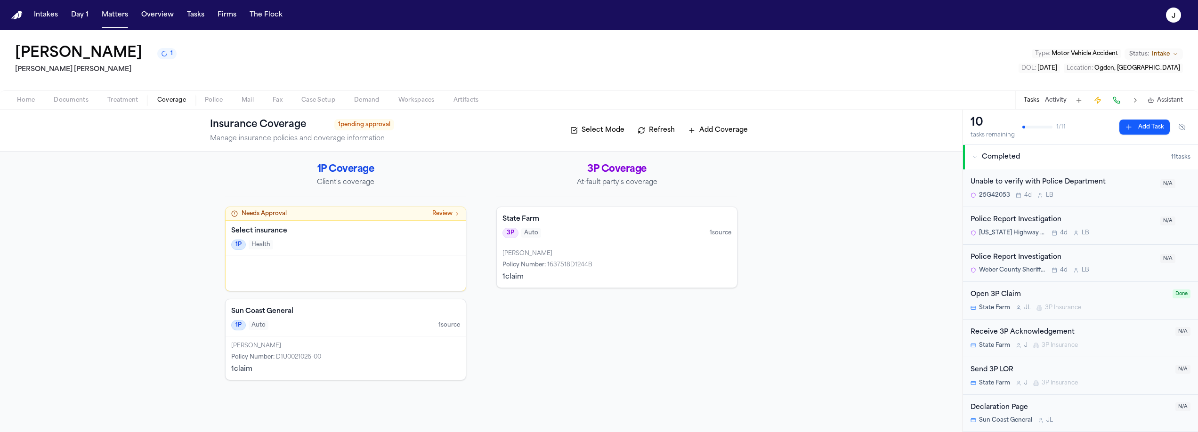
click at [1060, 296] on div "Open 3P Claim" at bounding box center [1069, 295] width 196 height 11
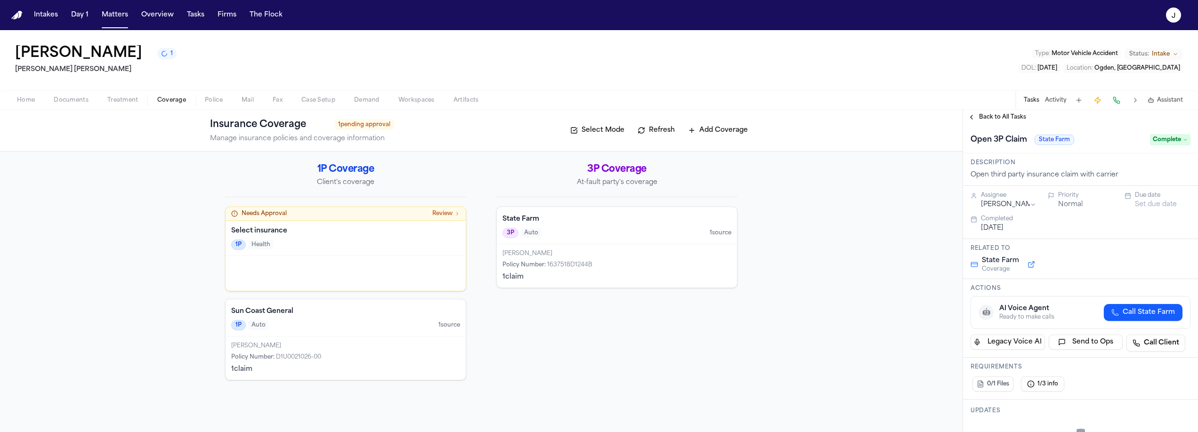
click at [999, 122] on div "Back to All Tasks" at bounding box center [1080, 117] width 235 height 15
click at [999, 116] on span "Back to All Tasks" at bounding box center [1002, 117] width 47 height 8
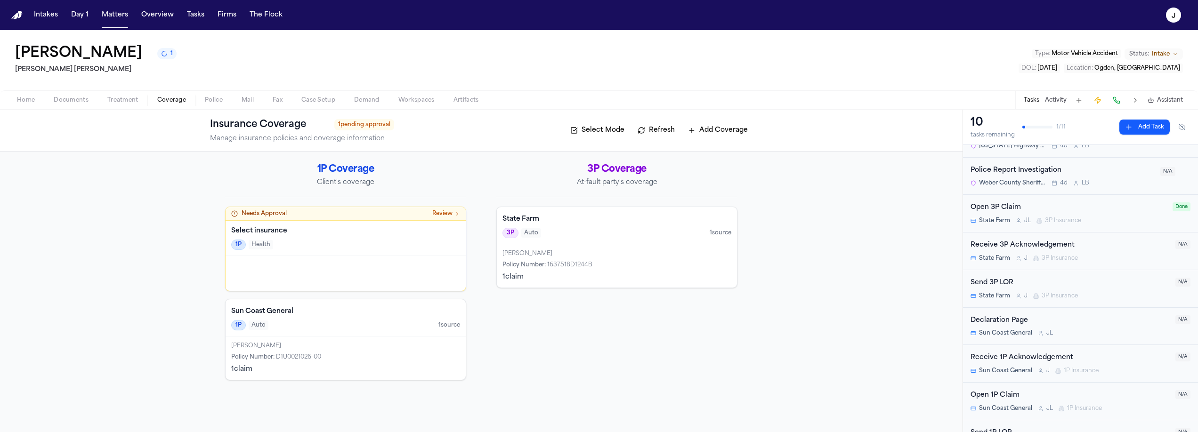
scroll to position [150, 0]
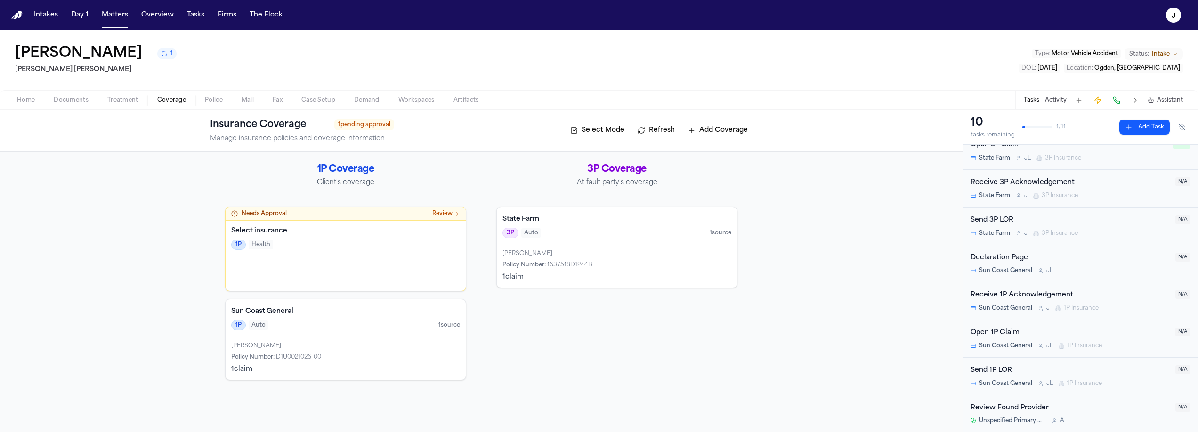
click at [1093, 335] on div "Open 1P Claim" at bounding box center [1070, 333] width 199 height 11
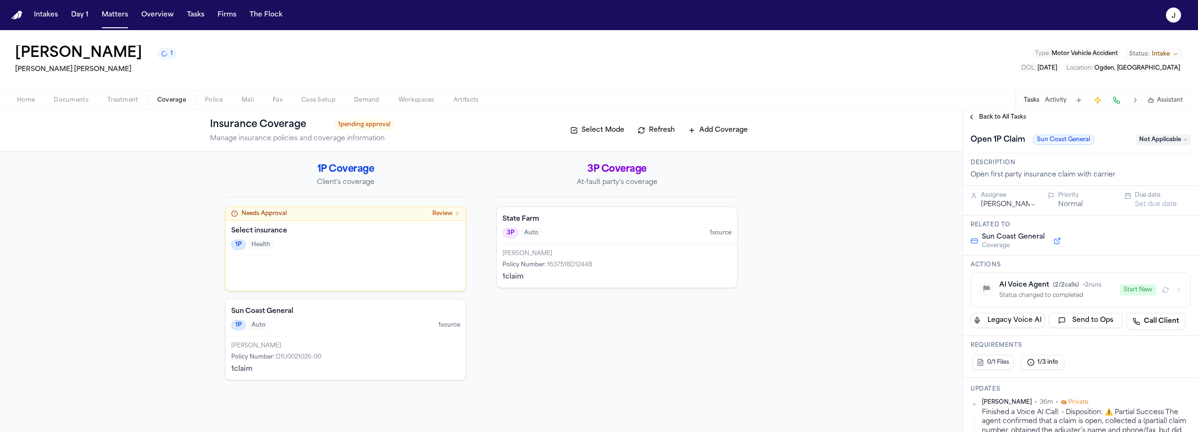
click at [1172, 148] on div "Open 1P Claim Sun Coast General Not Applicable" at bounding box center [1080, 139] width 235 height 29
click at [1173, 140] on span "Not Applicable" at bounding box center [1163, 139] width 54 height 11
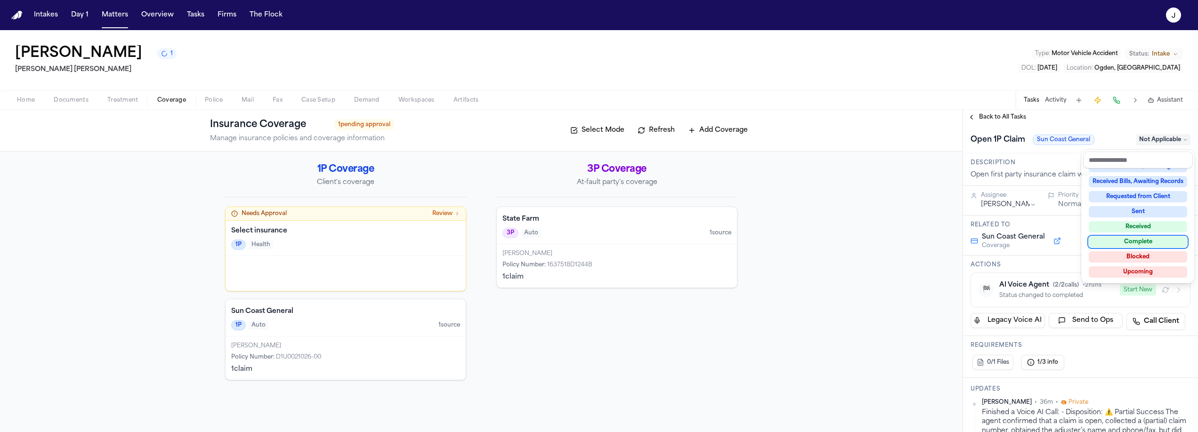
click at [1141, 242] on div "Complete" at bounding box center [1138, 241] width 98 height 11
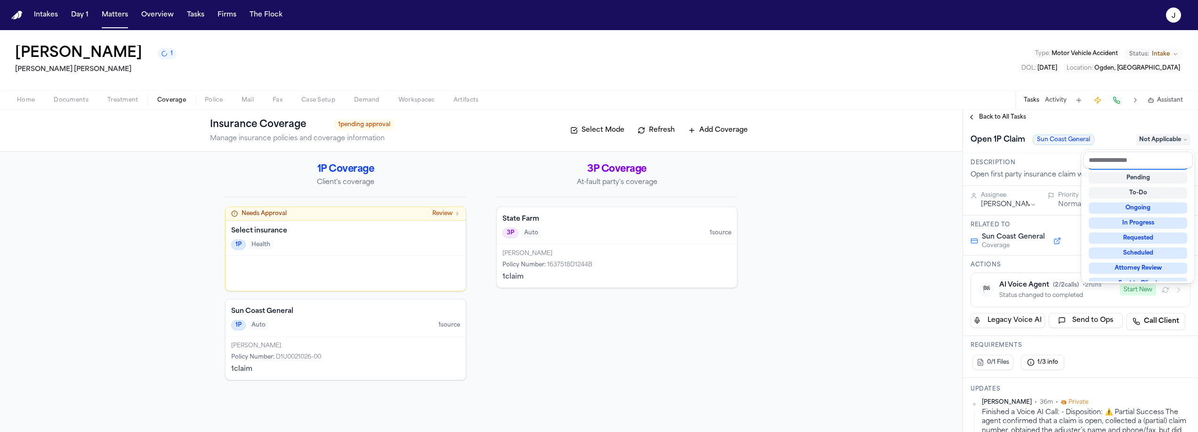
scroll to position [4, 0]
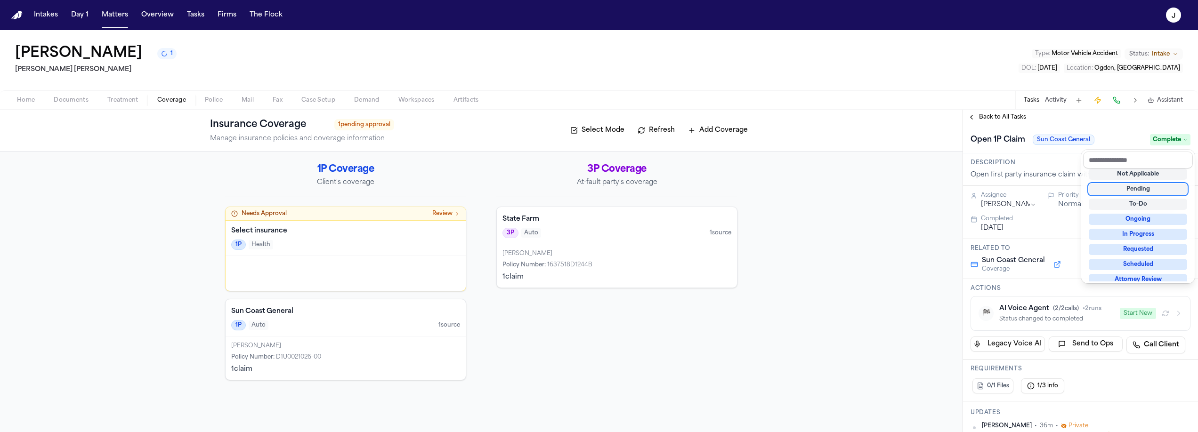
click at [1013, 115] on div "Back to All Tasks Open 1P Claim Sun Coast General Complete Description Open fir…" at bounding box center [1080, 271] width 235 height 323
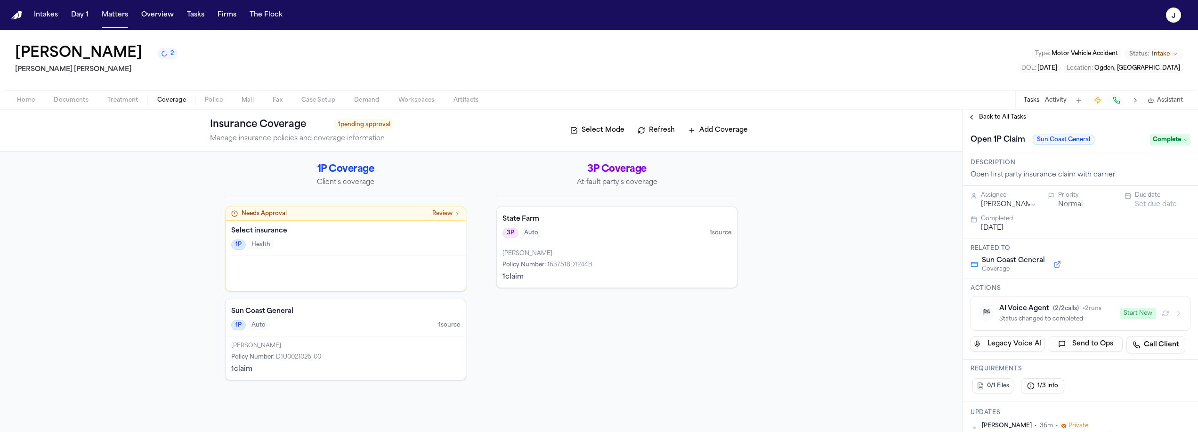
click at [1006, 115] on span "Back to All Tasks" at bounding box center [1002, 117] width 47 height 8
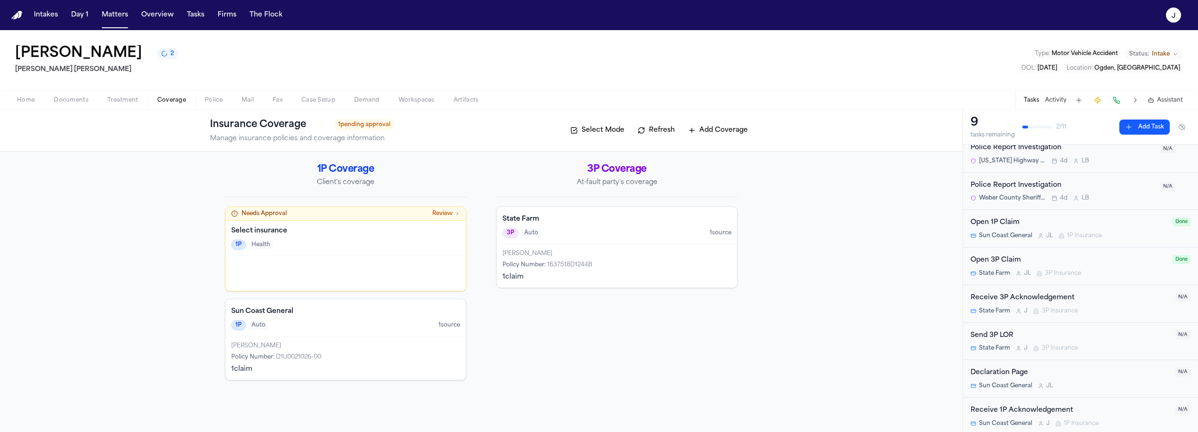
scroll to position [77, 0]
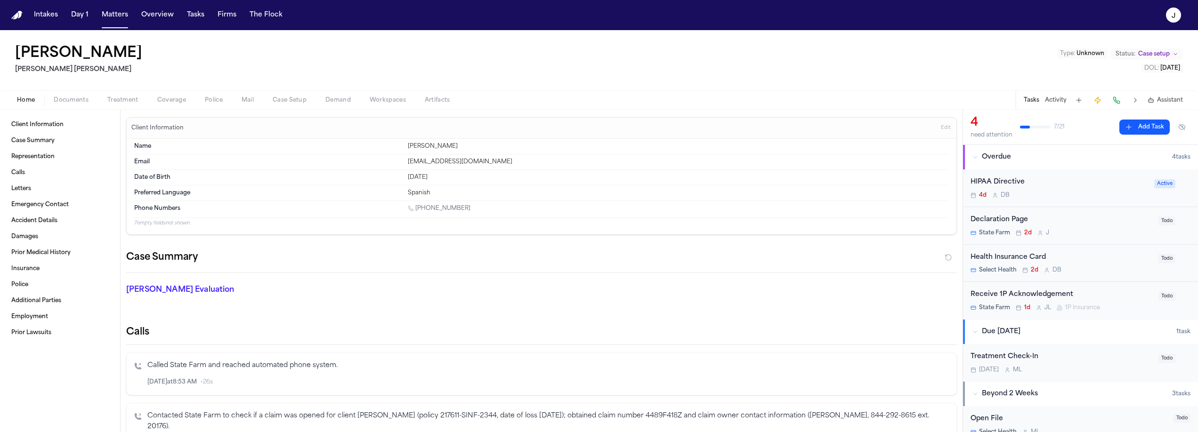
scroll to position [666, 0]
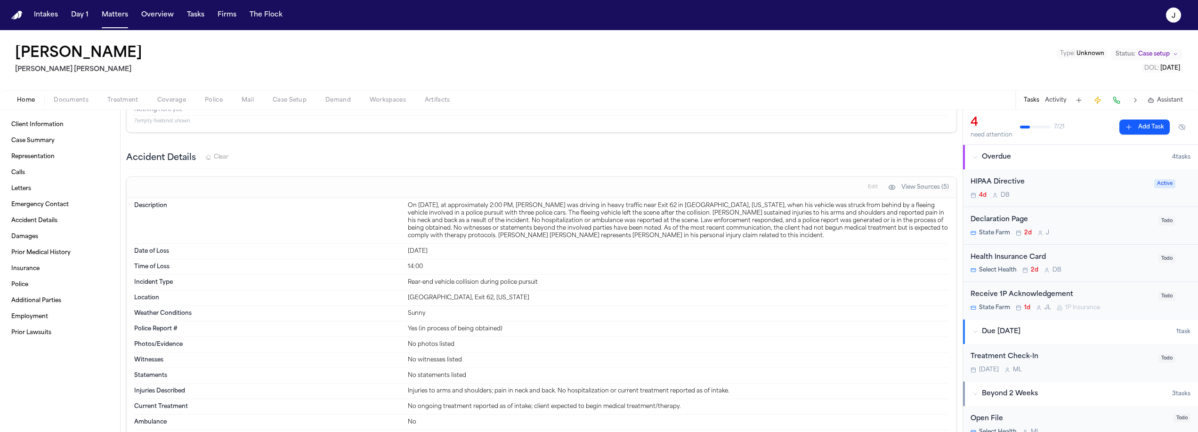
click at [73, 100] on span "Documents" at bounding box center [71, 101] width 35 height 8
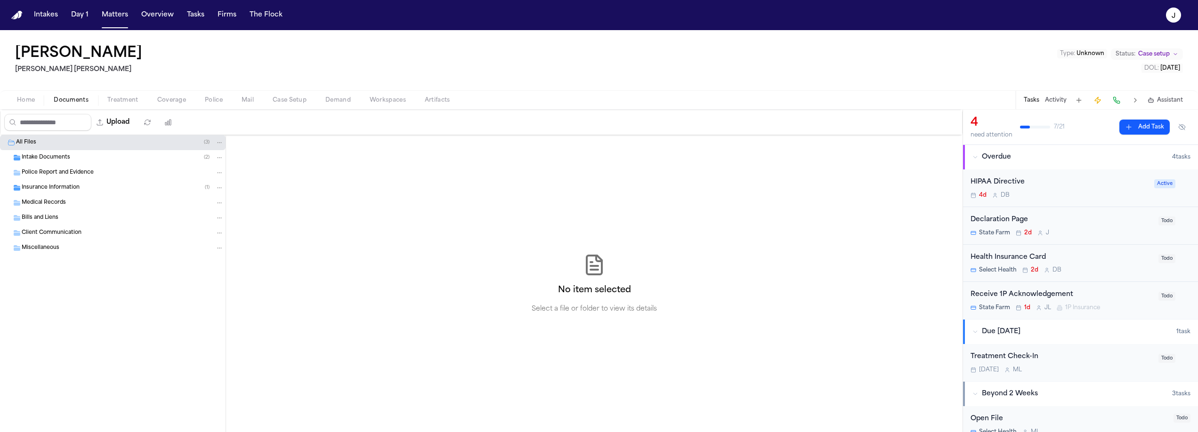
click at [68, 185] on span "Insurance Information" at bounding box center [51, 188] width 58 height 8
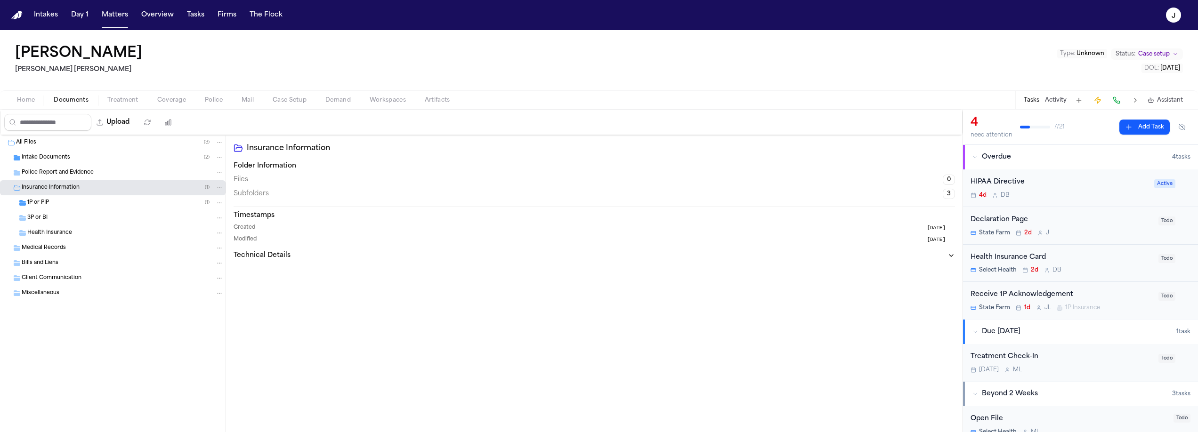
click at [62, 200] on div "1P or PIP ( 1 )" at bounding box center [125, 203] width 196 height 8
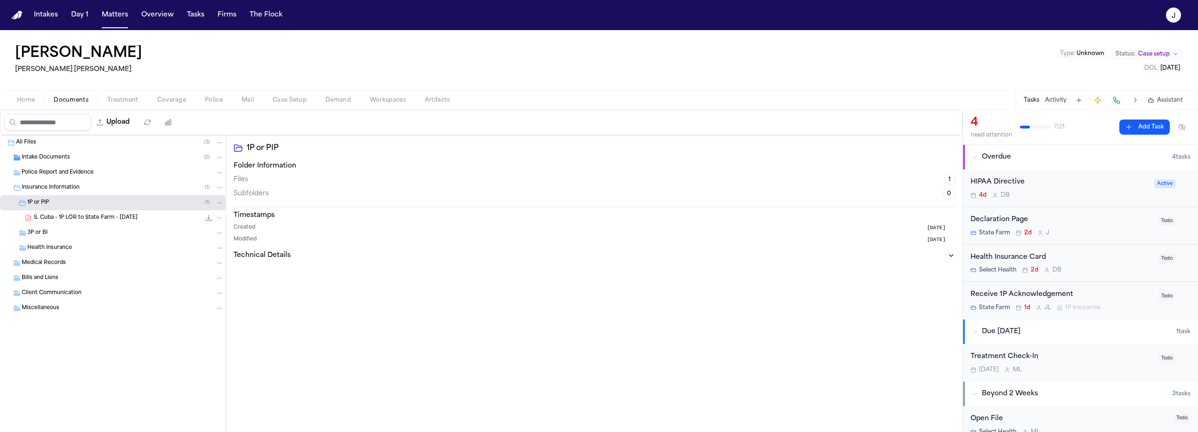
click at [173, 97] on span "Coverage" at bounding box center [171, 101] width 29 height 8
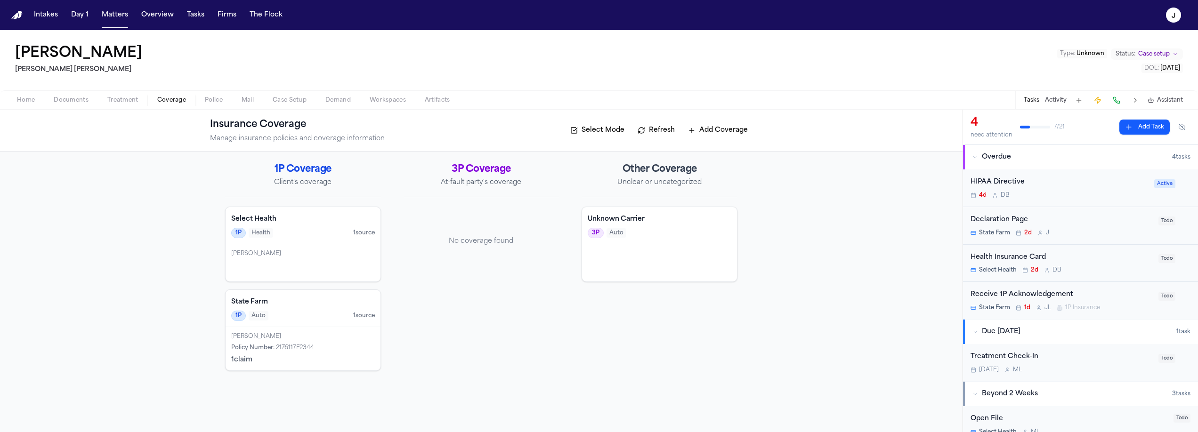
click at [79, 100] on span "Documents" at bounding box center [71, 101] width 35 height 8
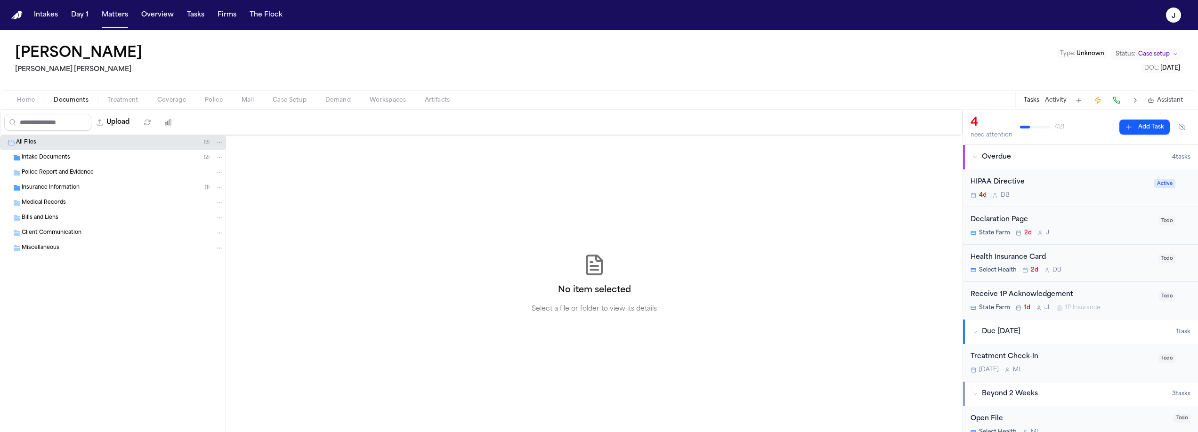
click at [63, 170] on span "Police Report and Evidence" at bounding box center [58, 173] width 72 height 8
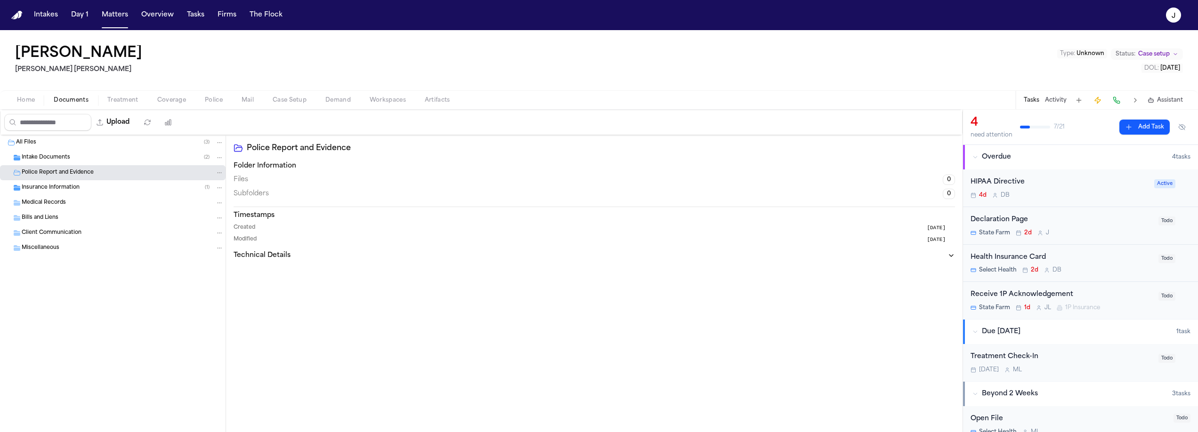
click at [63, 158] on span "Intake Documents" at bounding box center [46, 158] width 49 height 8
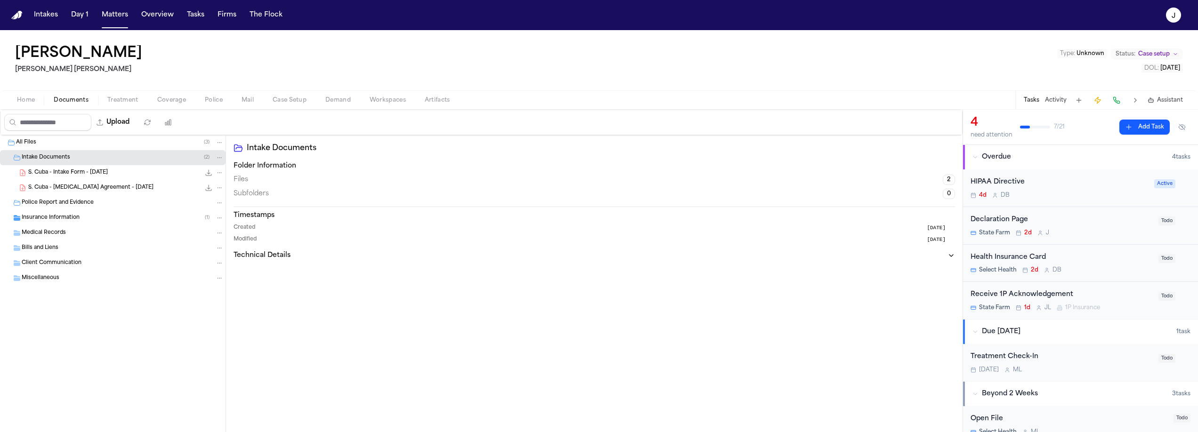
click at [96, 169] on span "S. Cuba - Intake Form - [DATE]" at bounding box center [68, 173] width 80 height 8
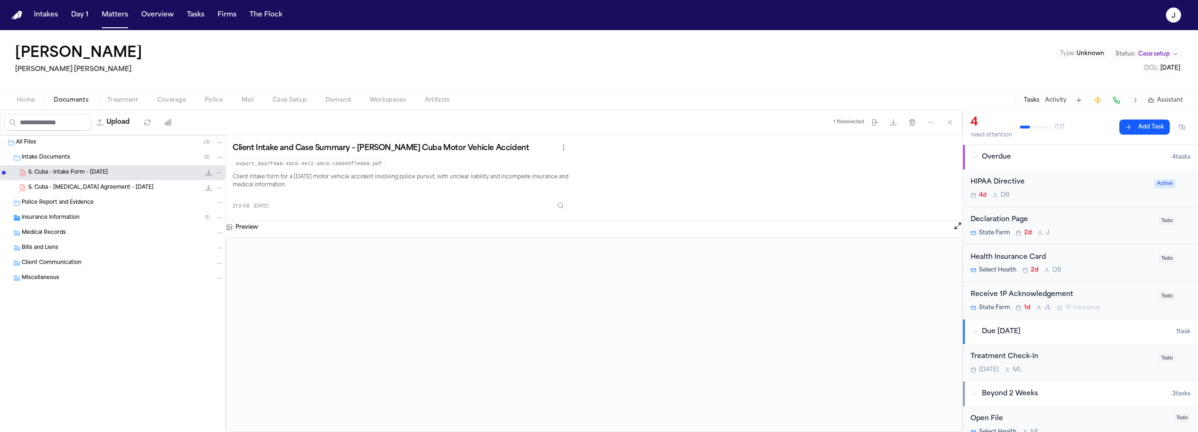
click at [569, 210] on button "Inspect" at bounding box center [560, 205] width 17 height 17
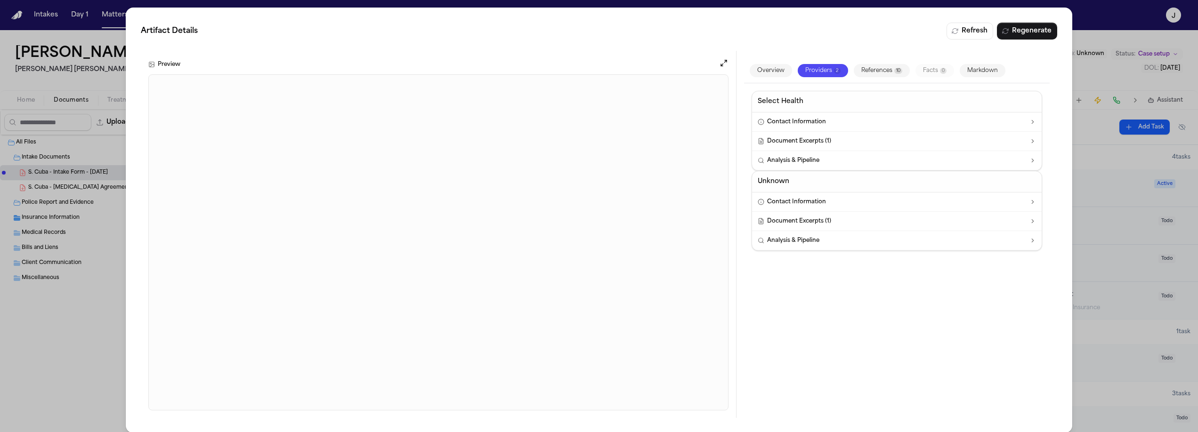
click at [79, 264] on div "Artifact Details Refresh Regenerate Preview Overview Providers 2 References 10 …" at bounding box center [599, 220] width 1198 height 441
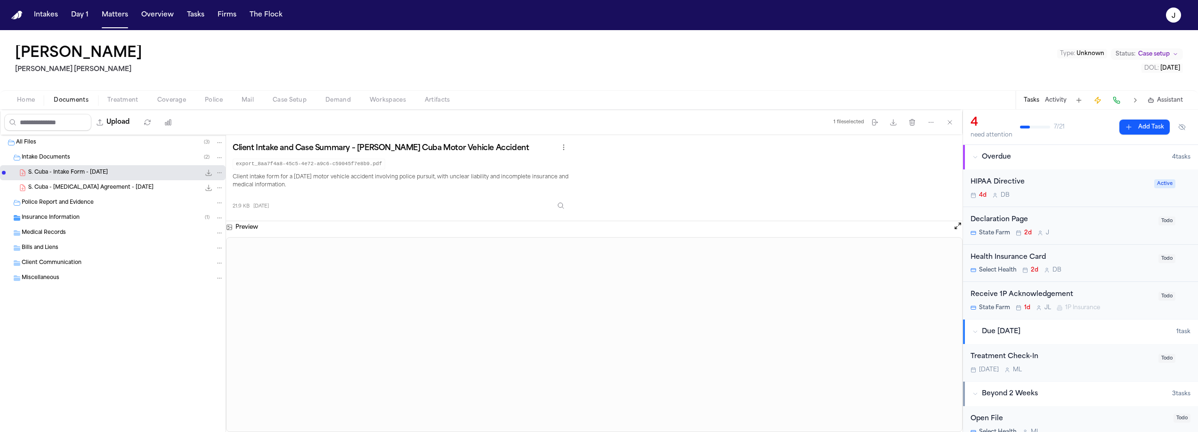
click at [35, 97] on button "Home" at bounding box center [26, 100] width 37 height 11
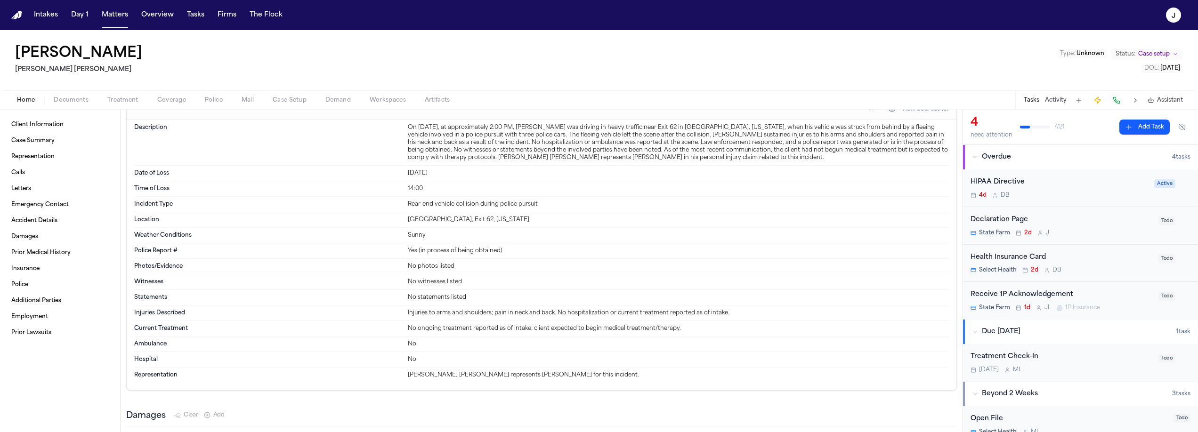
scroll to position [746, 0]
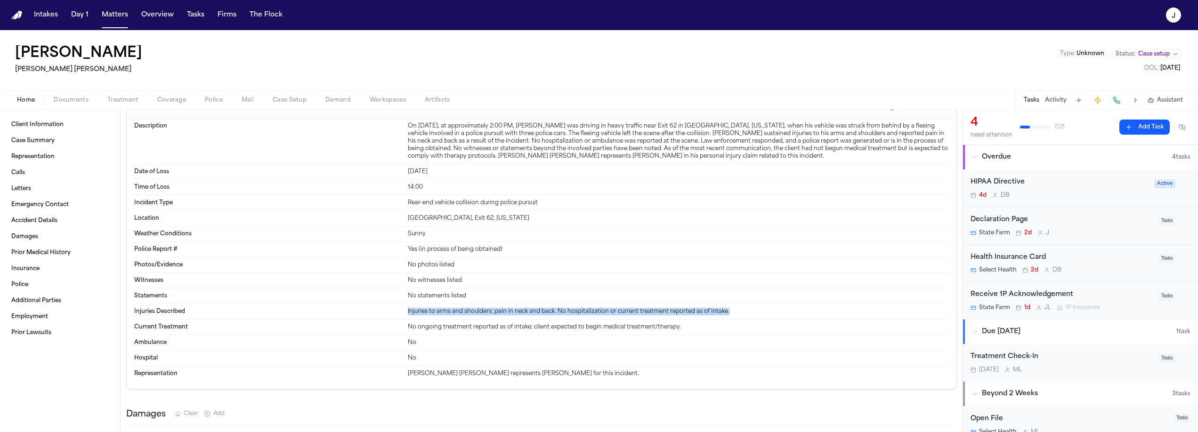
drag, startPoint x: 403, startPoint y: 300, endPoint x: 733, endPoint y: 299, distance: 330.1
click at [733, 304] on div "Injuries Described Injuries to arms and shoulders; pain in neck and back. No ho…" at bounding box center [541, 312] width 815 height 16
copy div "Injuries to arms and shoulders; pain in neck and back. No hospitalization or cu…"
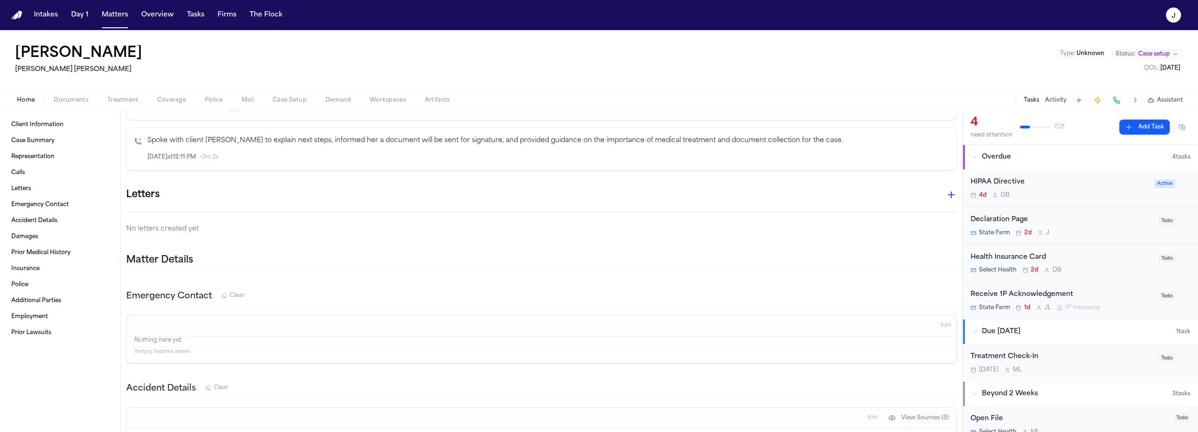
scroll to position [404, 0]
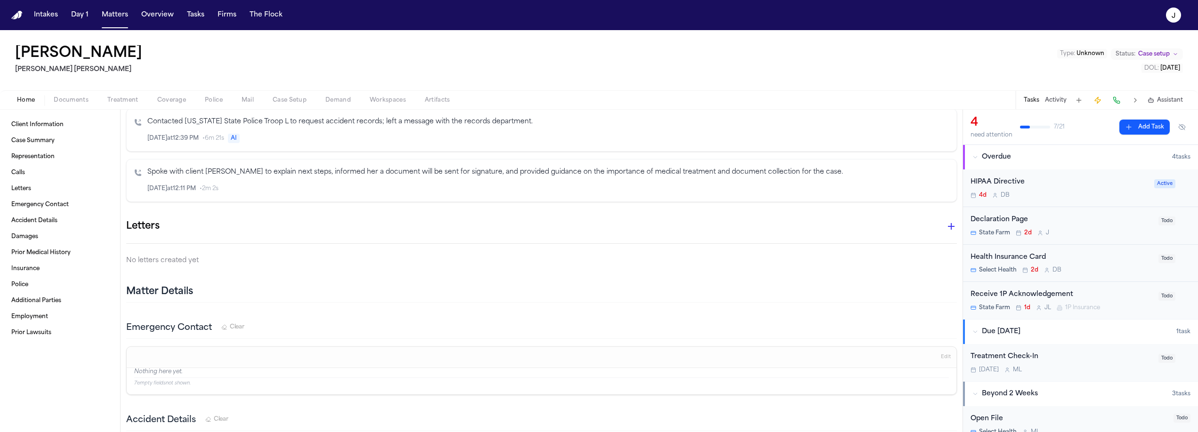
click at [178, 100] on span "Coverage" at bounding box center [171, 101] width 29 height 8
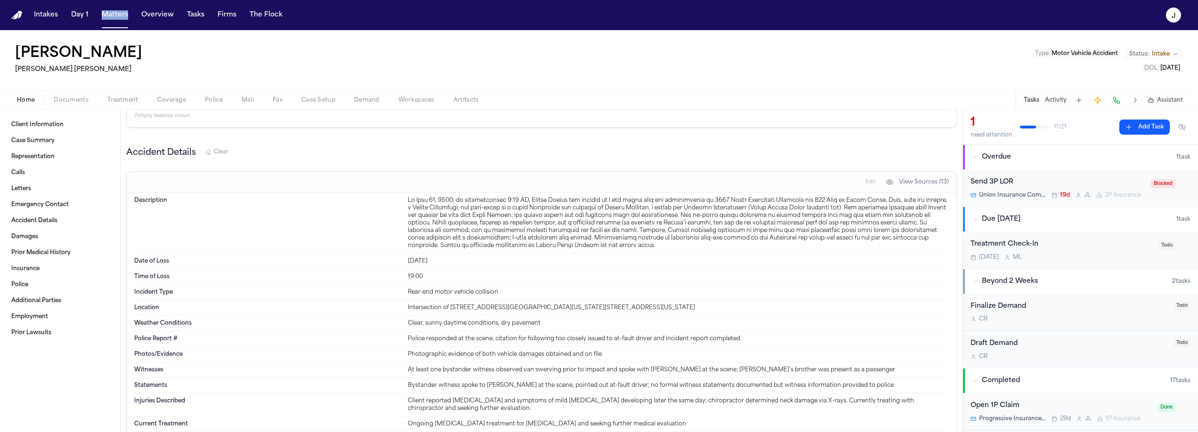
scroll to position [972, 0]
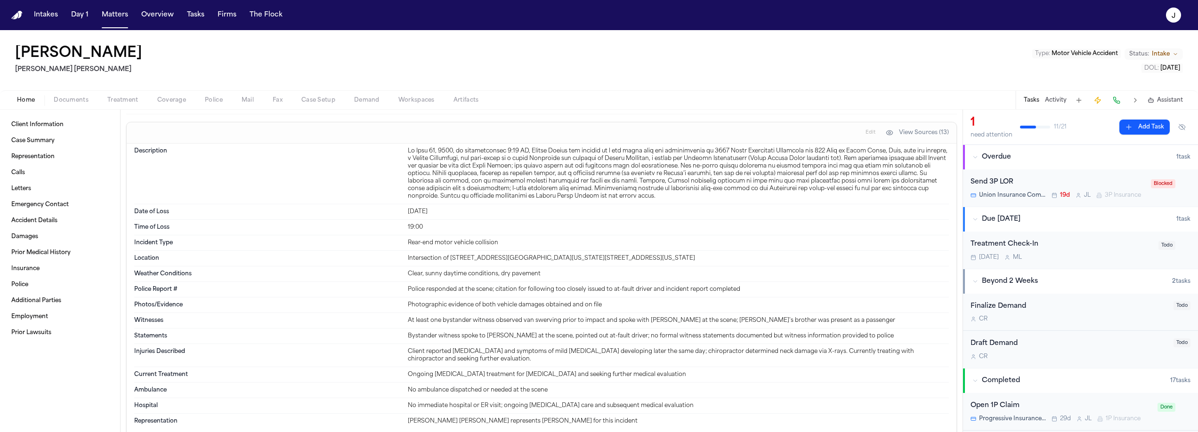
click at [418, 351] on div "Client reported [MEDICAL_DATA] and symptoms of mild [MEDICAL_DATA] developing l…" at bounding box center [678, 355] width 541 height 15
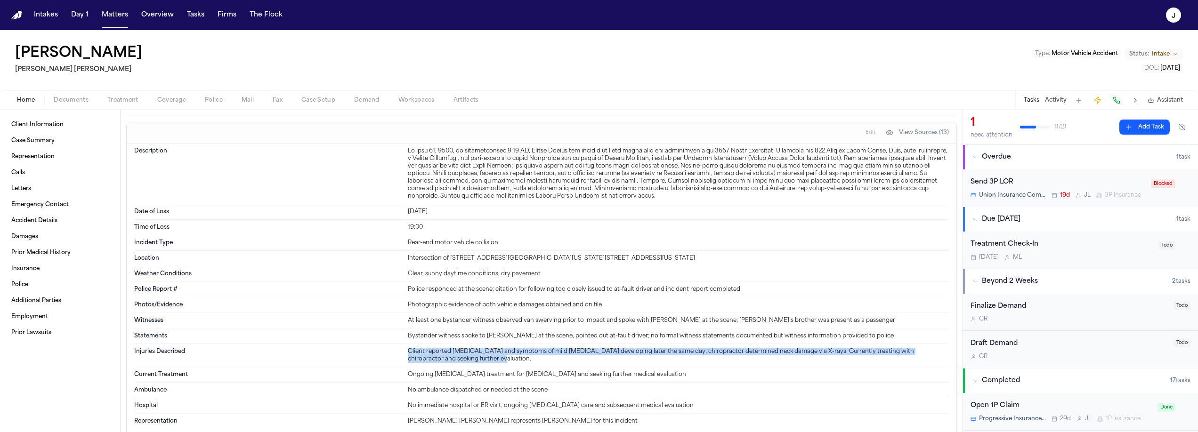
drag, startPoint x: 405, startPoint y: 351, endPoint x: 459, endPoint y: 363, distance: 54.5
click at [459, 363] on div "Injuries Described Client reported [MEDICAL_DATA] and symptoms of mild [MEDICAL…" at bounding box center [541, 355] width 815 height 23
copy div "Client reported [MEDICAL_DATA] and symptoms of mild [MEDICAL_DATA] developing l…"
click at [172, 101] on span "Coverage" at bounding box center [171, 101] width 29 height 8
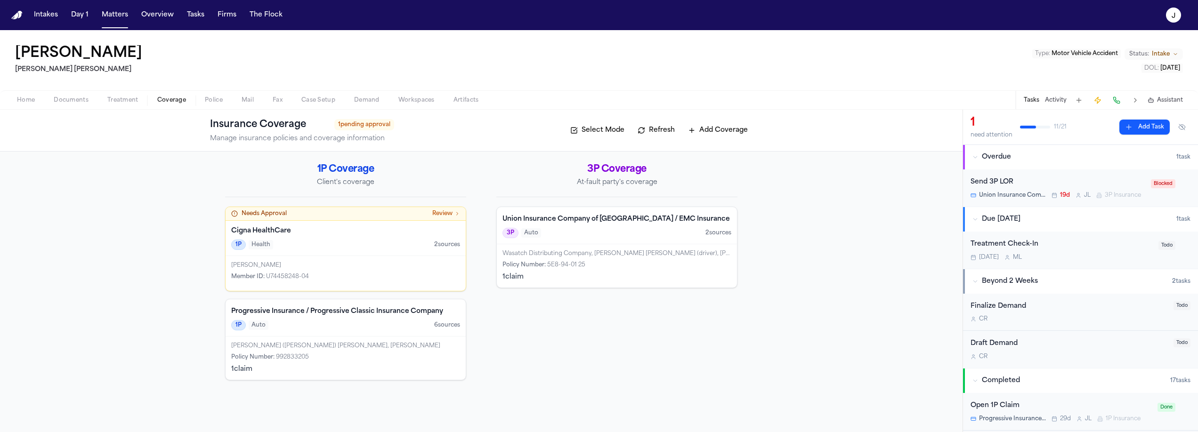
click at [92, 93] on div "Home Documents Treatment Coverage Police Mail Fax Case Setup Demand Workspaces …" at bounding box center [599, 99] width 1198 height 19
click at [79, 100] on span "Documents" at bounding box center [71, 101] width 35 height 8
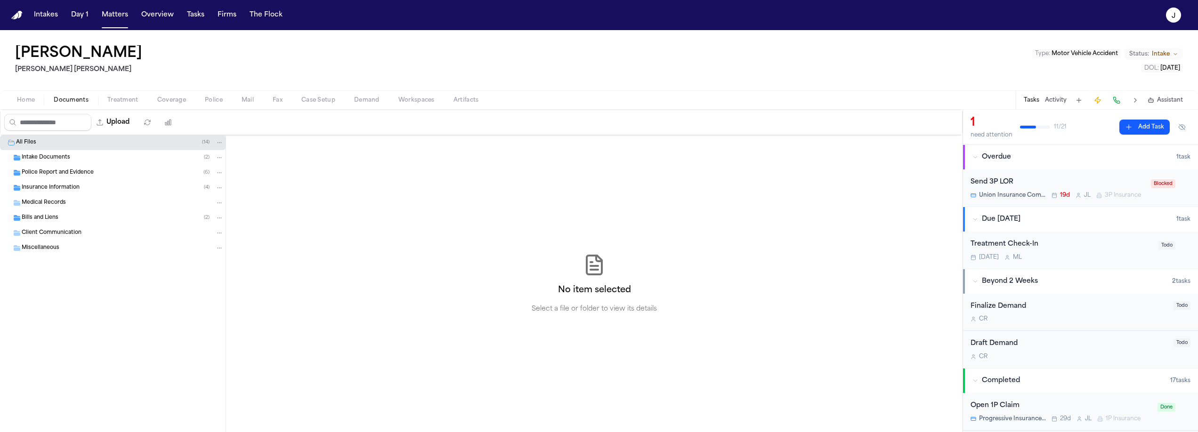
click at [42, 190] on span "Insurance Information" at bounding box center [51, 188] width 58 height 8
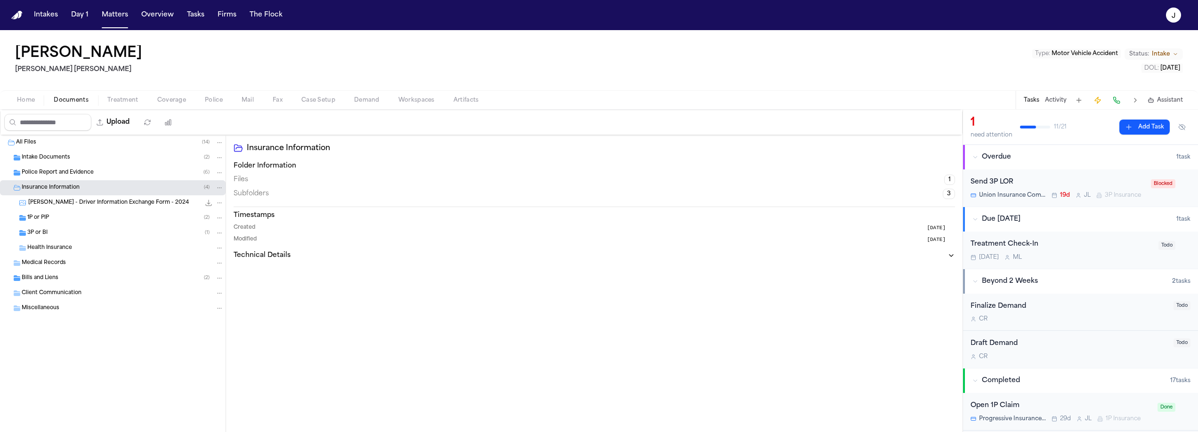
click at [44, 218] on span "1P or PIP" at bounding box center [38, 218] width 22 height 8
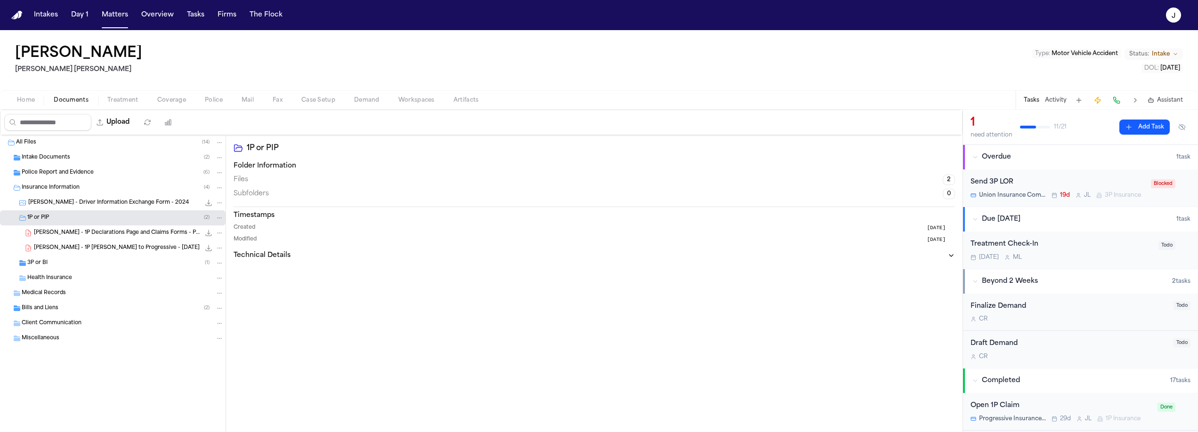
click at [41, 263] on span "3P or BI" at bounding box center [37, 263] width 20 height 8
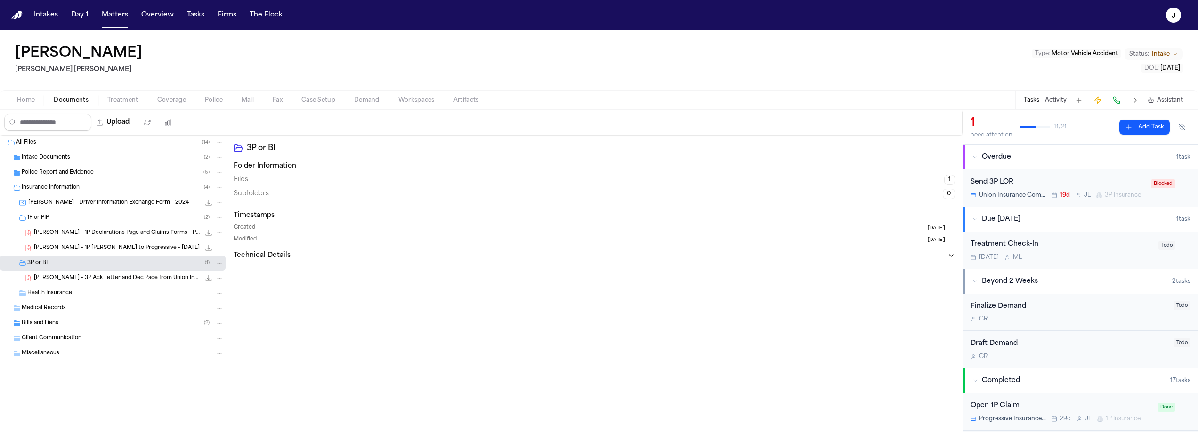
click at [119, 235] on span "[PERSON_NAME] - 1P Declarations Page and Claims Forms - Progressive - [DATE]" at bounding box center [117, 233] width 166 height 8
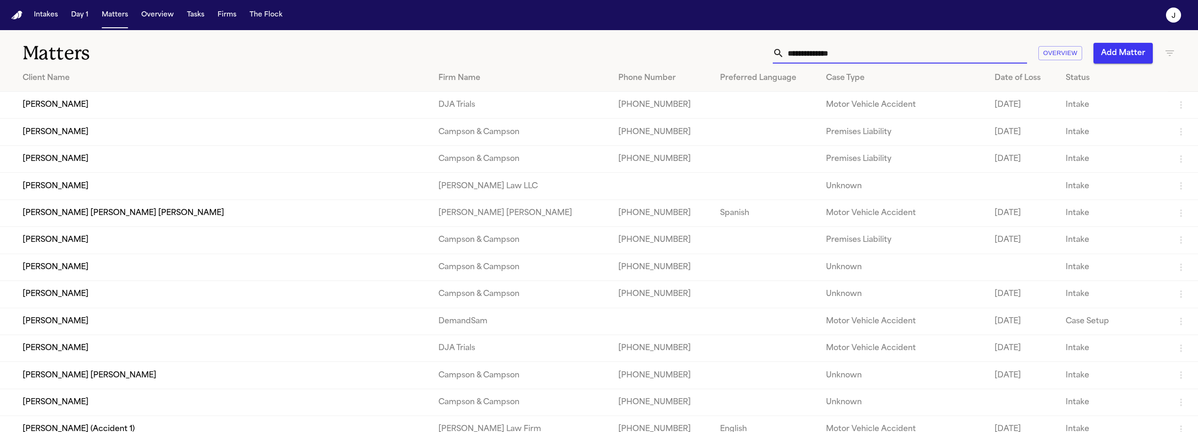
click at [831, 58] on input "text" at bounding box center [905, 53] width 243 height 21
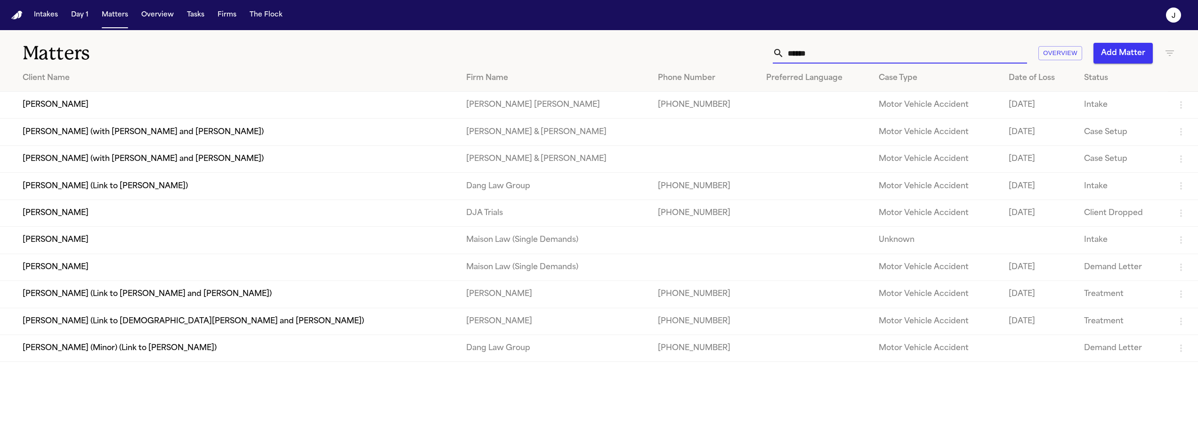
type input "******"
click at [95, 100] on td "[PERSON_NAME]" at bounding box center [229, 105] width 459 height 27
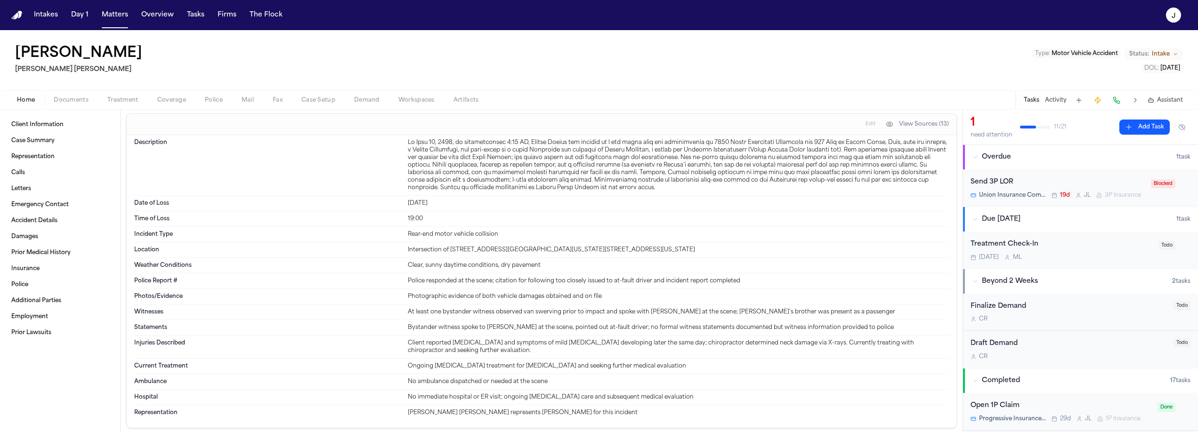
scroll to position [998, 0]
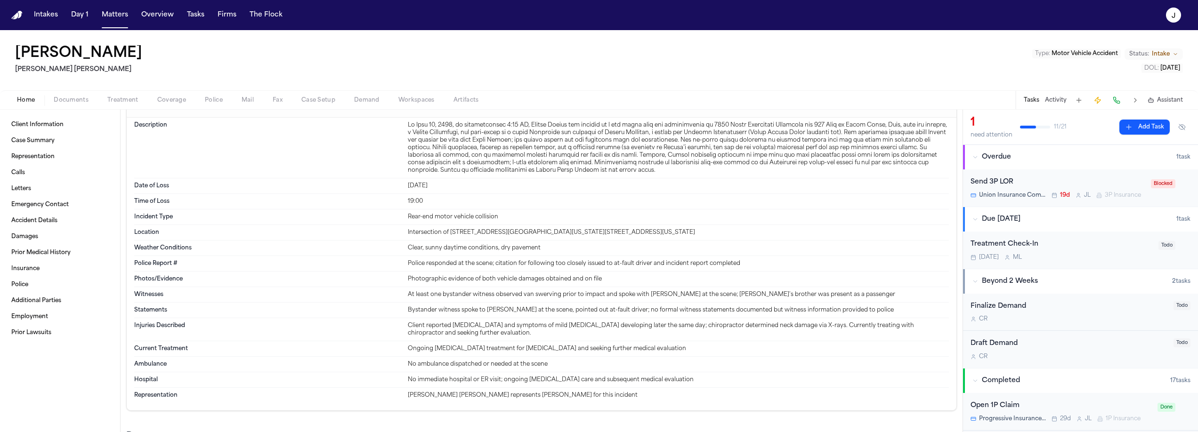
click at [69, 100] on span "Documents" at bounding box center [71, 101] width 35 height 8
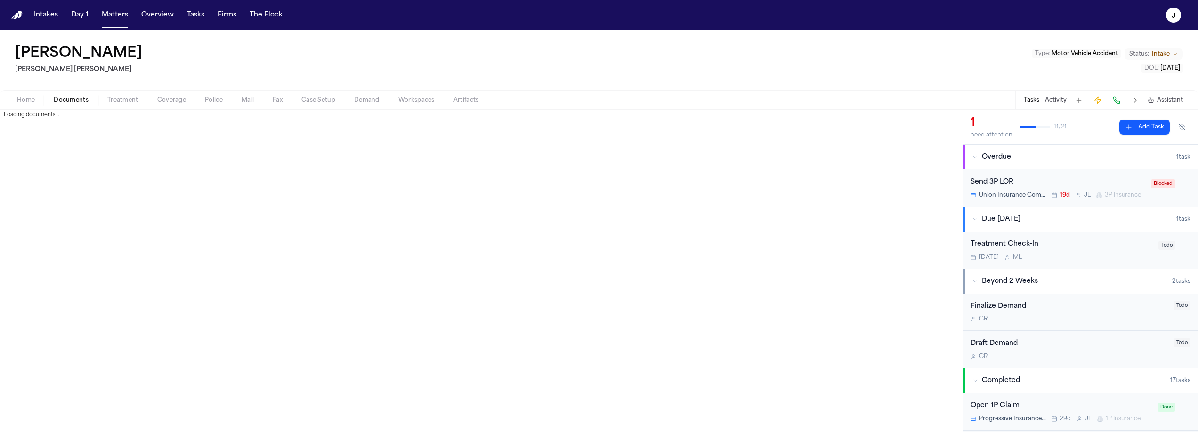
click at [69, 100] on span "Documents" at bounding box center [71, 101] width 35 height 8
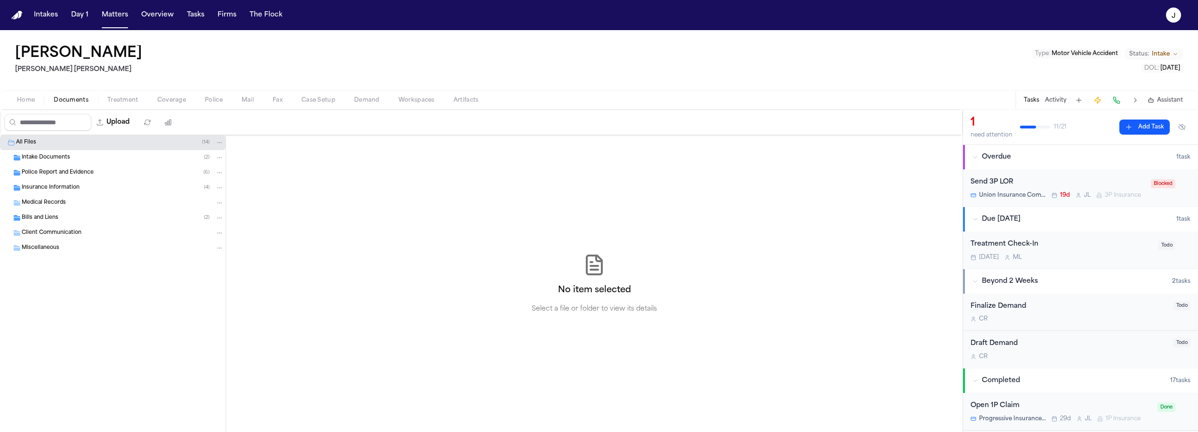
click at [44, 187] on span "Insurance Information" at bounding box center [51, 188] width 58 height 8
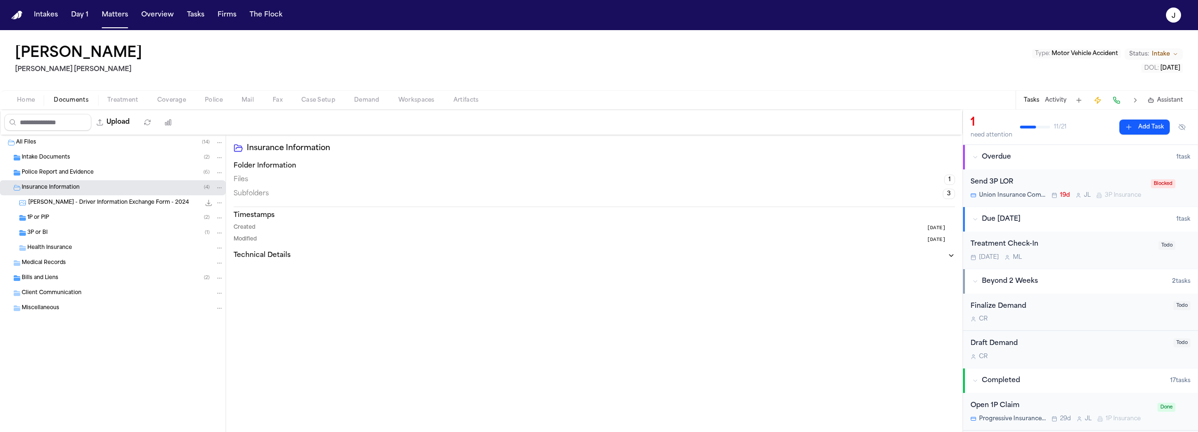
click at [42, 217] on span "1P or PIP" at bounding box center [38, 218] width 22 height 8
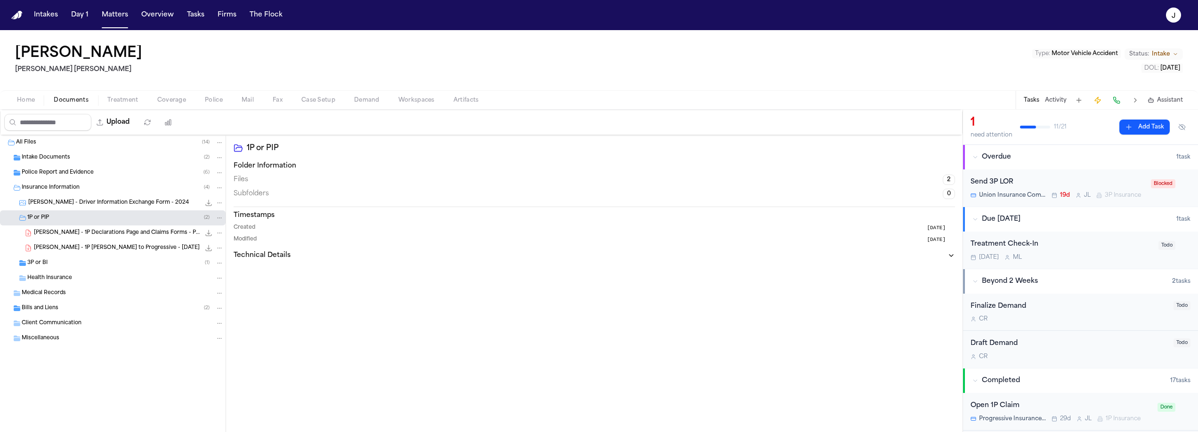
click at [39, 264] on span "3P or BI" at bounding box center [37, 263] width 20 height 8
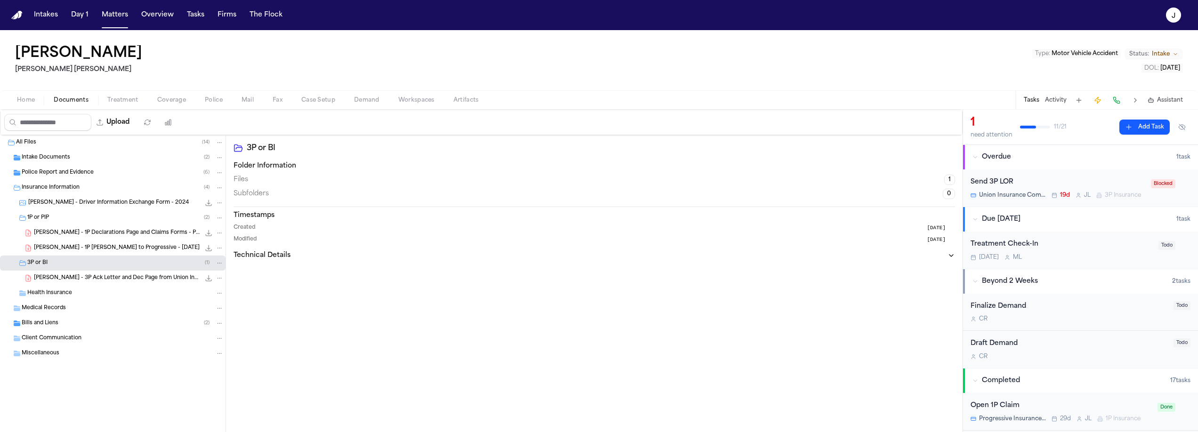
click at [84, 251] on span "S. Warner - 1P LOR to Progressive - 7.22.25" at bounding box center [117, 248] width 166 height 8
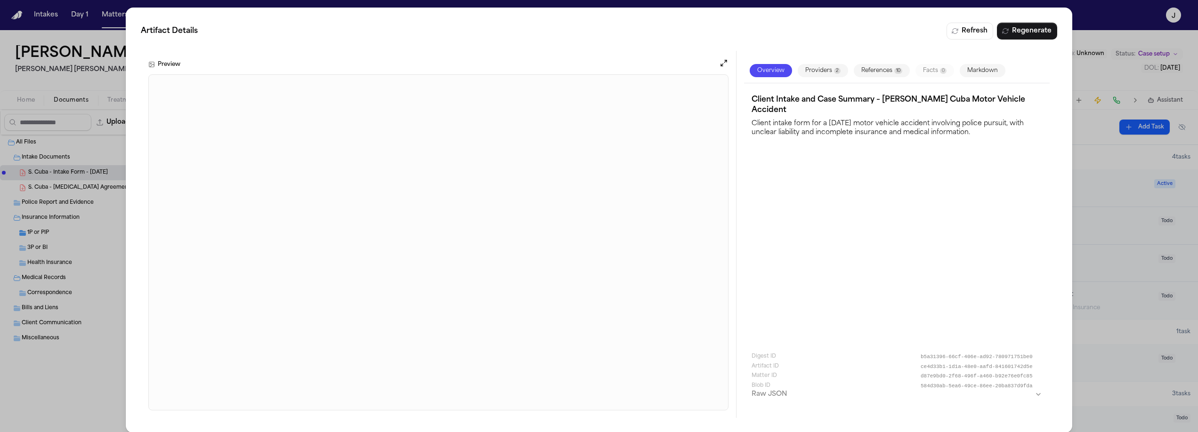
click at [116, 72] on div "Artifact Details Refresh Regenerate Preview Overview Providers 2 References 10 …" at bounding box center [599, 220] width 1198 height 441
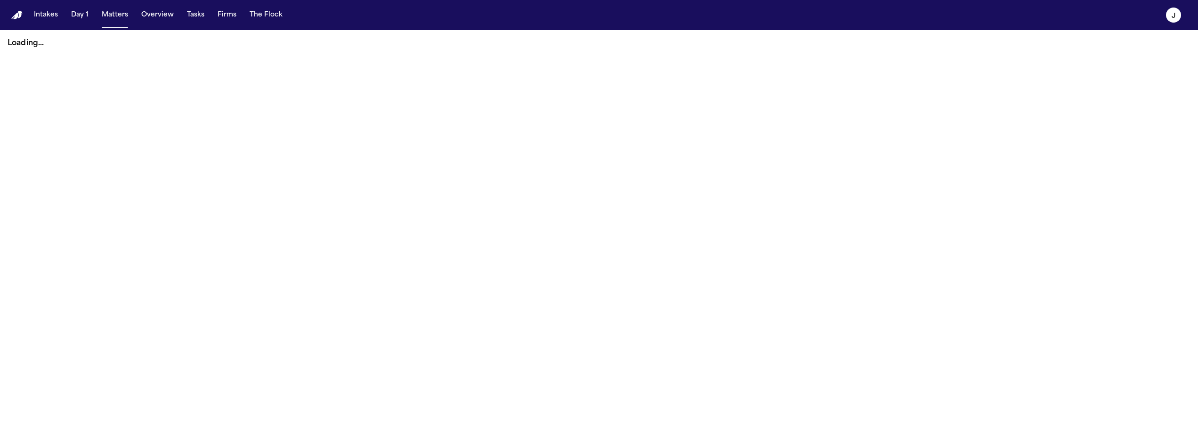
click at [115, 21] on button "Matters" at bounding box center [115, 15] width 34 height 17
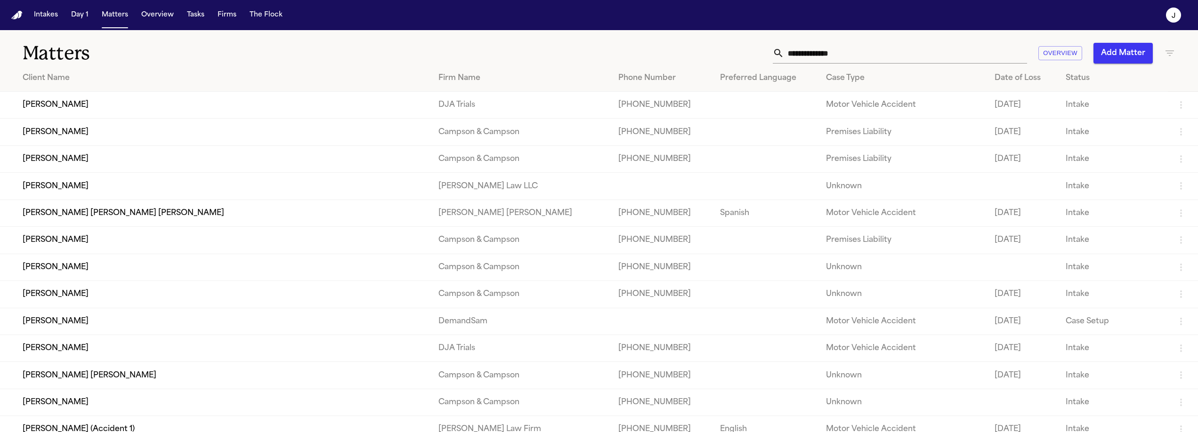
click at [809, 49] on input "text" at bounding box center [905, 53] width 243 height 21
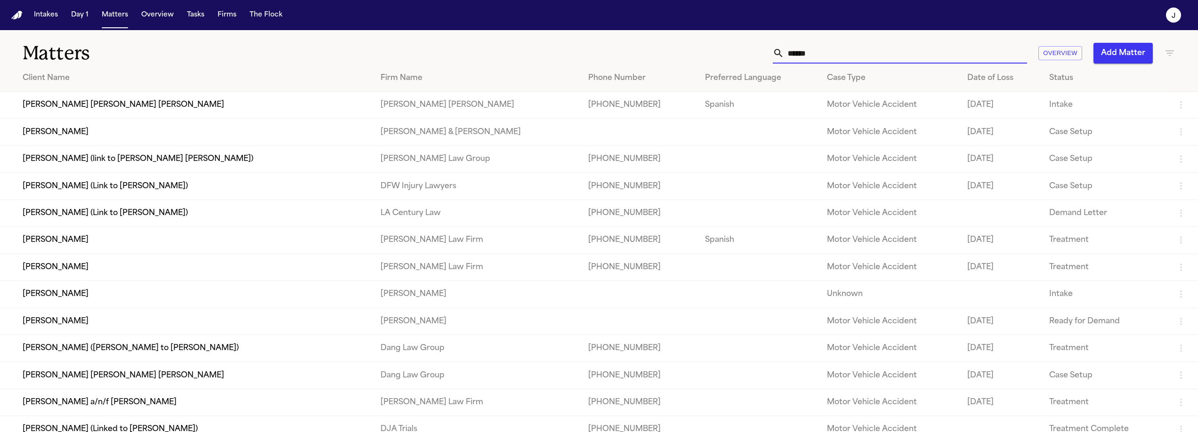
type input "******"
click at [197, 109] on td "Carlos Josue Rodriguez Terrero" at bounding box center [186, 105] width 373 height 27
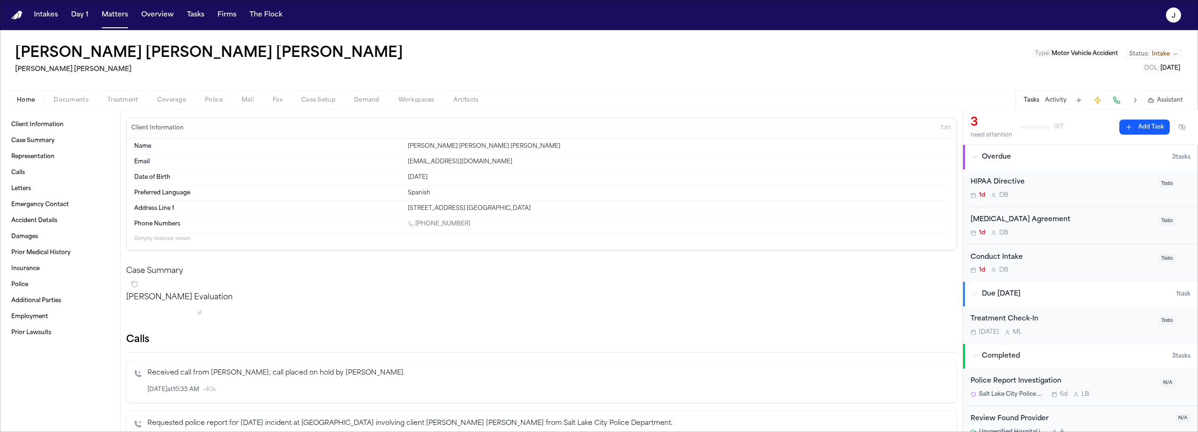
click at [127, 55] on h1 "Carlos Josue Rodriguez Terrero" at bounding box center [209, 53] width 388 height 17
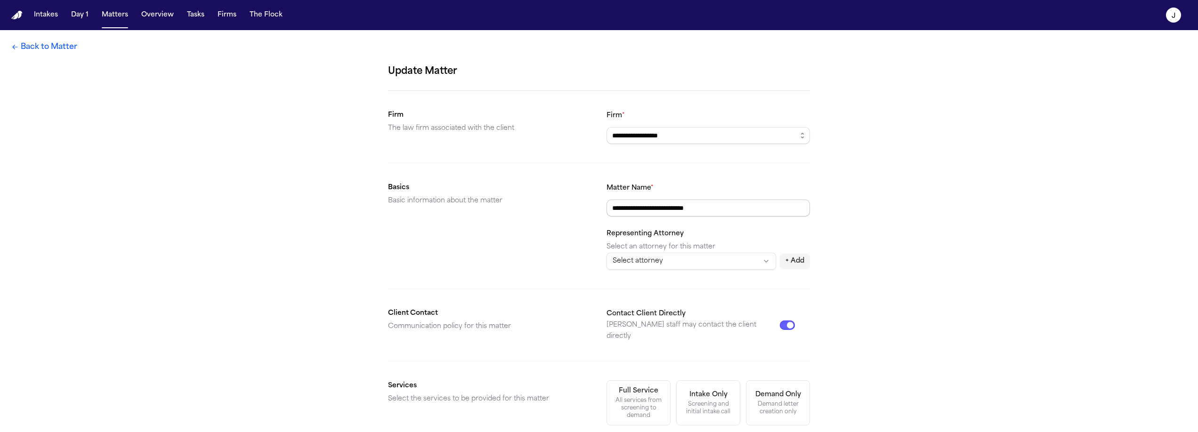
click at [607, 207] on input "**********" at bounding box center [708, 208] width 203 height 17
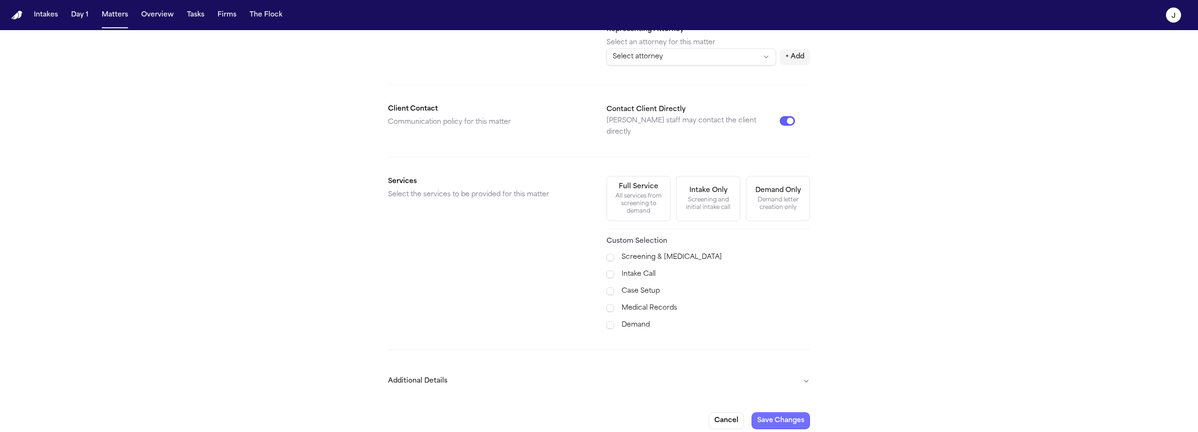
type input "**********"
click at [758, 413] on button "Save Changes" at bounding box center [781, 421] width 58 height 17
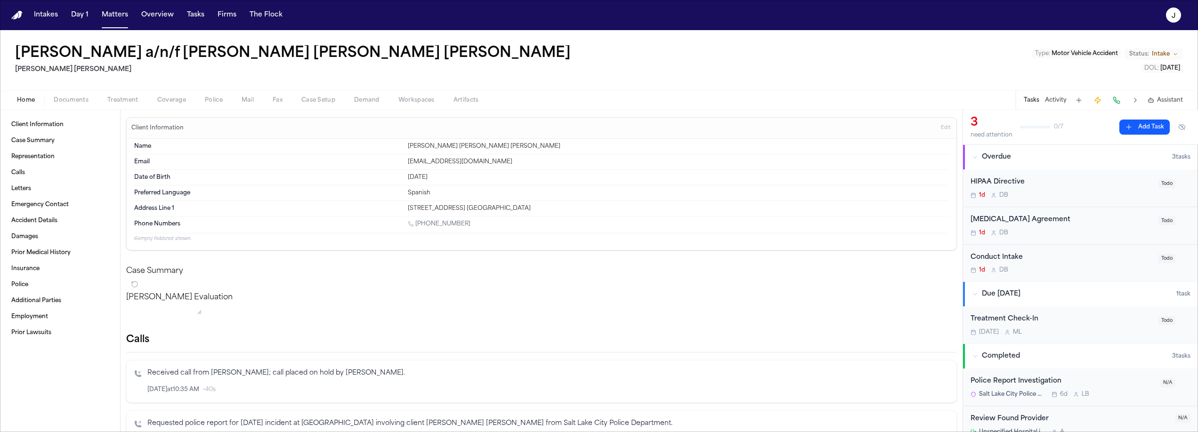
click at [567, 84] on div "Rosalba Terrero a/n/f Carlos Josue Rodriguez Terrero Steele Adams Hosman Type :…" at bounding box center [599, 60] width 1198 height 60
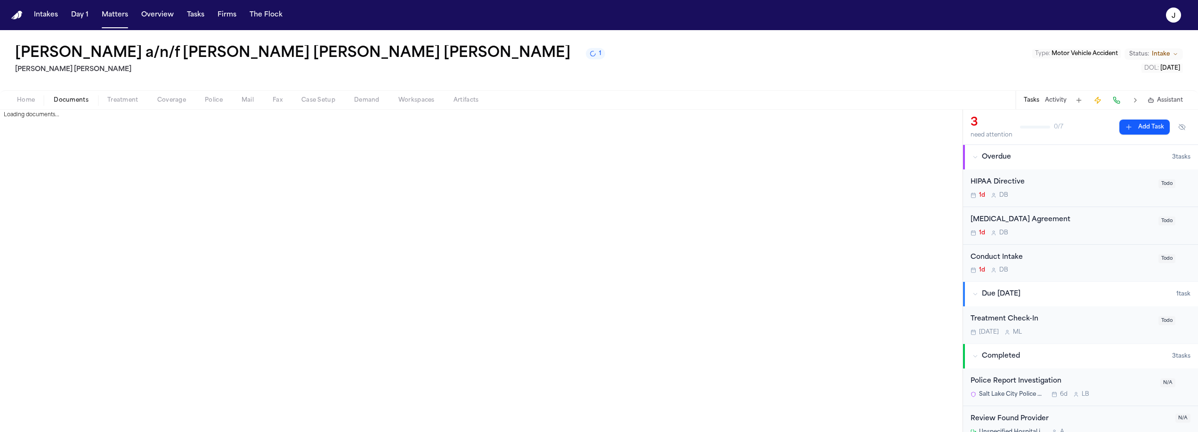
click at [60, 104] on span "Documents" at bounding box center [71, 101] width 35 height 8
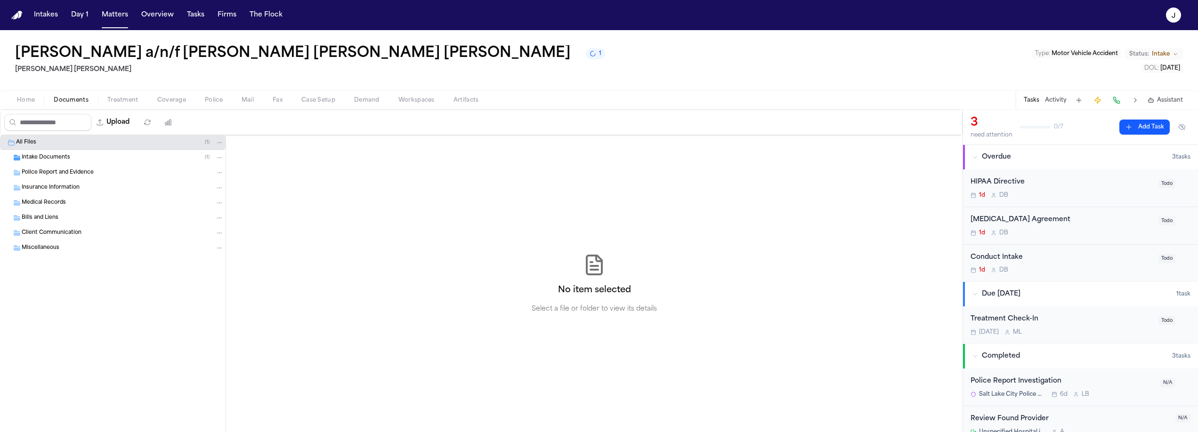
click at [43, 161] on span "Intake Documents" at bounding box center [46, 158] width 49 height 8
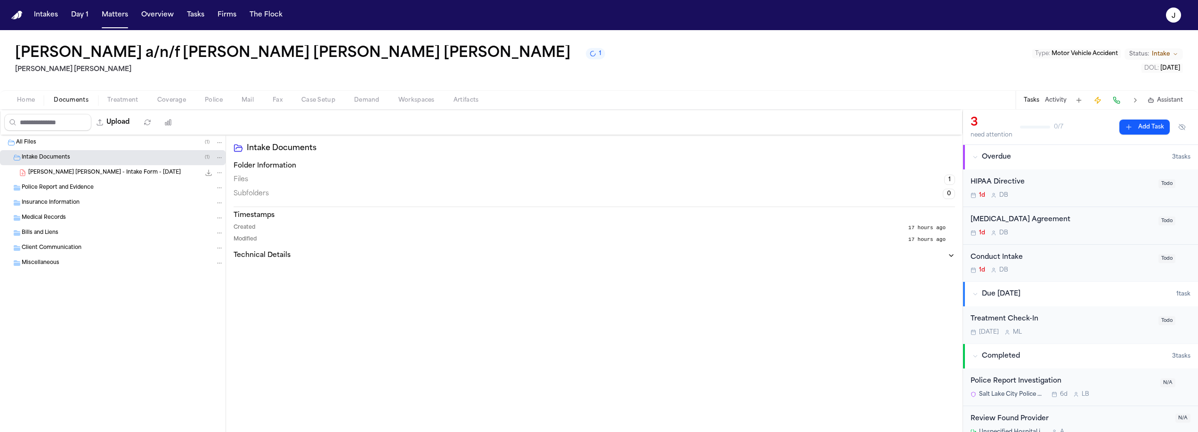
click at [59, 189] on span "Police Report and Evidence" at bounding box center [58, 188] width 72 height 8
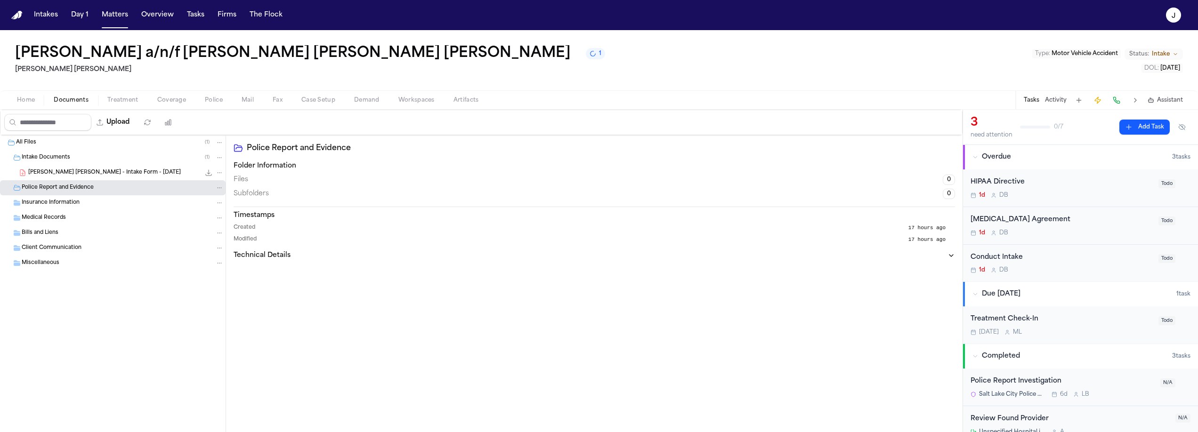
click at [37, 205] on span "Insurance Information" at bounding box center [51, 203] width 58 height 8
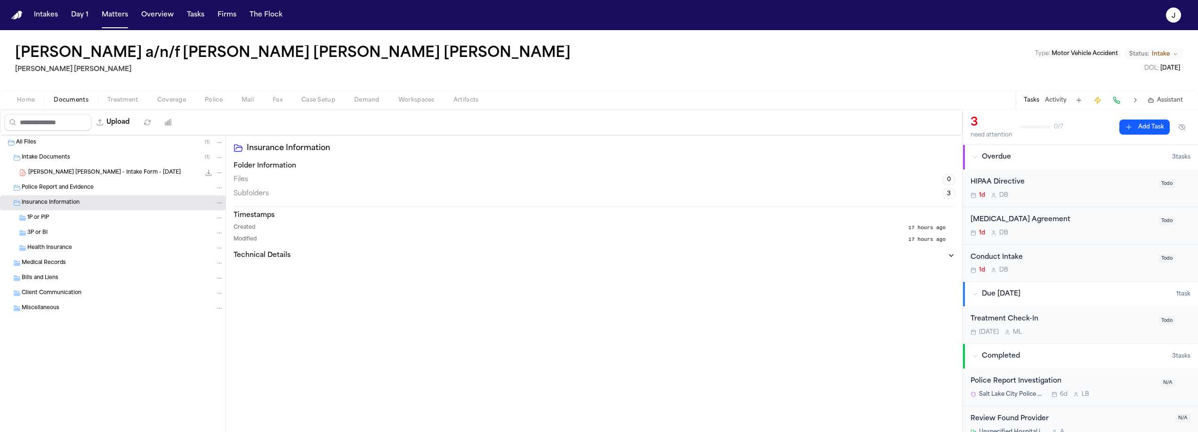
click at [23, 102] on span "Home" at bounding box center [26, 101] width 18 height 8
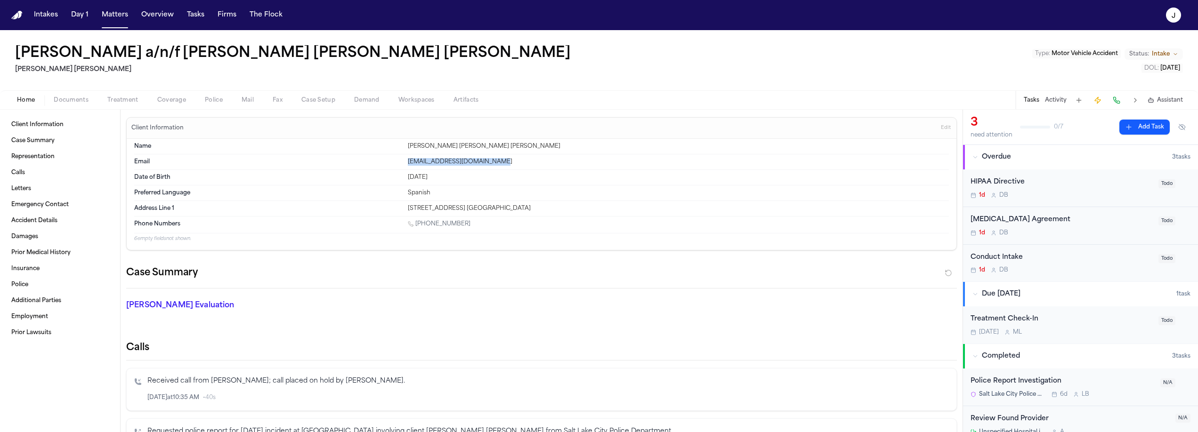
drag, startPoint x: 490, startPoint y: 163, endPoint x: 389, endPoint y: 162, distance: 100.3
click at [389, 162] on div "Email castrofresita1998@gmail.com" at bounding box center [541, 162] width 815 height 16
copy div "[EMAIL_ADDRESS][DOMAIN_NAME]"
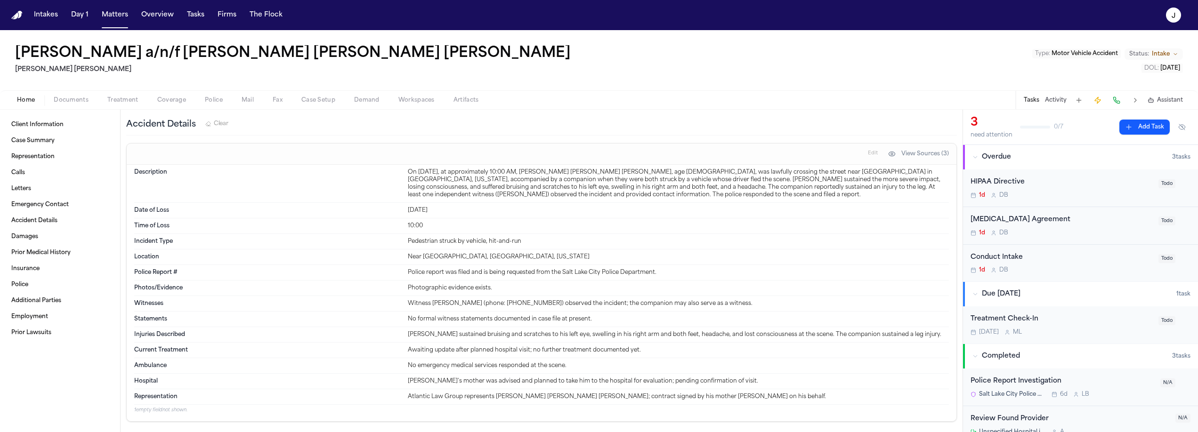
scroll to position [776, 0]
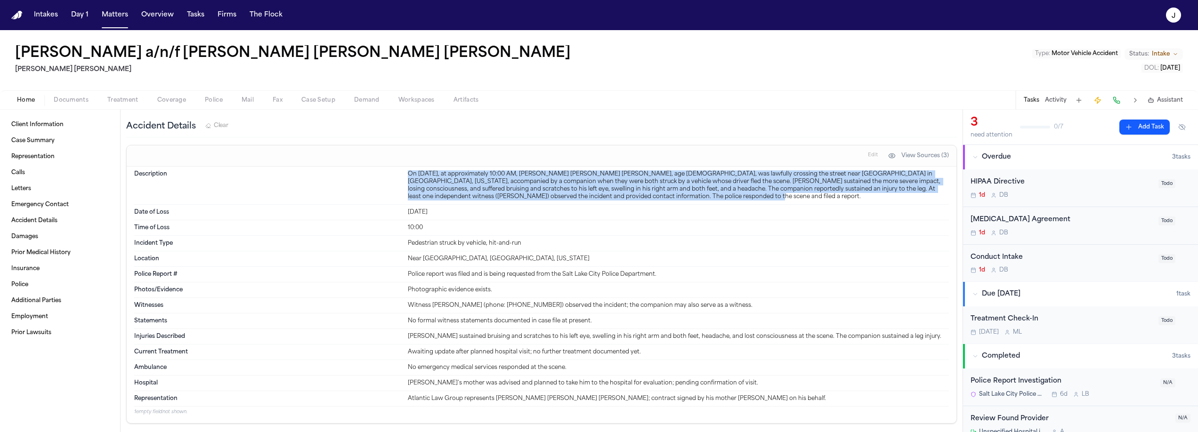
drag, startPoint x: 407, startPoint y: 172, endPoint x: 686, endPoint y: 197, distance: 280.3
click at [686, 197] on div "On [DATE], at approximately 10:00 AM, [PERSON_NAME] [PERSON_NAME] [PERSON_NAME]…" at bounding box center [678, 185] width 541 height 30
copy div "On [DATE], at approximately 10:00 AM, [PERSON_NAME] [PERSON_NAME] [PERSON_NAME]…"
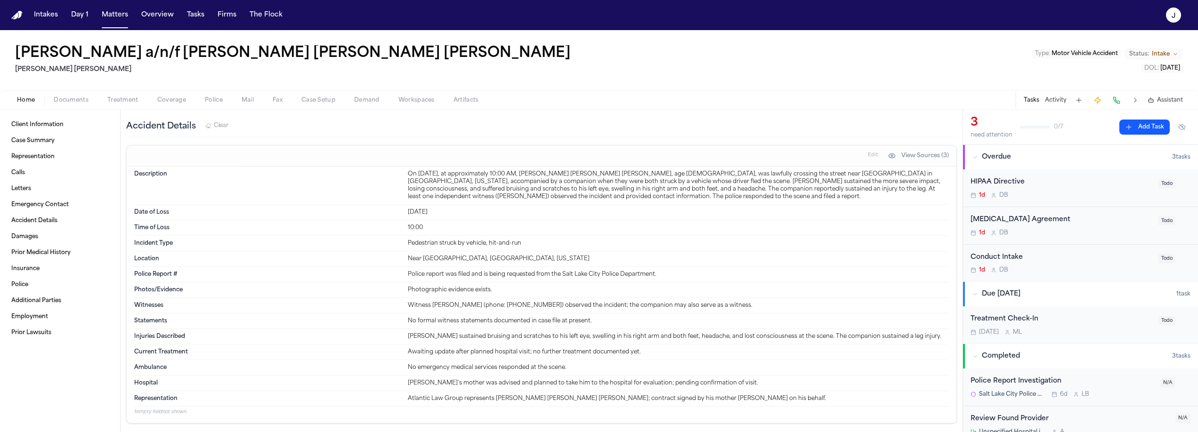
click at [483, 186] on div "On [DATE], at approximately 10:00 AM, [PERSON_NAME] [PERSON_NAME] [PERSON_NAME]…" at bounding box center [678, 185] width 541 height 30
click at [81, 103] on span "Documents" at bounding box center [71, 101] width 35 height 8
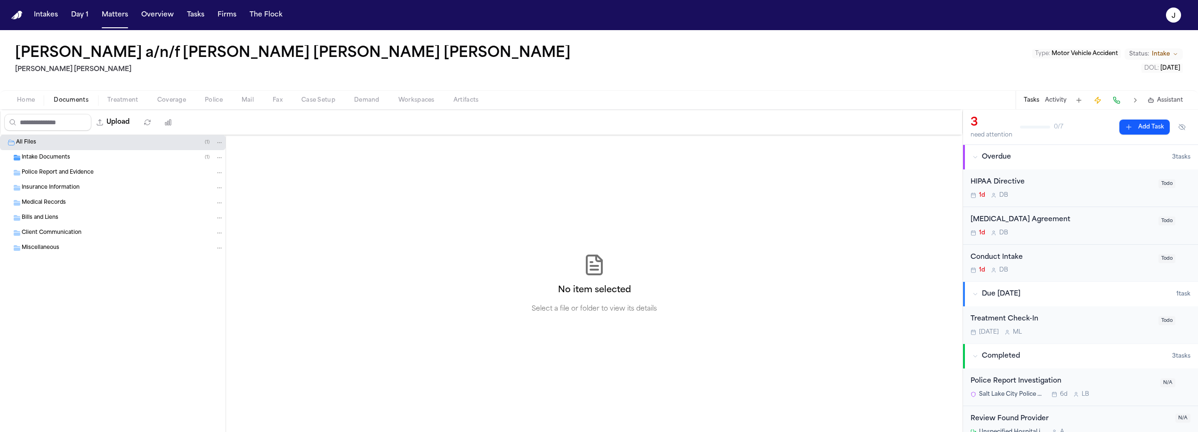
click at [63, 160] on span "Intake Documents" at bounding box center [46, 158] width 49 height 8
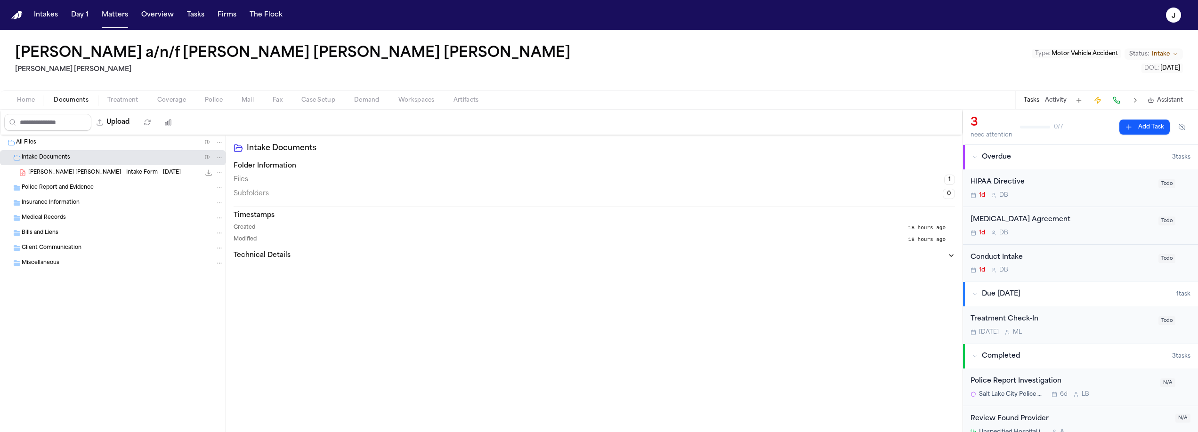
click at [28, 104] on span "Home" at bounding box center [26, 101] width 18 height 8
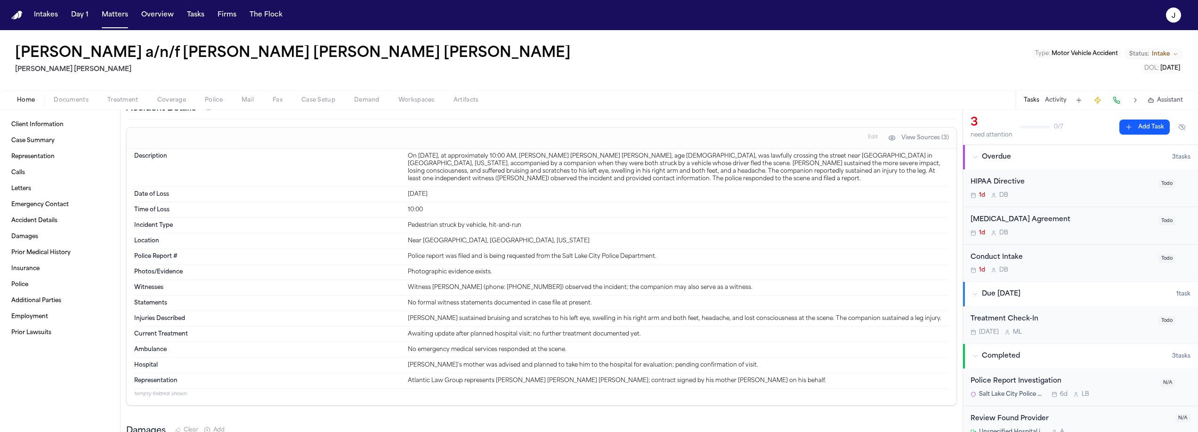
scroll to position [794, 0]
drag, startPoint x: 430, startPoint y: 287, endPoint x: 547, endPoint y: 282, distance: 116.4
click at [547, 283] on div "Witness Jordyn McWhorter (phone: 801-699-9137) observed the incident; the compa…" at bounding box center [678, 287] width 541 height 8
copy div "Jordyn McWhorter (phone: 801-699-9137)"
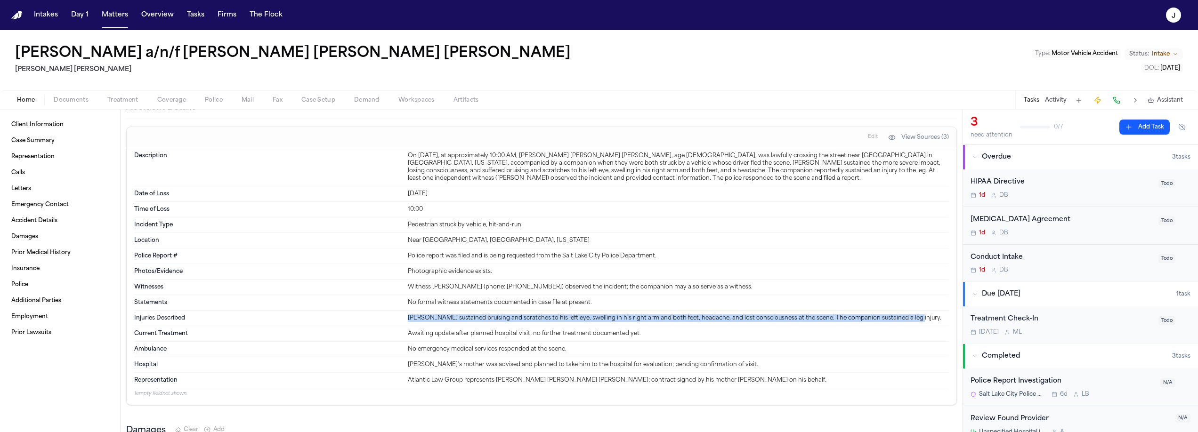
drag, startPoint x: 405, startPoint y: 316, endPoint x: 688, endPoint y: 322, distance: 282.1
click at [688, 322] on div "Injuries Described Carlos sustained bruising and scratches to his left eye, swe…" at bounding box center [541, 319] width 815 height 16
copy div "Carlos sustained bruising and scratches to his left eye, swelling in his right …"
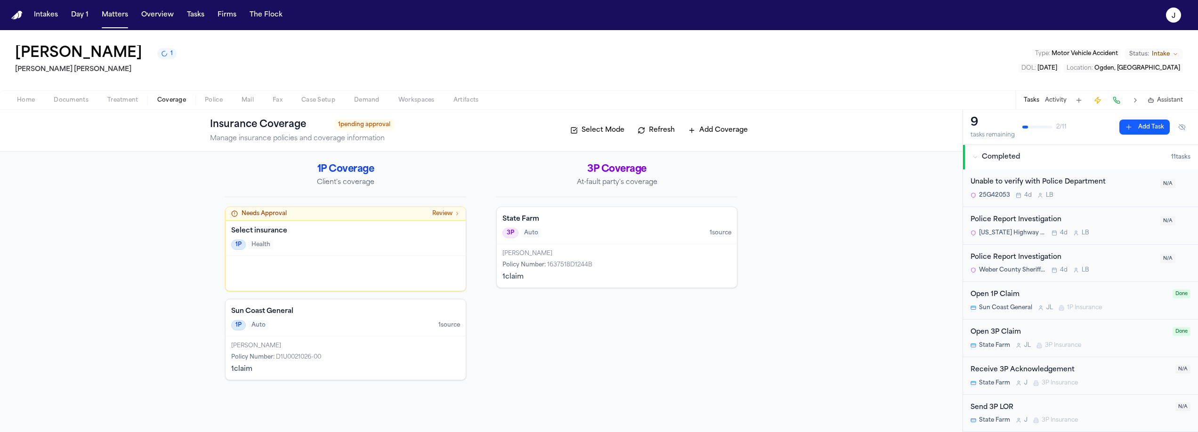
scroll to position [77, 0]
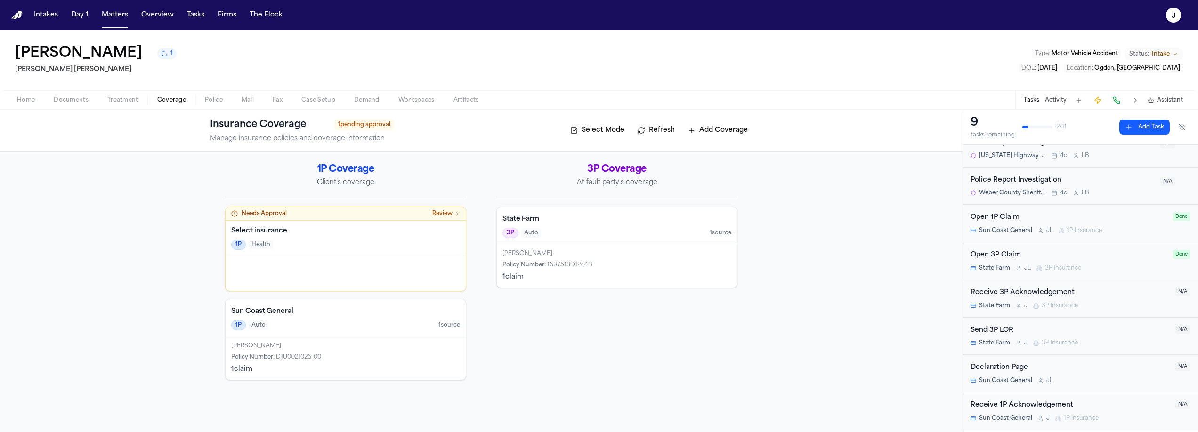
click at [31, 104] on span "Home" at bounding box center [26, 101] width 18 height 8
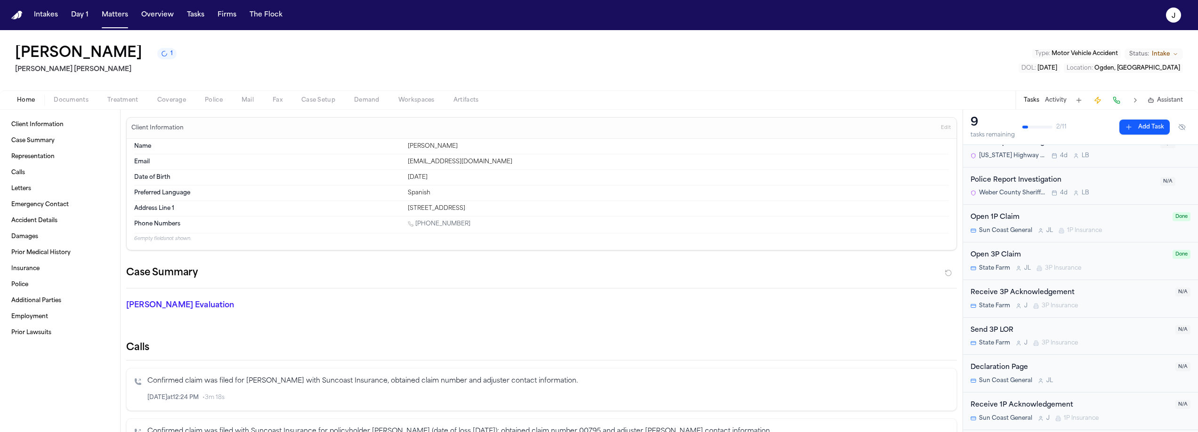
click at [134, 104] on span "Treatment" at bounding box center [122, 101] width 31 height 8
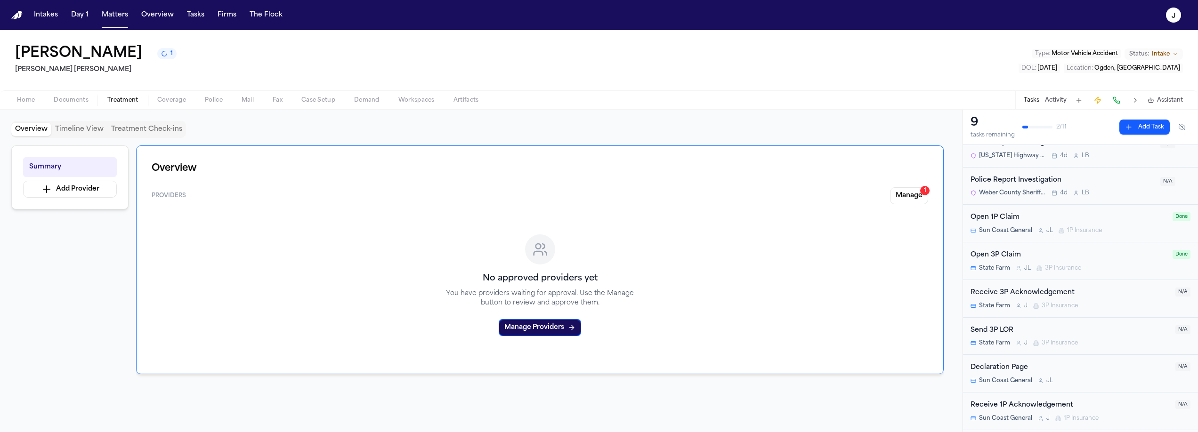
scroll to position [77, 0]
click at [38, 103] on button "Home" at bounding box center [26, 100] width 37 height 11
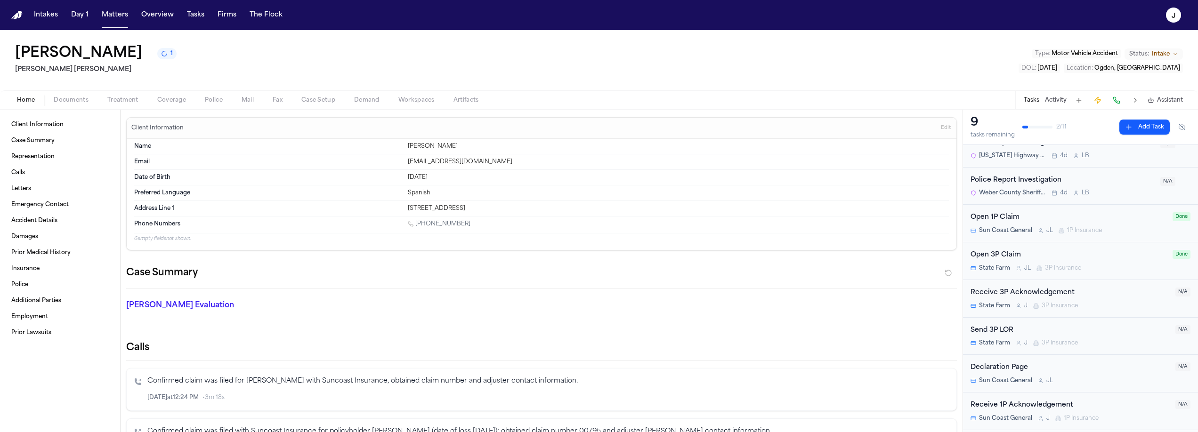
click at [162, 107] on div "Home Documents Treatment Coverage Police Mail Fax Case Setup Demand Workspaces …" at bounding box center [599, 99] width 1198 height 19
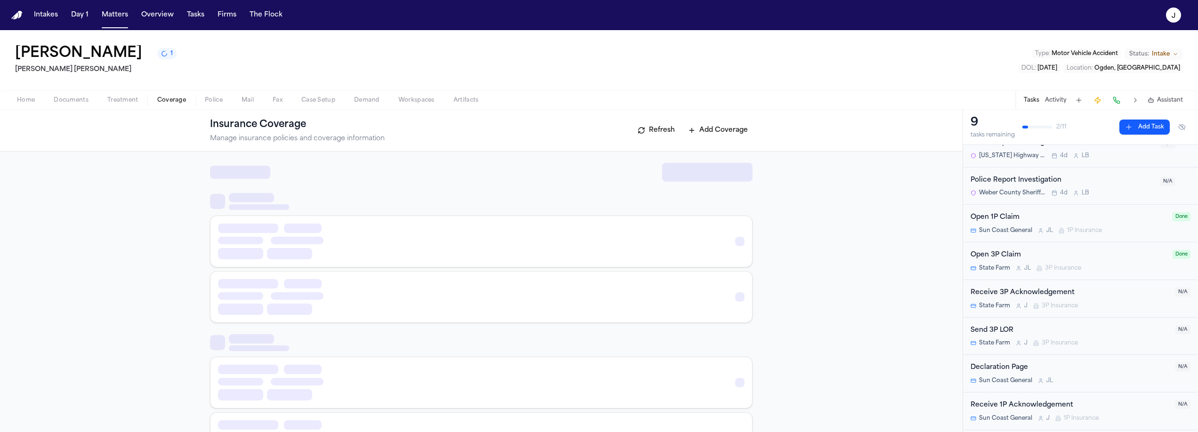
click at [166, 105] on span "button" at bounding box center [172, 105] width 40 height 1
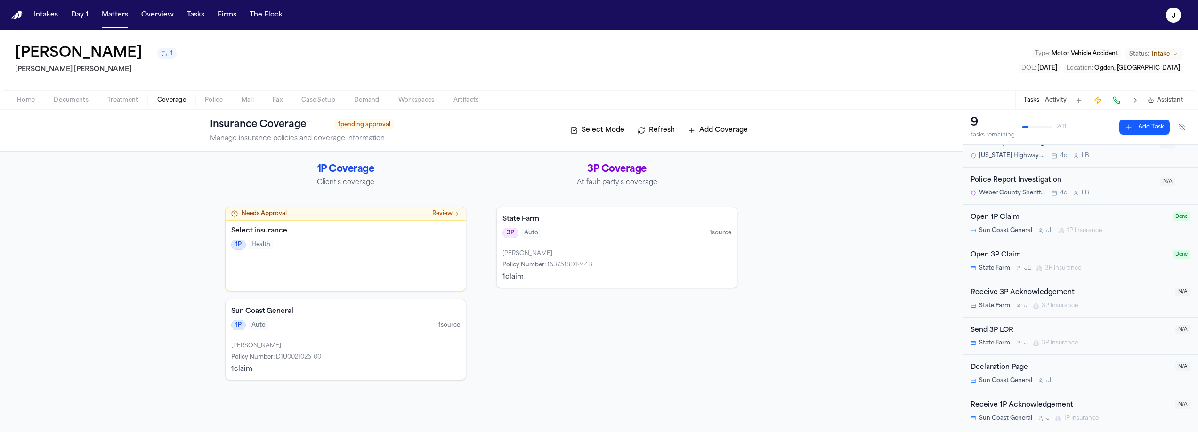
click at [37, 97] on button "Home" at bounding box center [26, 100] width 37 height 11
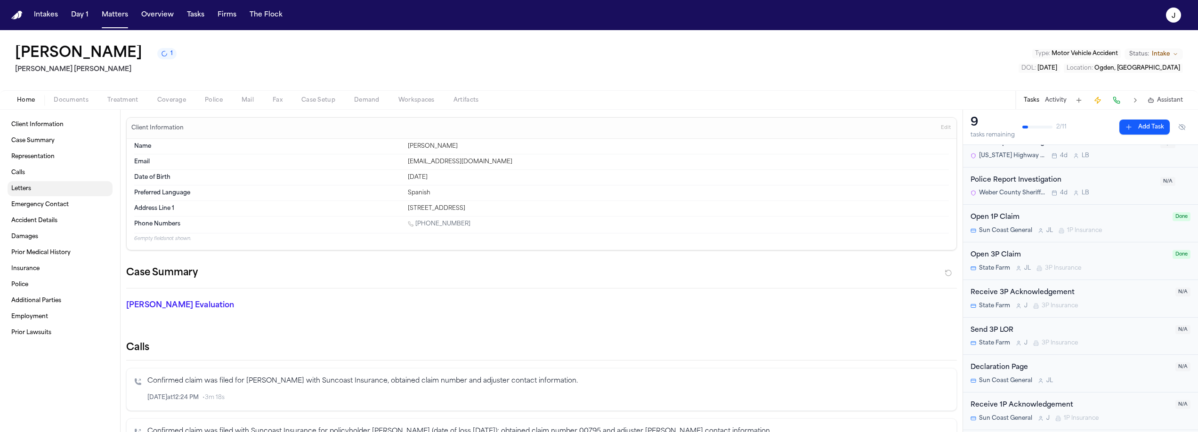
click at [46, 192] on link "Letters" at bounding box center [60, 188] width 105 height 15
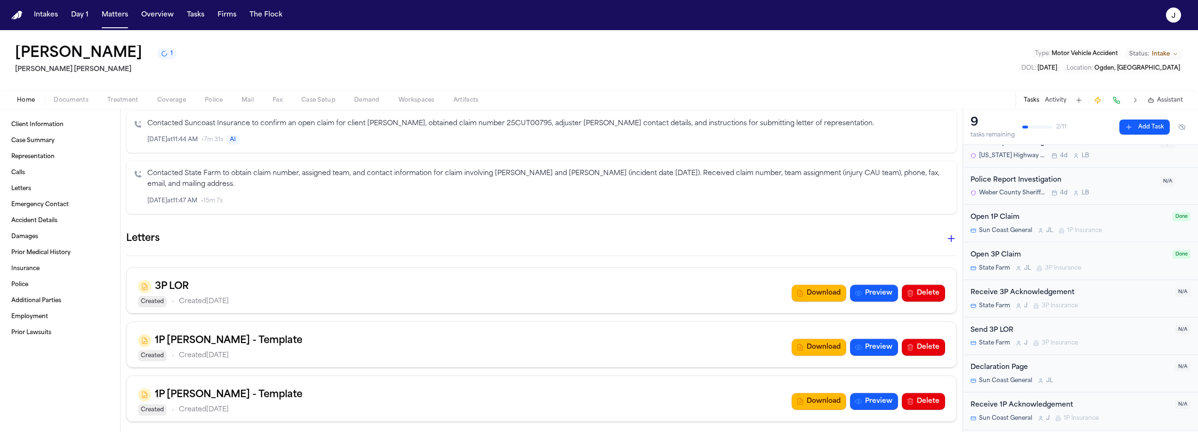
scroll to position [465, 0]
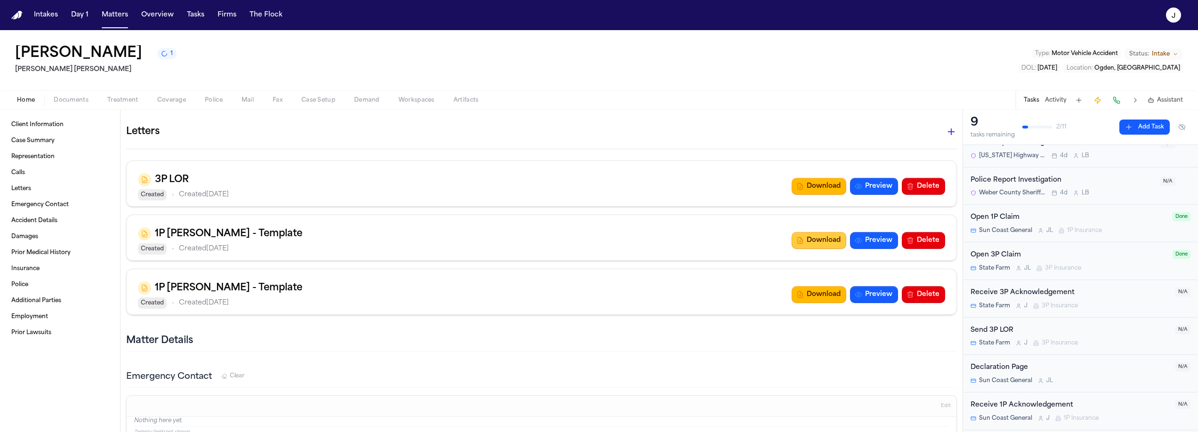
click at [807, 243] on button "Download" at bounding box center [819, 240] width 55 height 17
click at [828, 182] on button "Download" at bounding box center [819, 186] width 55 height 17
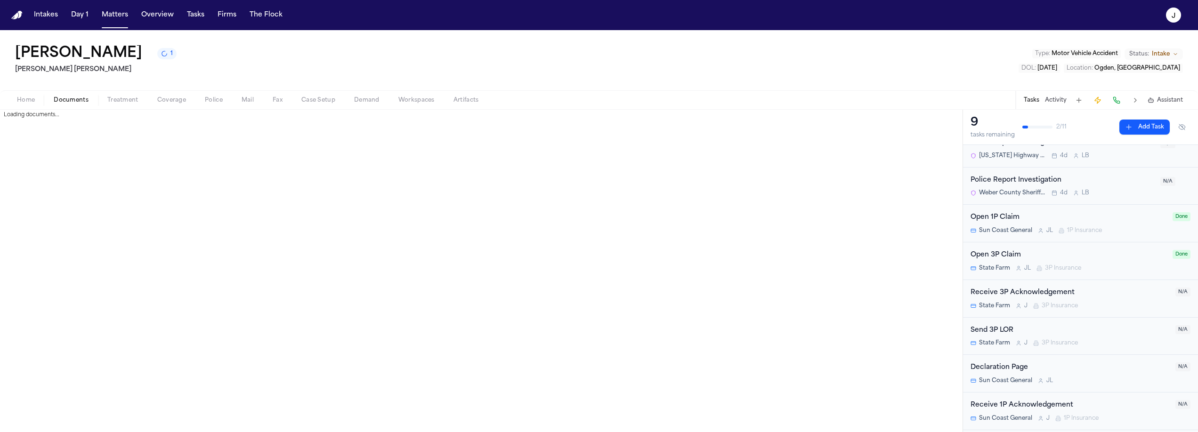
click at [78, 97] on span "Documents" at bounding box center [71, 101] width 35 height 8
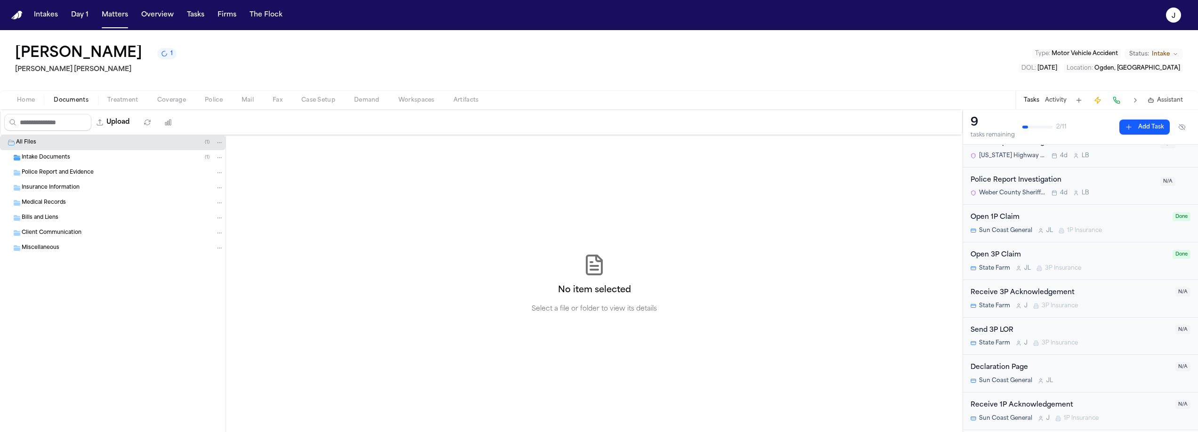
click at [50, 187] on span "Insurance Information" at bounding box center [51, 188] width 58 height 8
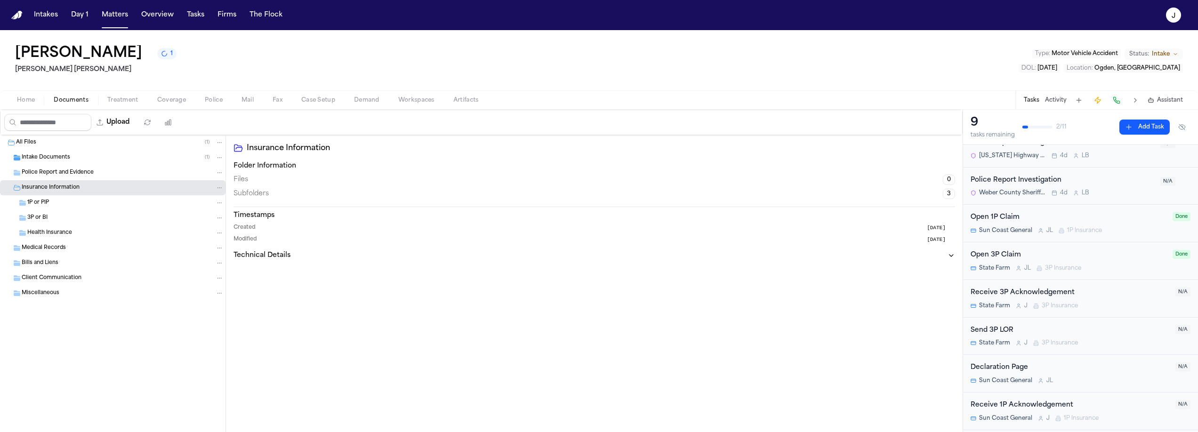
click at [32, 105] on span "button" at bounding box center [25, 105] width 29 height 1
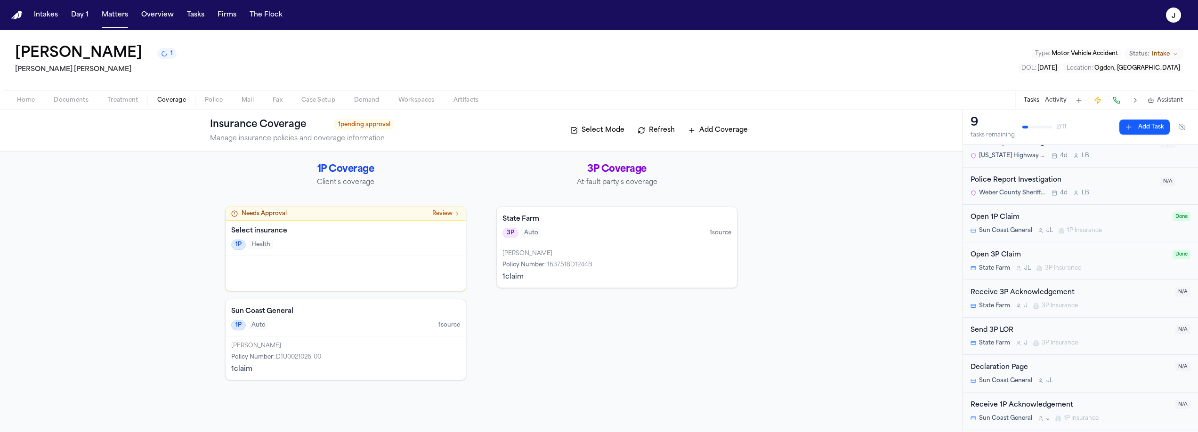
click at [175, 101] on span "Coverage" at bounding box center [171, 101] width 29 height 8
click at [368, 321] on div "1P Auto 1 source" at bounding box center [345, 325] width 229 height 10
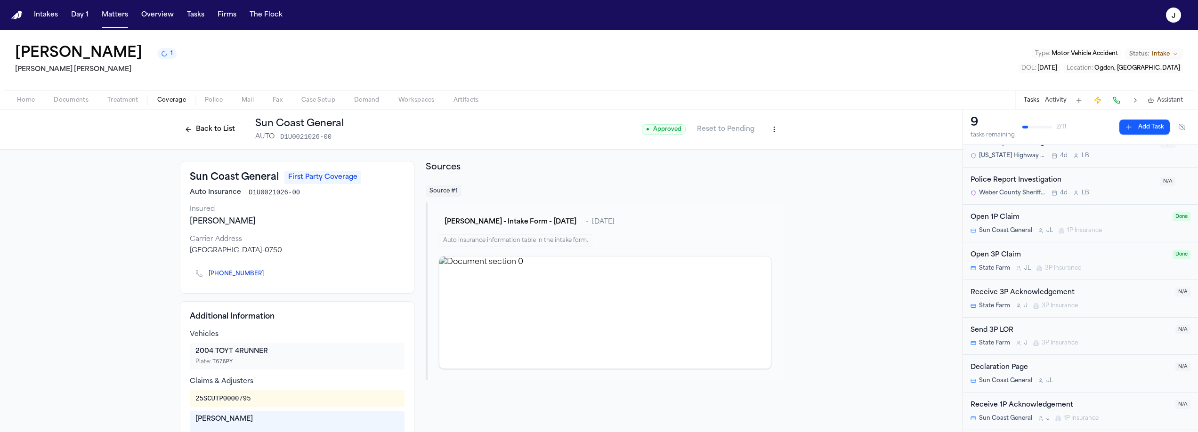
click at [210, 130] on button "Back to List" at bounding box center [210, 129] width 60 height 15
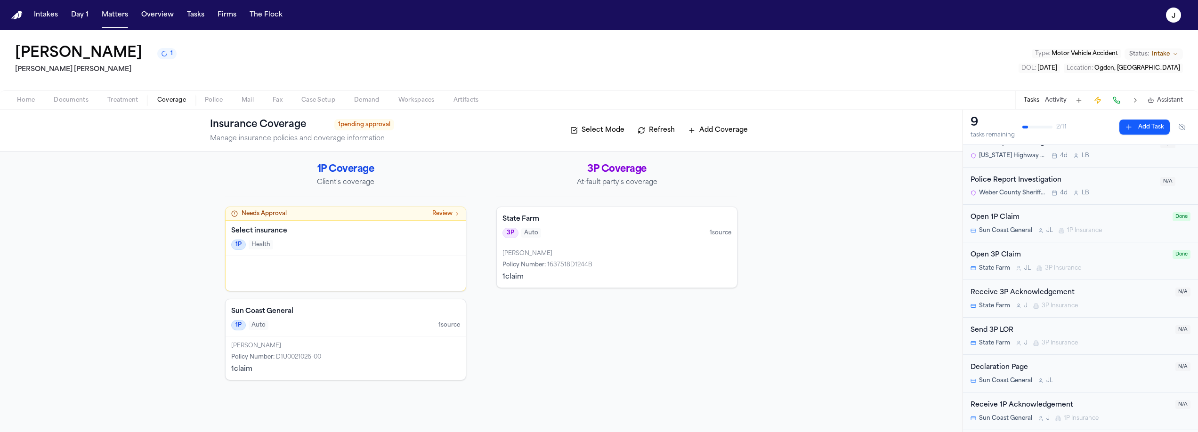
click at [36, 104] on button "Home" at bounding box center [26, 100] width 37 height 11
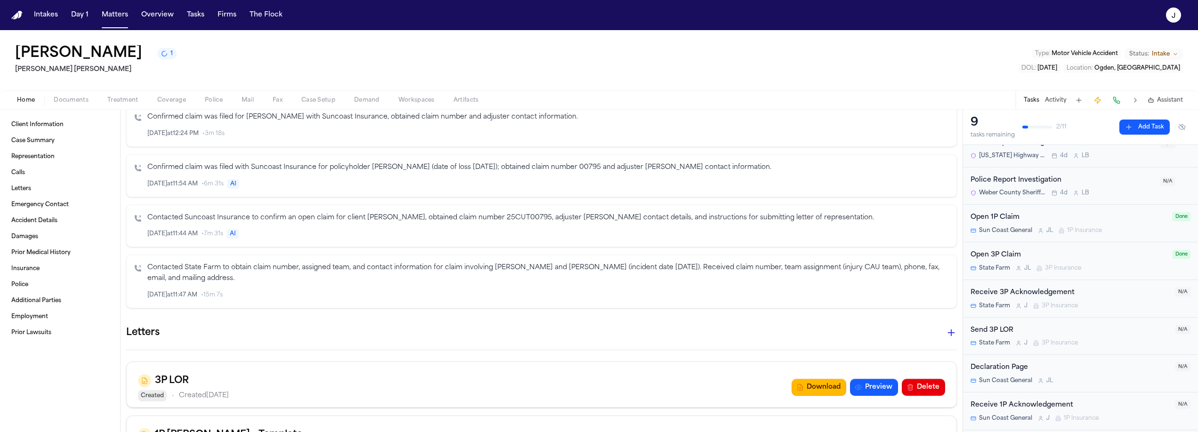
scroll to position [266, 0]
click at [183, 103] on span "Coverage" at bounding box center [171, 101] width 29 height 8
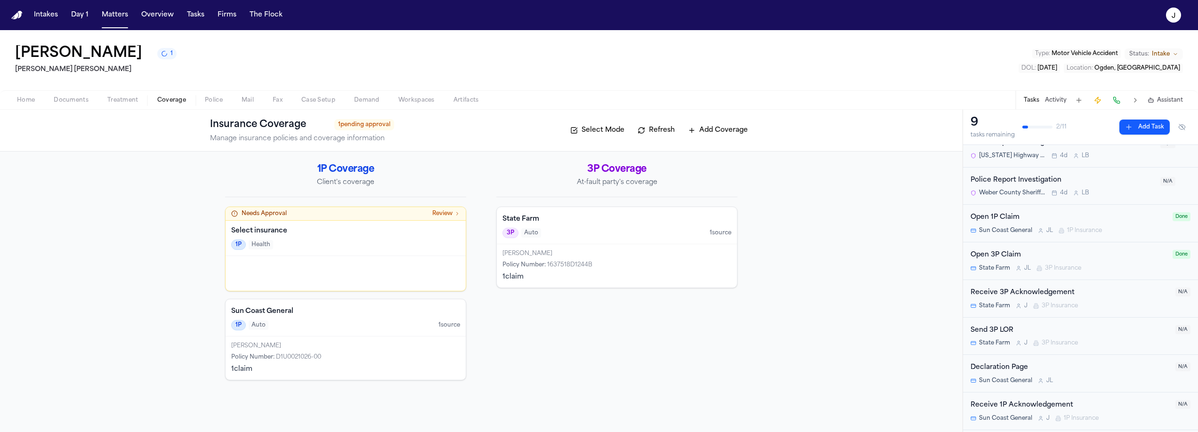
click at [606, 243] on div "State Farm 3P Auto 1 source" at bounding box center [617, 225] width 240 height 37
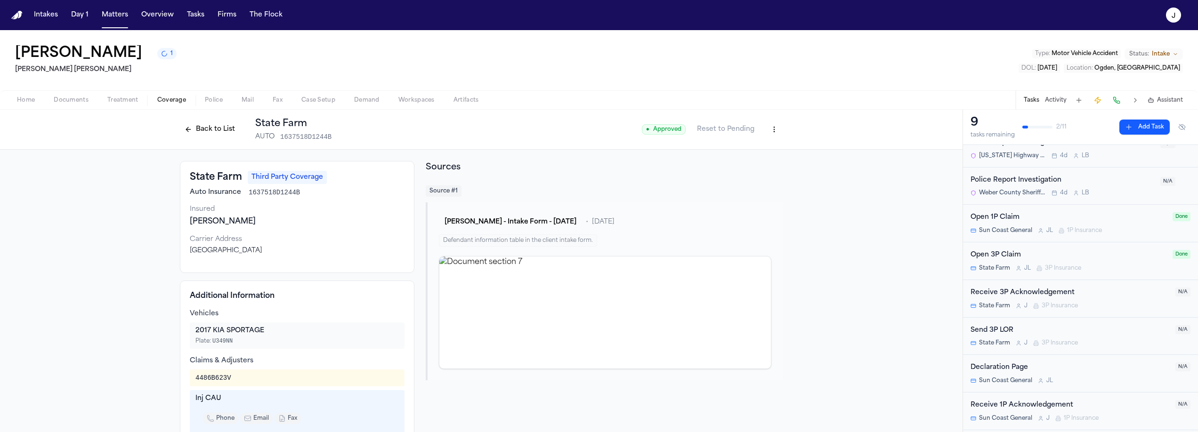
scroll to position [154, 0]
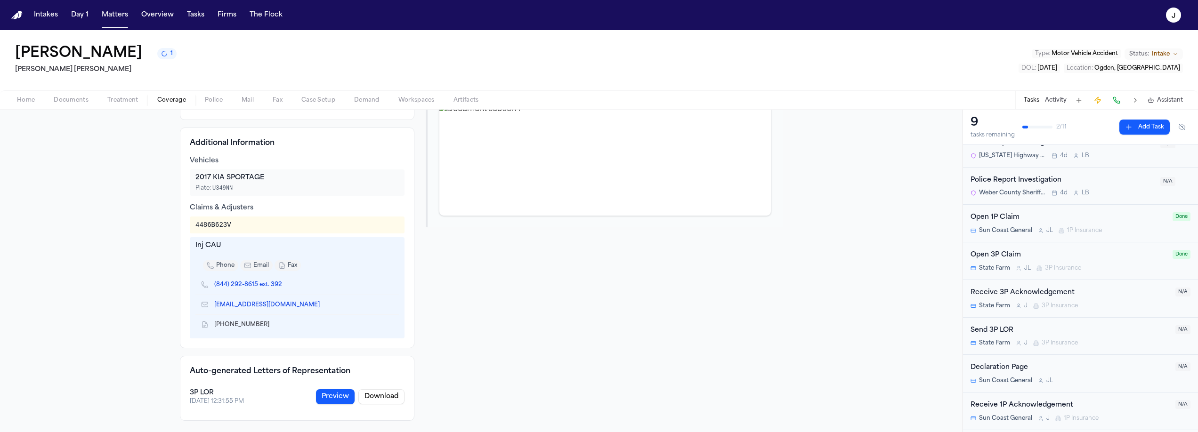
click at [31, 104] on span "Home" at bounding box center [26, 101] width 18 height 8
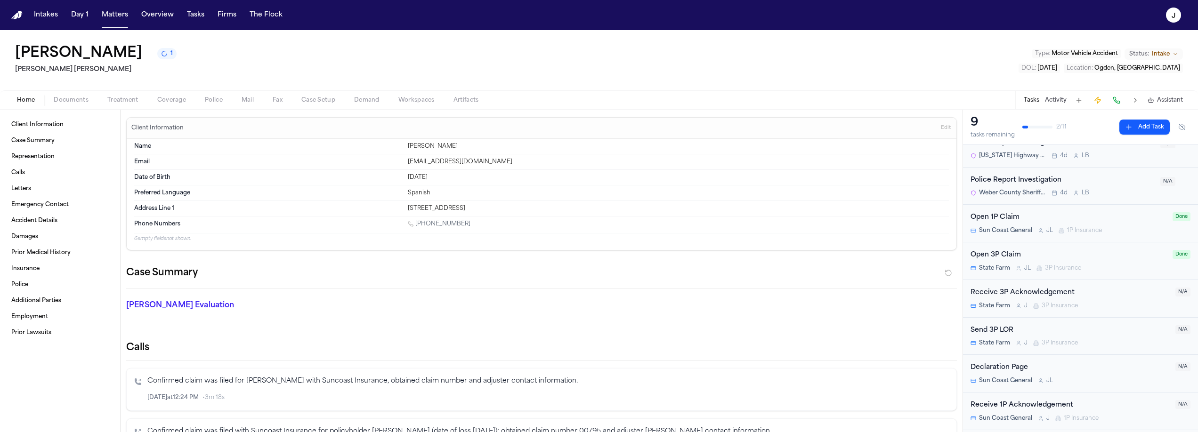
drag, startPoint x: 406, startPoint y: 210, endPoint x: 497, endPoint y: 210, distance: 90.9
click at [495, 209] on div "444 E 3000 N Ogden, UT 84414" at bounding box center [678, 209] width 541 height 8
copy div "444 E 3000 N Ogden, UT 84414"
click at [362, 204] on div "Address Line 1 444 E 3000 N Ogden, UT 84414" at bounding box center [541, 208] width 815 height 15
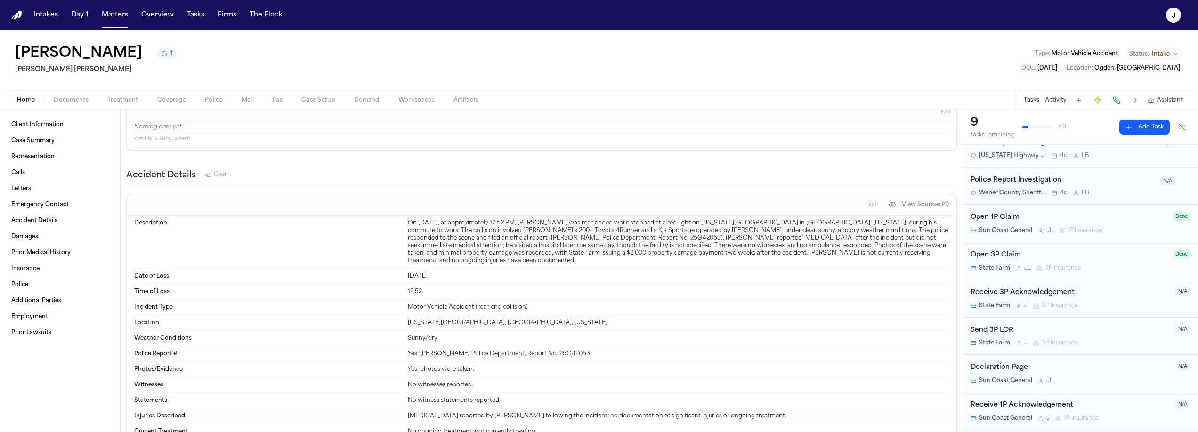
scroll to position [855, 0]
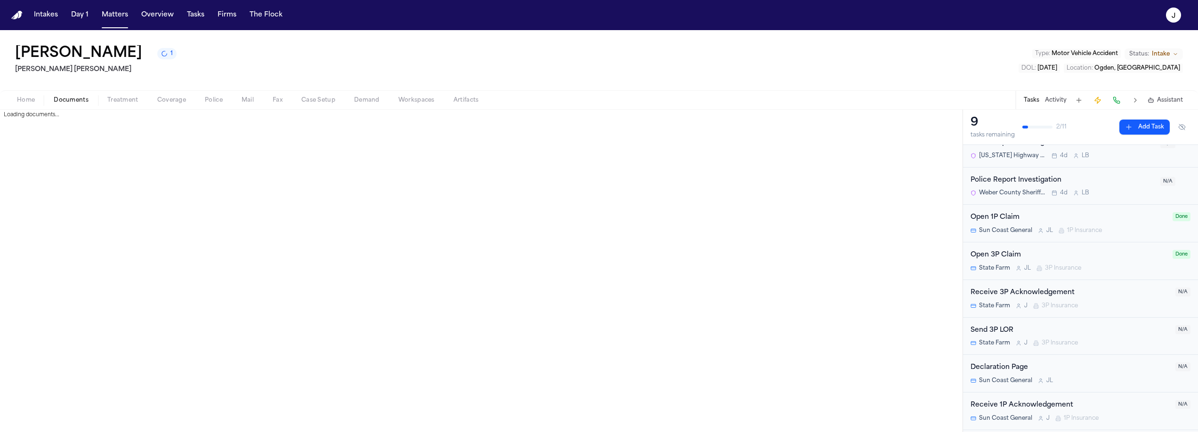
click at [73, 99] on span "Documents" at bounding box center [71, 101] width 35 height 8
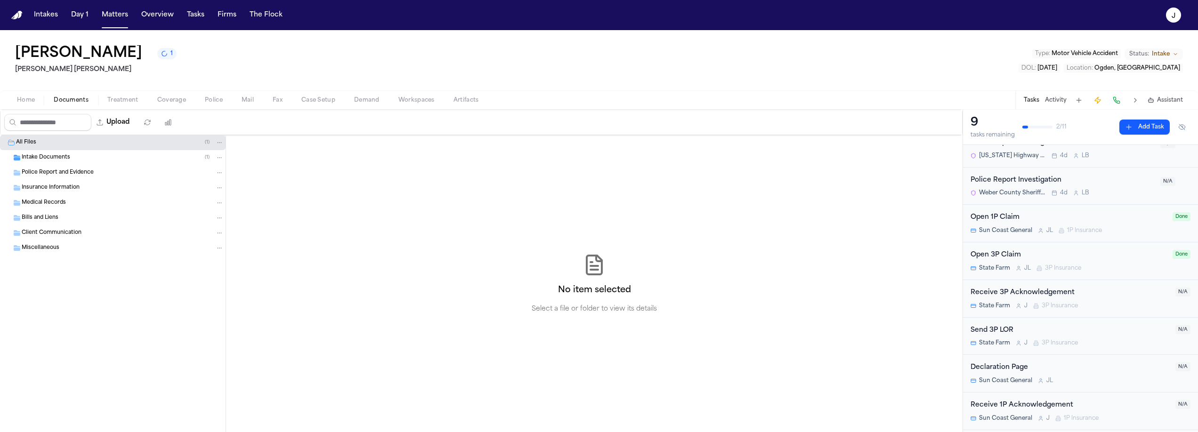
click at [55, 154] on span "Intake Documents" at bounding box center [46, 158] width 49 height 8
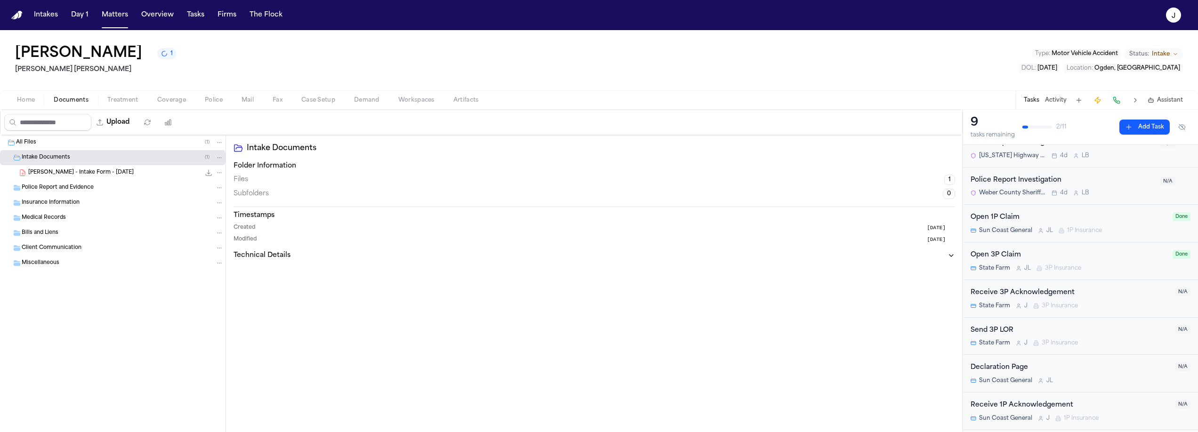
click at [55, 154] on span "Intake Documents" at bounding box center [46, 158] width 49 height 8
click at [35, 103] on button "Home" at bounding box center [26, 100] width 37 height 11
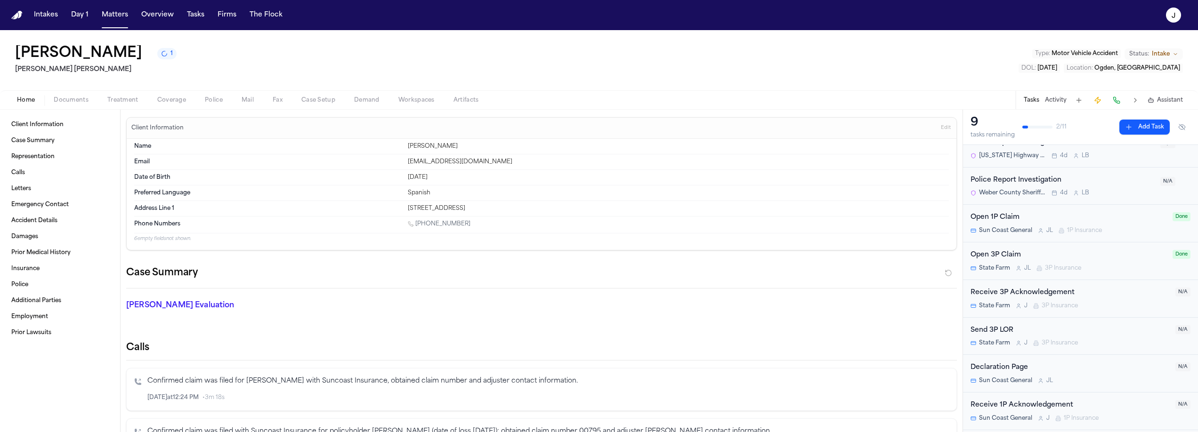
click at [116, 101] on span "Treatment" at bounding box center [122, 101] width 31 height 8
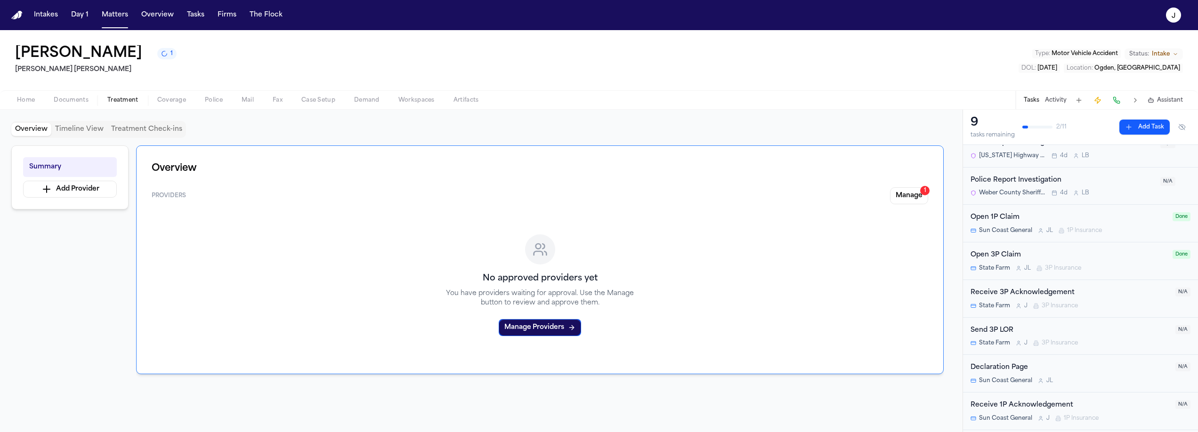
click at [72, 106] on div "Home Documents Treatment Coverage Police Mail Fax Case Setup Demand Workspaces …" at bounding box center [599, 99] width 1198 height 19
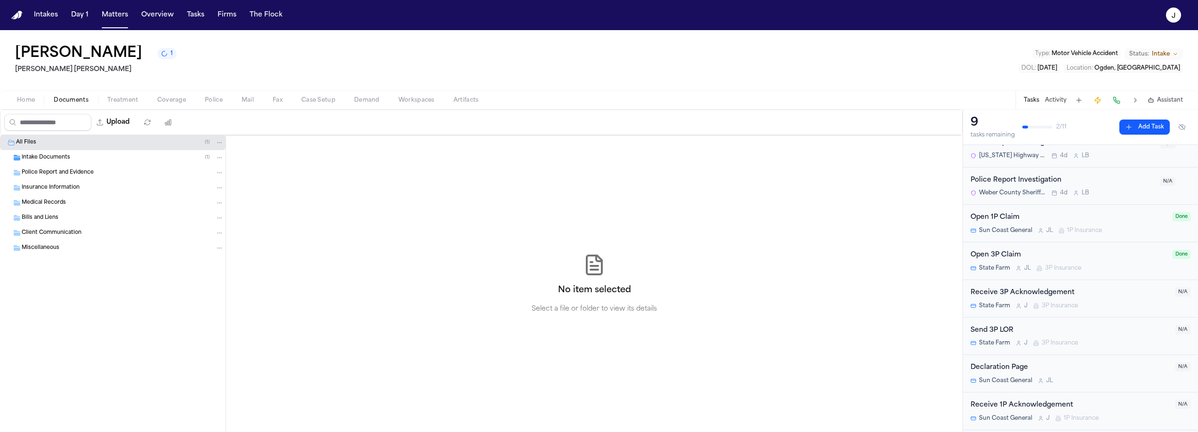
click at [73, 104] on span "Documents" at bounding box center [71, 101] width 35 height 8
click at [39, 102] on button "Home" at bounding box center [26, 100] width 37 height 11
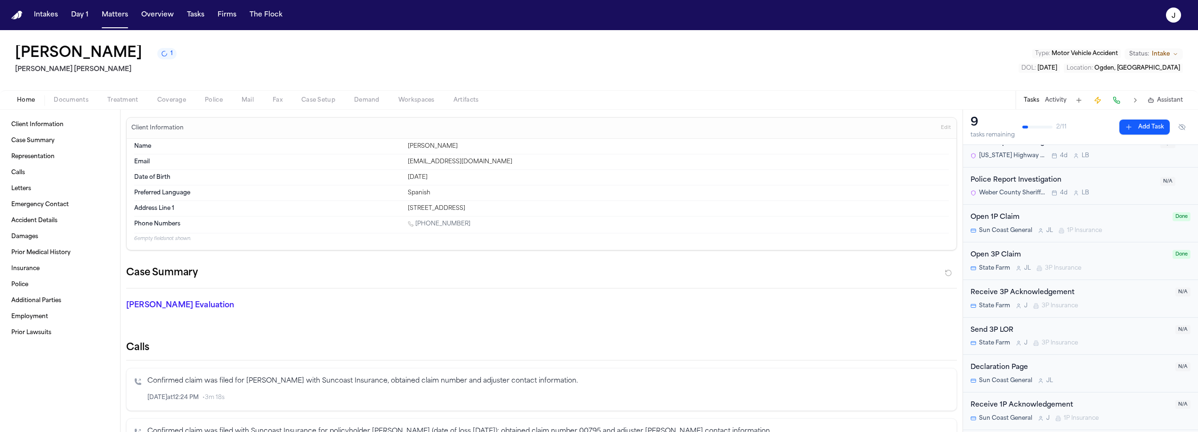
click at [64, 101] on span "Documents" at bounding box center [71, 101] width 35 height 8
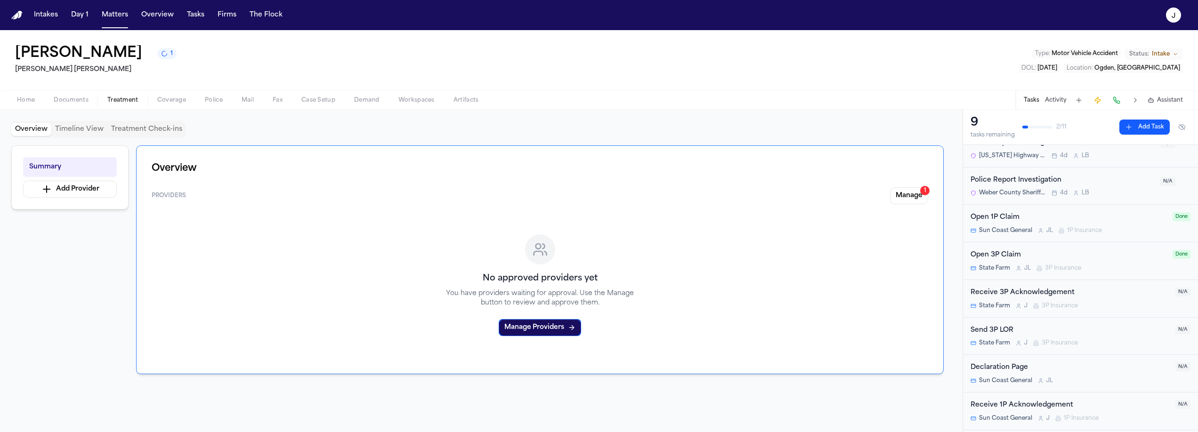
click at [117, 99] on span "Treatment" at bounding box center [122, 101] width 31 height 8
click at [75, 105] on span "button" at bounding box center [71, 105] width 46 height 1
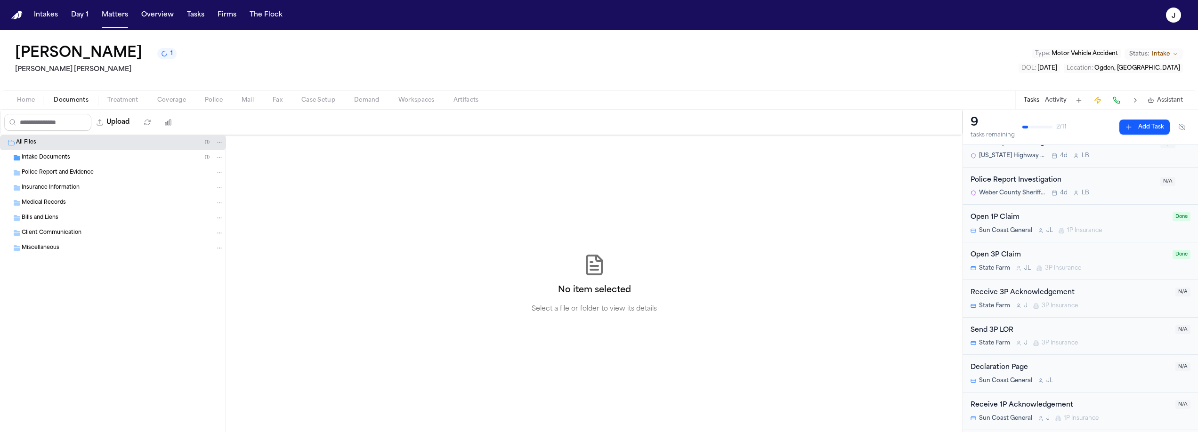
click at [25, 100] on span "Home" at bounding box center [26, 101] width 18 height 8
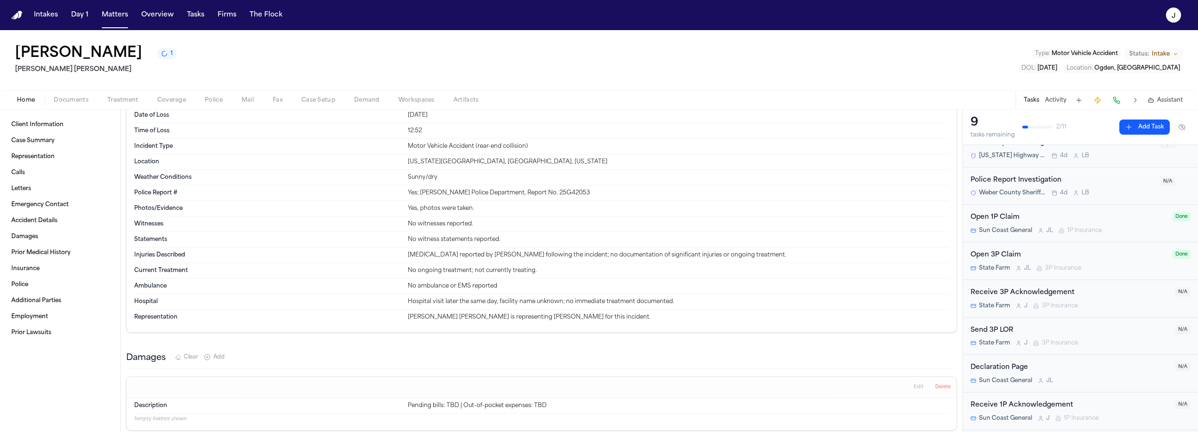
scroll to position [976, 0]
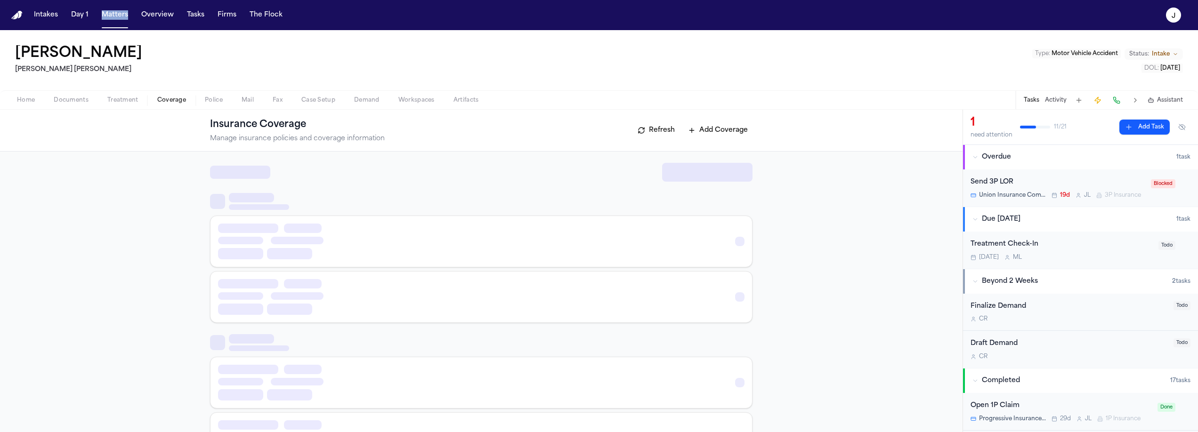
click at [168, 97] on span "Coverage" at bounding box center [171, 101] width 29 height 8
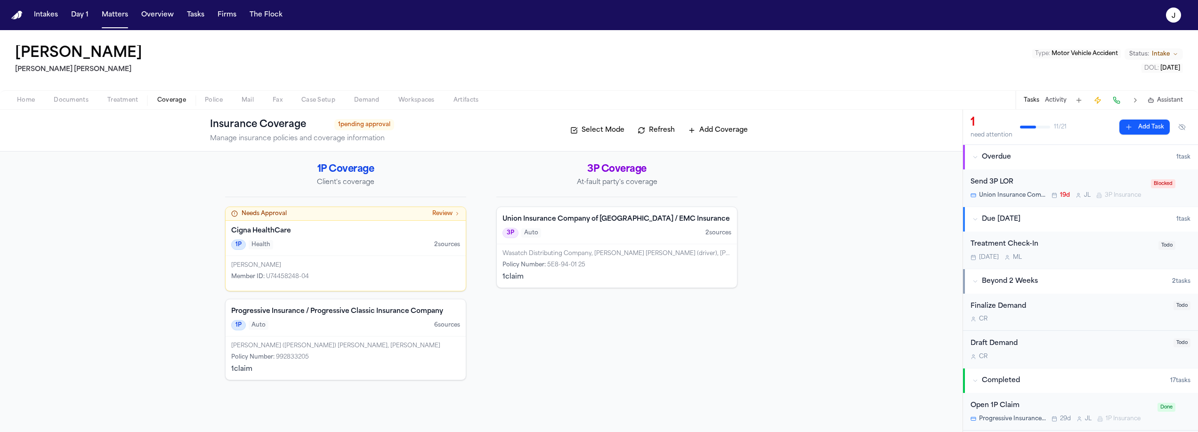
click at [400, 337] on div "[PERSON_NAME] ([PERSON_NAME]) [PERSON_NAME], [PERSON_NAME] Policy Number : 9928…" at bounding box center [346, 358] width 240 height 43
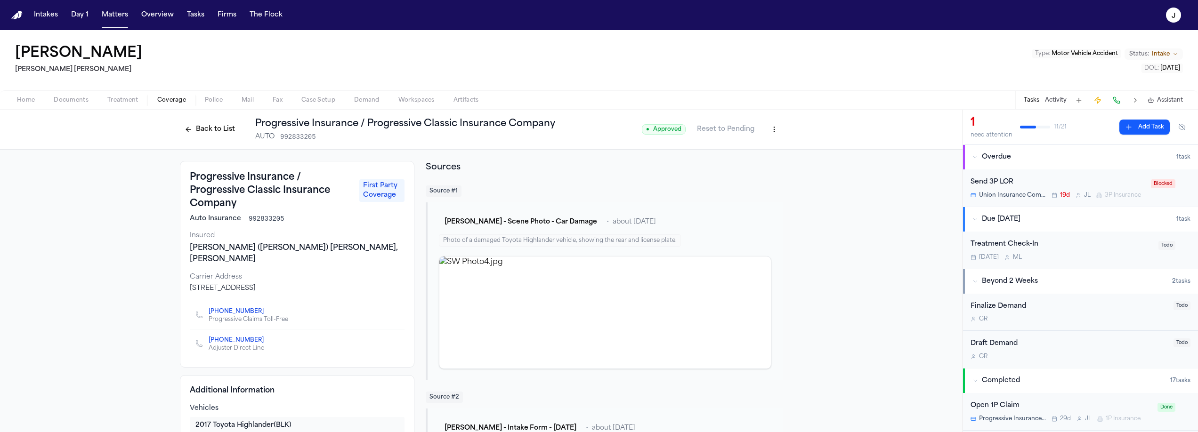
click at [202, 132] on button "Back to List" at bounding box center [210, 129] width 60 height 15
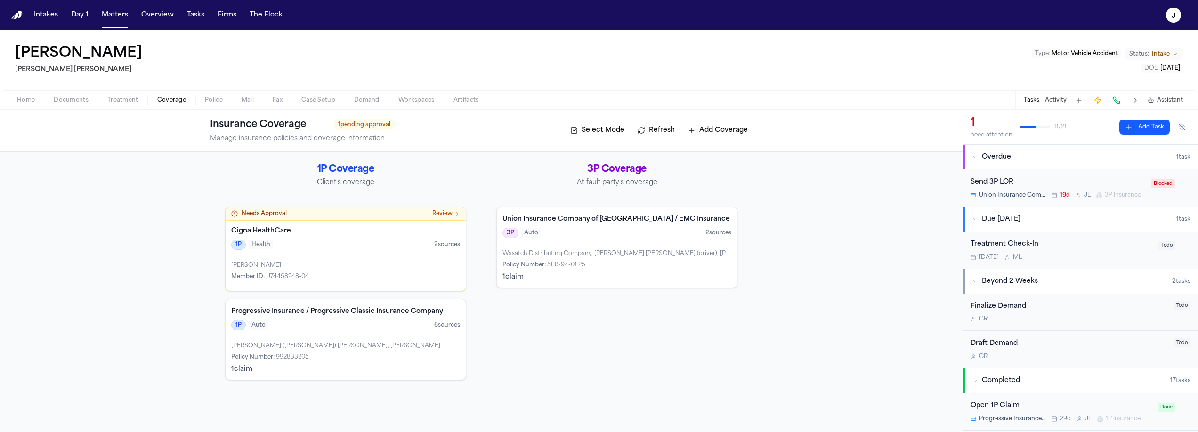
click at [611, 236] on div "3P Auto 2 source s" at bounding box center [616, 233] width 229 height 10
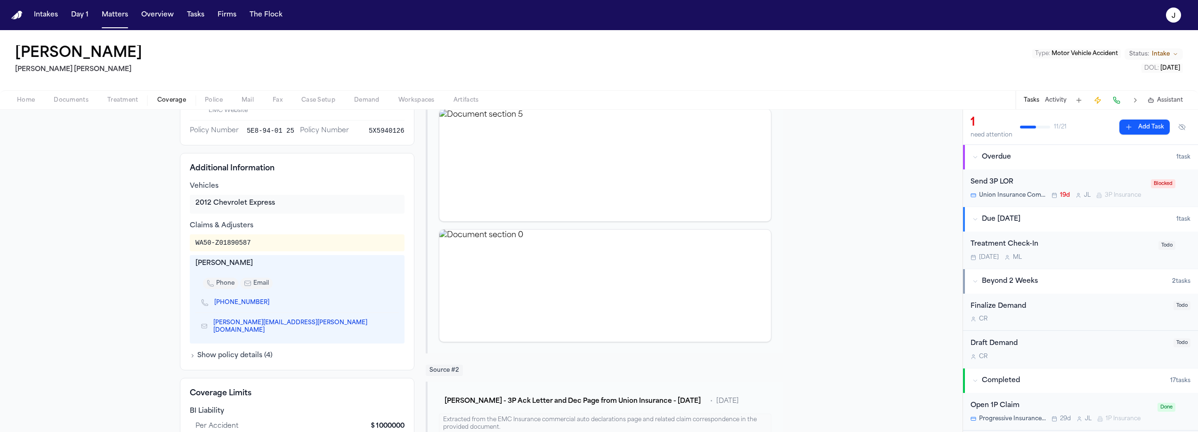
scroll to position [274, 0]
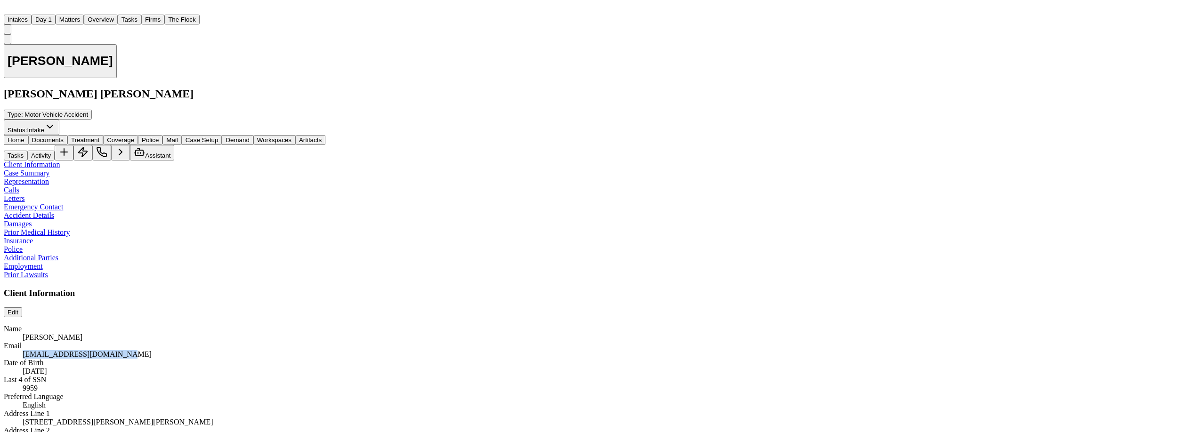
scroll to position [441, 0]
drag, startPoint x: 404, startPoint y: 323, endPoint x: 693, endPoint y: 365, distance: 291.7
copy div "Lo Ipsumd 5, 6093, Sitametco Adipi eli seddoei te i utlabor etdolorem aliquaeni…"
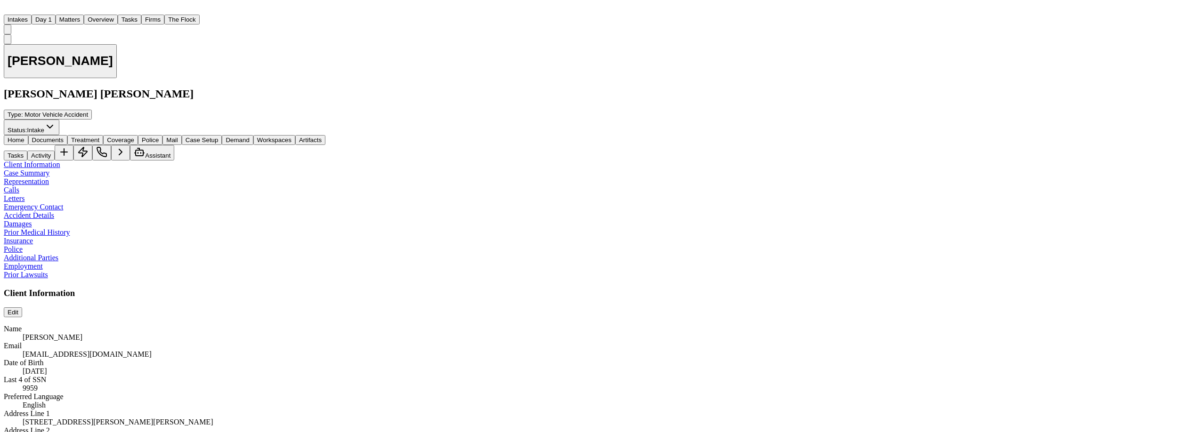
drag, startPoint x: 407, startPoint y: 226, endPoint x: 690, endPoint y: 227, distance: 283.0
drag, startPoint x: 404, startPoint y: 210, endPoint x: 644, endPoint y: 210, distance: 239.7
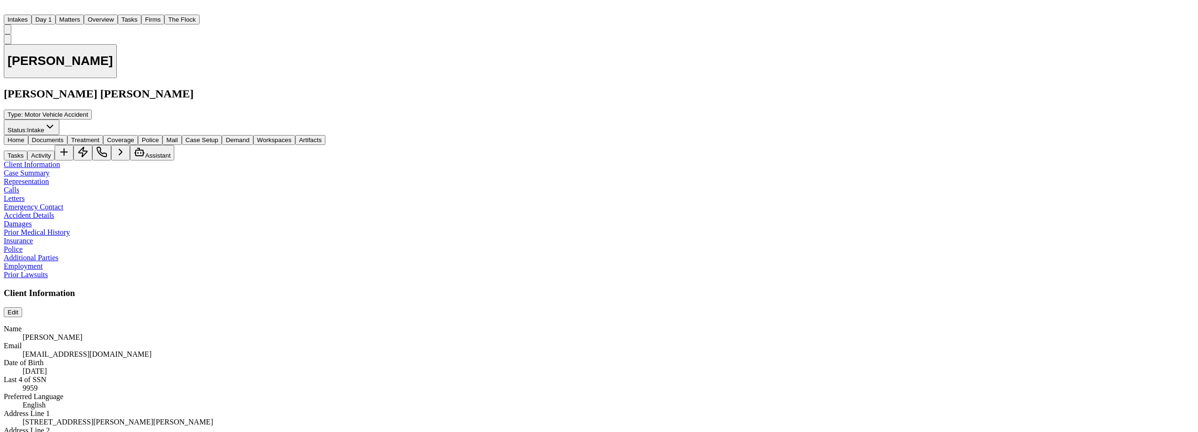
copy div "At least one witness confirmed to have stopped, checked on Stephanie, and calle…"
drag, startPoint x: 406, startPoint y: 225, endPoint x: 692, endPoint y: 223, distance: 285.4
copy div "Witness statement reportedly provided to police via client’s husband, but not r…"
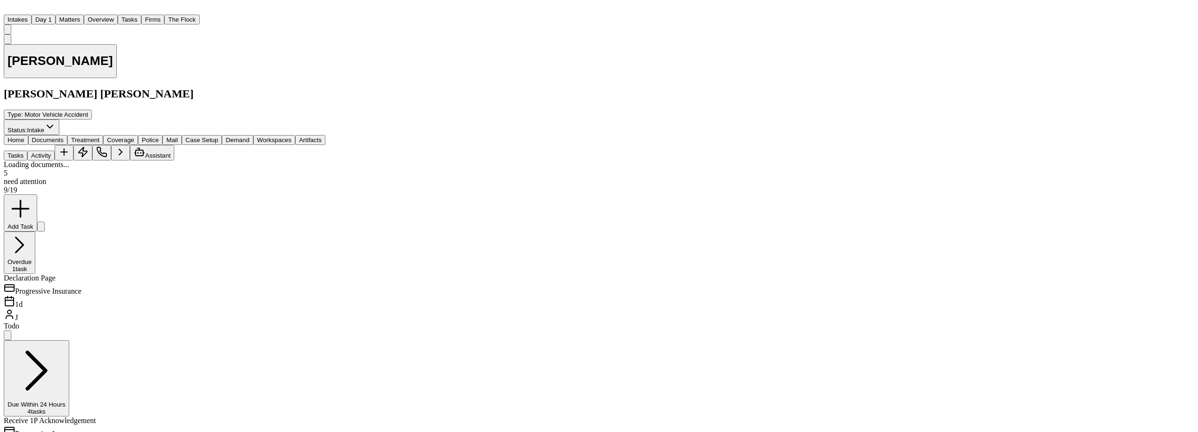
click at [64, 137] on span "Documents" at bounding box center [48, 140] width 32 height 7
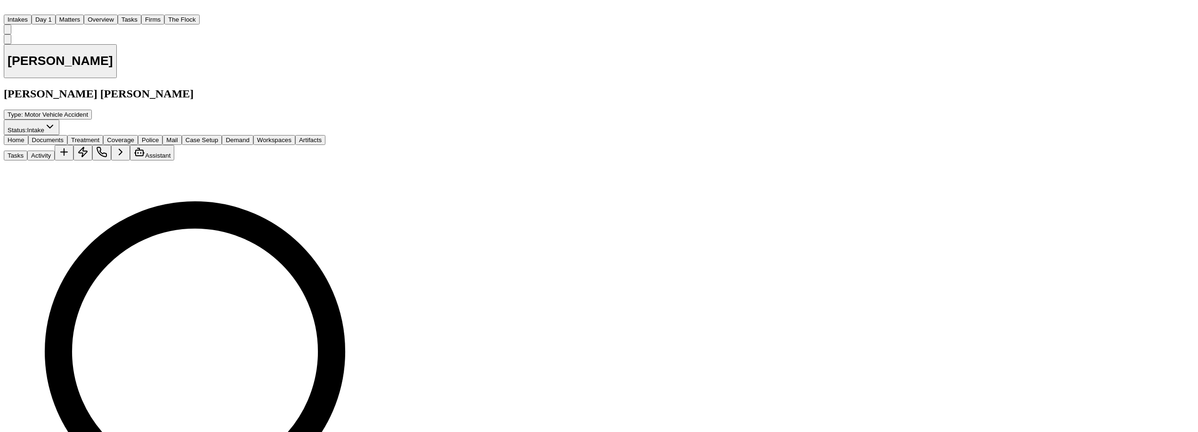
click at [24, 137] on span "Home" at bounding box center [16, 140] width 17 height 7
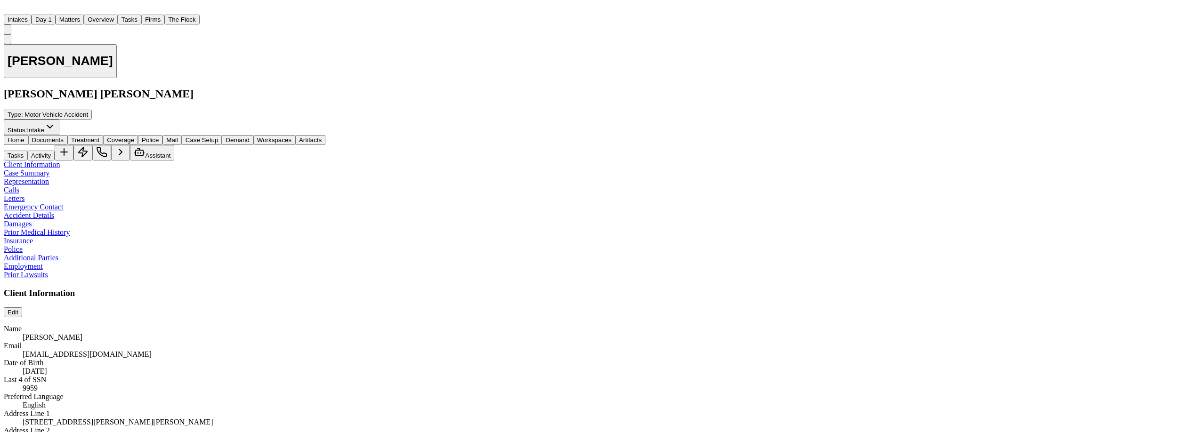
scroll to position [1059, 0]
drag, startPoint x: 406, startPoint y: 236, endPoint x: 715, endPoint y: 242, distance: 309.5
copy div "Concussion, whiplash, ongoing head, neck, and back pain, persistent debilitatin…"
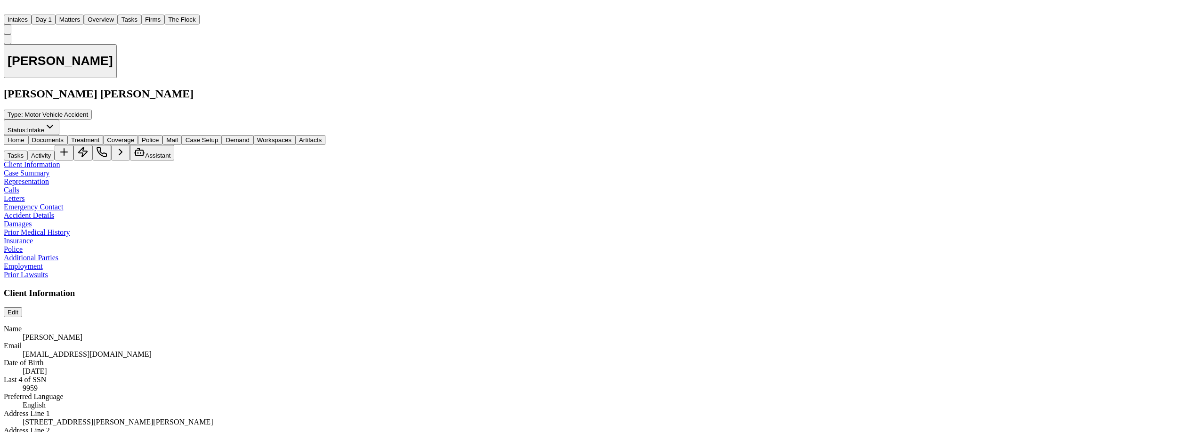
click at [134, 137] on span "Coverage" at bounding box center [120, 140] width 27 height 7
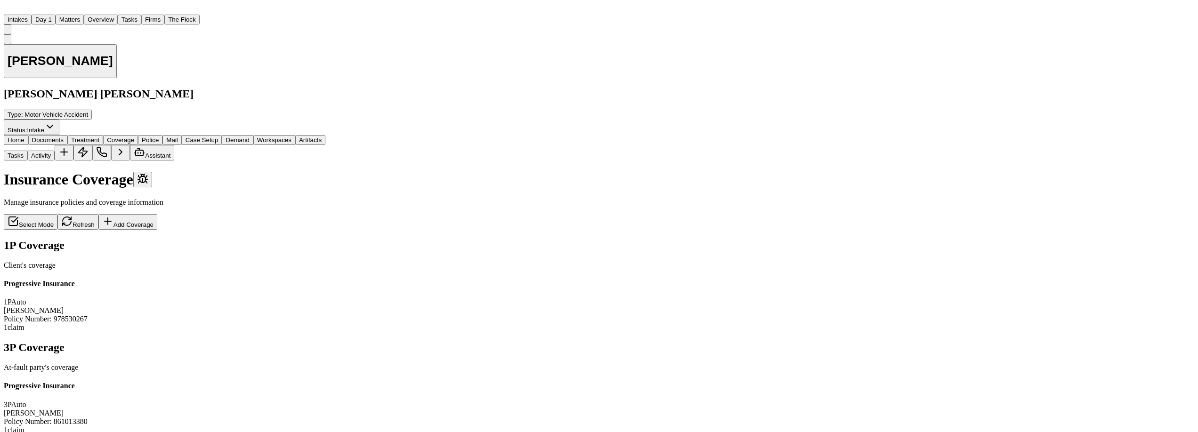
click at [325, 298] on div "1P Auto" at bounding box center [165, 302] width 322 height 8
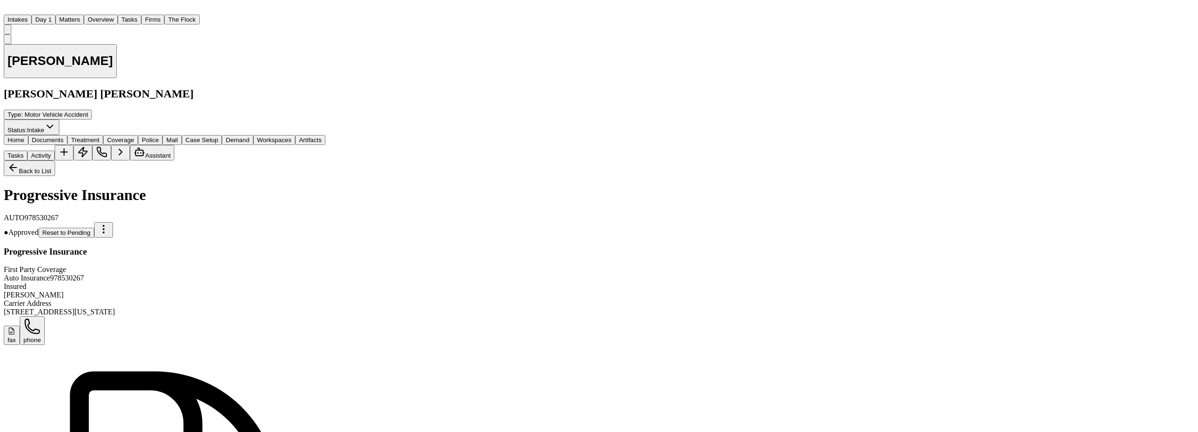
click at [55, 161] on button "Back to List" at bounding box center [29, 169] width 51 height 16
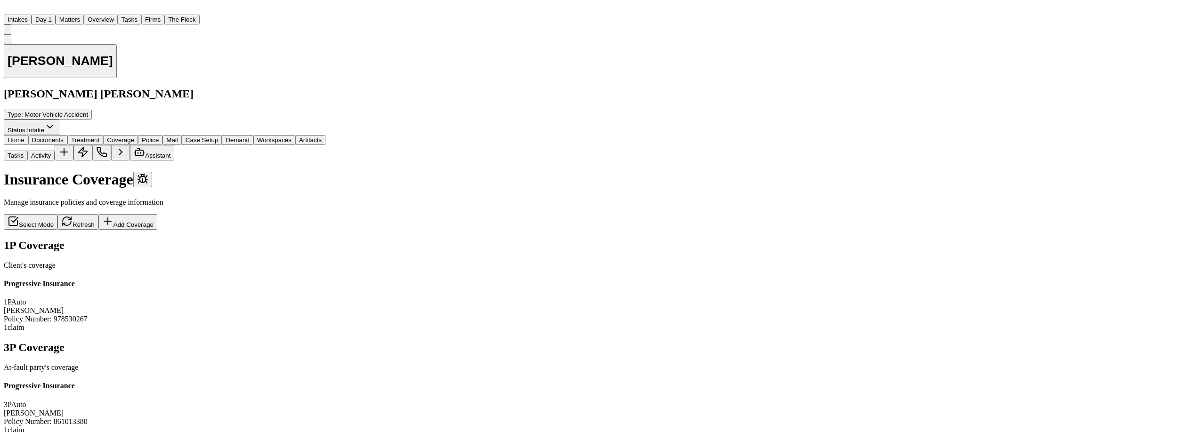
click at [325, 382] on div "Progressive Insurance 3P Auto" at bounding box center [165, 395] width 322 height 27
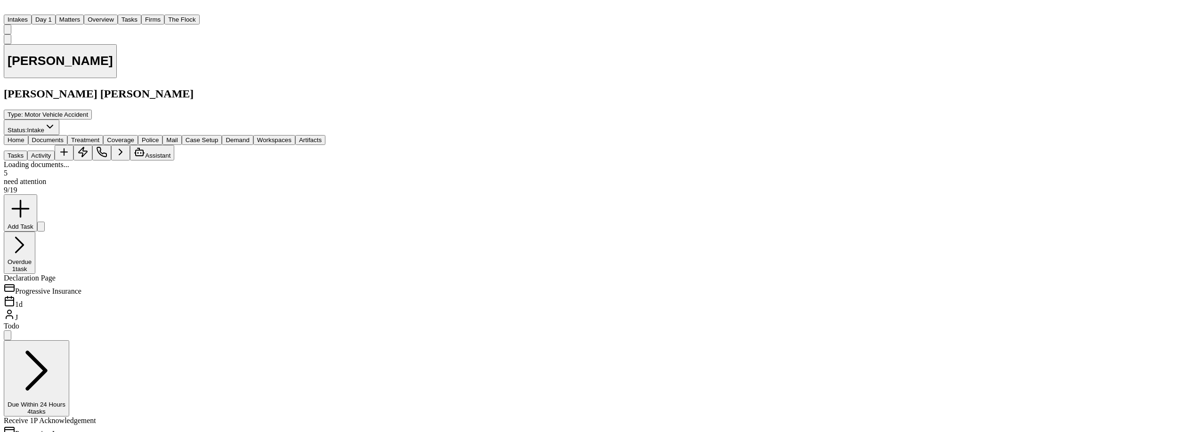
click at [64, 137] on span "Documents" at bounding box center [48, 140] width 32 height 7
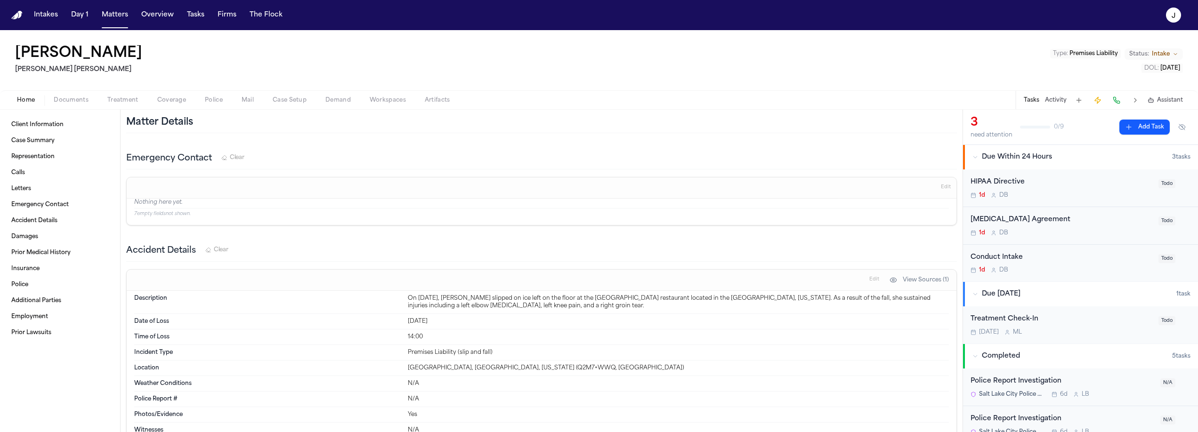
scroll to position [641, 0]
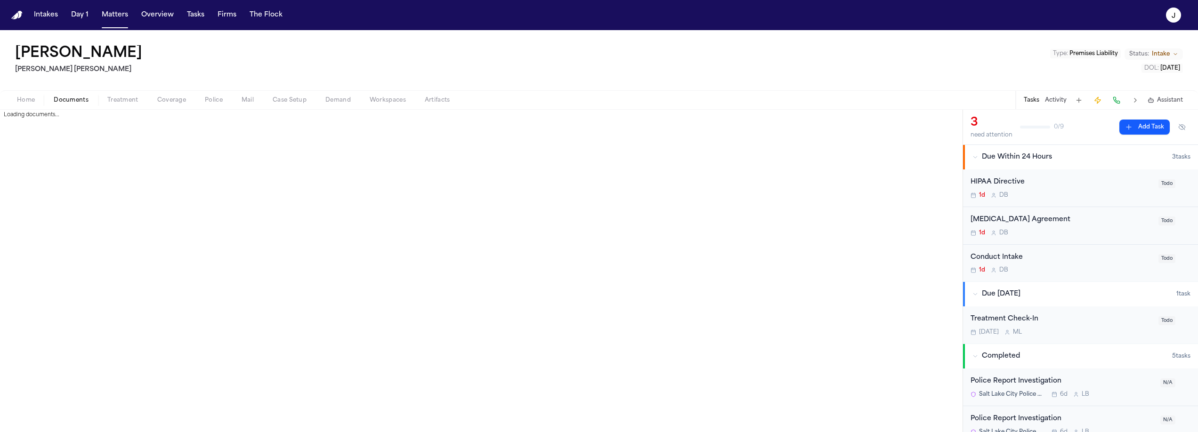
click at [69, 102] on span "Documents" at bounding box center [71, 101] width 35 height 8
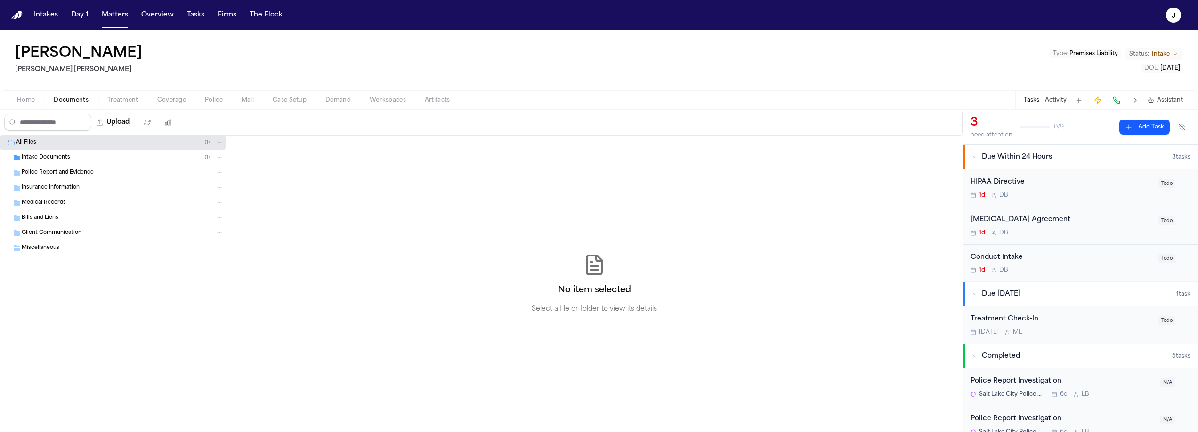
click at [42, 154] on span "Intake Documents" at bounding box center [46, 158] width 49 height 8
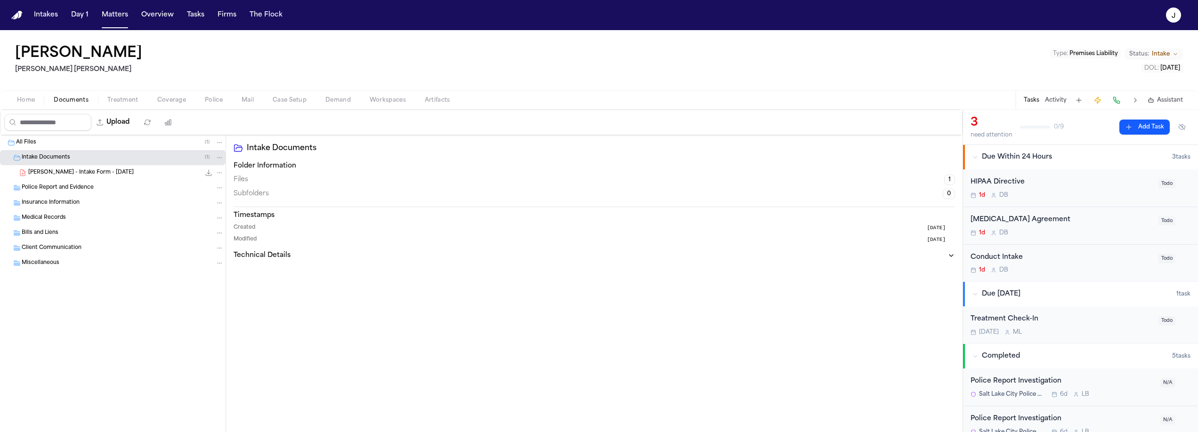
click at [44, 169] on span "[PERSON_NAME] - Intake Form - [DATE]" at bounding box center [80, 173] width 105 height 8
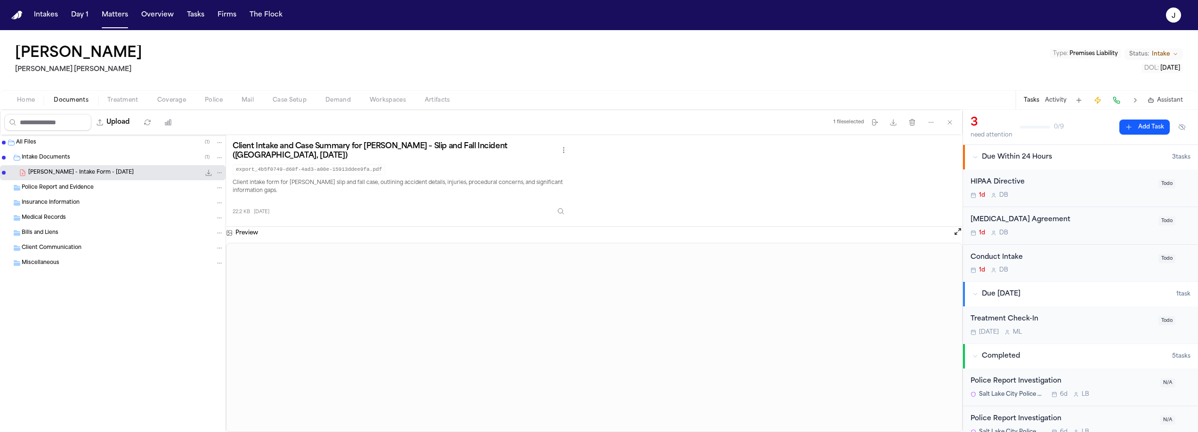
click at [31, 100] on span "Home" at bounding box center [26, 101] width 18 height 8
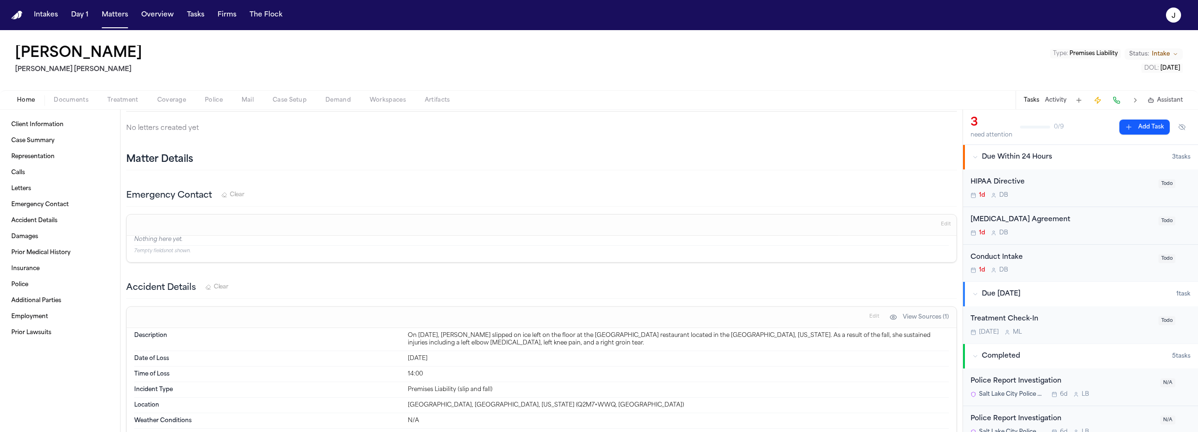
scroll to position [579, 0]
click at [387, 336] on dt "Description" at bounding box center [268, 337] width 268 height 15
click at [408, 333] on div "On [DATE], [PERSON_NAME] slipped on ice left on the floor at the [GEOGRAPHIC_DA…" at bounding box center [678, 337] width 541 height 15
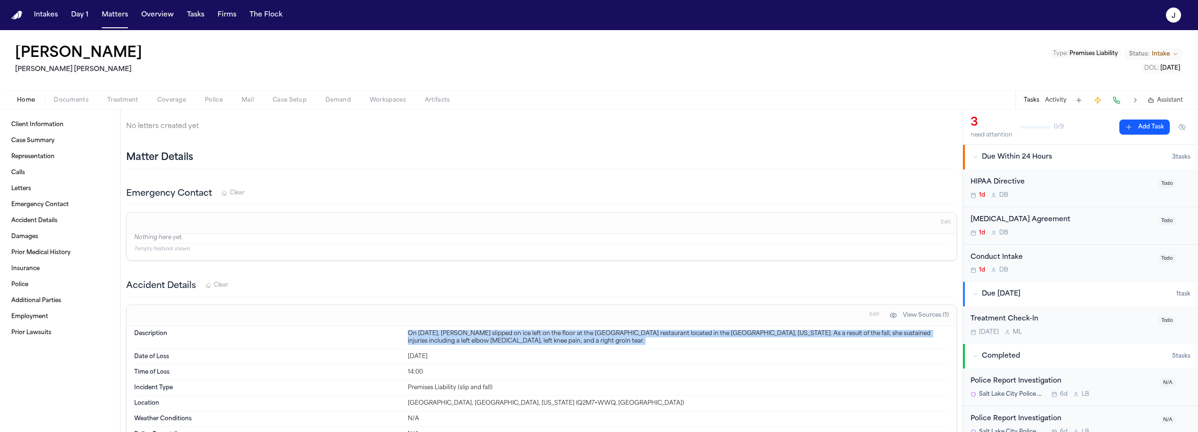
drag, startPoint x: 406, startPoint y: 333, endPoint x: 573, endPoint y: 340, distance: 166.4
click at [573, 340] on div "On [DATE], [PERSON_NAME] slipped on ice left on the floor at the [GEOGRAPHIC_DA…" at bounding box center [678, 337] width 541 height 15
copy div "On [DATE], [PERSON_NAME] slipped on ice left on the floor at the [GEOGRAPHIC_DA…"
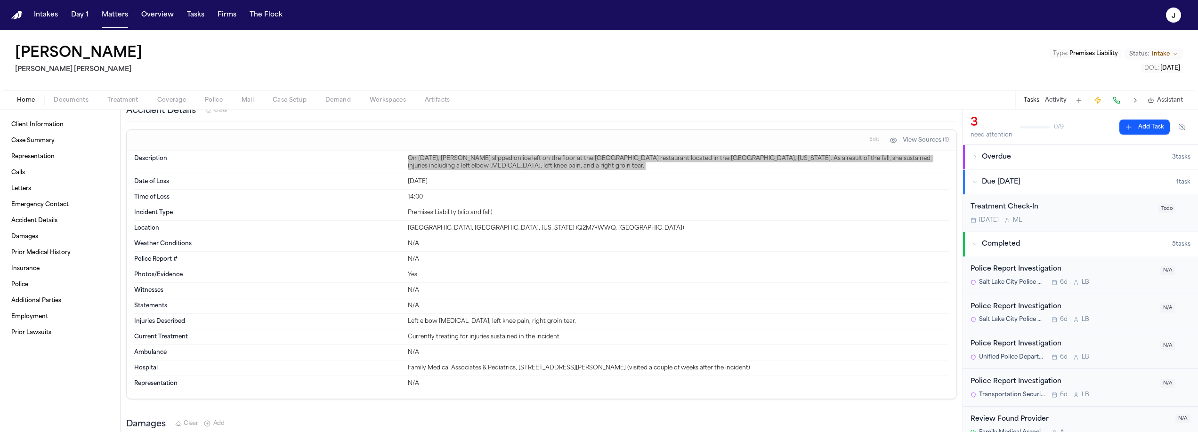
scroll to position [755, 0]
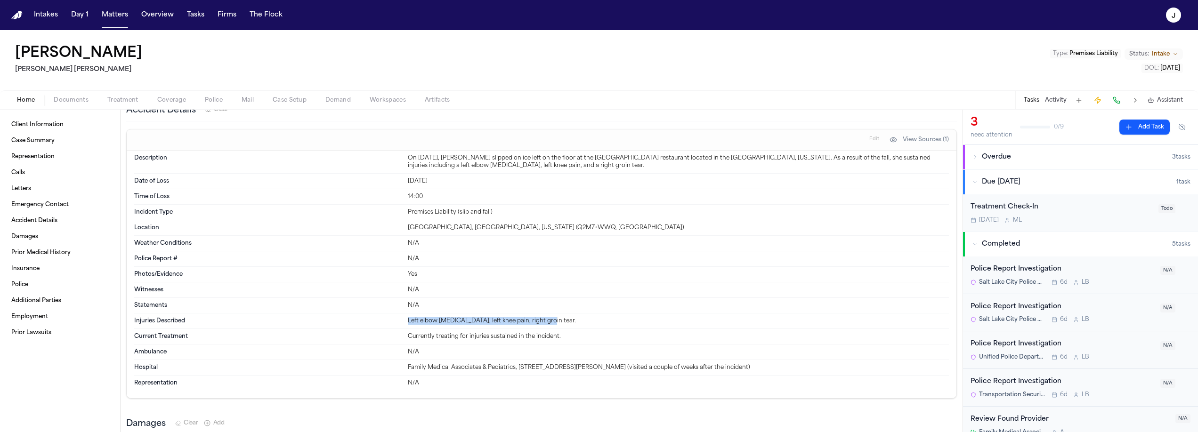
drag, startPoint x: 404, startPoint y: 319, endPoint x: 563, endPoint y: 323, distance: 159.2
click at [563, 323] on div "Injuries Described Left elbow [MEDICAL_DATA], left knee pain, right groin tear." at bounding box center [541, 322] width 815 height 16
copy div "Left elbow [MEDICAL_DATA], left knee pain, right groin tear."
drag, startPoint x: 403, startPoint y: 226, endPoint x: 658, endPoint y: 227, distance: 255.2
click at [658, 227] on div "Location [GEOGRAPHIC_DATA], [GEOGRAPHIC_DATA], [US_STATE] (Q2M7+WWQ, [GEOGRAPHI…" at bounding box center [541, 228] width 815 height 16
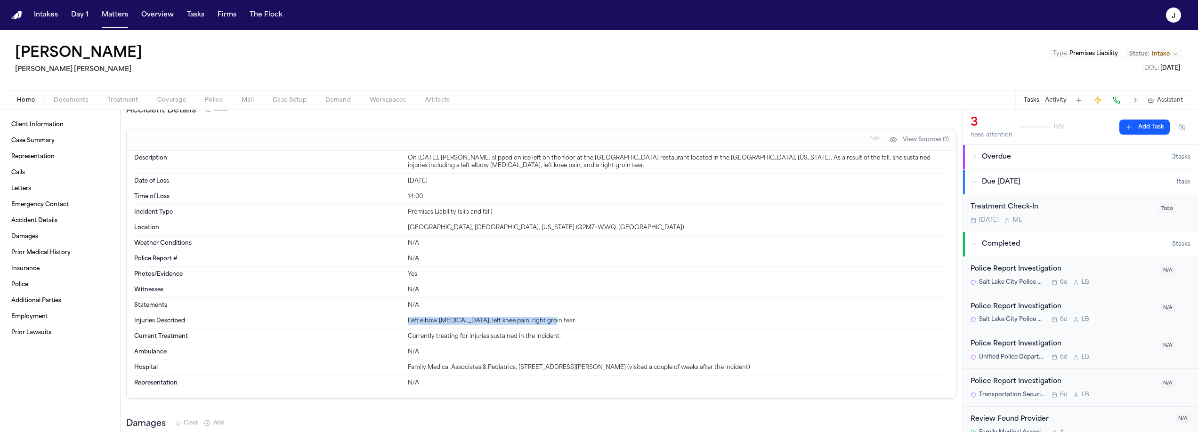
copy div "[GEOGRAPHIC_DATA], [GEOGRAPHIC_DATA], [US_STATE] (Q2M7+WWQ, [GEOGRAPHIC_DATA])"
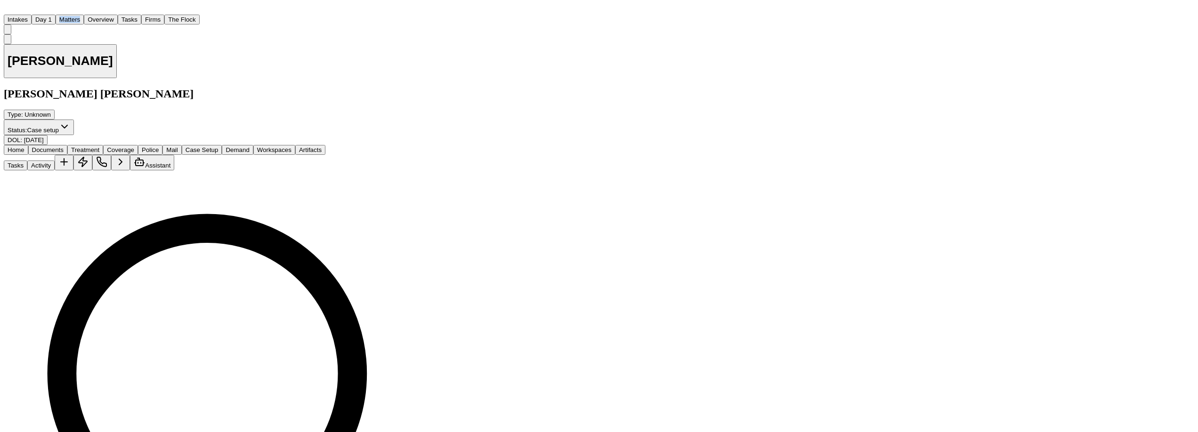
click at [24, 146] on span "Home" at bounding box center [16, 149] width 17 height 7
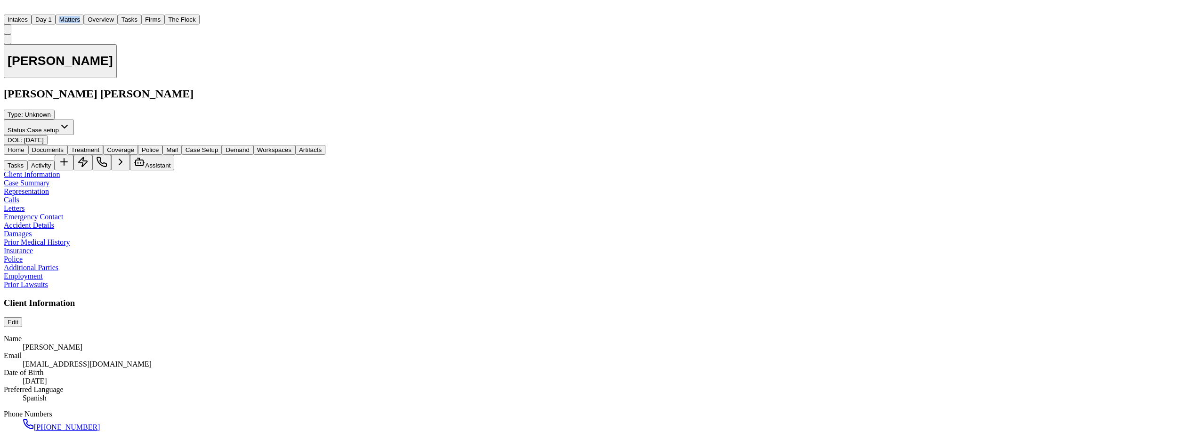
scroll to position [39, 0]
click at [67, 145] on div "Home Documents Treatment Coverage Police Mail Case Setup Demand Workspaces Arti…" at bounding box center [599, 157] width 1190 height 25
click at [64, 146] on span "Documents" at bounding box center [48, 149] width 32 height 7
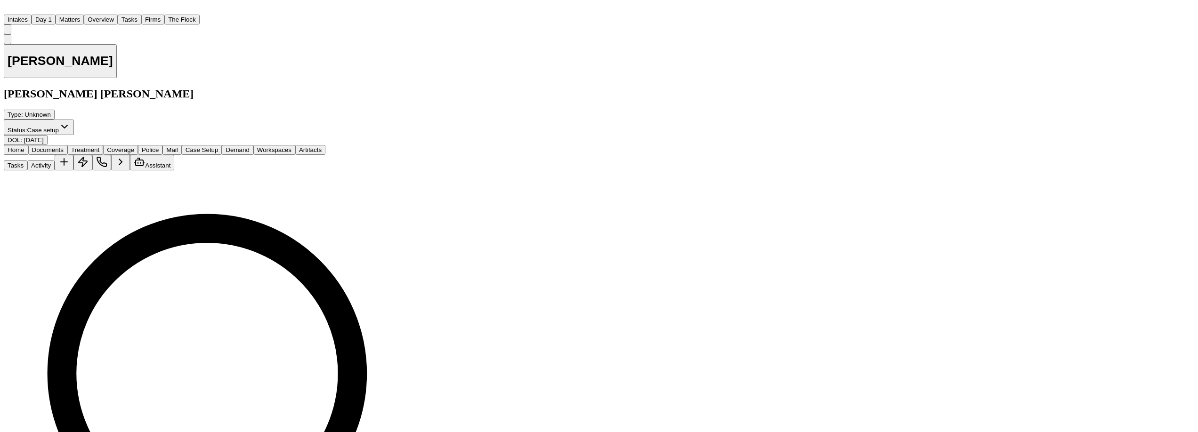
click at [24, 146] on span "Home" at bounding box center [16, 149] width 17 height 7
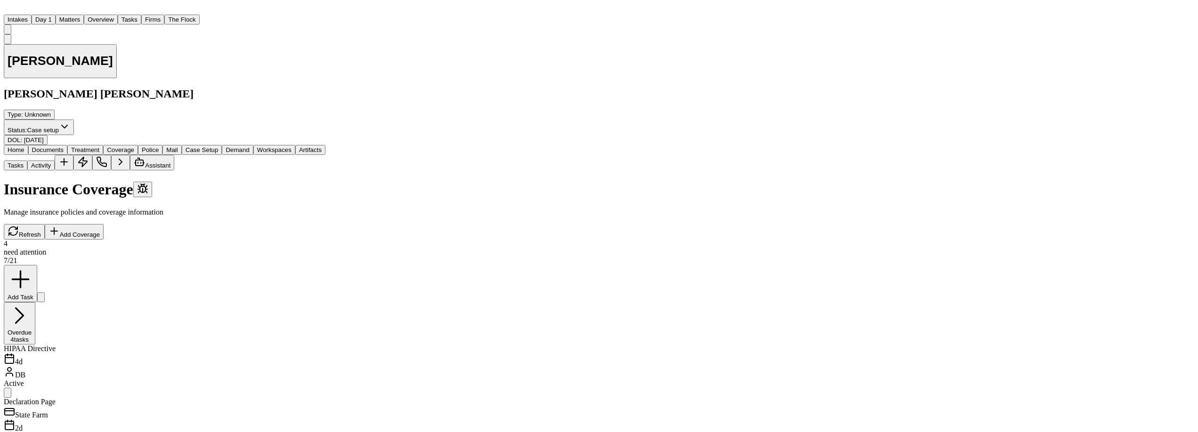
click at [134, 146] on span "Coverage" at bounding box center [120, 149] width 27 height 7
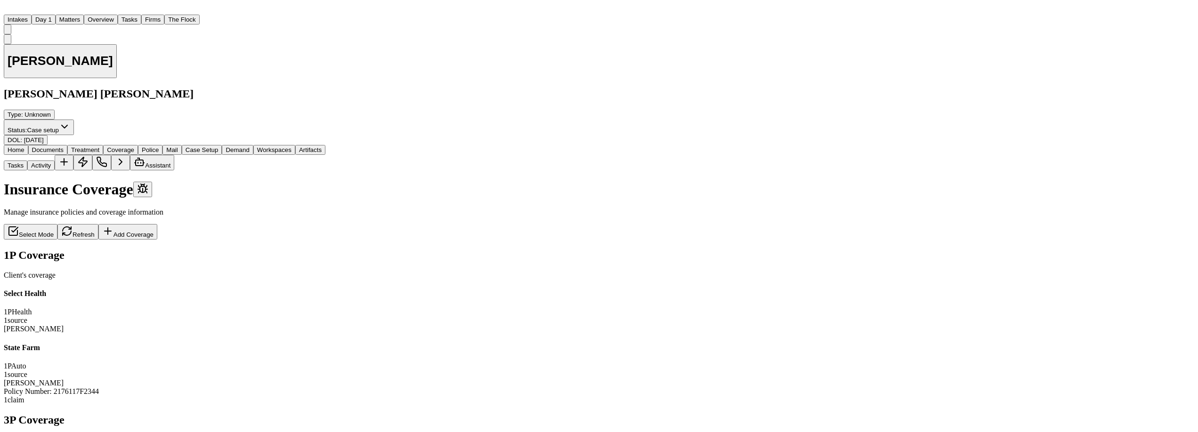
click at [24, 145] on div "Home Documents Treatment Coverage Police Mail Case Setup Demand Workspaces Arti…" at bounding box center [165, 157] width 322 height 25
click at [24, 146] on span "Home" at bounding box center [16, 149] width 17 height 7
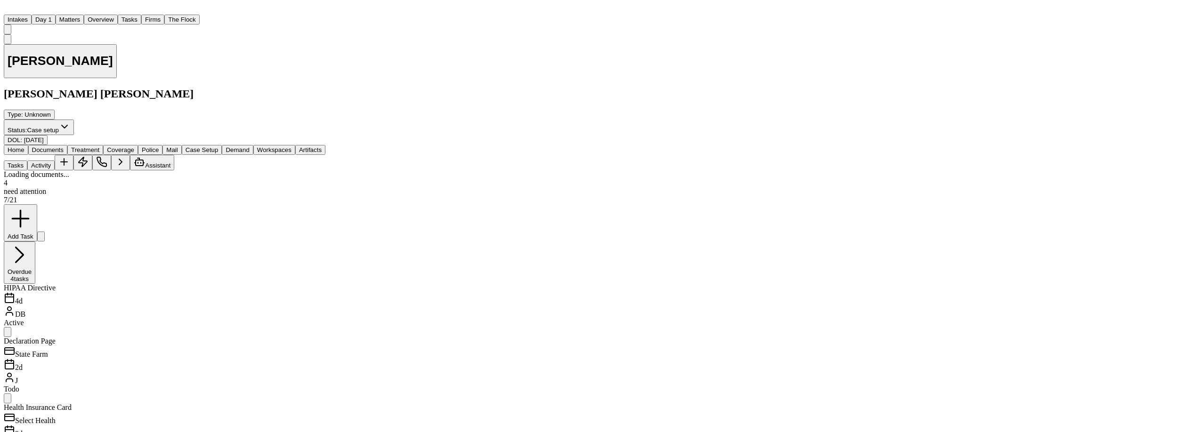
click at [64, 146] on span "Documents" at bounding box center [48, 149] width 32 height 7
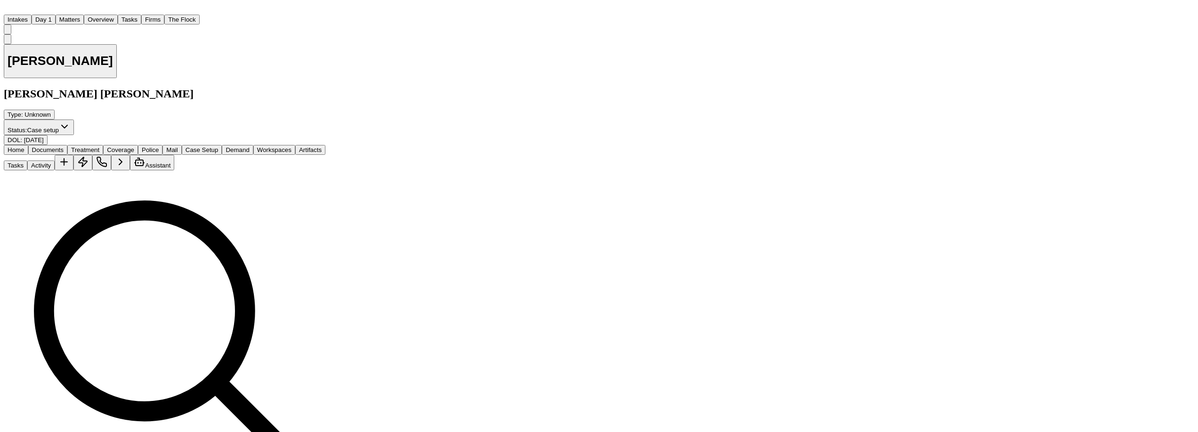
click at [28, 145] on button "Home" at bounding box center [16, 150] width 24 height 10
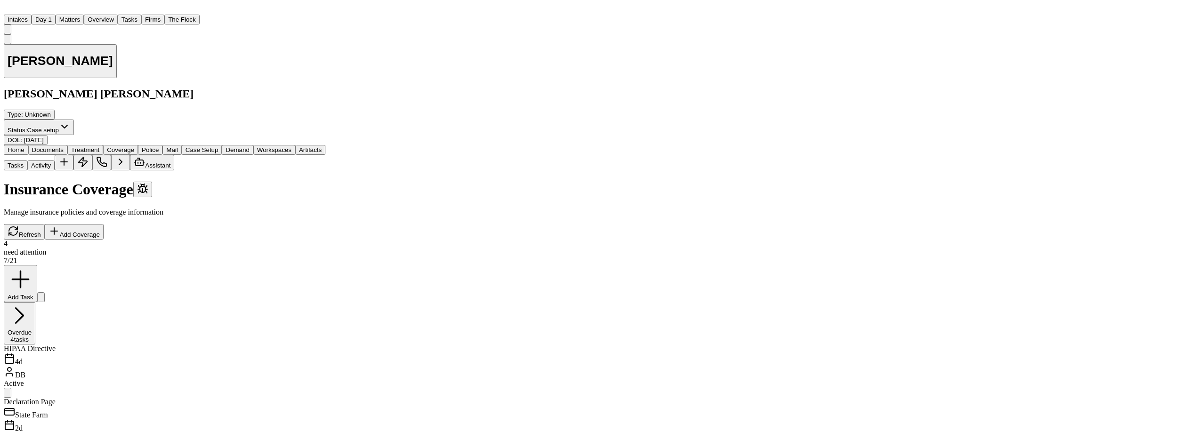
click at [138, 145] on button "Coverage" at bounding box center [120, 150] width 35 height 10
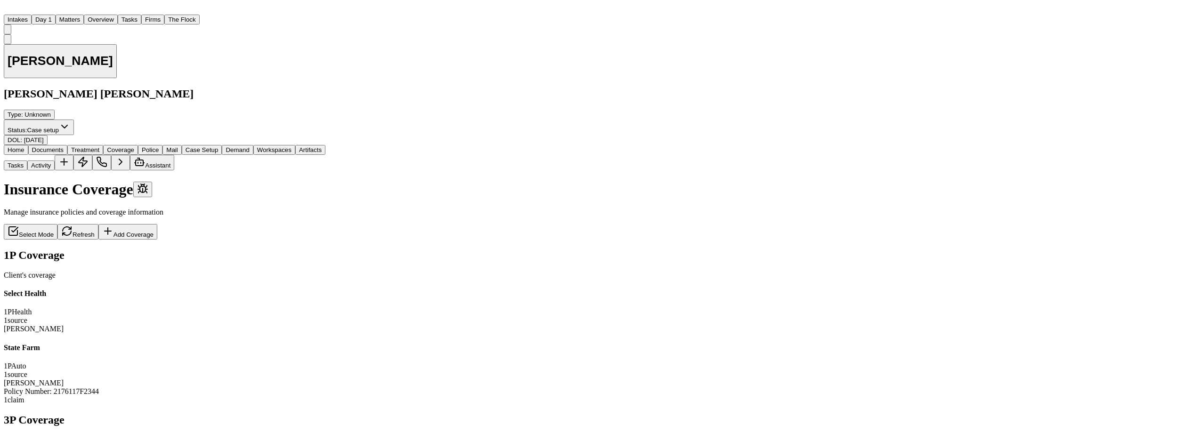
click at [24, 146] on span "Home" at bounding box center [16, 149] width 17 height 7
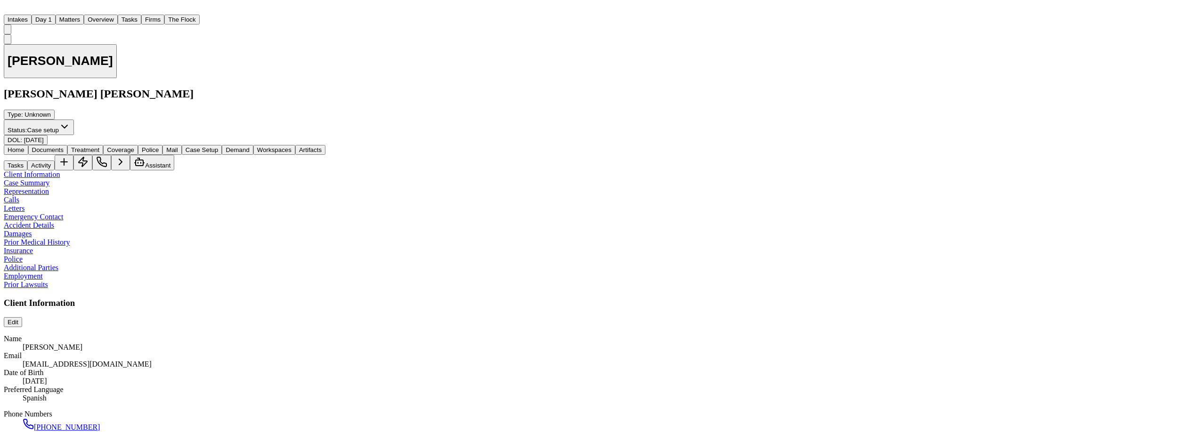
click at [18, 319] on span "Edit" at bounding box center [13, 322] width 11 height 7
type input "**********"
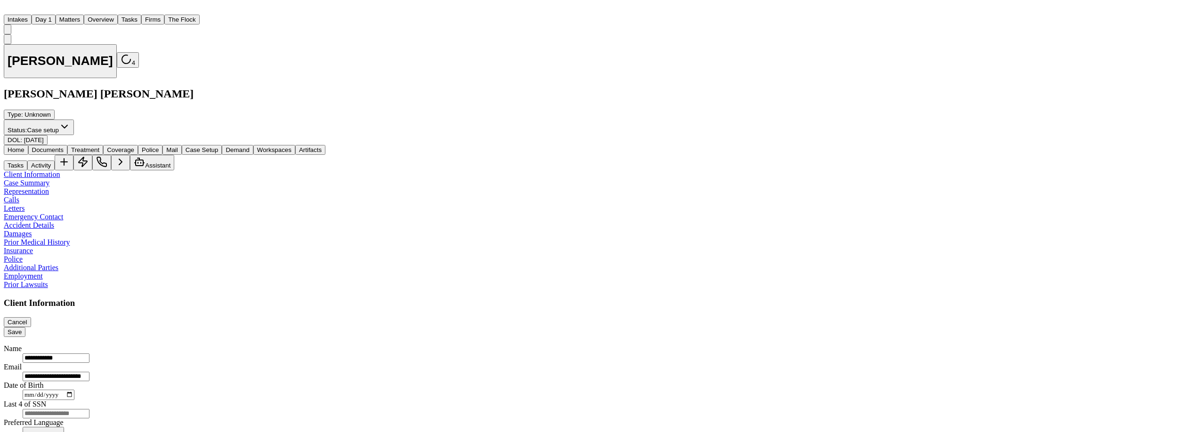
click at [22, 329] on span "Save" at bounding box center [15, 332] width 14 height 7
drag, startPoint x: 405, startPoint y: 209, endPoint x: 518, endPoint y: 217, distance: 114.2
click at [518, 335] on div "Name Stefano Cuba Email stefanocuba211@gmail.com Date of Birth Oct 8, 2001 Pref…" at bounding box center [599, 400] width 1190 height 130
click at [508, 403] on div "Address Line 1 1181 W 1230S Orem, UT 84058" at bounding box center [599, 411] width 1190 height 17
drag, startPoint x: 406, startPoint y: 209, endPoint x: 486, endPoint y: 212, distance: 80.1
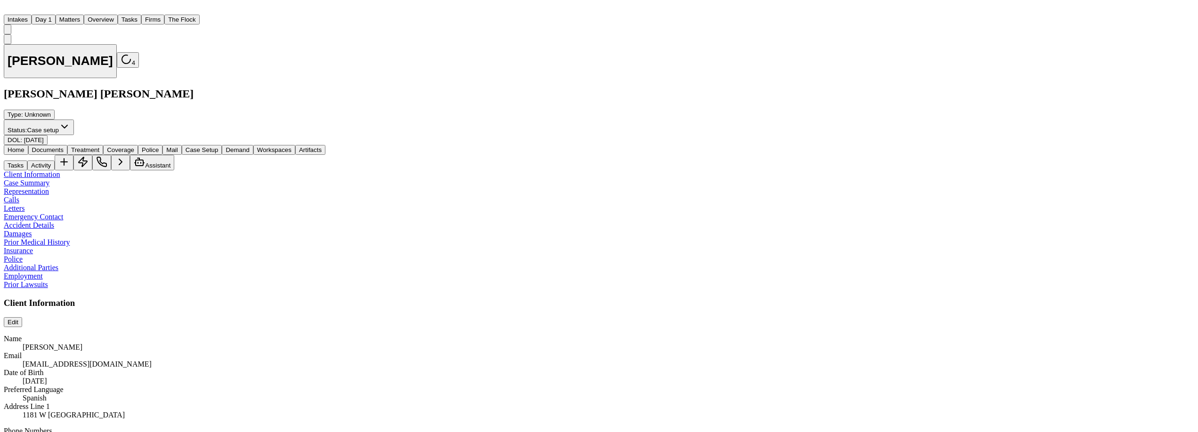
click at [486, 411] on div "1181 W 1230S Orem, UT 84058" at bounding box center [609, 415] width 1172 height 8
drag, startPoint x: 406, startPoint y: 209, endPoint x: 490, endPoint y: 209, distance: 83.8
click at [490, 411] on div "1181 W 1230S Orem, UT 84058" at bounding box center [609, 415] width 1172 height 8
copy div "1181 W 1230S Orem, UT 84058"
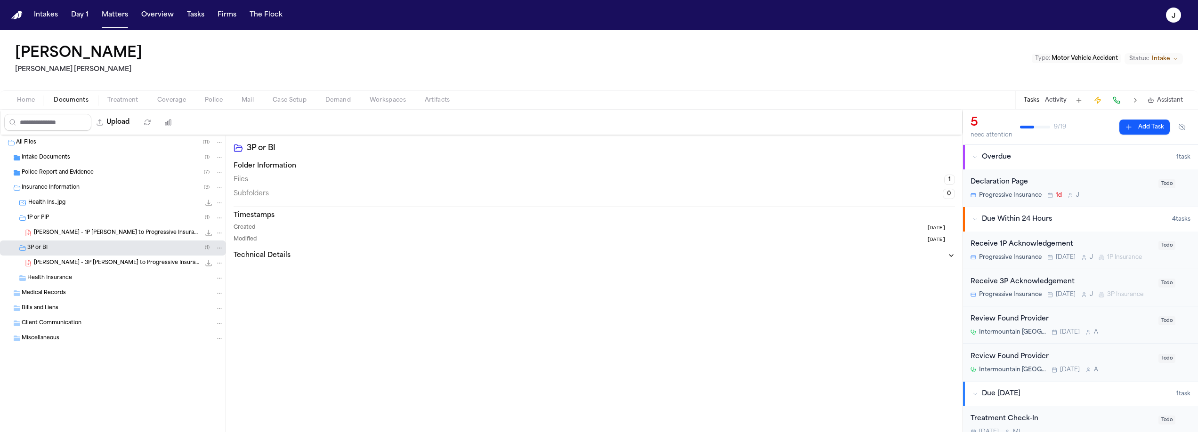
click at [24, 91] on div "Home Documents Treatment Coverage Police Mail Case Setup Demand Workspaces Arti…" at bounding box center [599, 99] width 1198 height 19
click at [25, 99] on span "Home" at bounding box center [26, 101] width 18 height 8
